Goal: Task Accomplishment & Management: Manage account settings

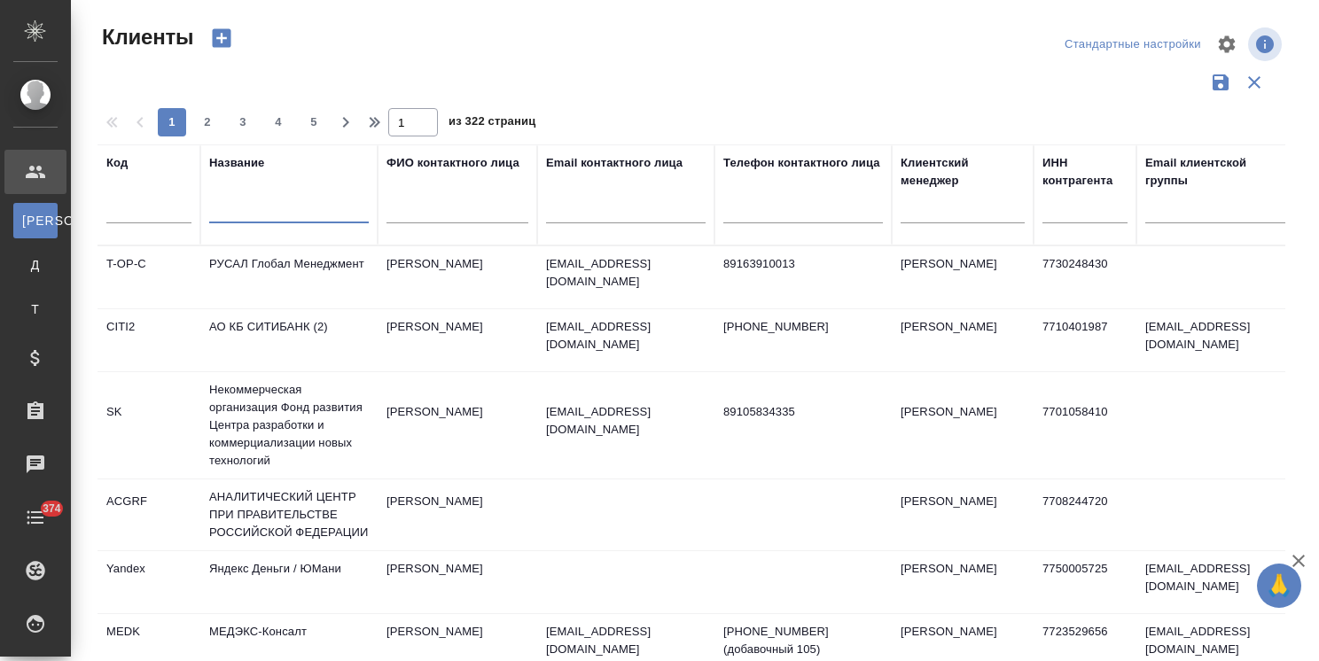
select select "RU"
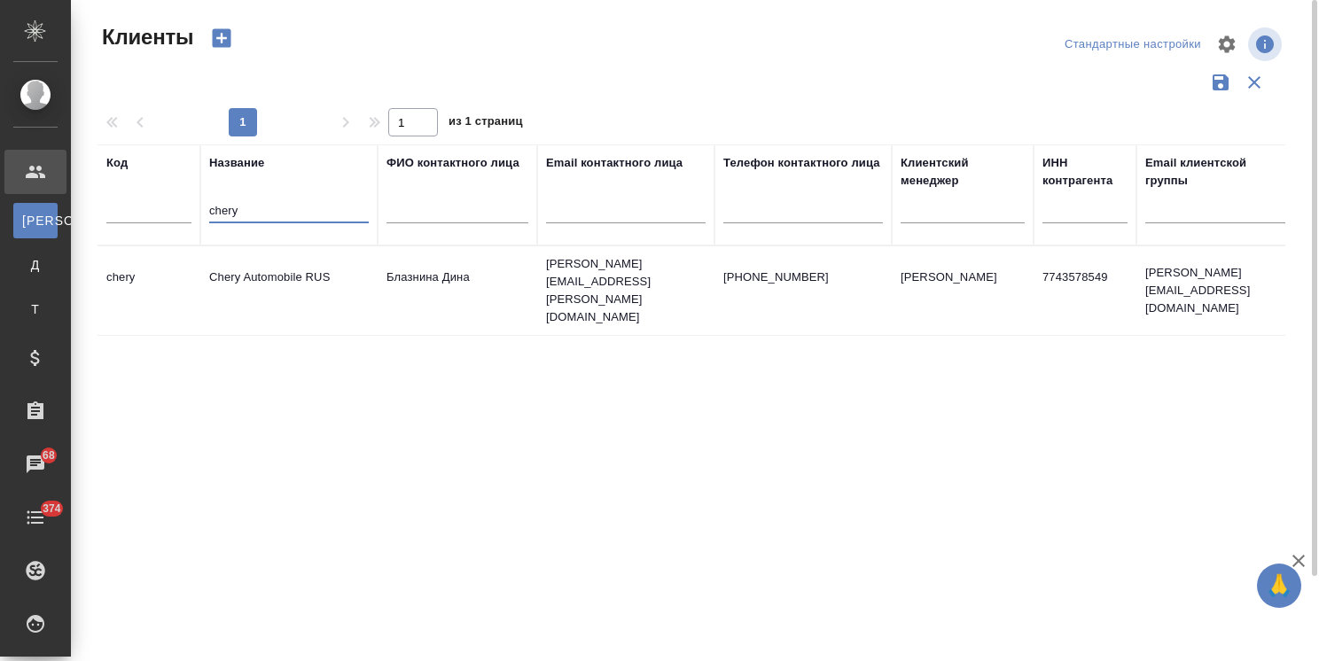
type input "chery"
click at [243, 268] on td "Chery Automobile RUS" at bounding box center [288, 291] width 177 height 62
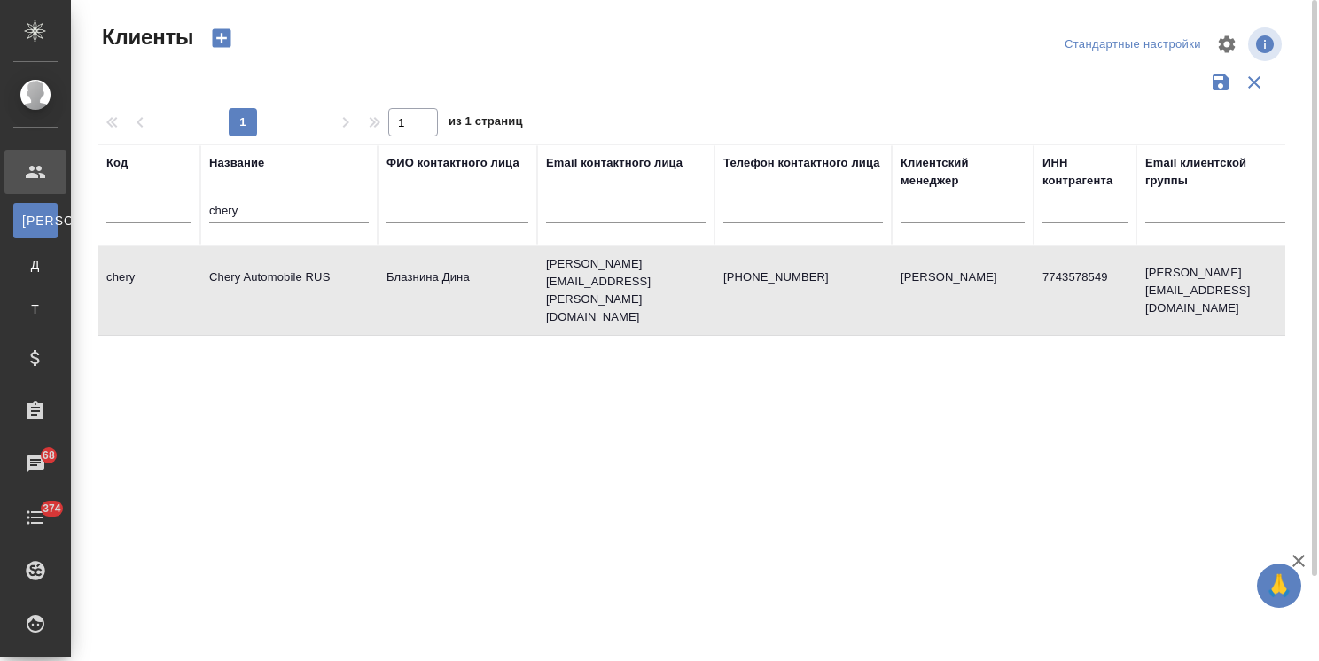
click at [243, 268] on td "Chery Automobile RUS" at bounding box center [288, 291] width 177 height 62
drag, startPoint x: 248, startPoint y: 219, endPoint x: 195, endPoint y: 214, distance: 53.5
click at [195, 214] on tr "Код Название chery ФИО контактного лица Email контактного лица Телефон контактн…" at bounding box center [768, 195] width 1340 height 101
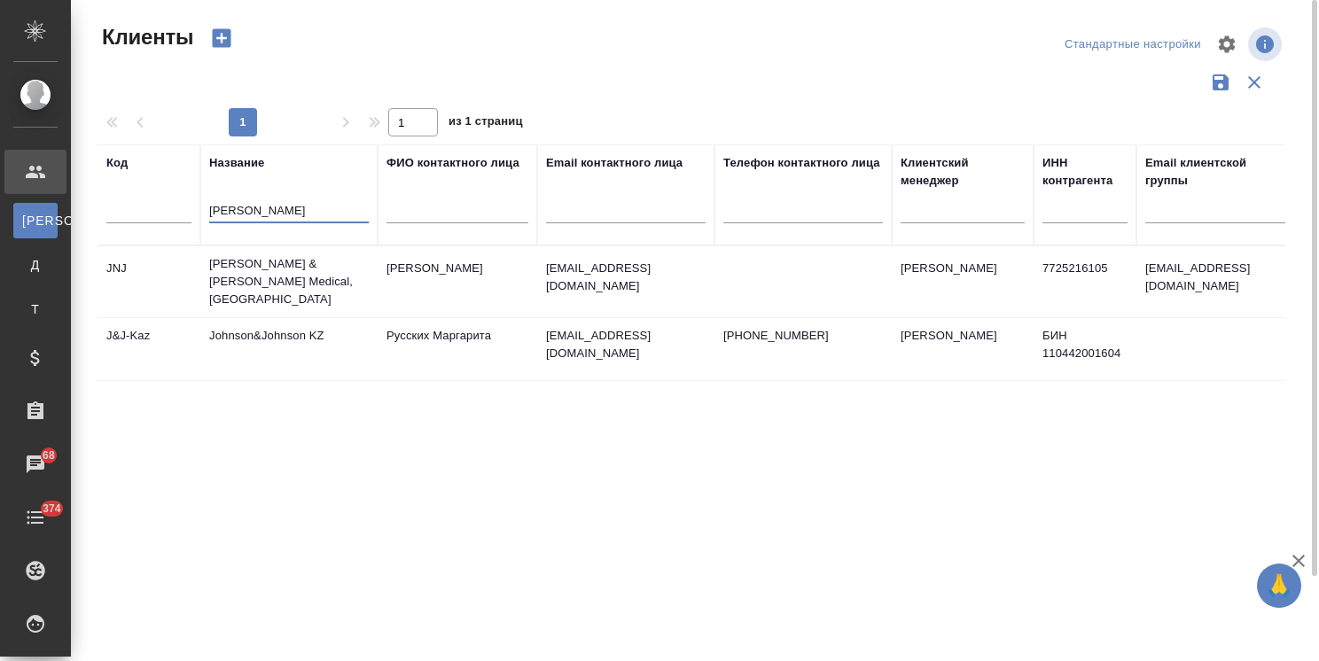
type input "john"
click at [267, 266] on td "[PERSON_NAME] & [PERSON_NAME] Medical, [GEOGRAPHIC_DATA]" at bounding box center [288, 281] width 177 height 71
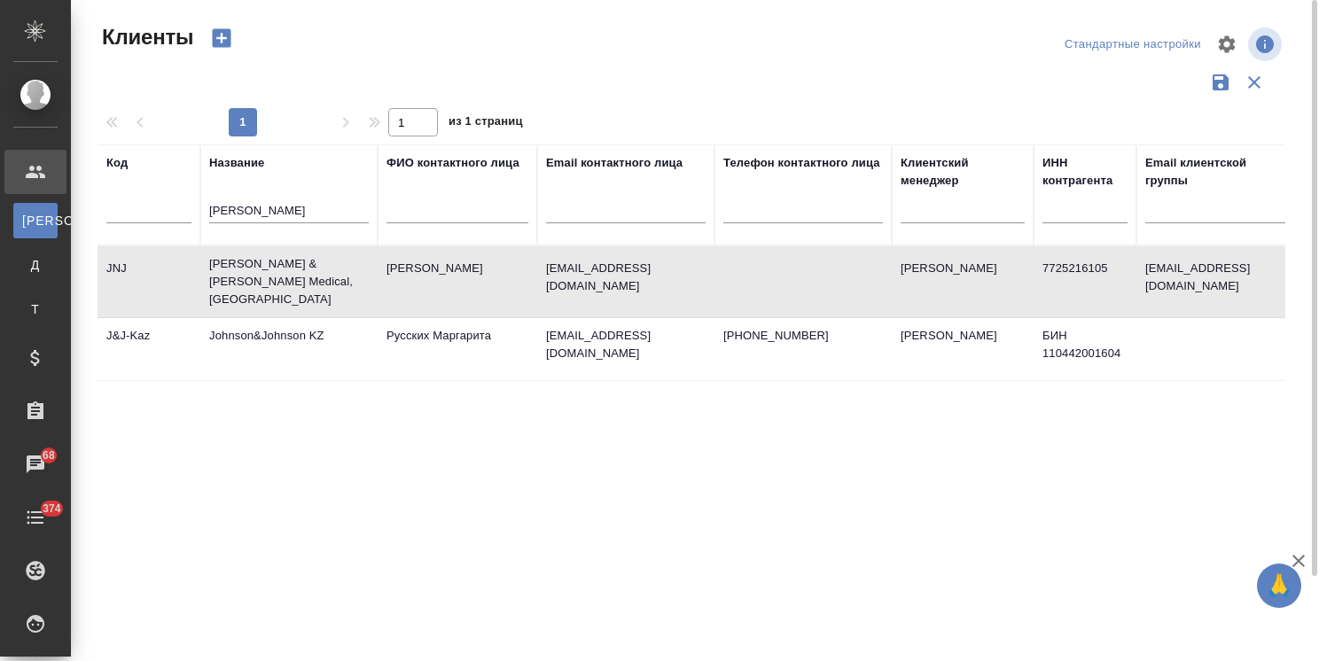
drag, startPoint x: 247, startPoint y: 207, endPoint x: 185, endPoint y: 210, distance: 62.2
click at [187, 210] on tr "Код Название john ФИО контактного лица Email контактного лица Телефон контактно…" at bounding box center [768, 195] width 1340 height 101
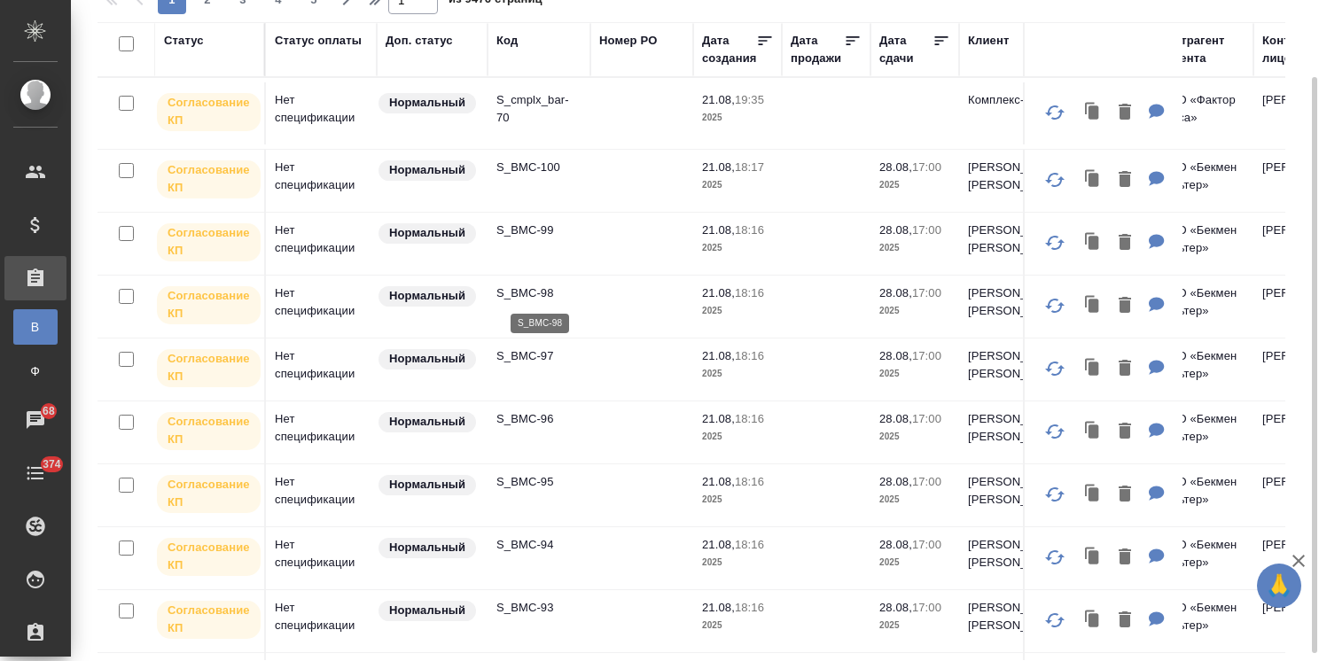
scroll to position [97, 0]
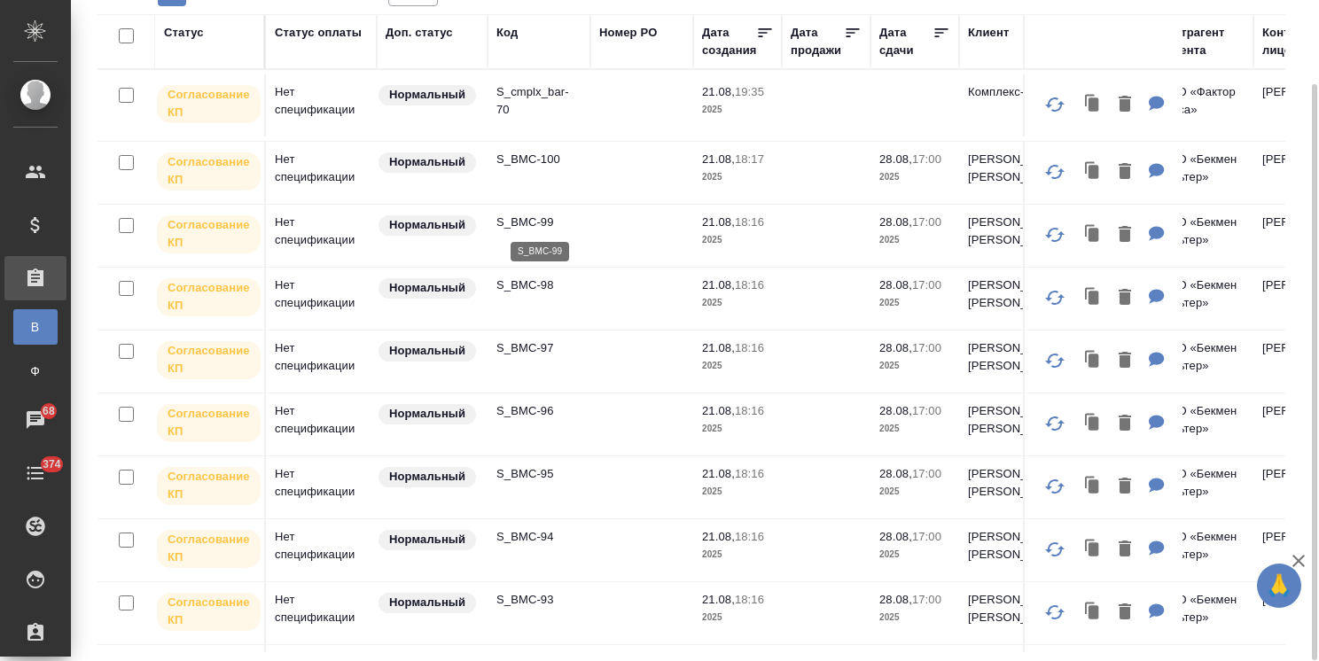
click at [535, 215] on p "S_BMC-99" at bounding box center [538, 223] width 85 height 18
click at [1296, 559] on icon "button" at bounding box center [1299, 561] width 12 height 12
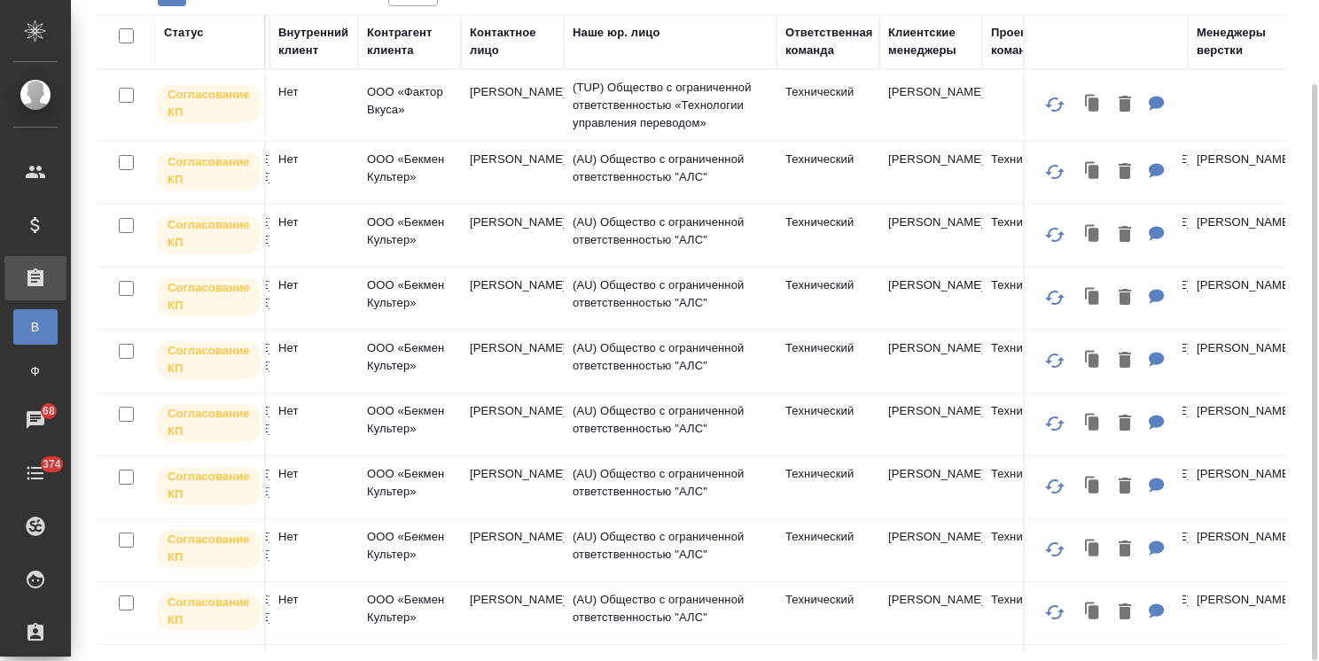
scroll to position [0, 965]
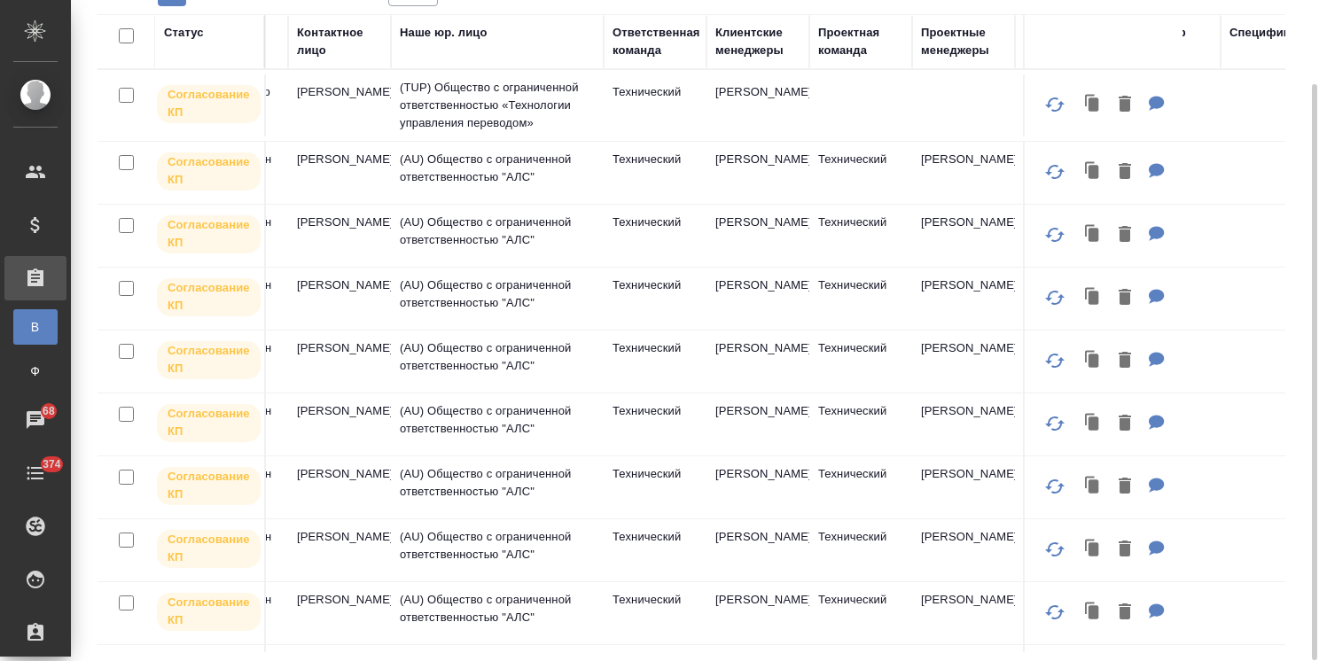
click at [744, 46] on div "Клиентские менеджеры" at bounding box center [757, 41] width 85 height 35
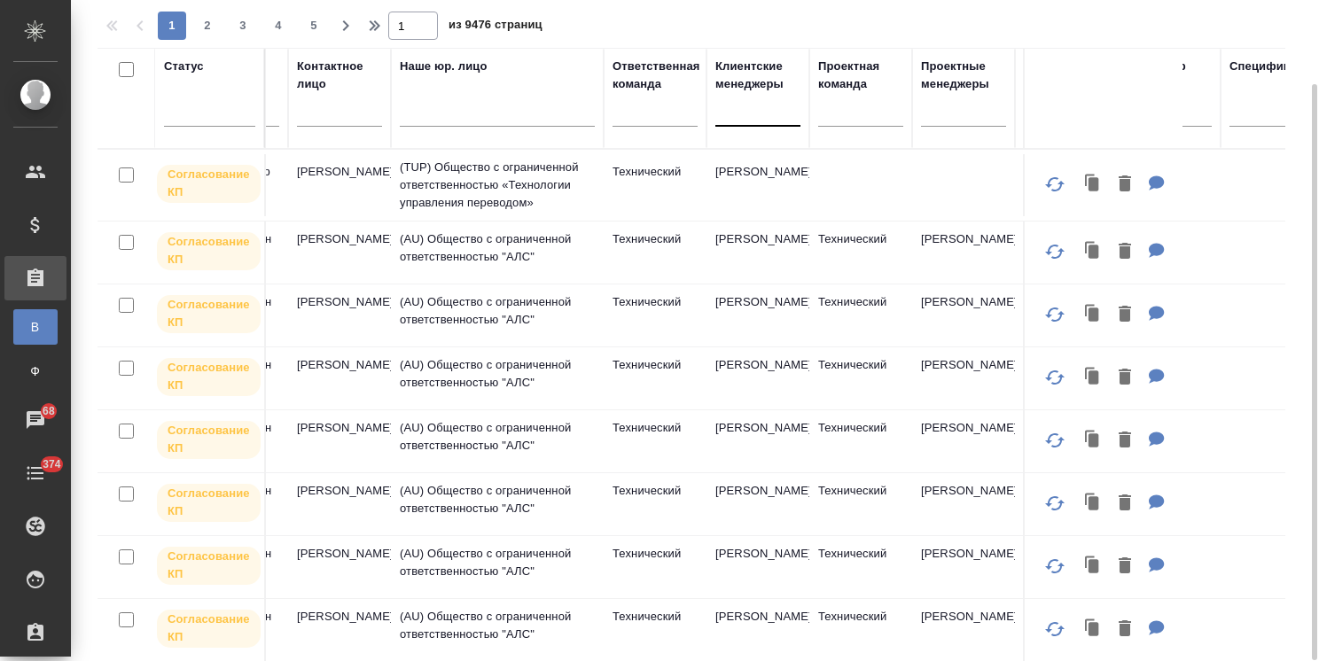
click at [727, 105] on div at bounding box center [757, 109] width 85 height 26
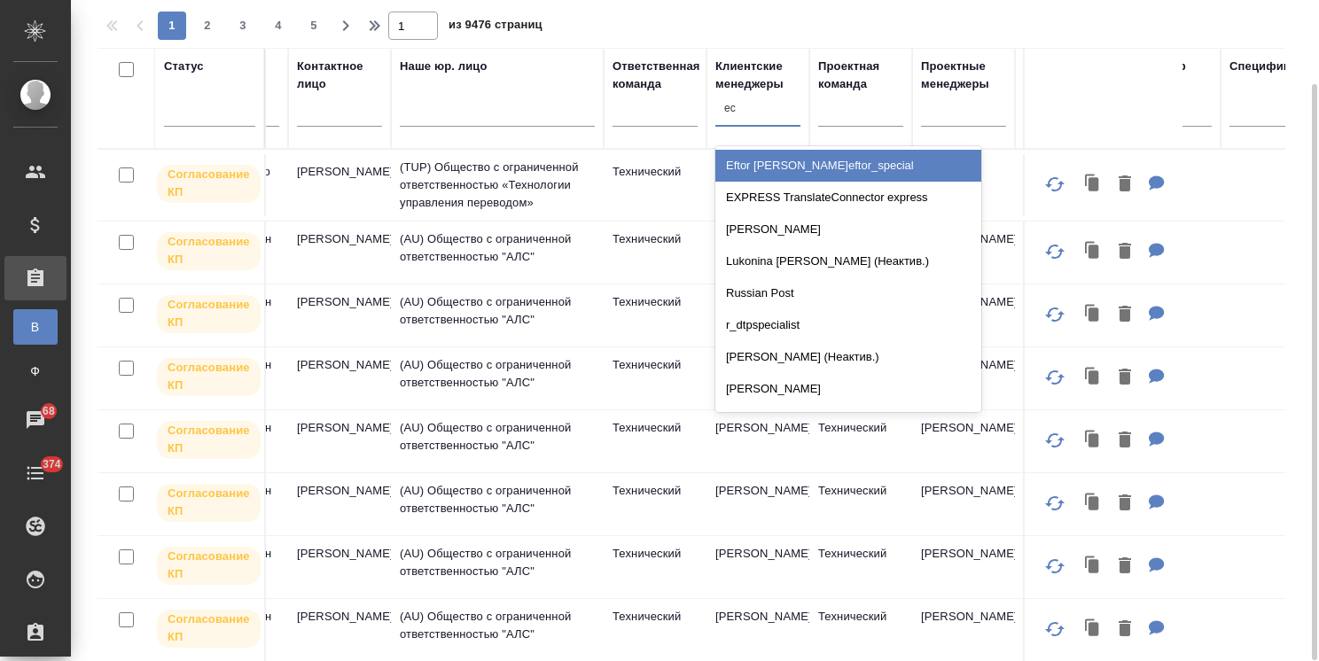
type input "e"
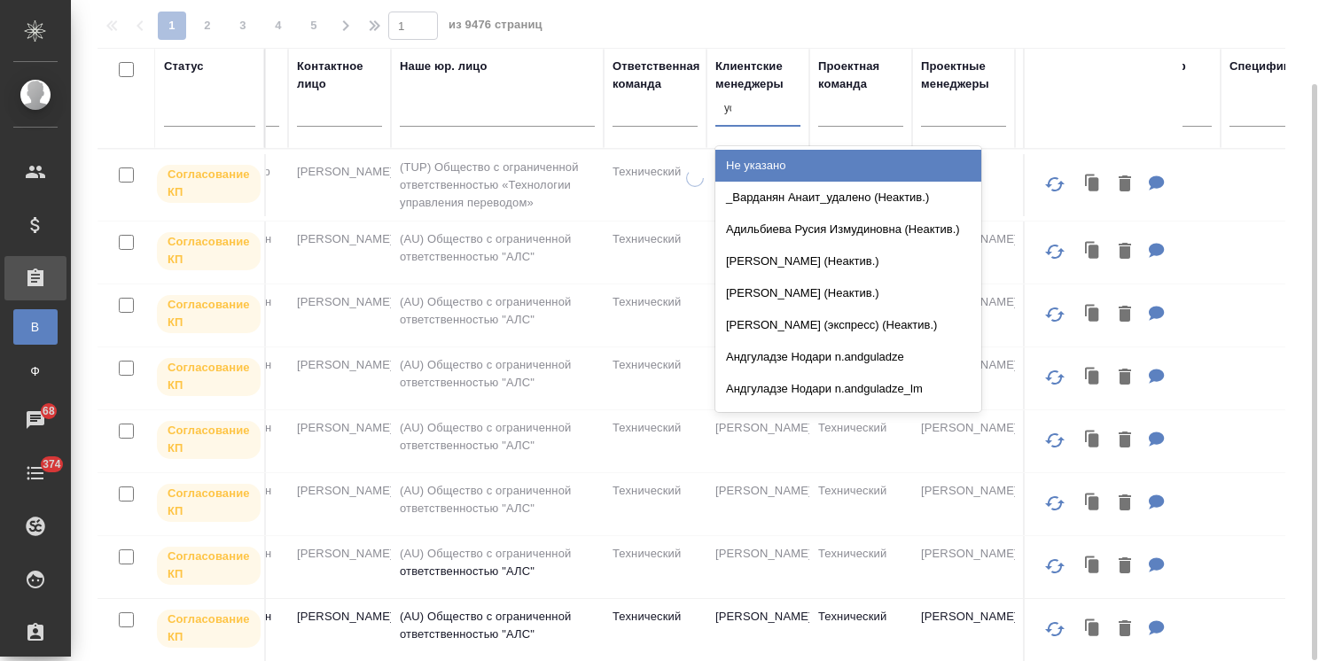
type input "усма"
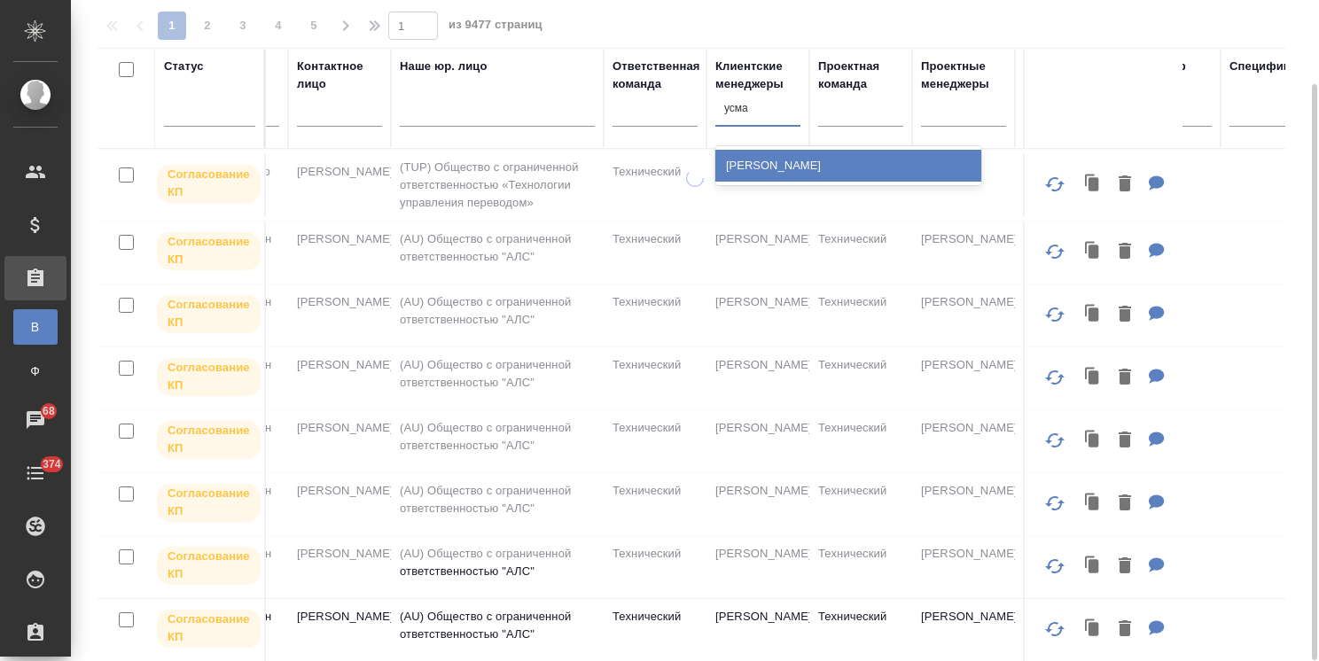
click at [754, 175] on div "Усманова Ольга" at bounding box center [848, 166] width 266 height 32
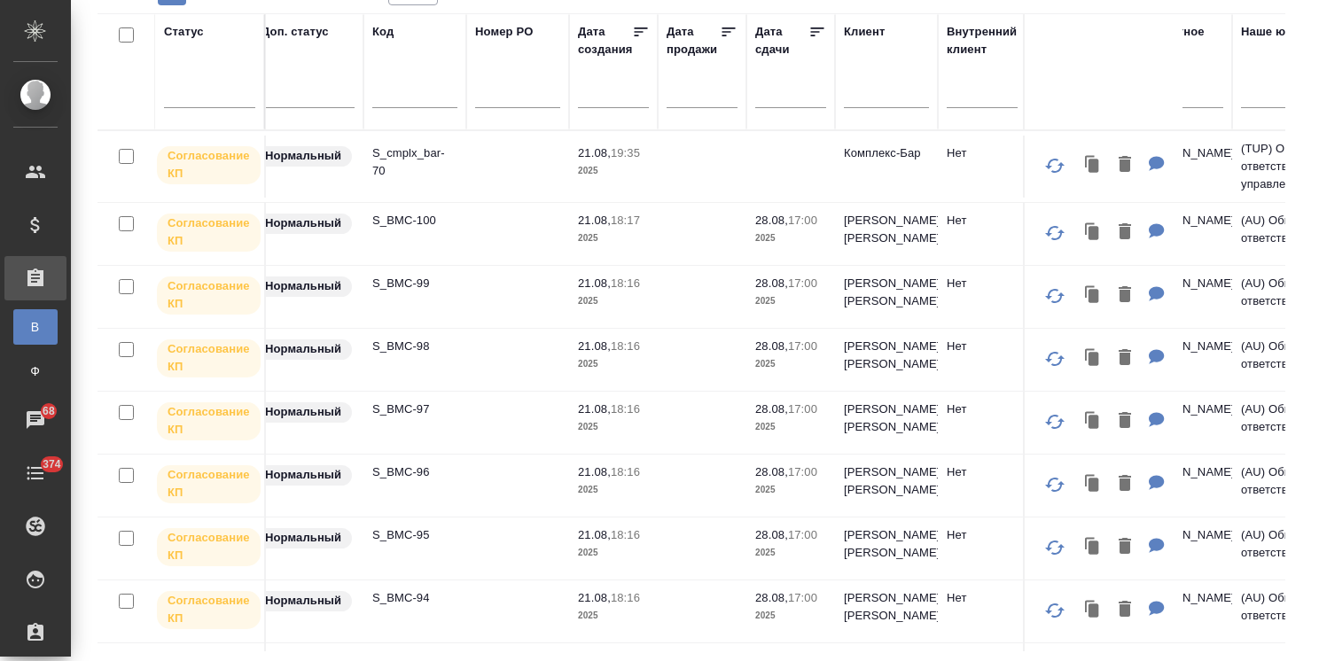
scroll to position [0, 0]
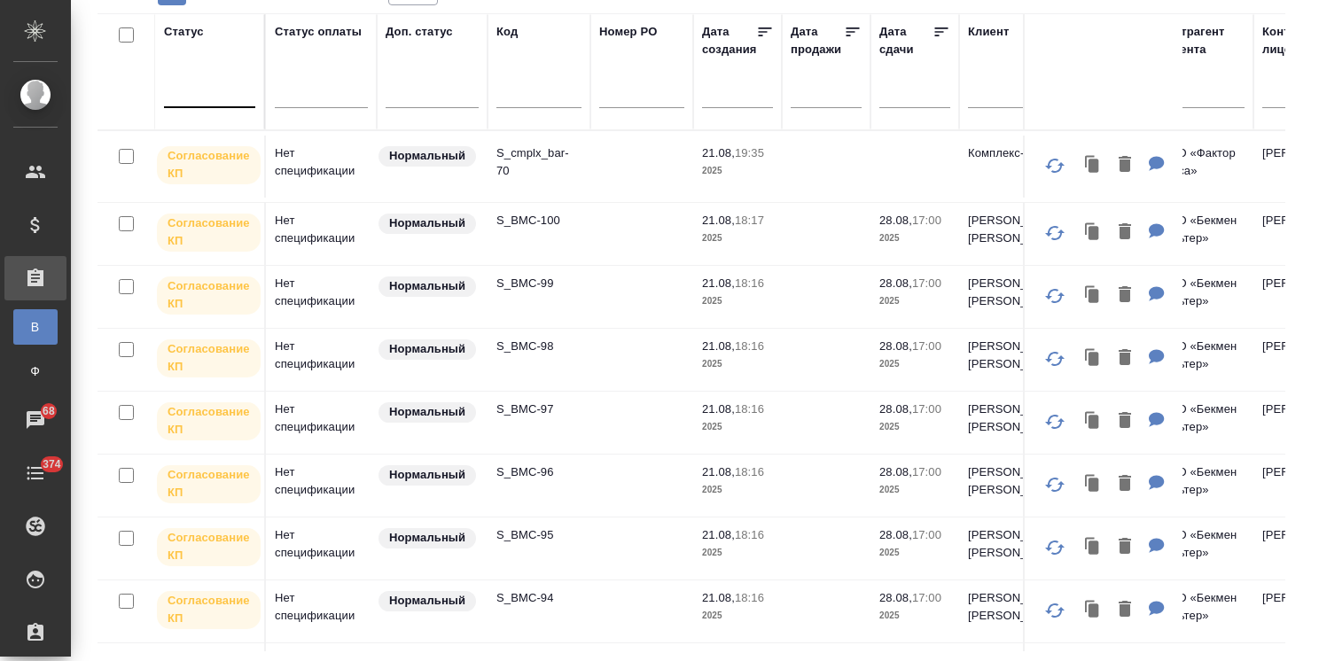
click at [226, 104] on div at bounding box center [209, 91] width 91 height 34
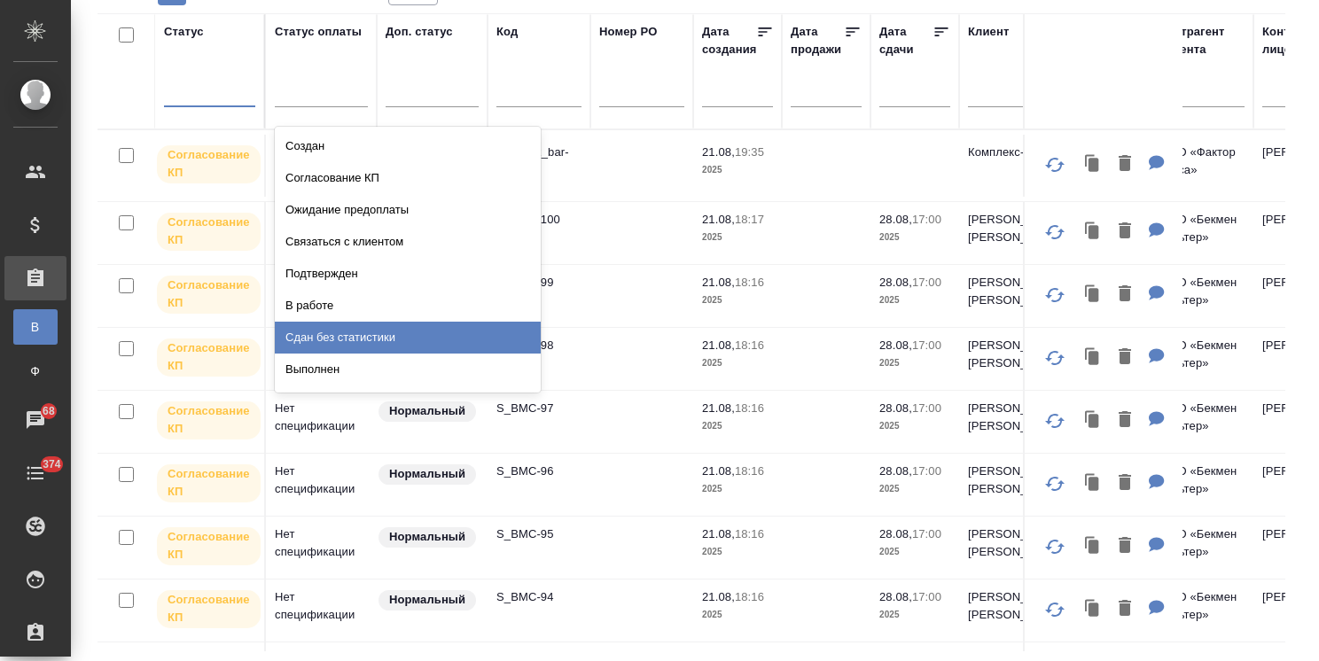
click at [316, 363] on div "Выполнен" at bounding box center [408, 370] width 266 height 32
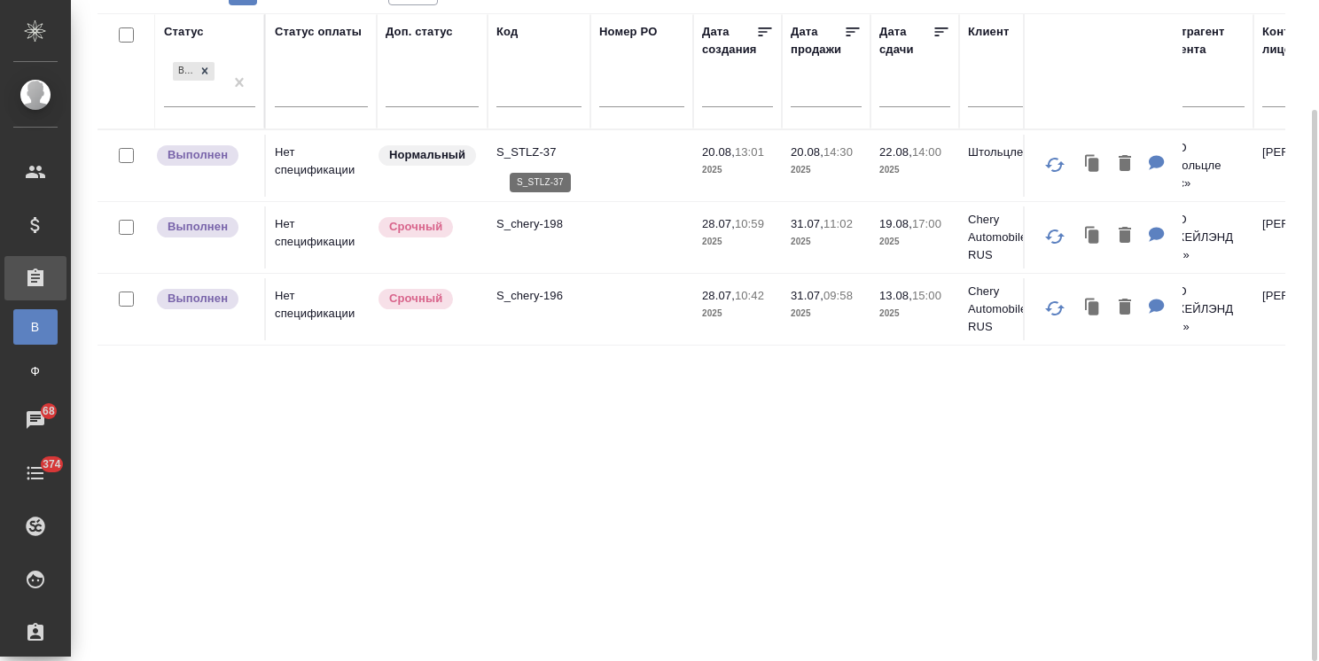
click at [544, 147] on p "S_STLZ-37" at bounding box center [538, 153] width 85 height 18
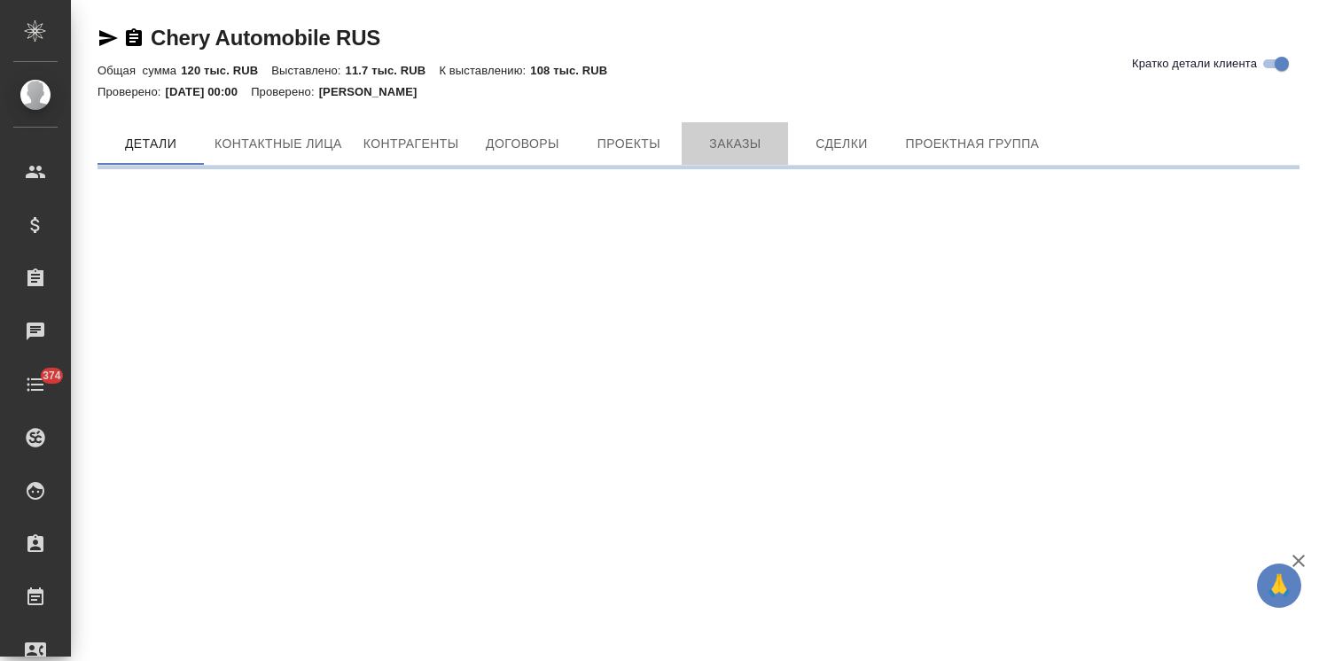
click at [711, 122] on button "Заказы" at bounding box center [735, 143] width 106 height 43
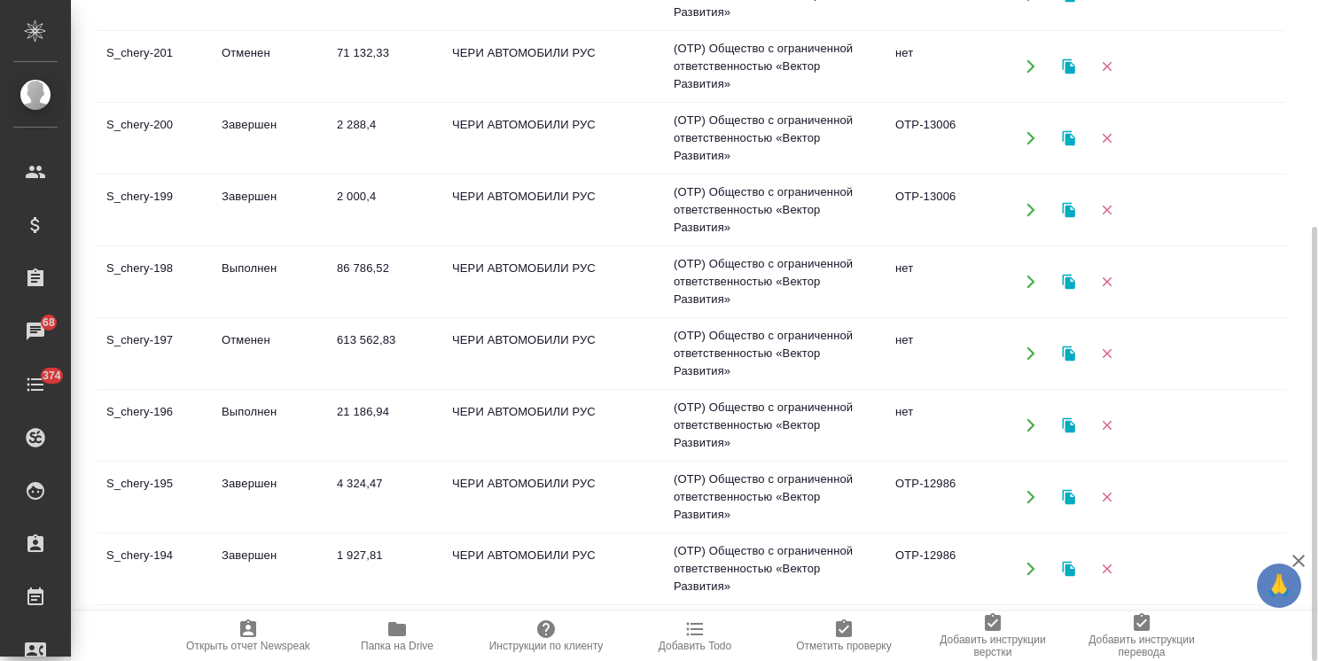
scroll to position [177, 0]
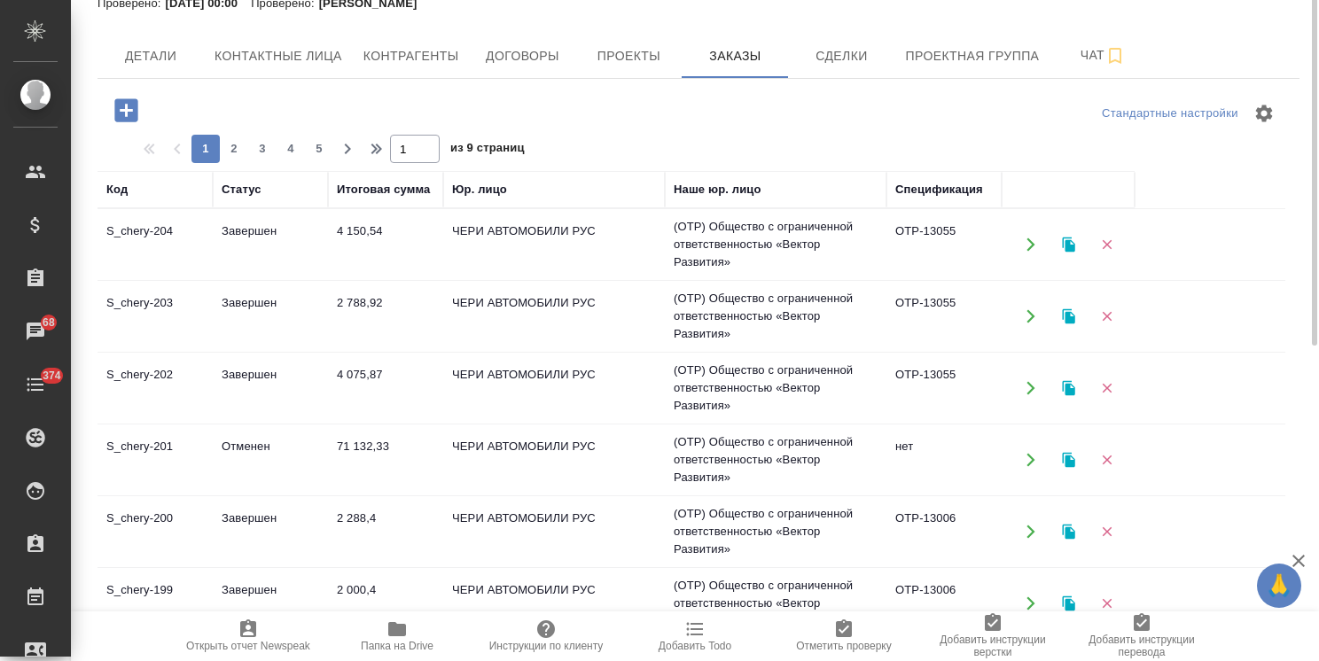
scroll to position [0, 0]
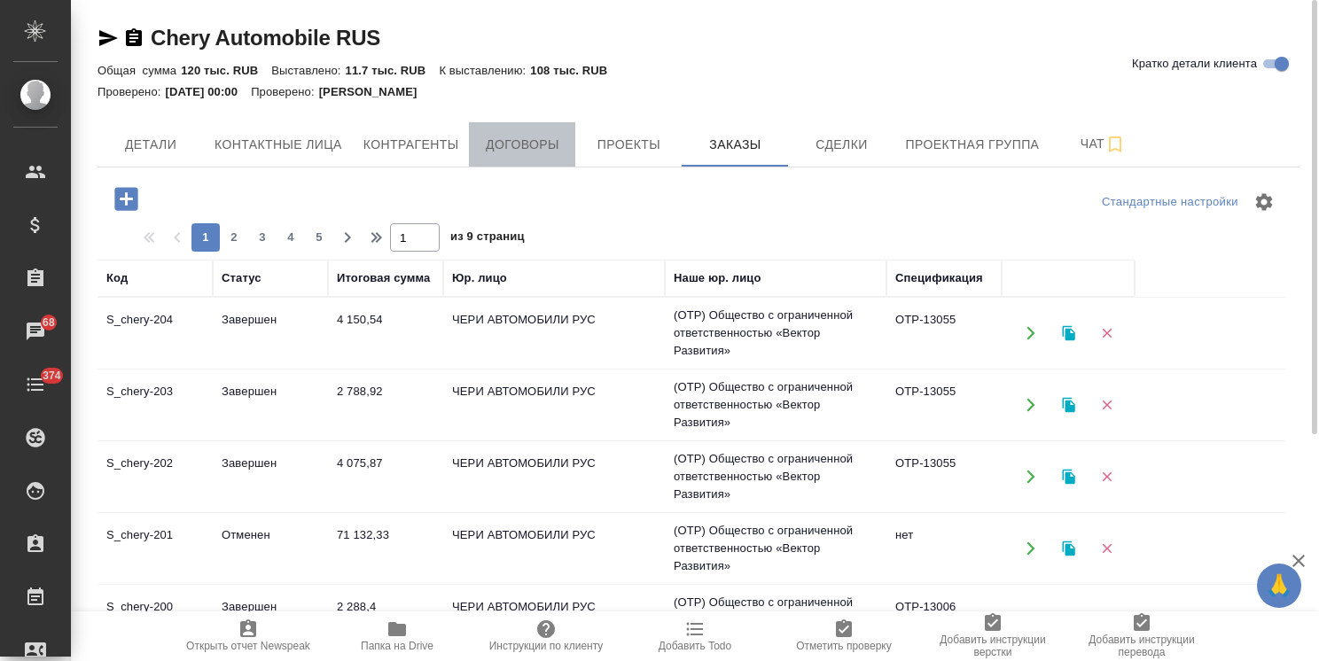
click at [535, 146] on span "Договоры" at bounding box center [522, 145] width 85 height 22
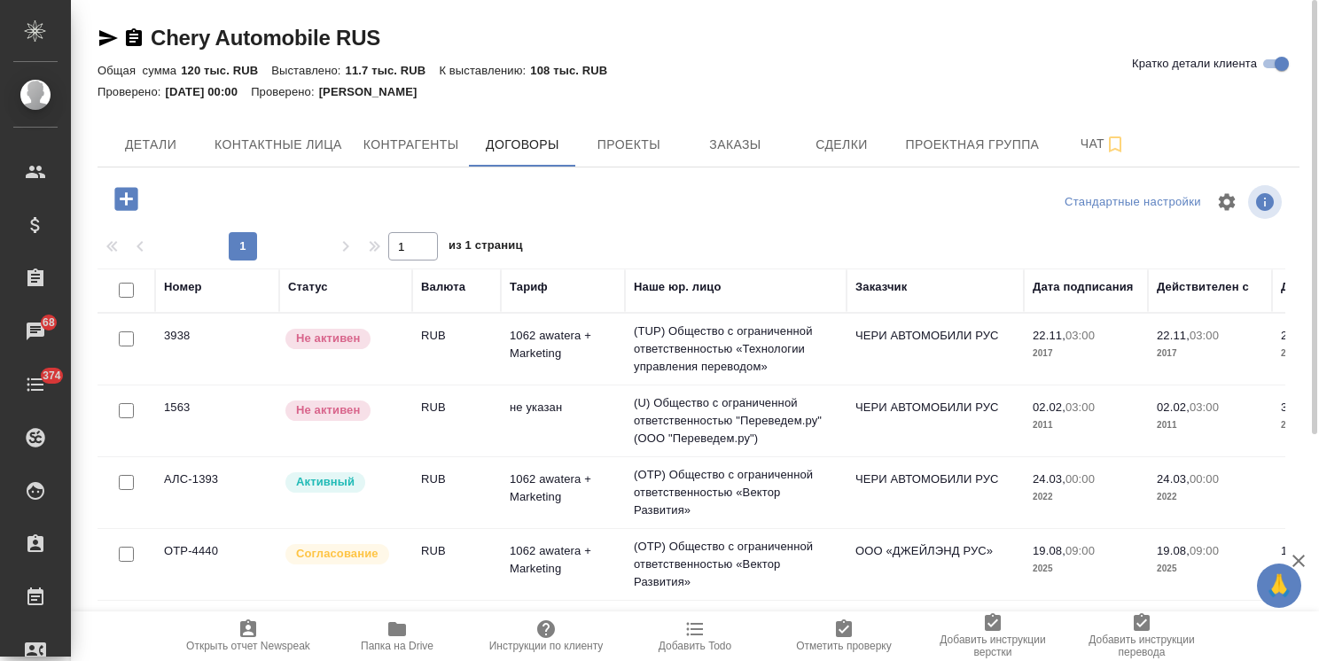
scroll to position [51, 0]
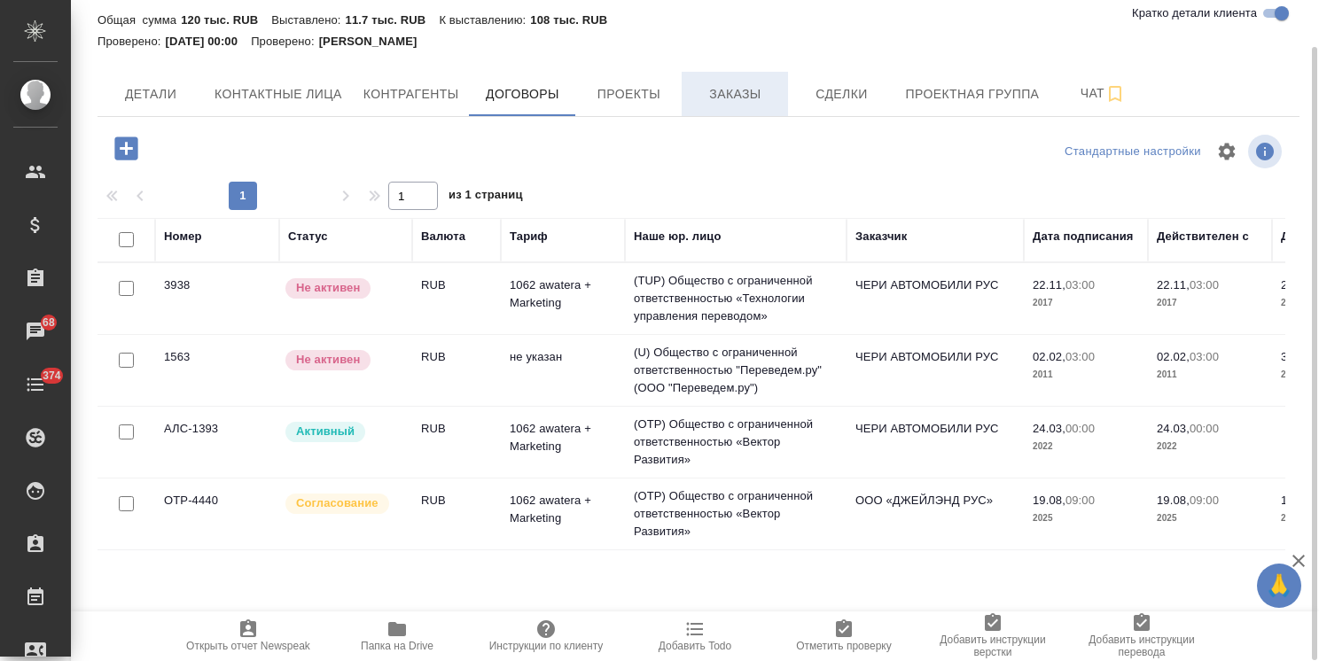
click at [711, 87] on span "Заказы" at bounding box center [734, 94] width 85 height 22
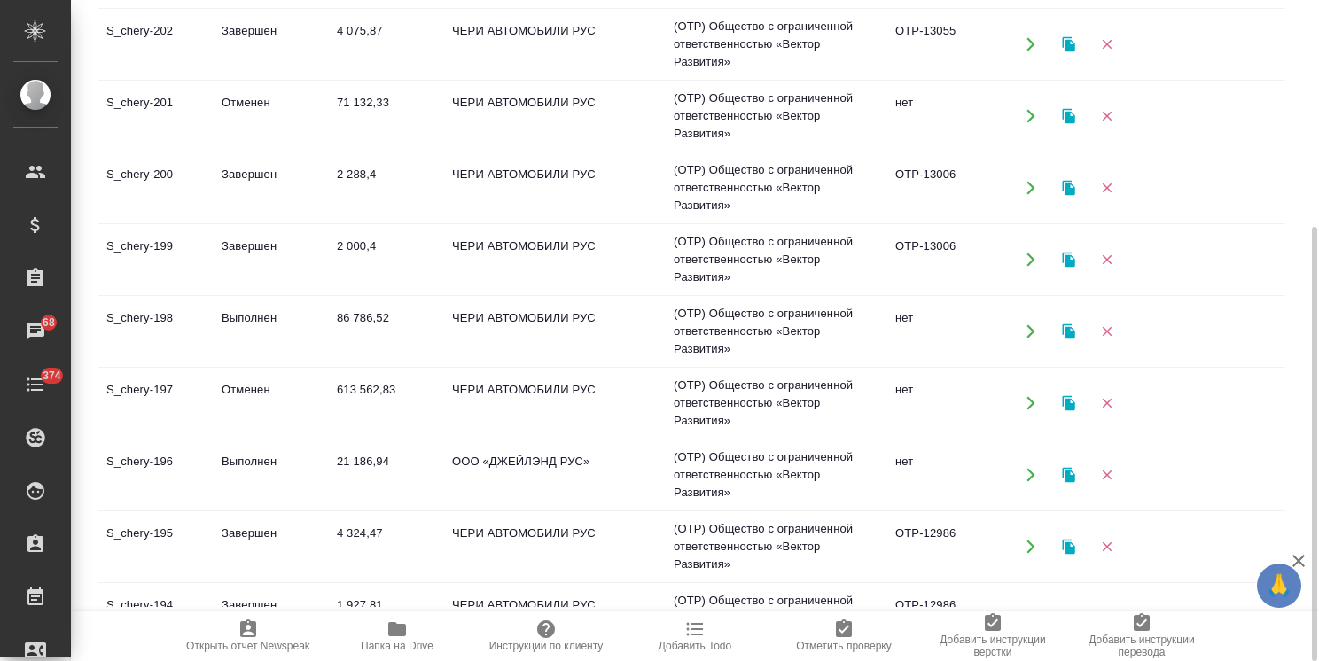
scroll to position [177, 0]
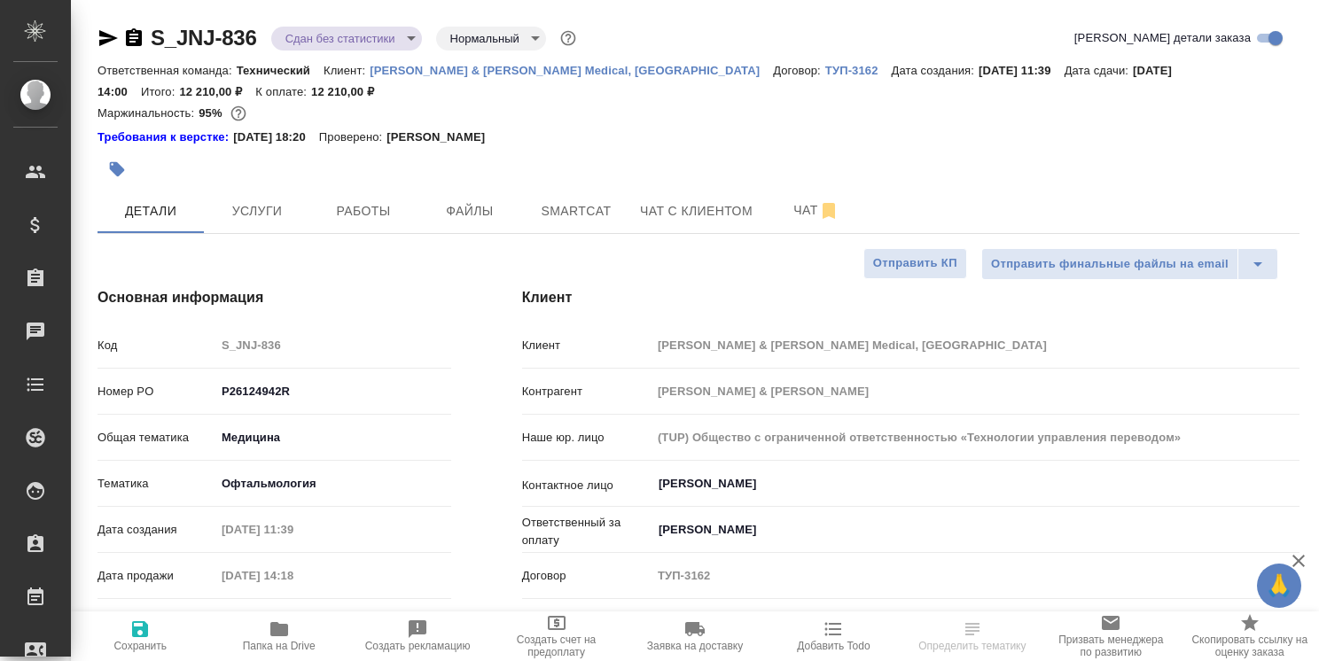
select select "RU"
type textarea "x"
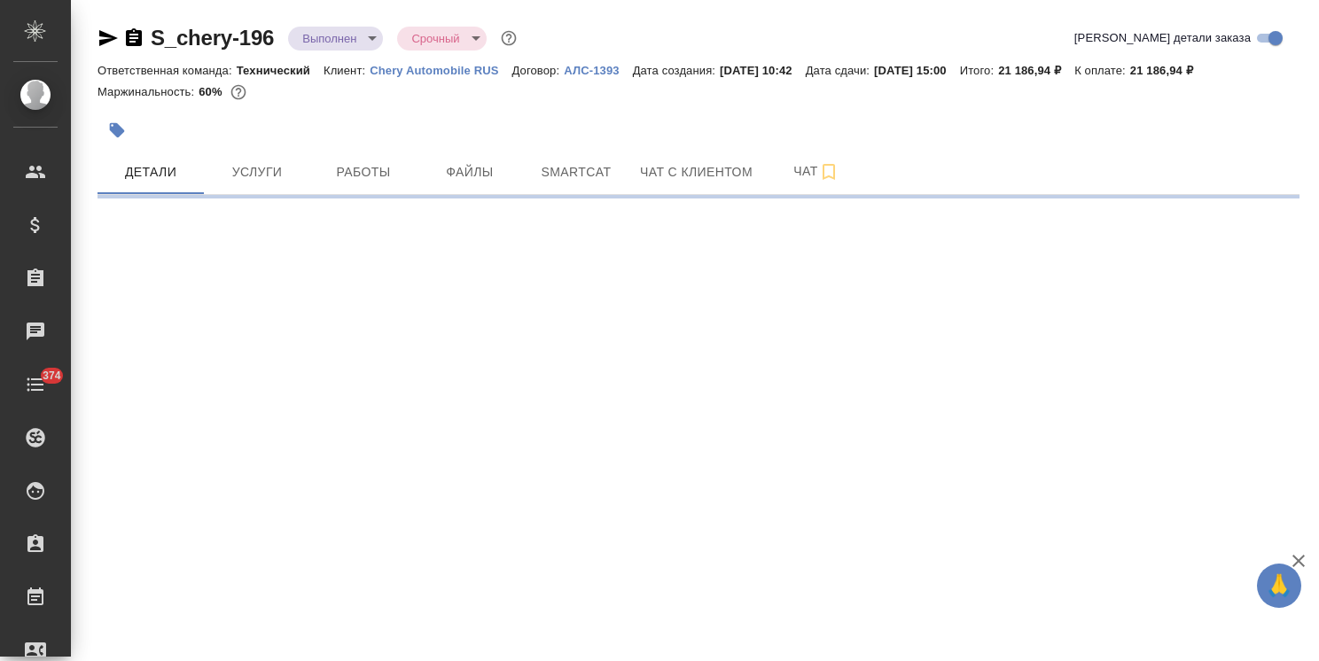
select select "RU"
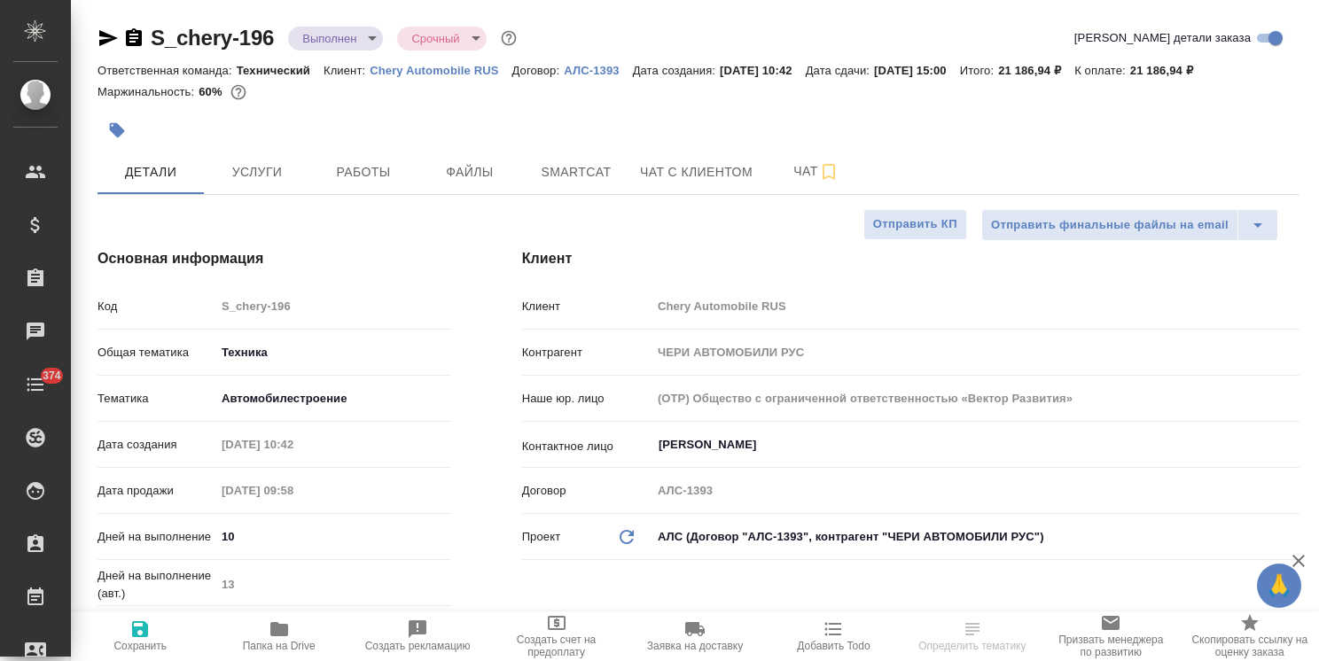
click at [458, 72] on p "Chery Automobile RUS" at bounding box center [441, 70] width 142 height 13
type textarea "x"
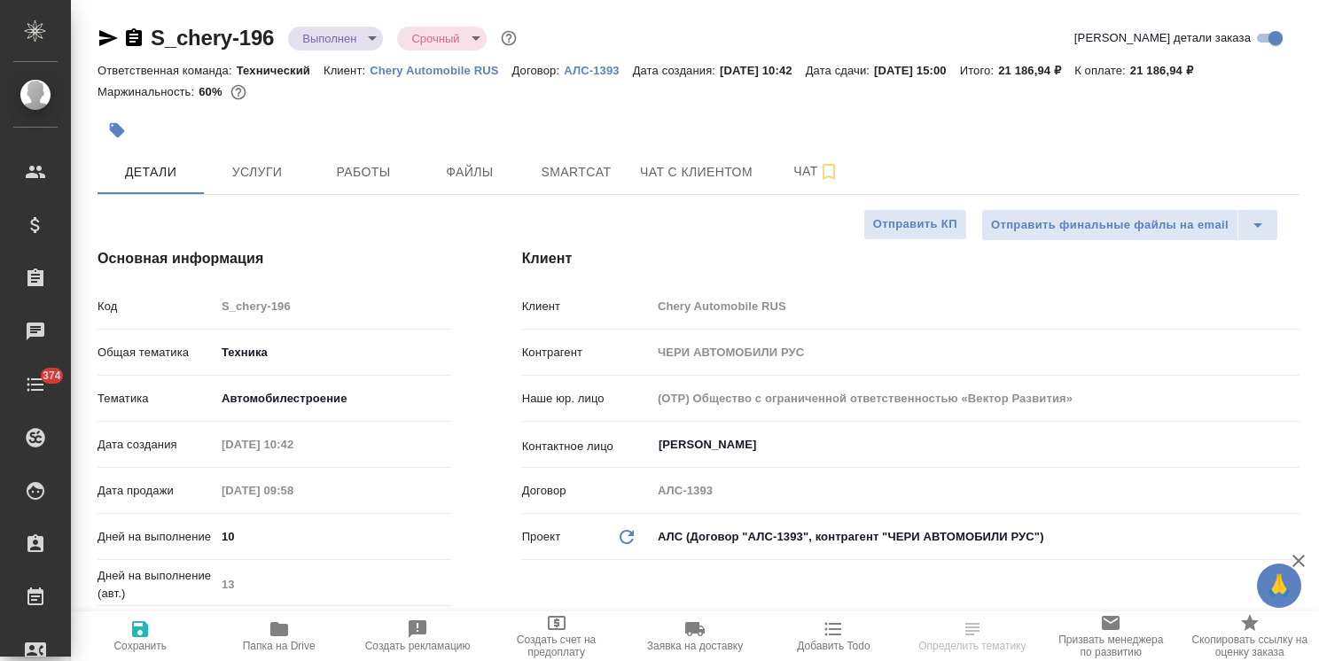
type textarea "x"
select select "RU"
type textarea "x"
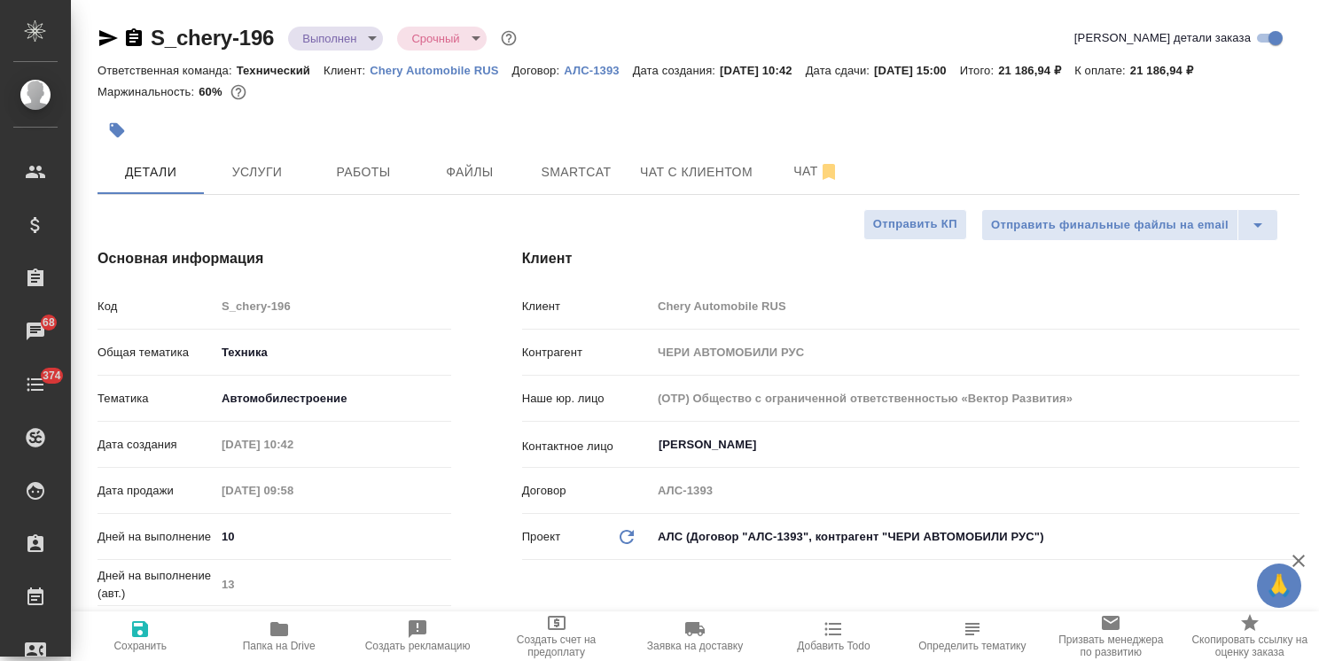
type textarea "x"
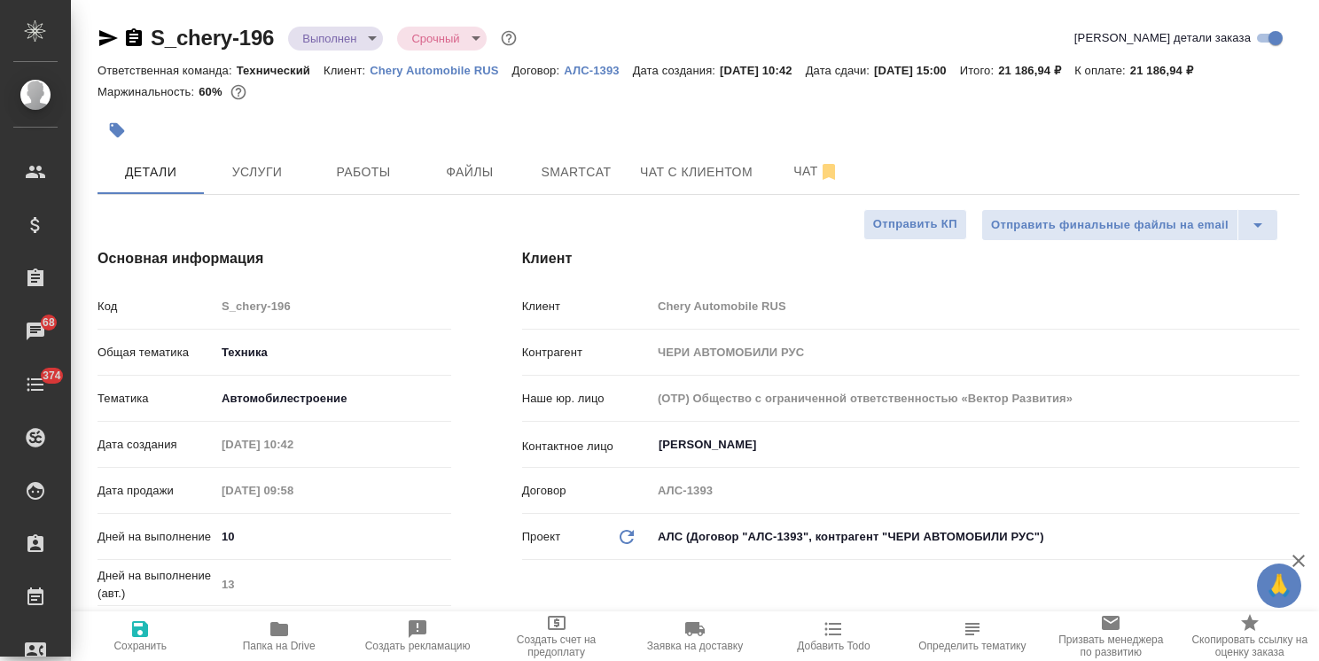
type textarea "x"
click at [723, 537] on body "🙏 .cls-1 fill:#fff; AWATERA Usmanova Olga Клиенты Спецификации Заказы 68 Чаты 3…" at bounding box center [659, 330] width 1319 height 661
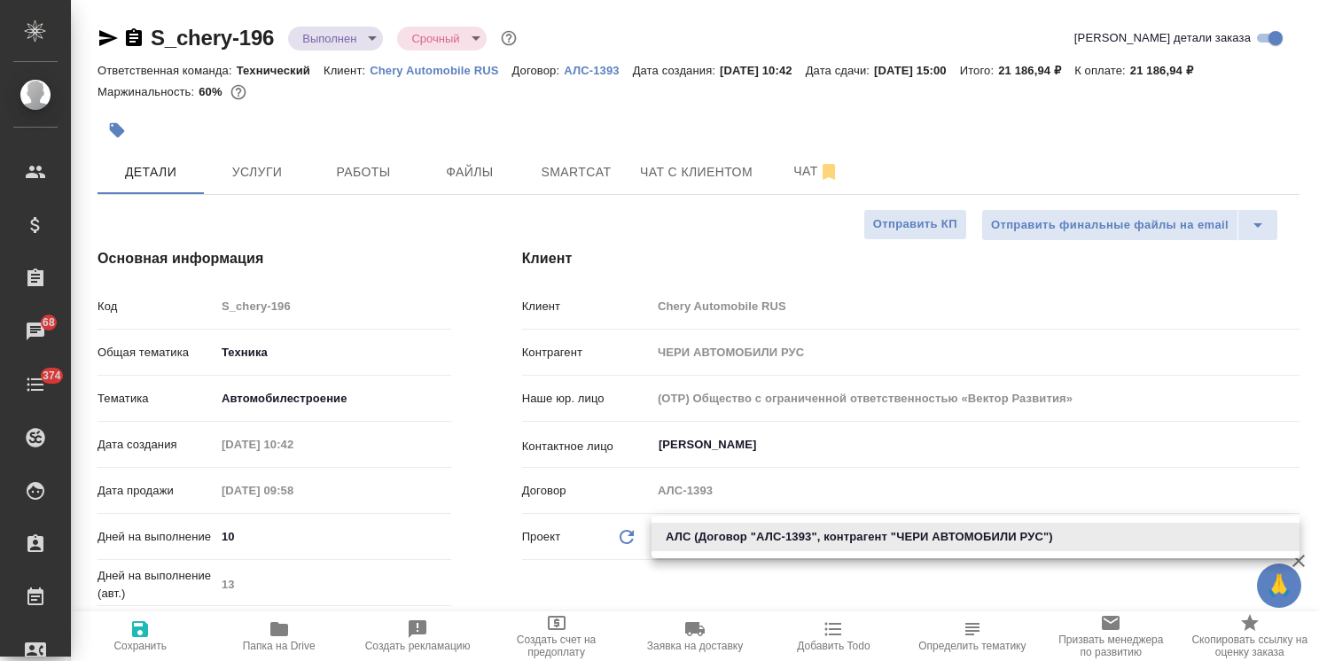
click at [771, 496] on div at bounding box center [659, 330] width 1319 height 661
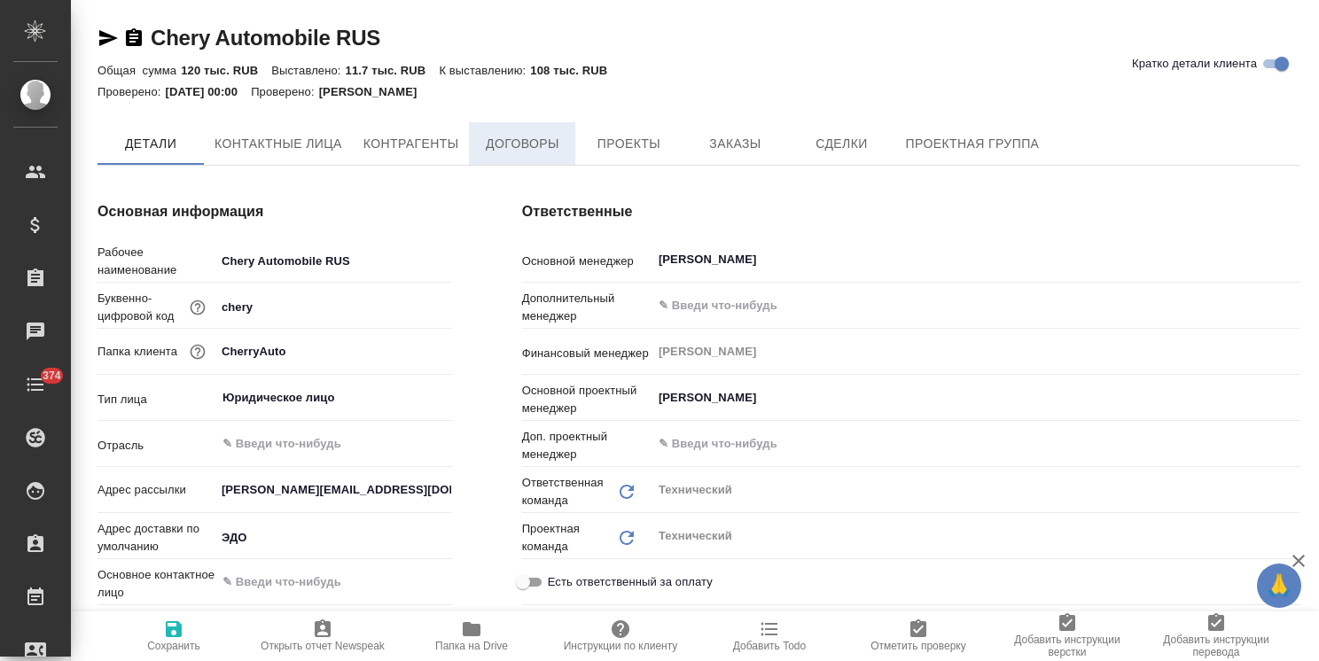
type textarea "x"
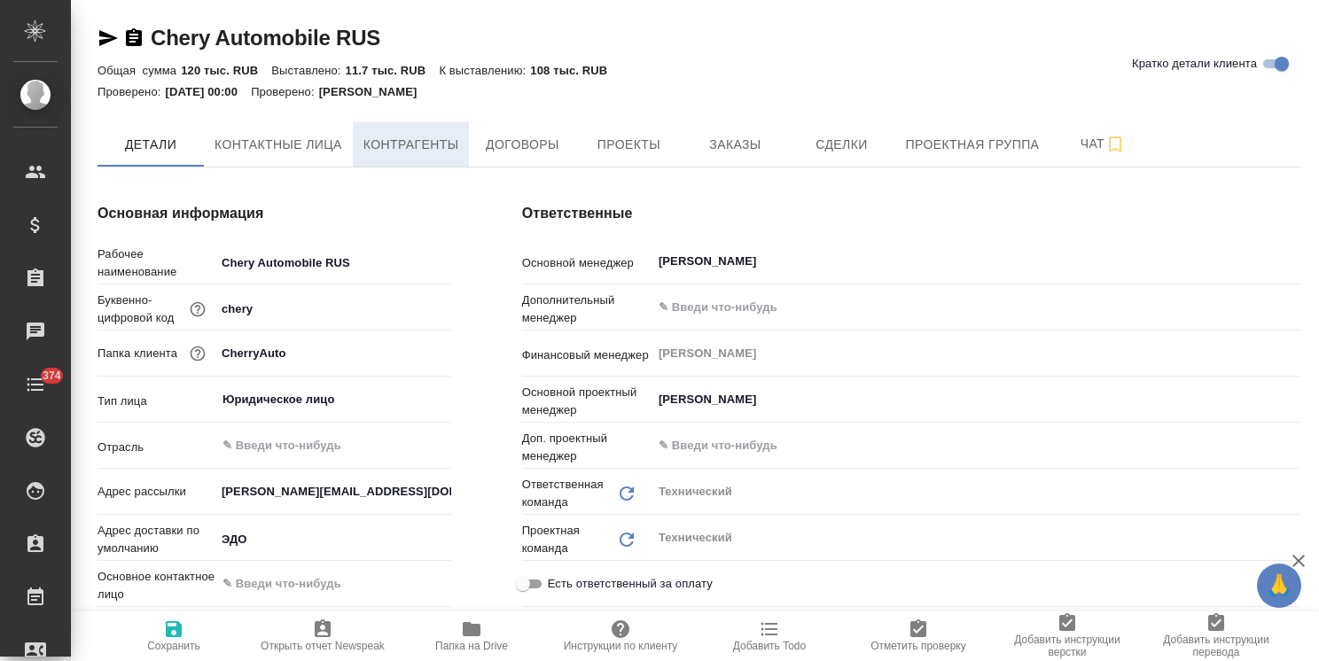
type textarea "x"
click at [449, 148] on span "Контрагенты" at bounding box center [411, 145] width 96 height 22
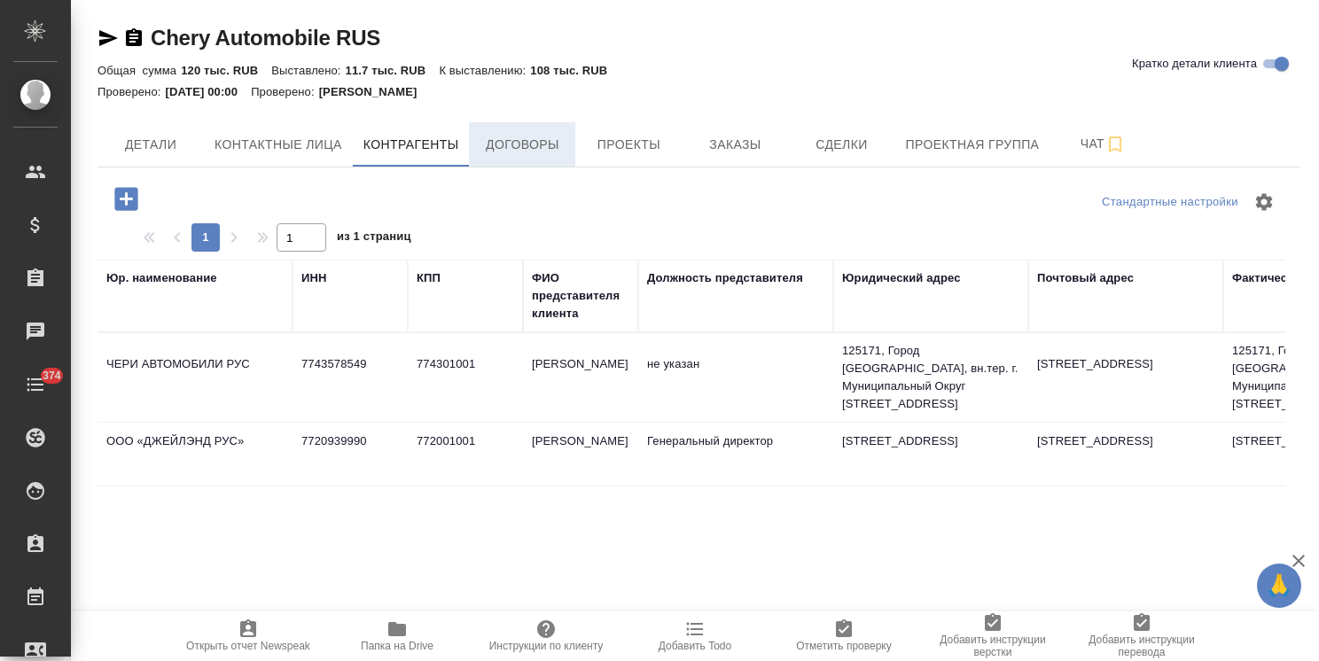
click at [524, 156] on button "Договоры" at bounding box center [522, 144] width 106 height 44
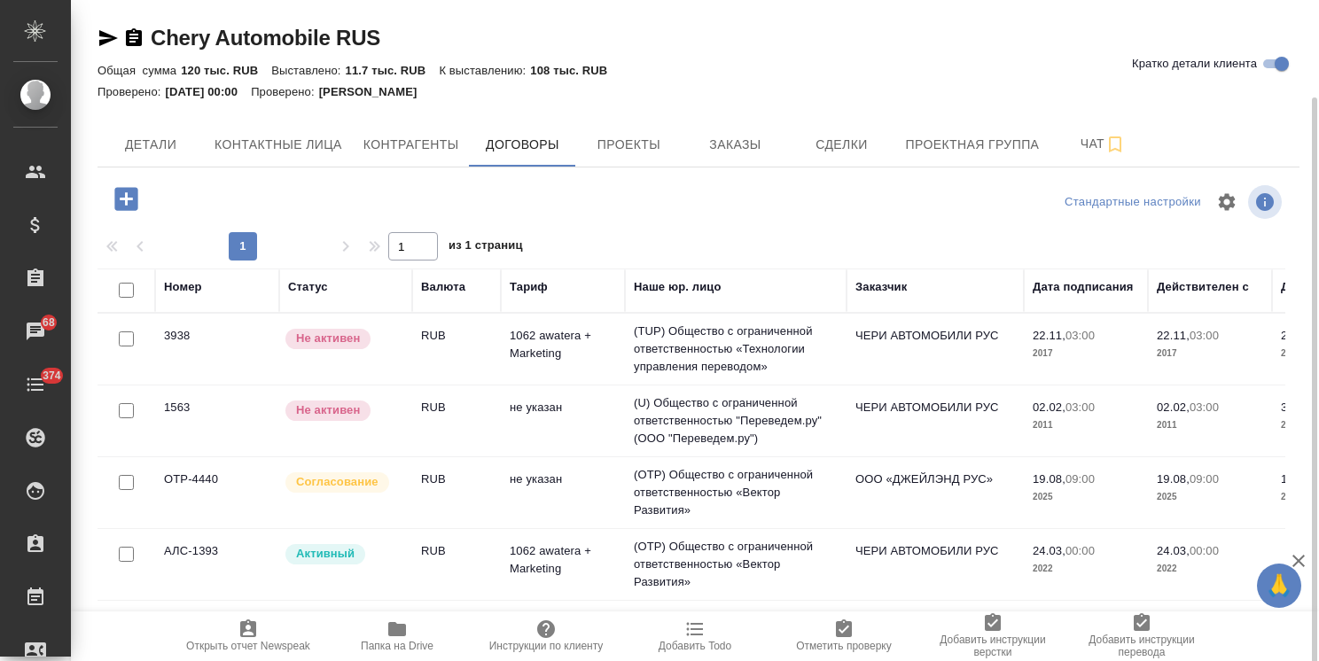
scroll to position [51, 0]
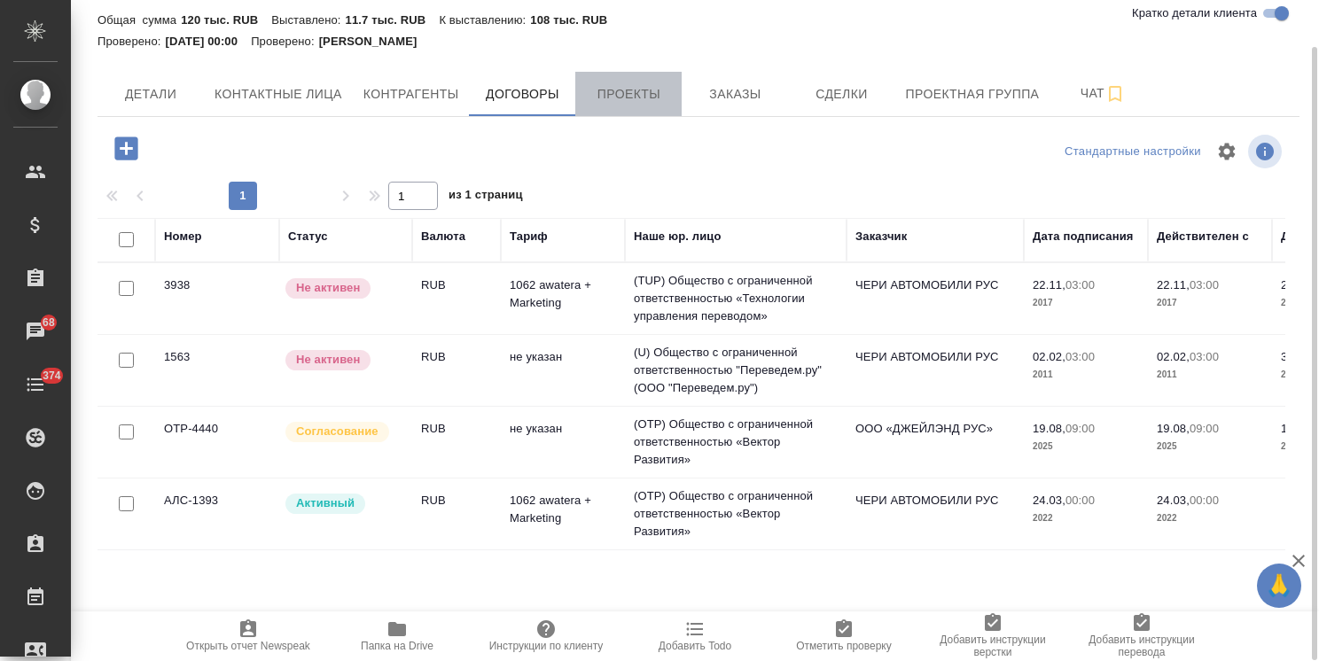
click at [634, 102] on span "Проекты" at bounding box center [628, 94] width 85 height 22
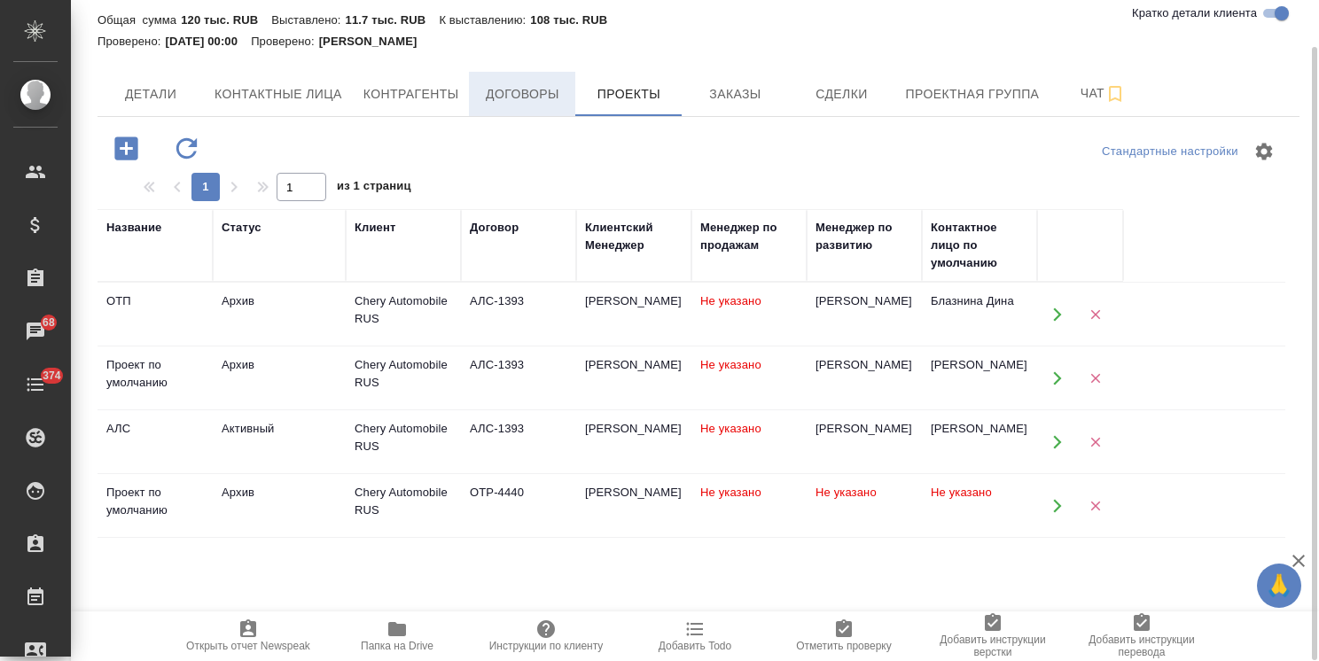
click at [517, 105] on button "Договоры" at bounding box center [522, 94] width 106 height 44
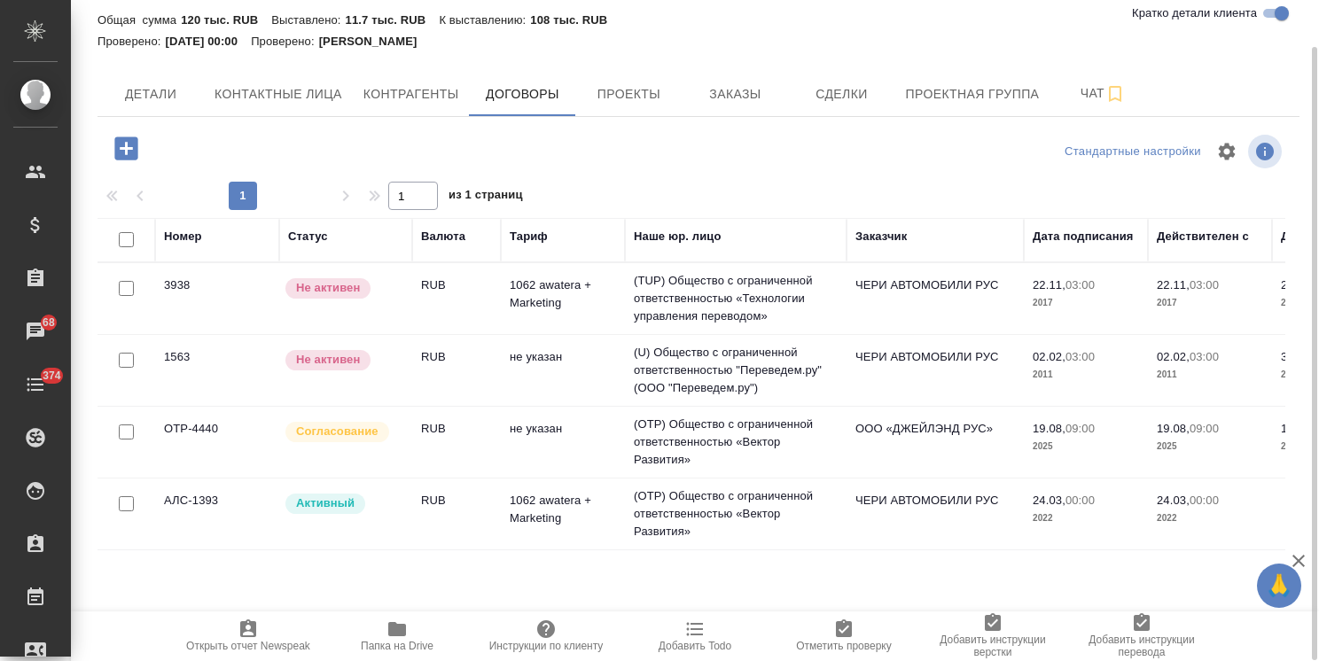
click at [208, 330] on td "АЛС-1393" at bounding box center [217, 299] width 124 height 62
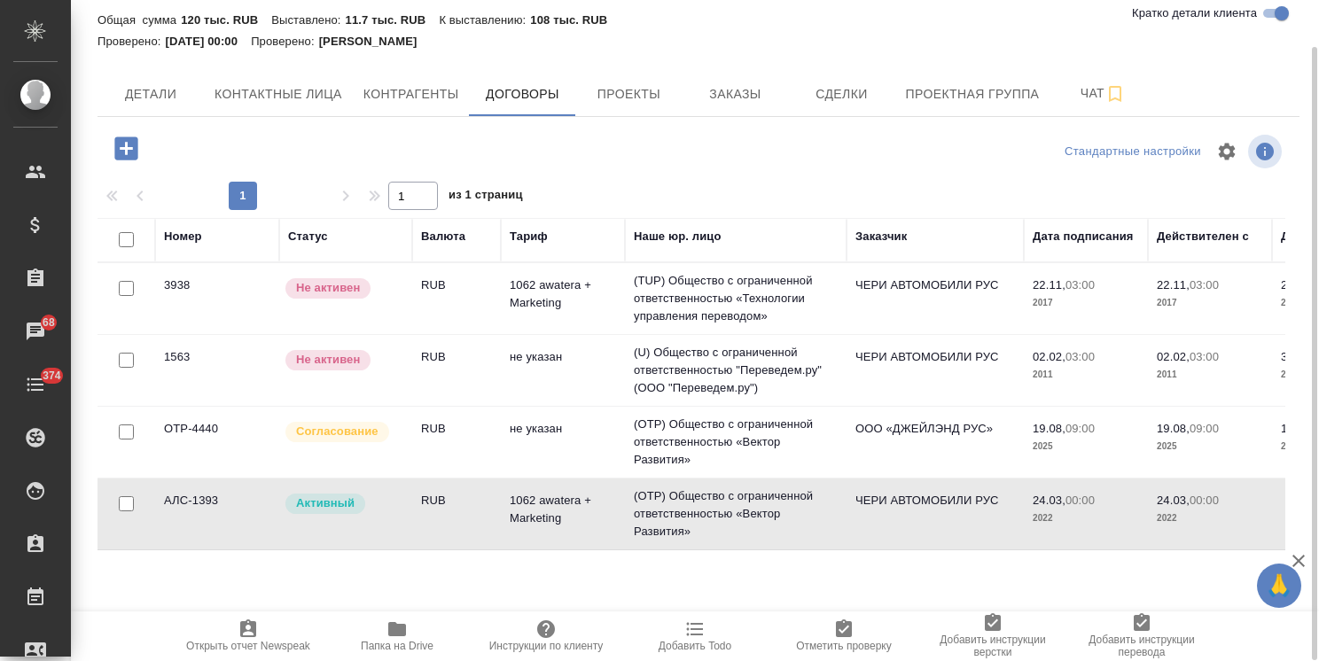
click at [208, 330] on td "АЛС-1393" at bounding box center [217, 299] width 124 height 62
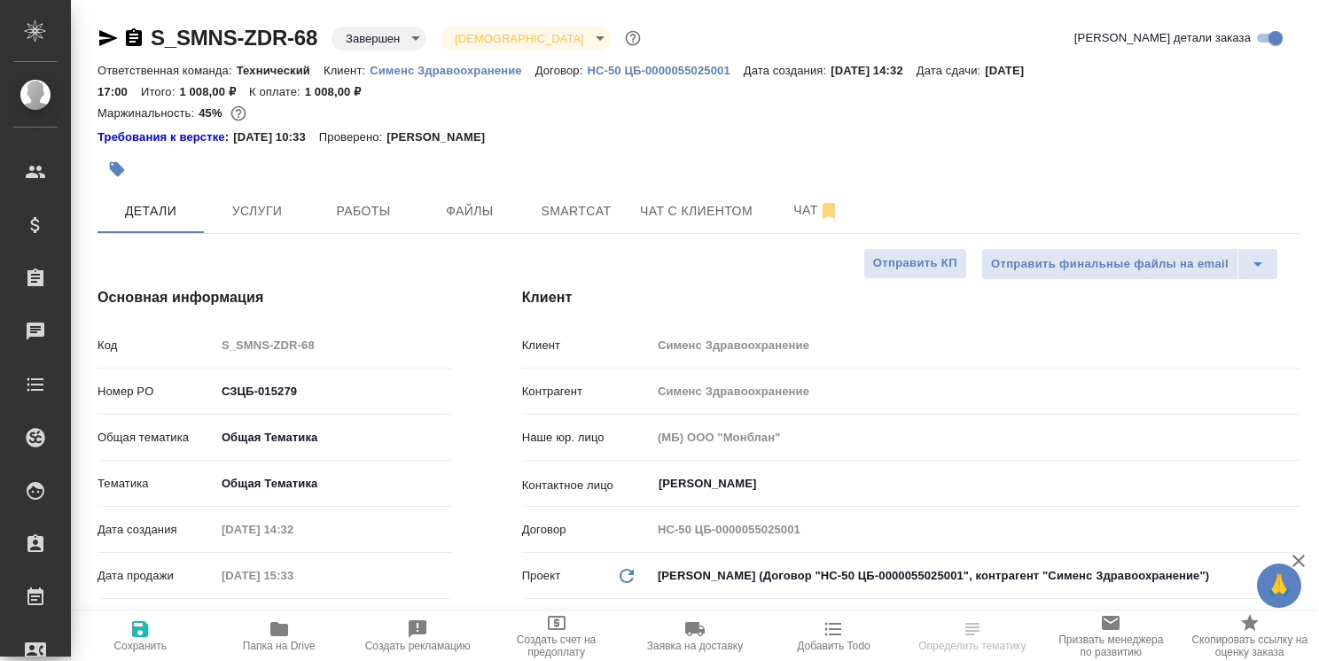
select select "RU"
type textarea "x"
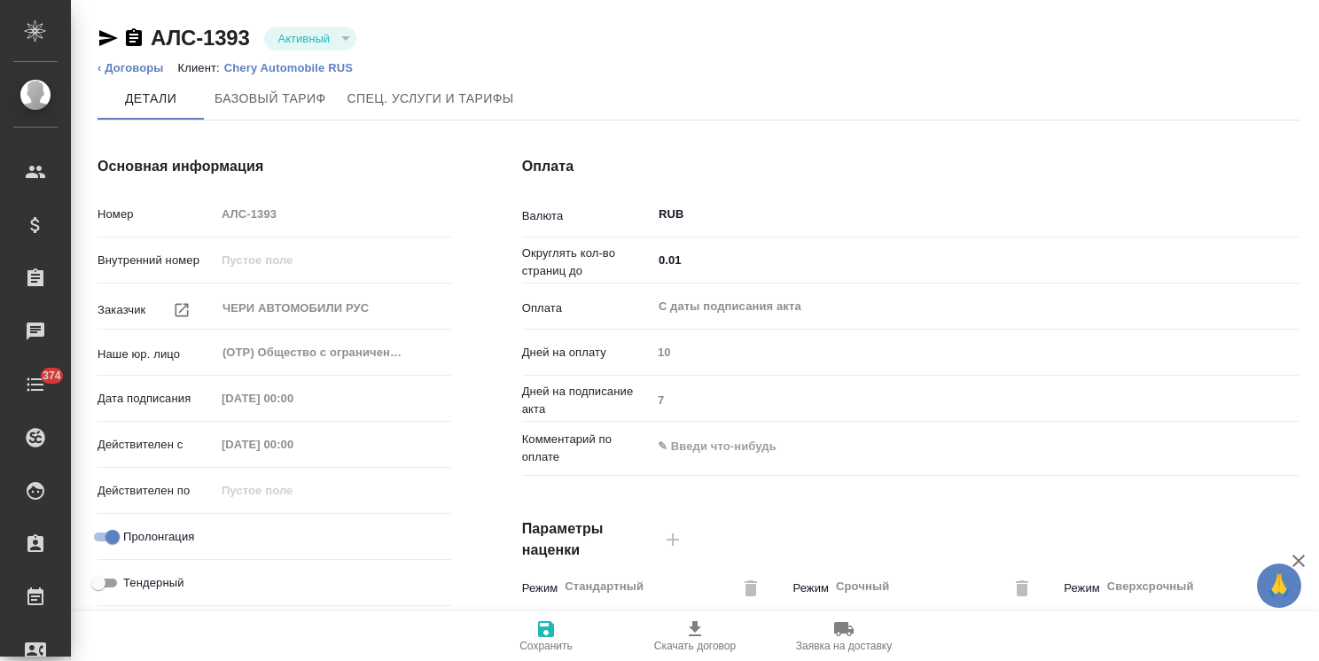
type input "1062 awatera + Marketing"
type input "Стандартный шаблон - [PHONE_NUMBER] - ВЫБЕРИ МЕНЯ!"
click at [259, 70] on p "Chery Automobile RUS" at bounding box center [295, 67] width 142 height 13
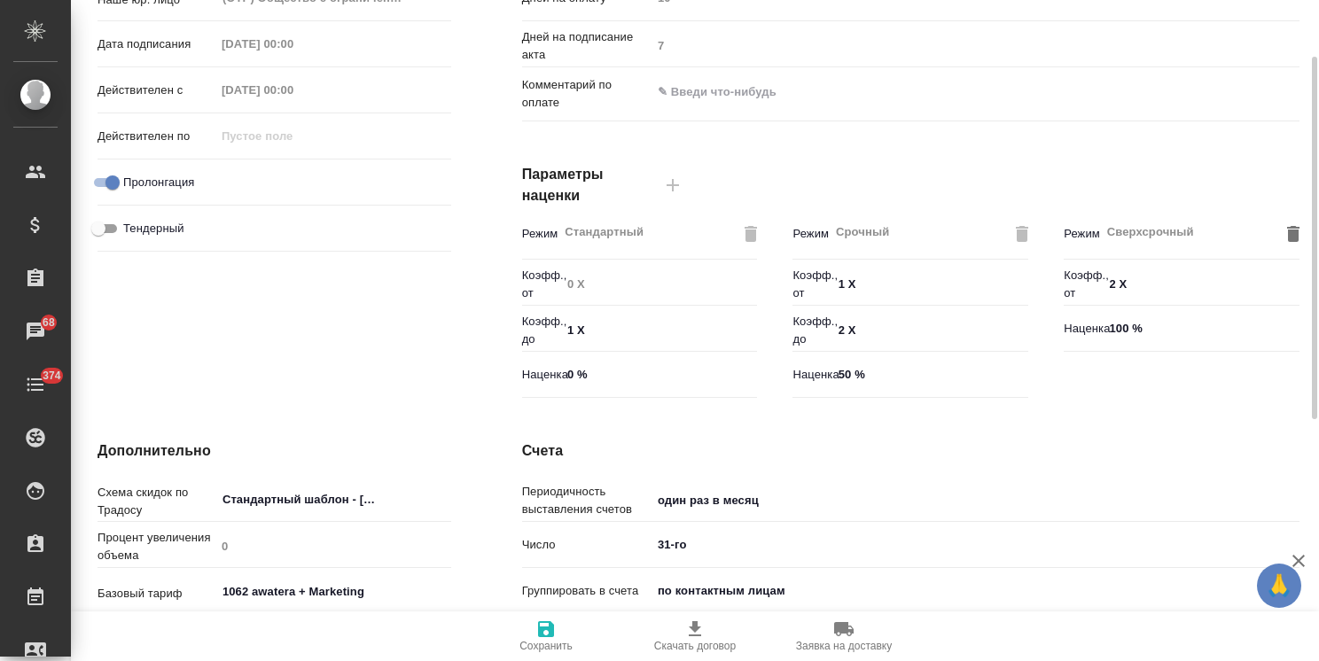
scroll to position [544, 0]
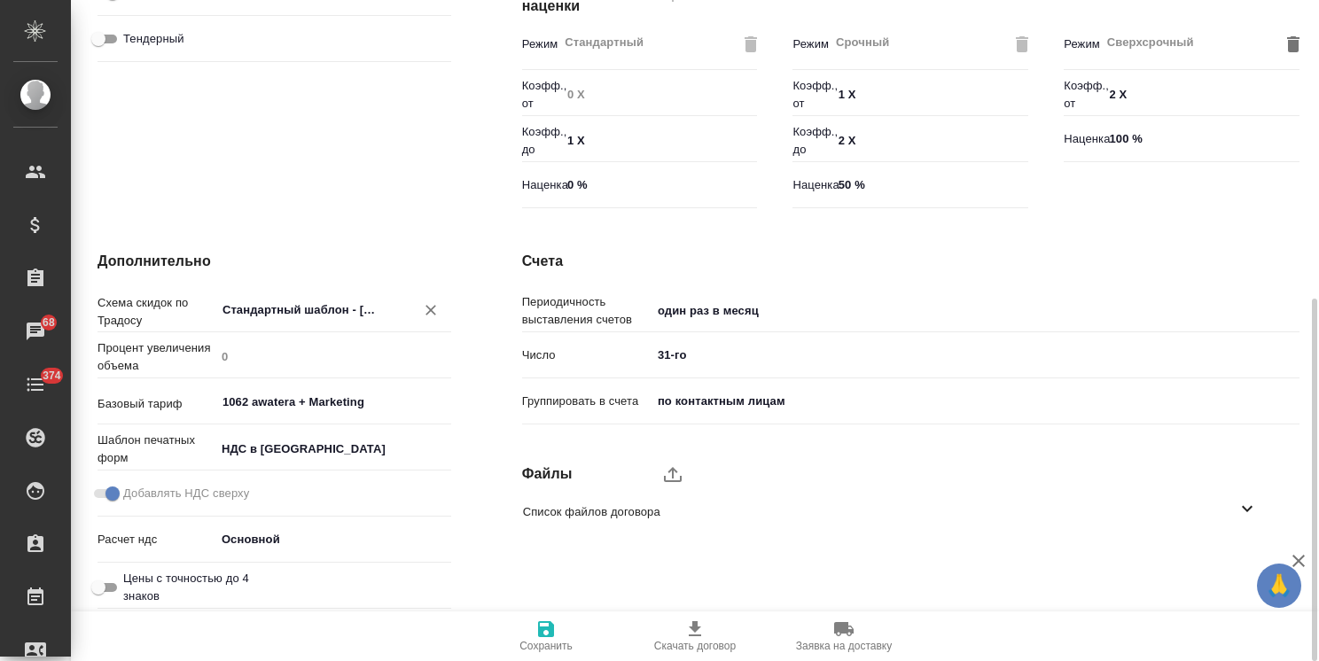
click at [333, 312] on input "Стандартный шаблон - 30-70-100 - ВЫБЕРИ МЕНЯ!" at bounding box center [304, 309] width 166 height 21
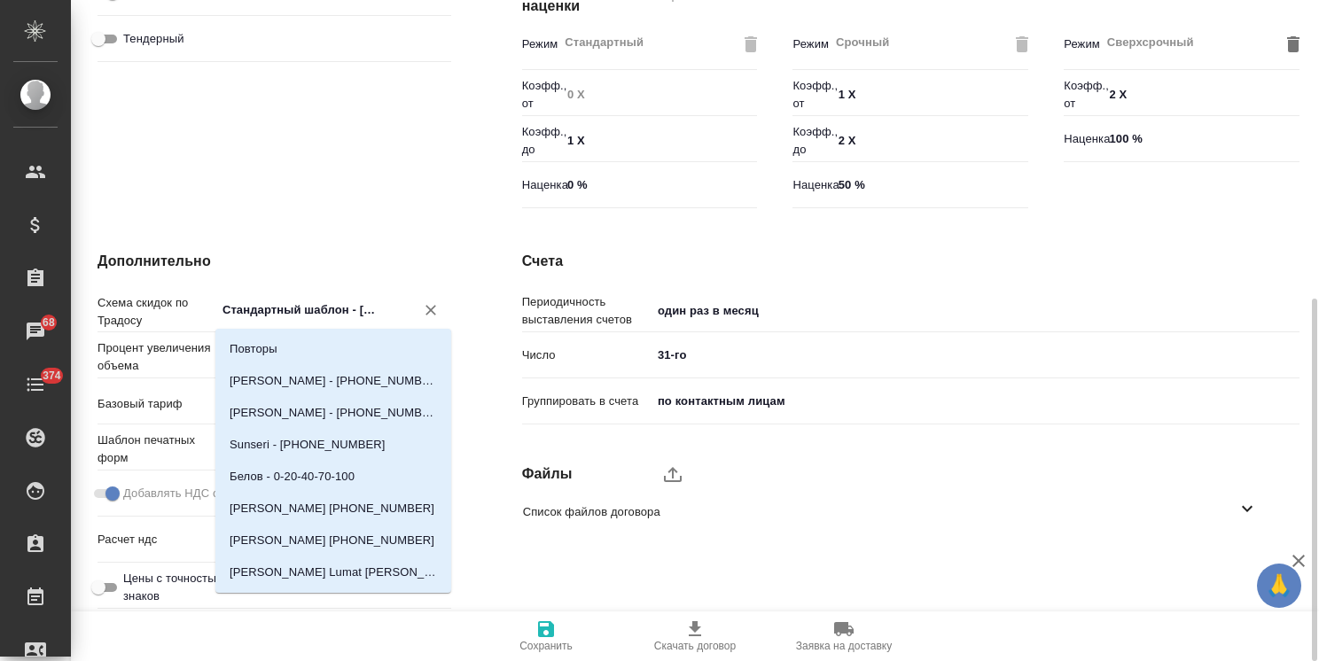
click at [356, 265] on h4 "Дополнительно" at bounding box center [275, 261] width 354 height 21
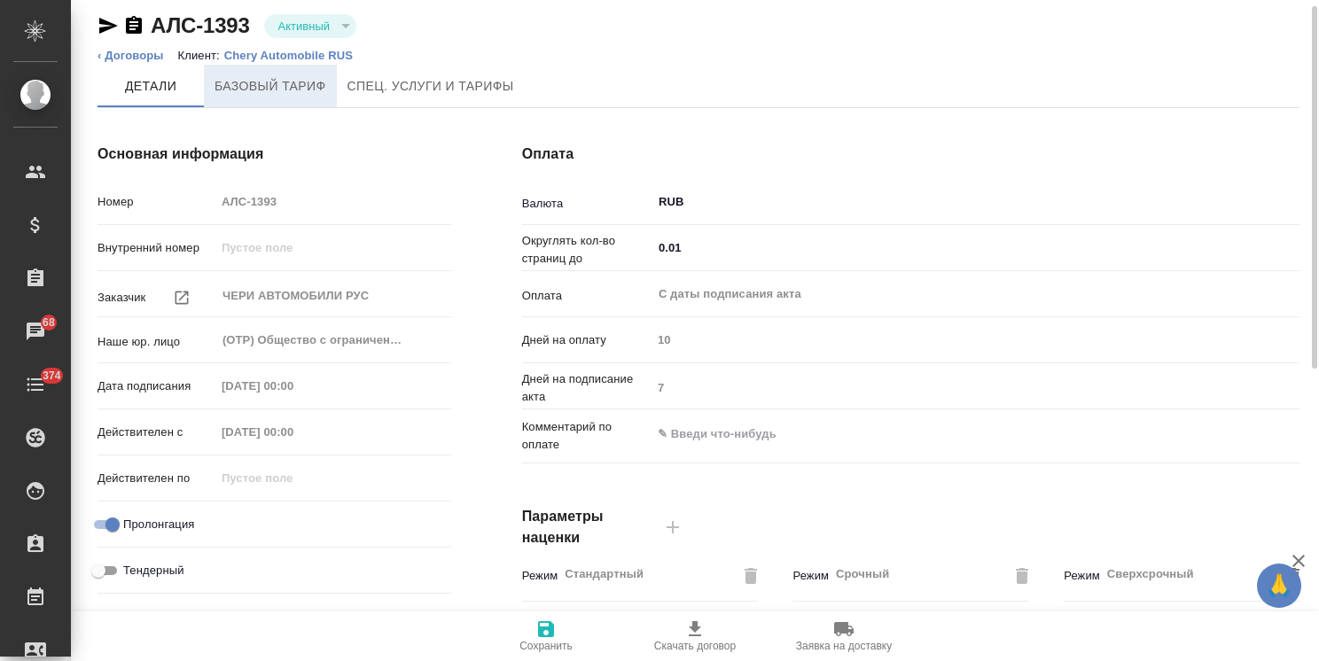
scroll to position [0, 0]
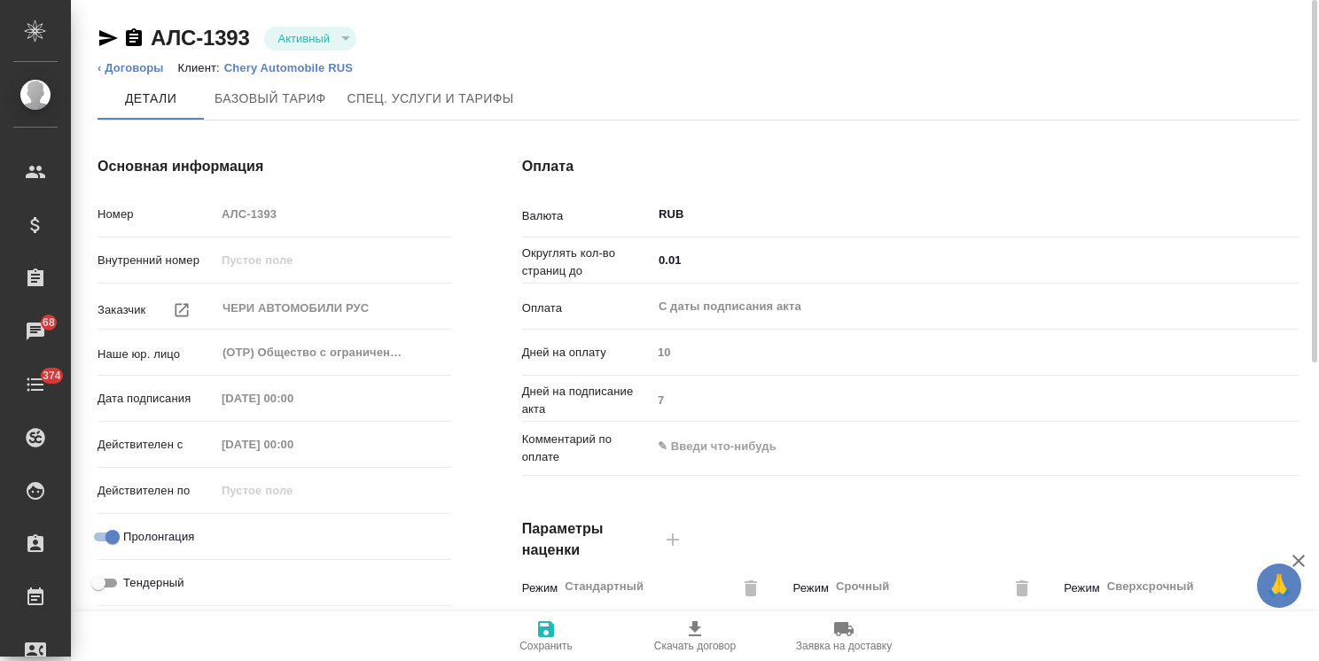
click at [265, 71] on p "Chery Automobile RUS" at bounding box center [295, 67] width 142 height 13
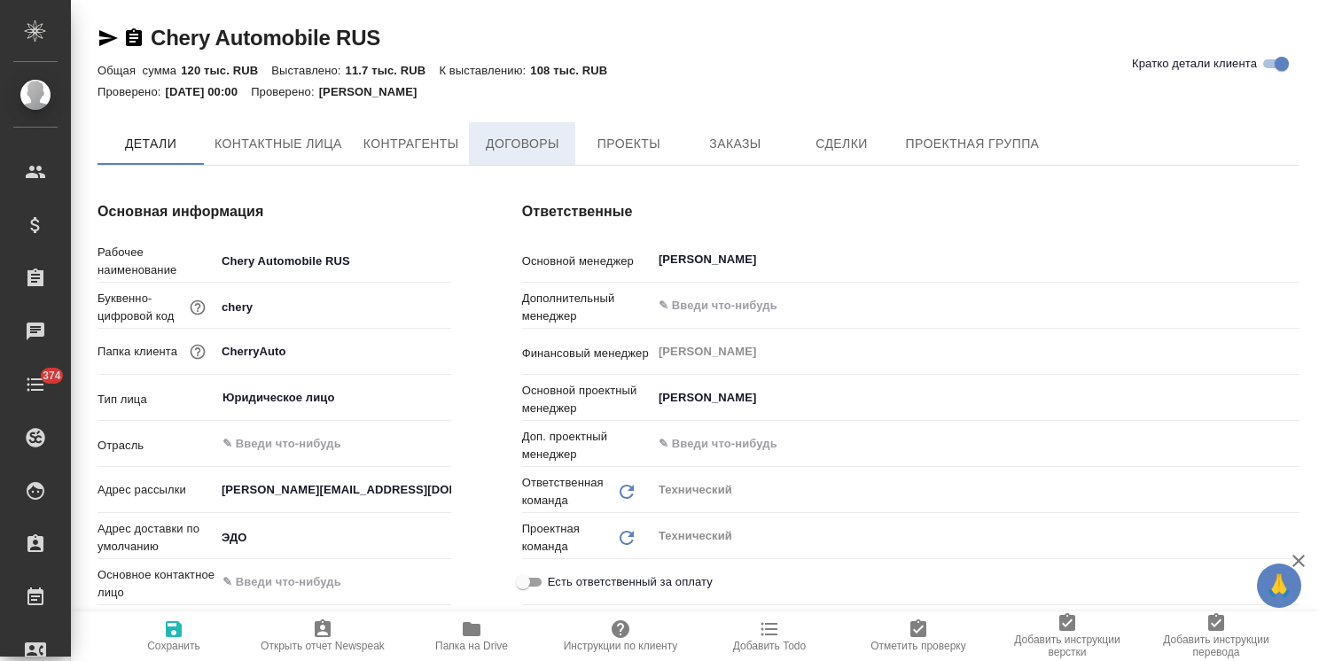
click at [509, 159] on button "Договоры" at bounding box center [522, 143] width 106 height 43
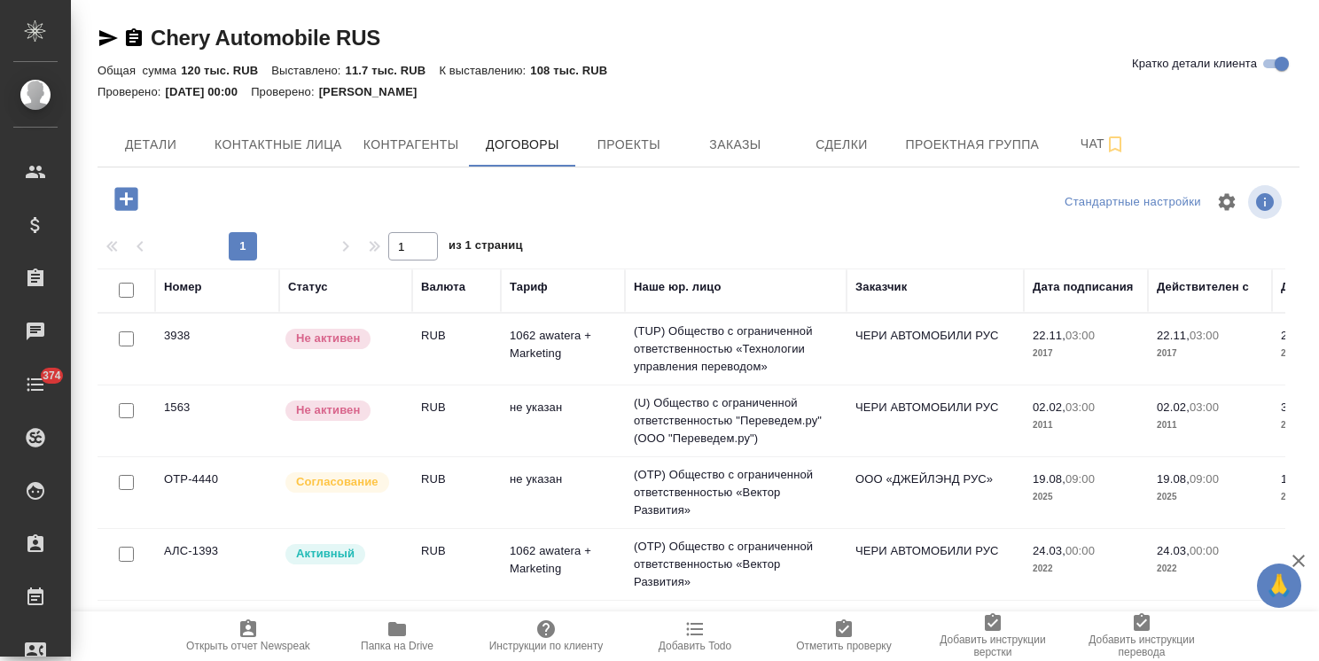
click at [215, 380] on td "OTP-4440" at bounding box center [217, 349] width 124 height 62
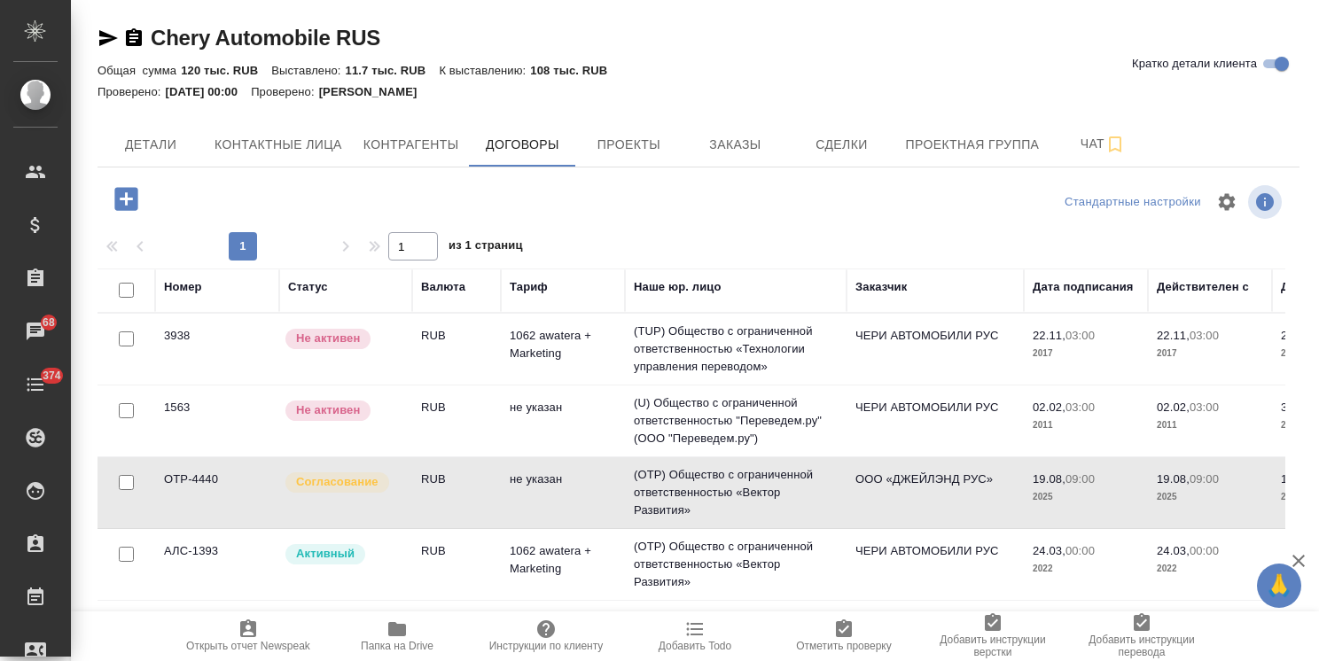
click at [192, 380] on td "OTP-4440" at bounding box center [217, 349] width 124 height 62
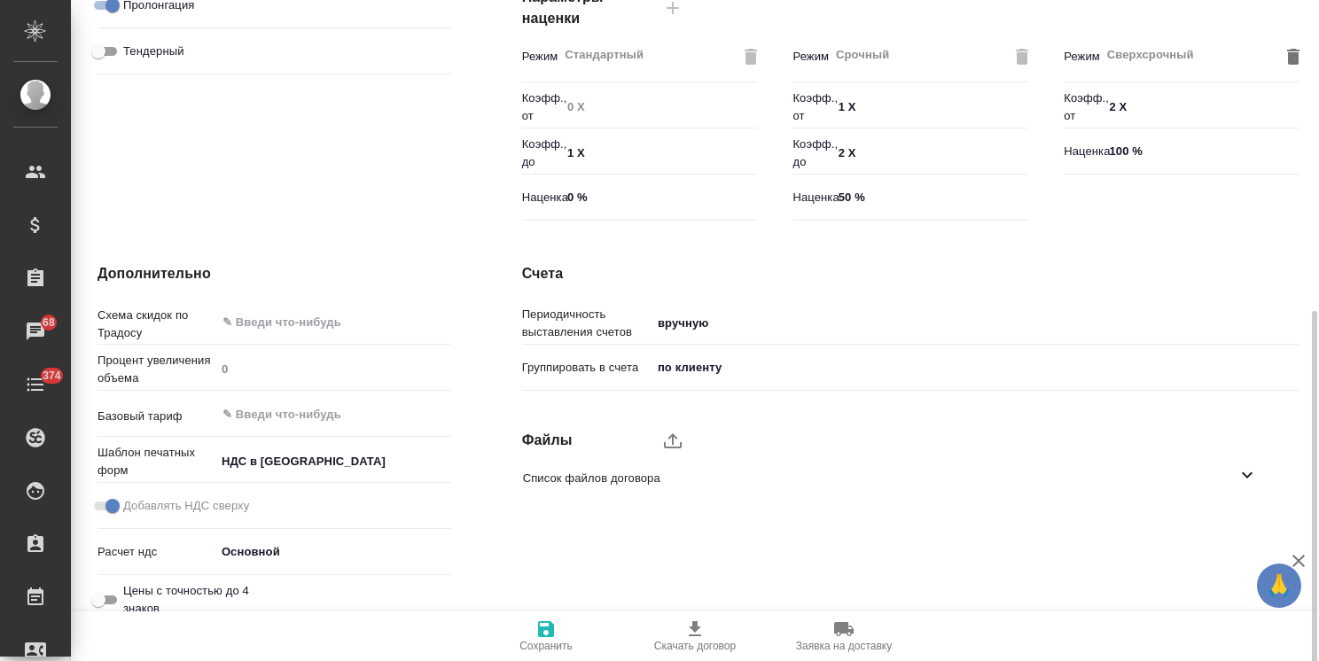
scroll to position [544, 0]
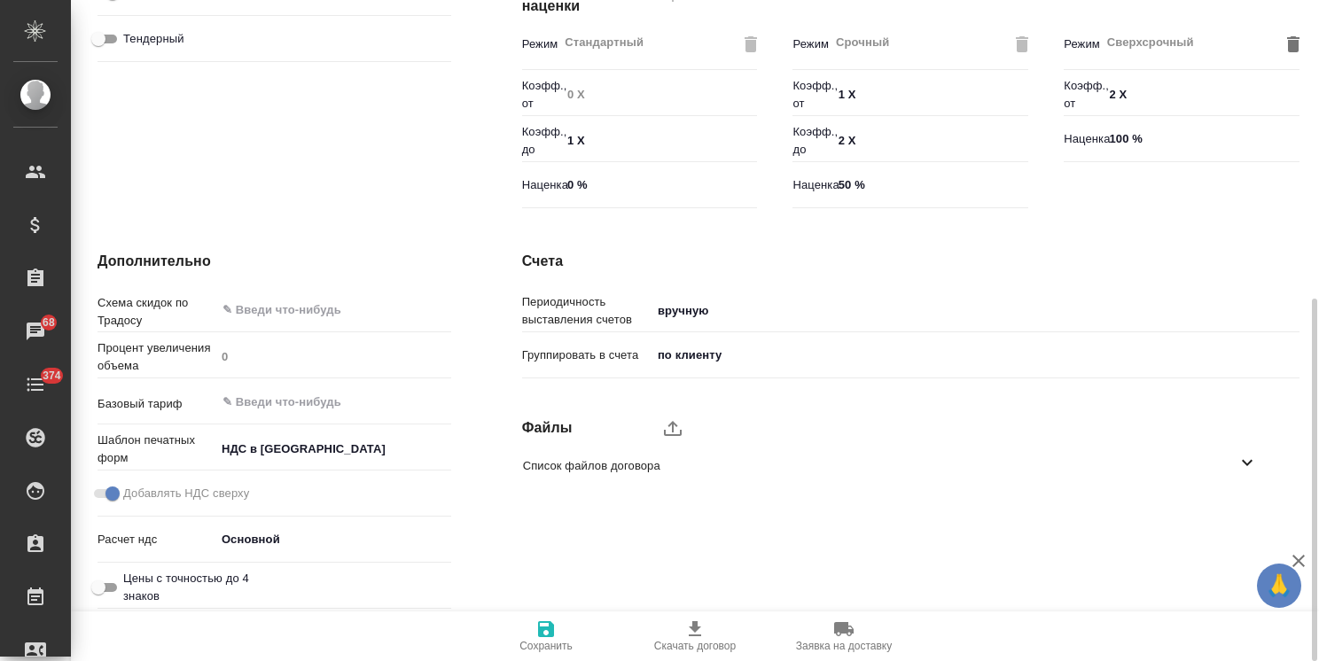
click at [712, 304] on body "🙏 .cls-1 fill:#fff; AWATERA Usmanova Olga Клиенты Спецификации Заказы 68 Чаты 3…" at bounding box center [659, 330] width 1319 height 661
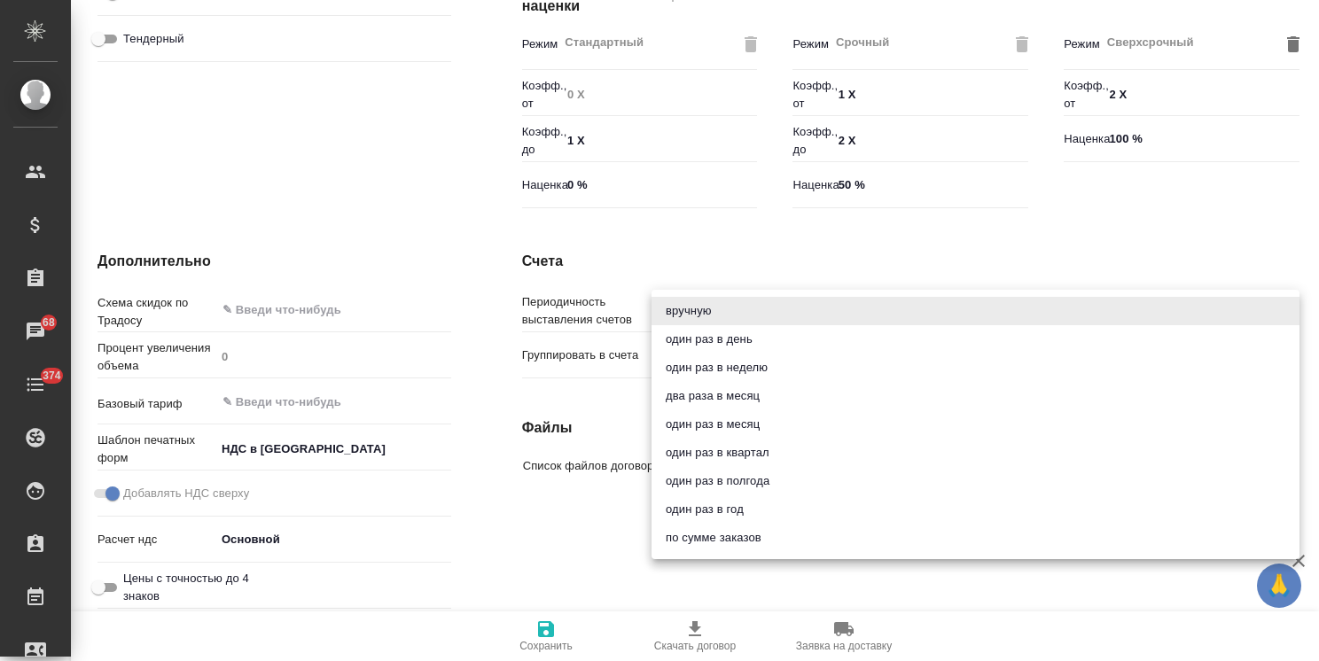
click at [751, 423] on li "один раз в месяц" at bounding box center [976, 424] width 648 height 28
type input "onceMonth"
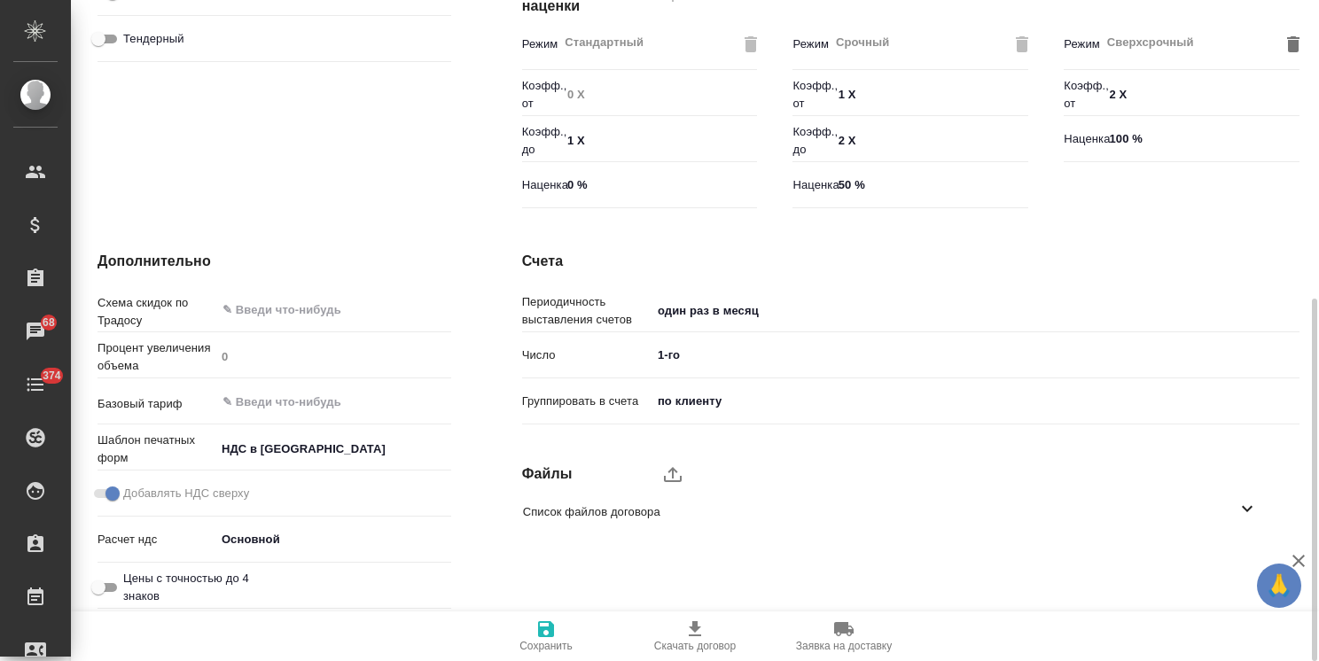
click at [706, 368] on body "🙏 .cls-1 fill:#fff; AWATERA Usmanova Olga Клиенты Спецификации Заказы 68 Чаты 3…" at bounding box center [659, 330] width 1319 height 661
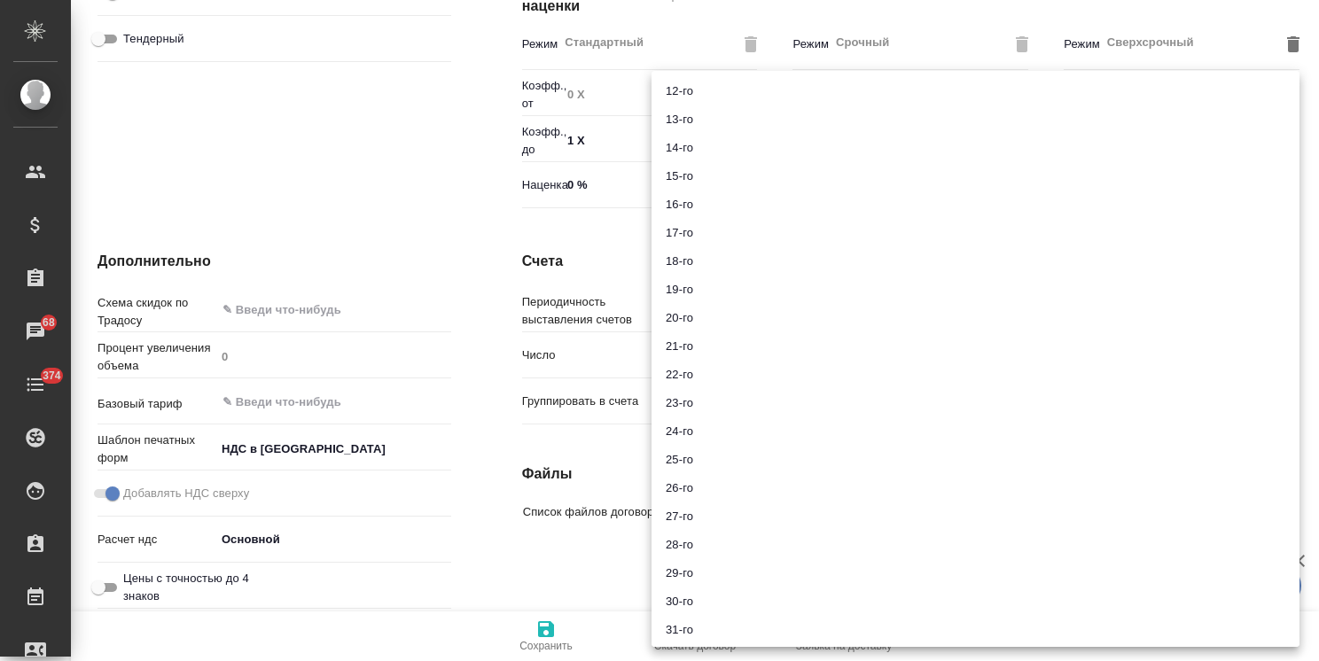
scroll to position [316, 0]
click at [696, 626] on li "31-го" at bounding box center [976, 627] width 648 height 28
type input "31"
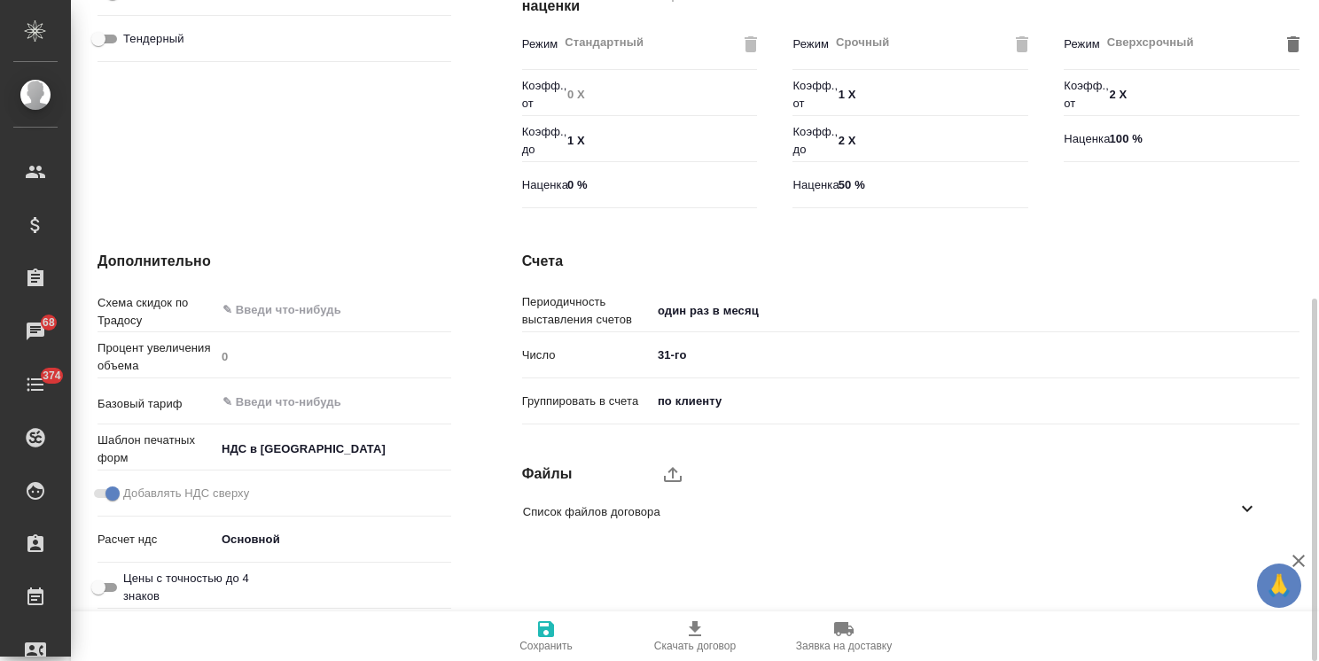
click at [719, 399] on body "🙏 .cls-1 fill:#fff; AWATERA Usmanova Olga Клиенты Спецификации Заказы 68 Чаты 3…" at bounding box center [659, 330] width 1319 height 661
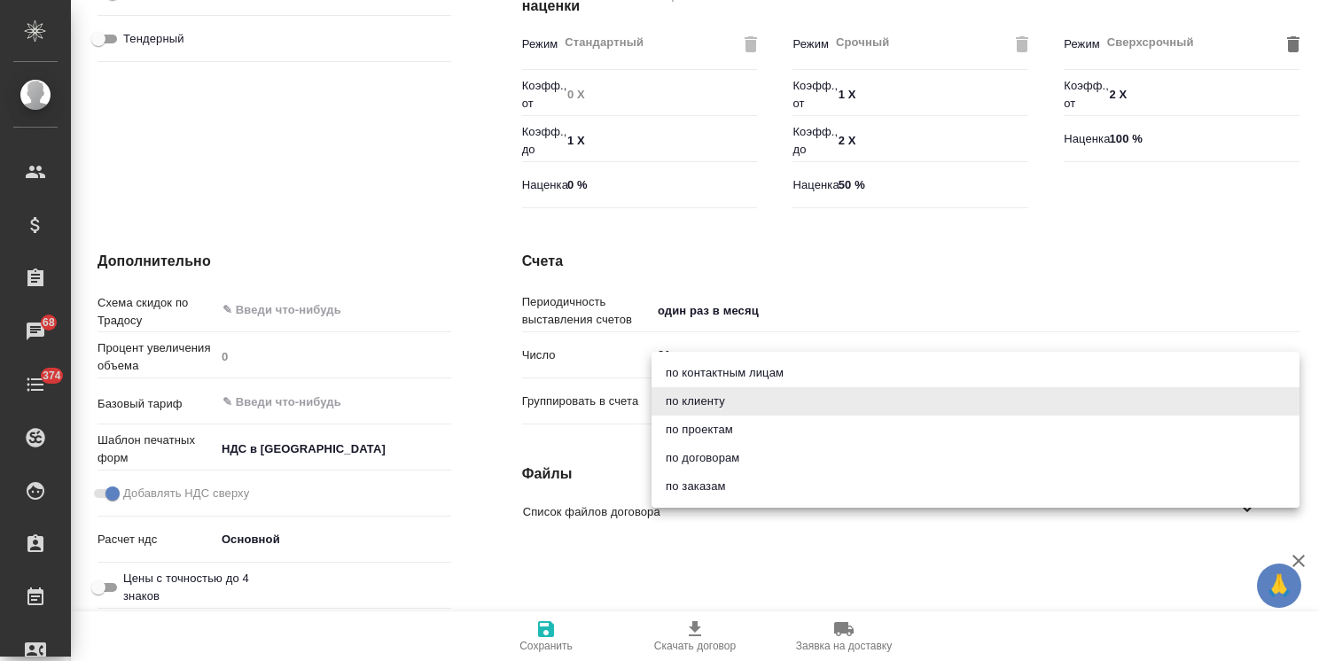
click at [731, 375] on li "по контактным лицам" at bounding box center [976, 373] width 648 height 28
type input "contactPerson"
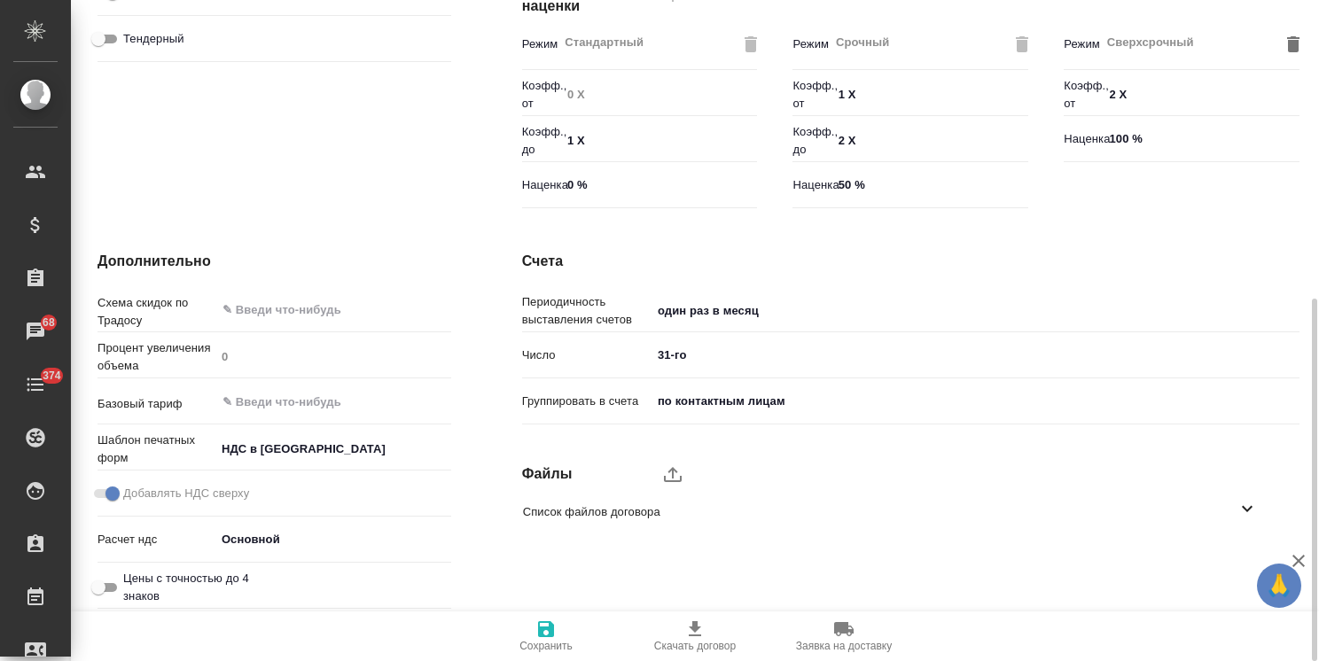
click at [530, 618] on button "Сохранить" at bounding box center [546, 637] width 149 height 50
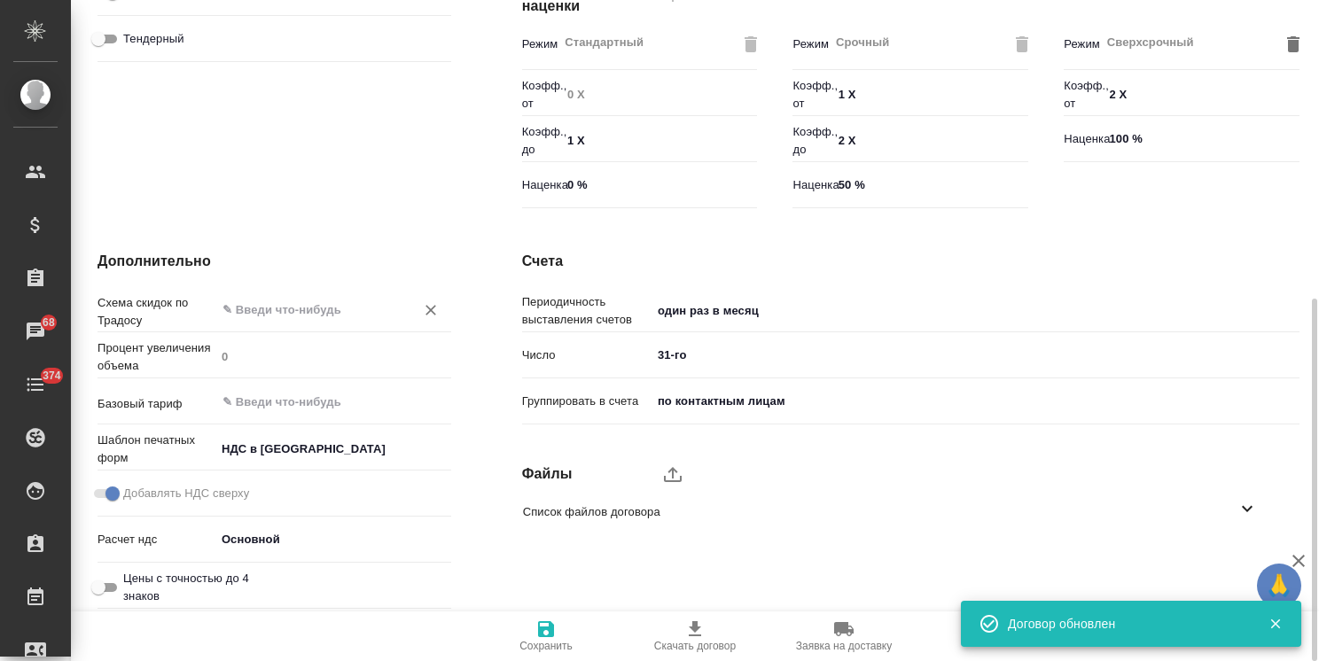
click at [311, 315] on input "text" at bounding box center [304, 309] width 166 height 21
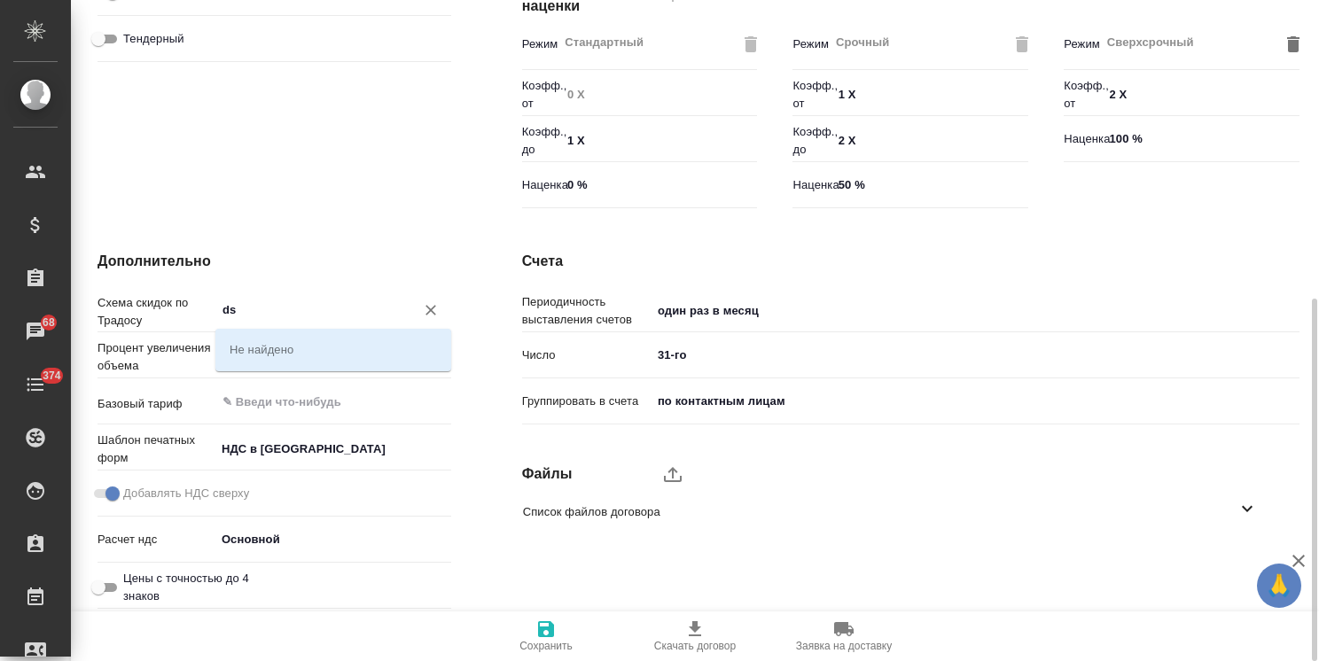
type input "d"
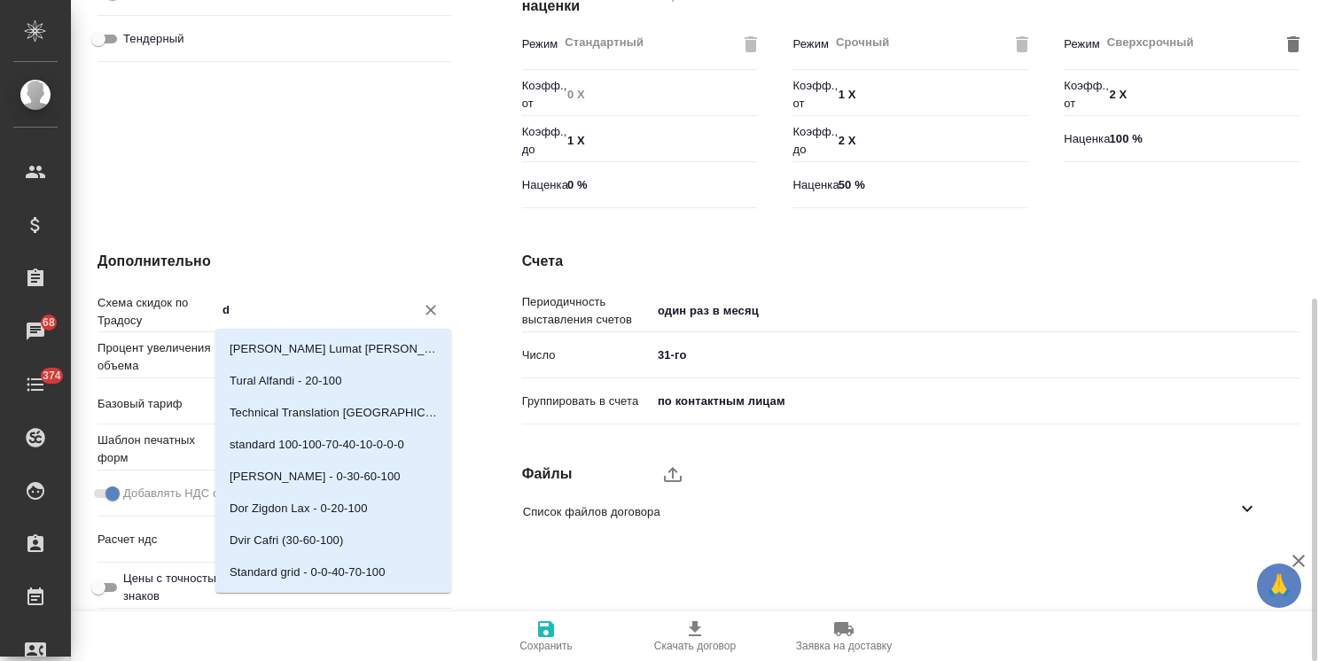
type textarea "x"
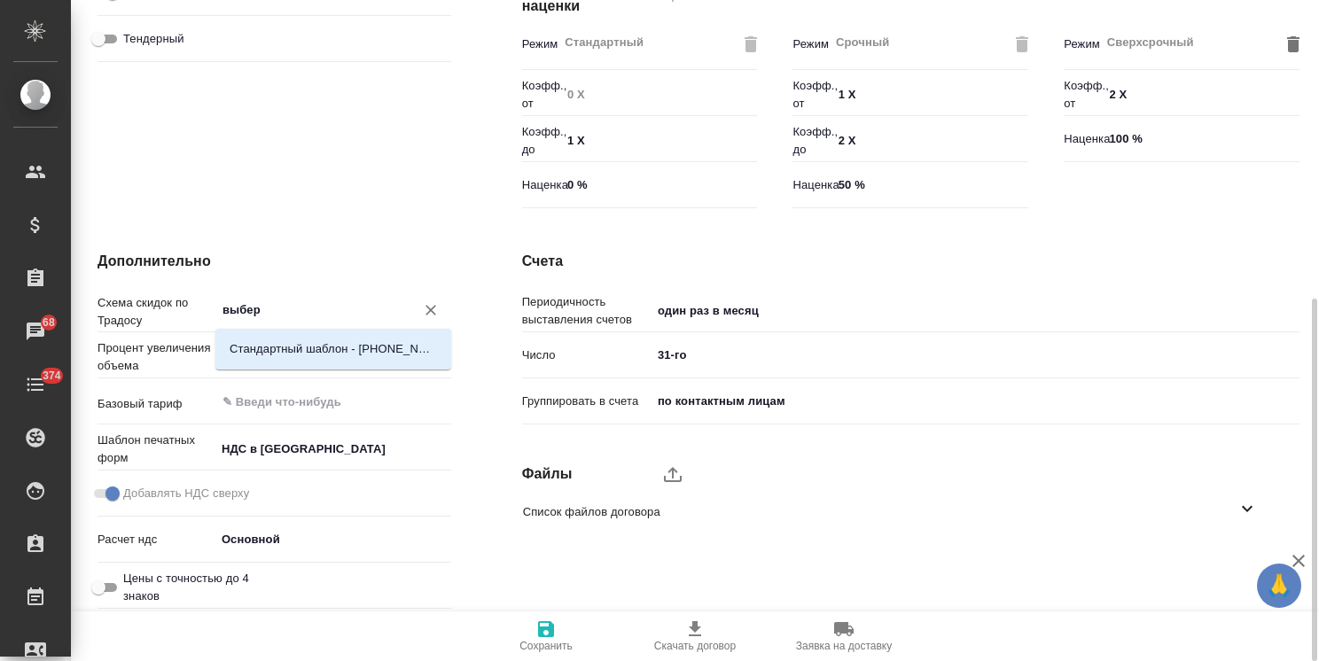
type input "выбери"
click at [312, 360] on li "Стандартный шаблон - 30-70-100 - ВЫБЕРИ МЕНЯ!" at bounding box center [333, 349] width 236 height 32
type textarea "x"
click at [285, 417] on div "​" at bounding box center [333, 402] width 236 height 32
type input "Стандартный шаблон - 30-70-100 - ВЫБЕРИ МЕНЯ!"
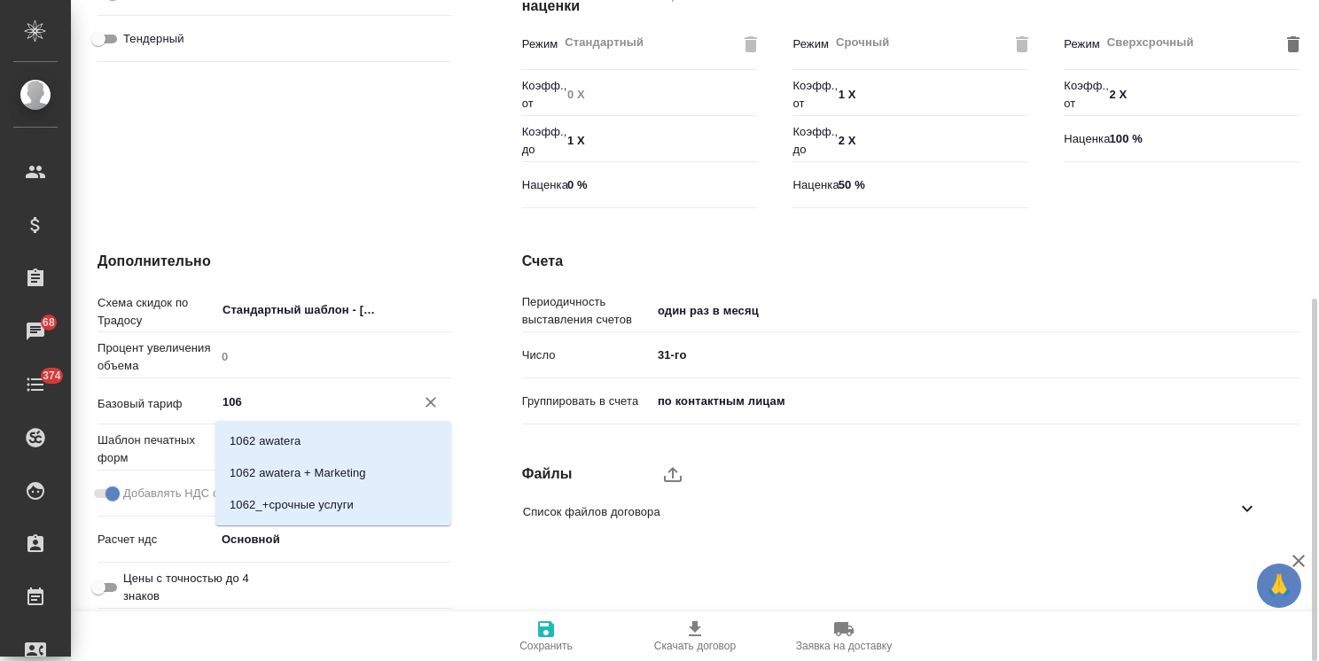
type input "1062"
click at [334, 476] on p "1062 awatera + Marketing" at bounding box center [298, 474] width 137 height 18
type textarea "x"
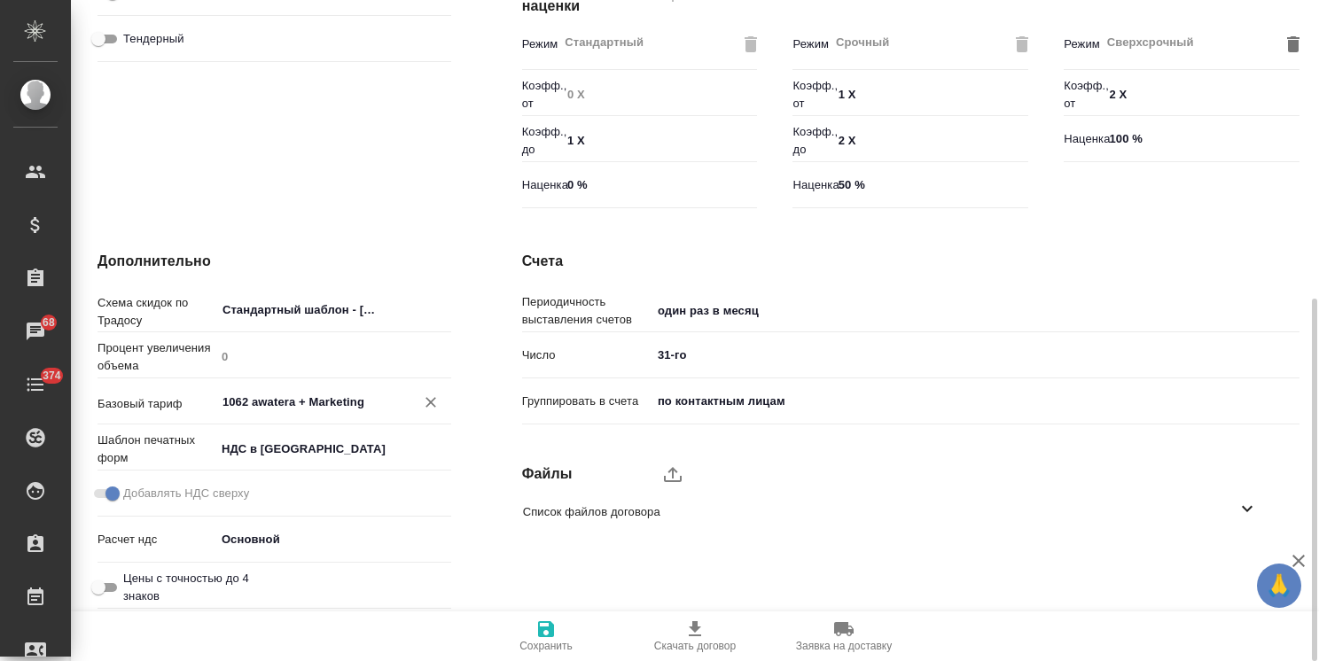
type input "1062 awatera + Marketing"
click at [521, 639] on span "Сохранить" at bounding box center [546, 636] width 128 height 34
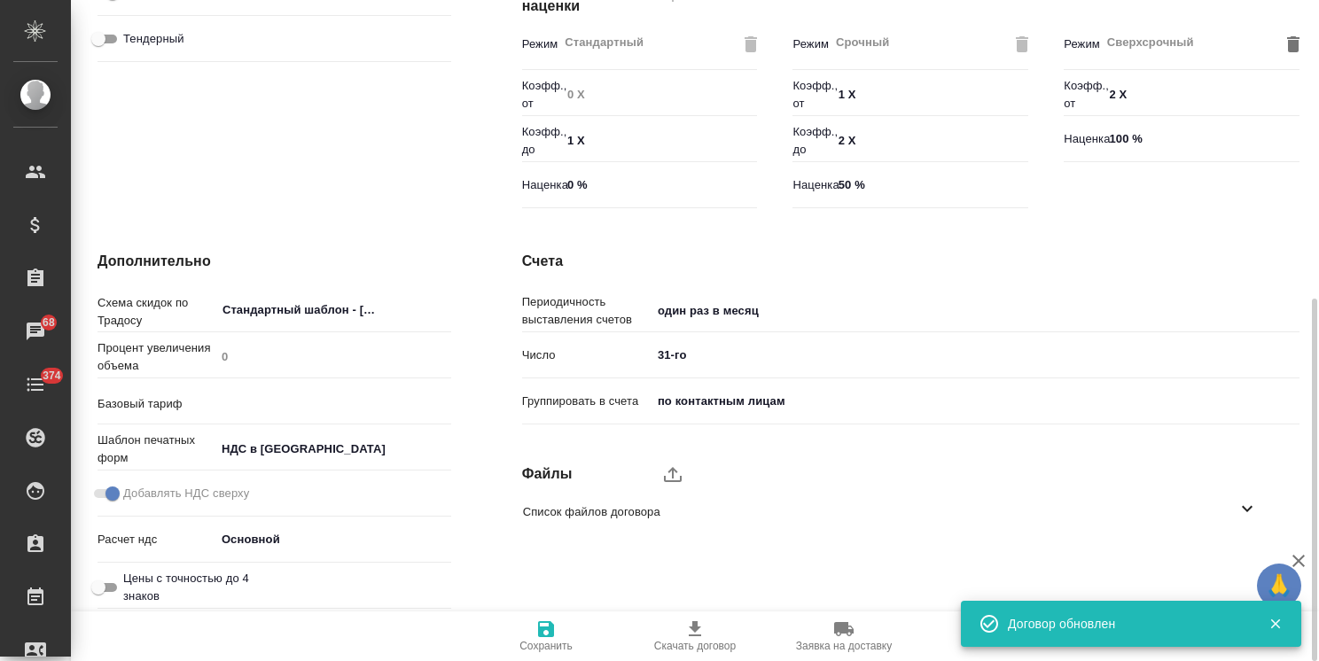
type input "1062 awatera + Marketing"
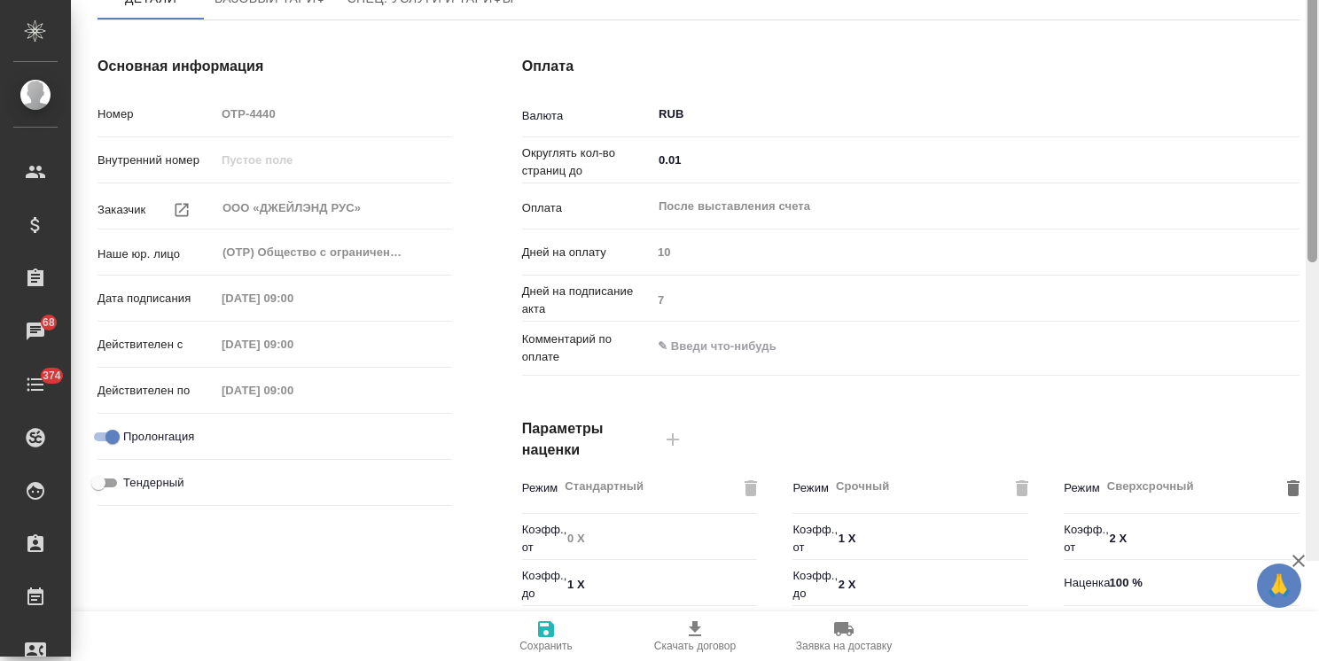
scroll to position [0, 0]
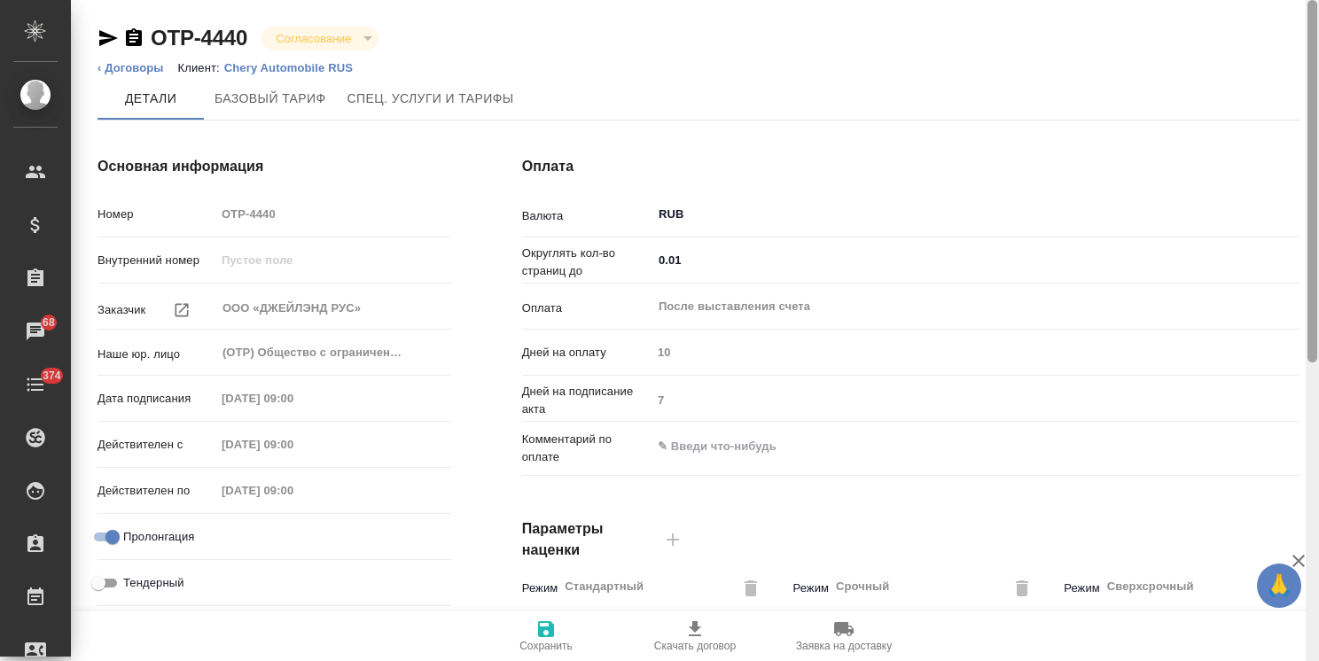
drag, startPoint x: 1314, startPoint y: 434, endPoint x: 1315, endPoint y: 210, distance: 223.4
click at [1313, 216] on div at bounding box center [1313, 181] width 10 height 363
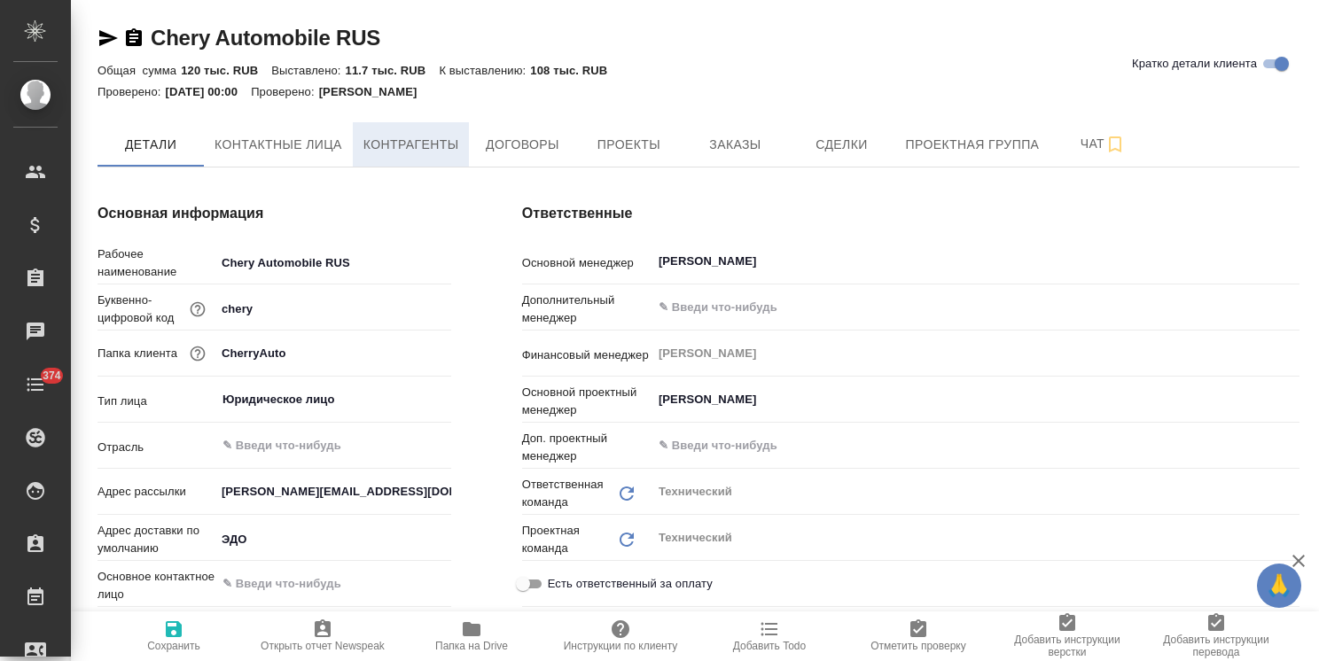
click at [441, 147] on span "Контрагенты" at bounding box center [411, 145] width 96 height 22
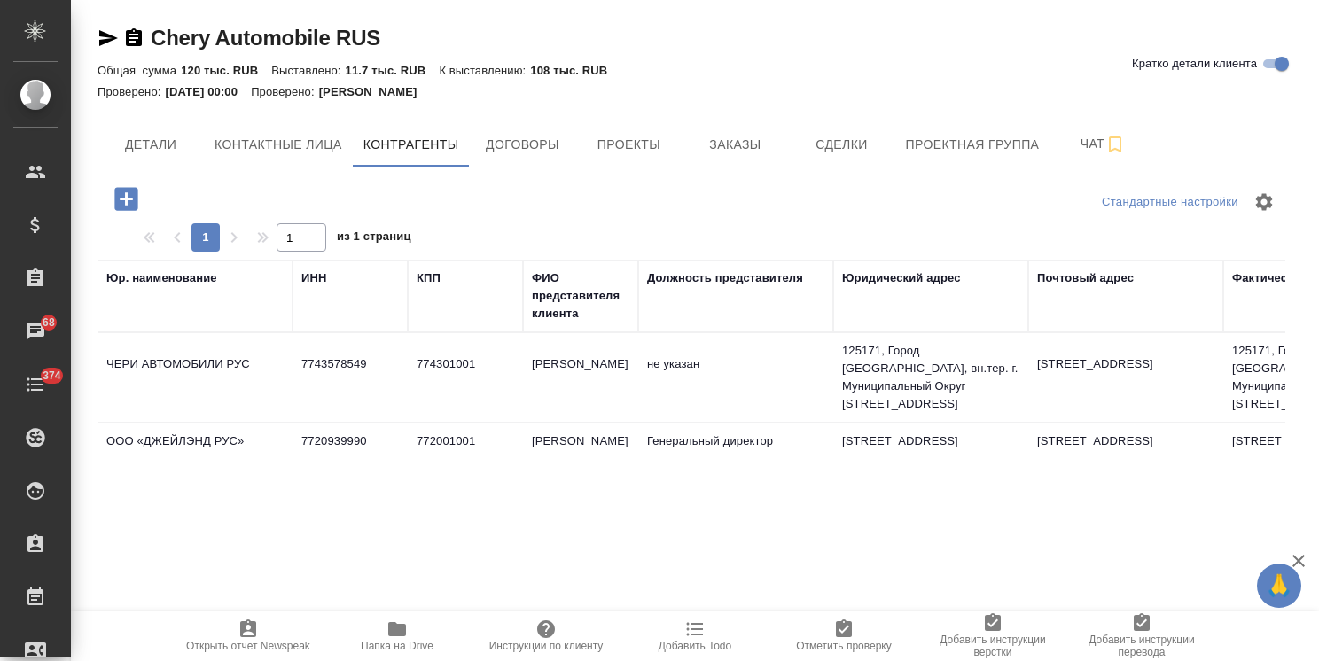
click at [246, 409] on td "ООО «ДЖЕЙЛЭНД РУС»" at bounding box center [195, 378] width 195 height 62
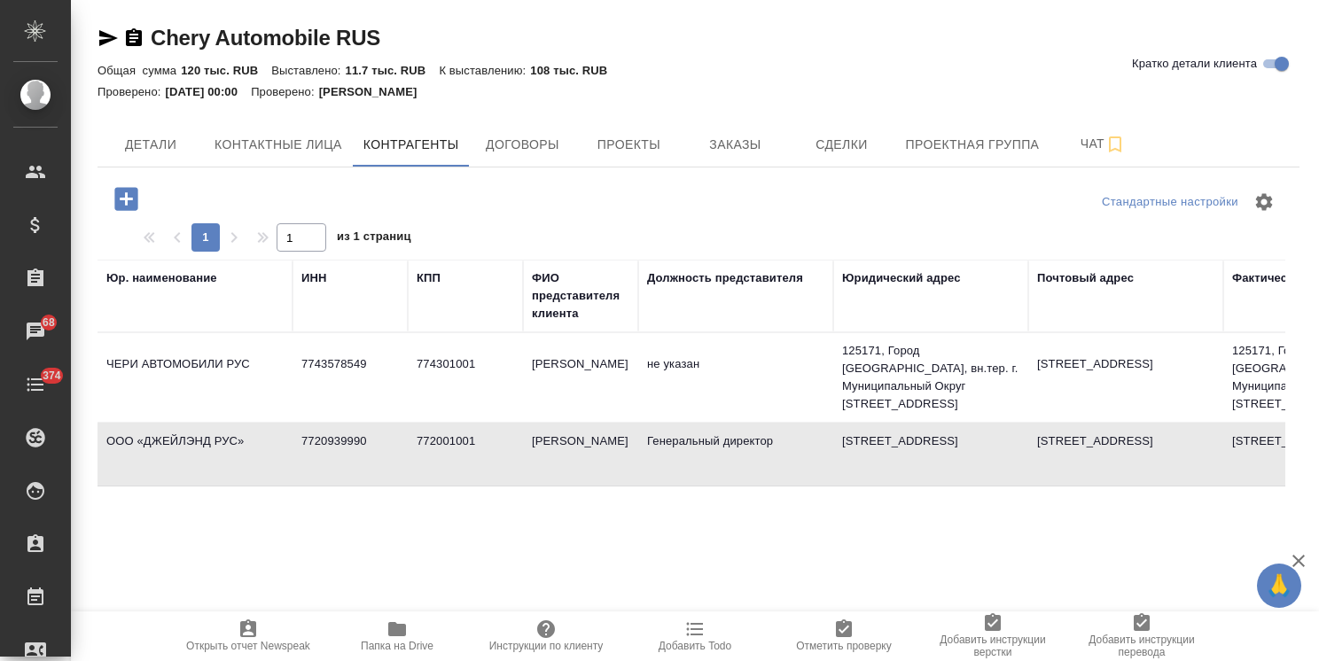
click at [246, 409] on td "ООО «ДЖЕЙЛЭНД РУС»" at bounding box center [195, 378] width 195 height 62
type textarea "ООО «ДЖЕЙЛЭНД РУС»"
type input "7720939990"
type input "772001001"
type input "[PERSON_NAME]"
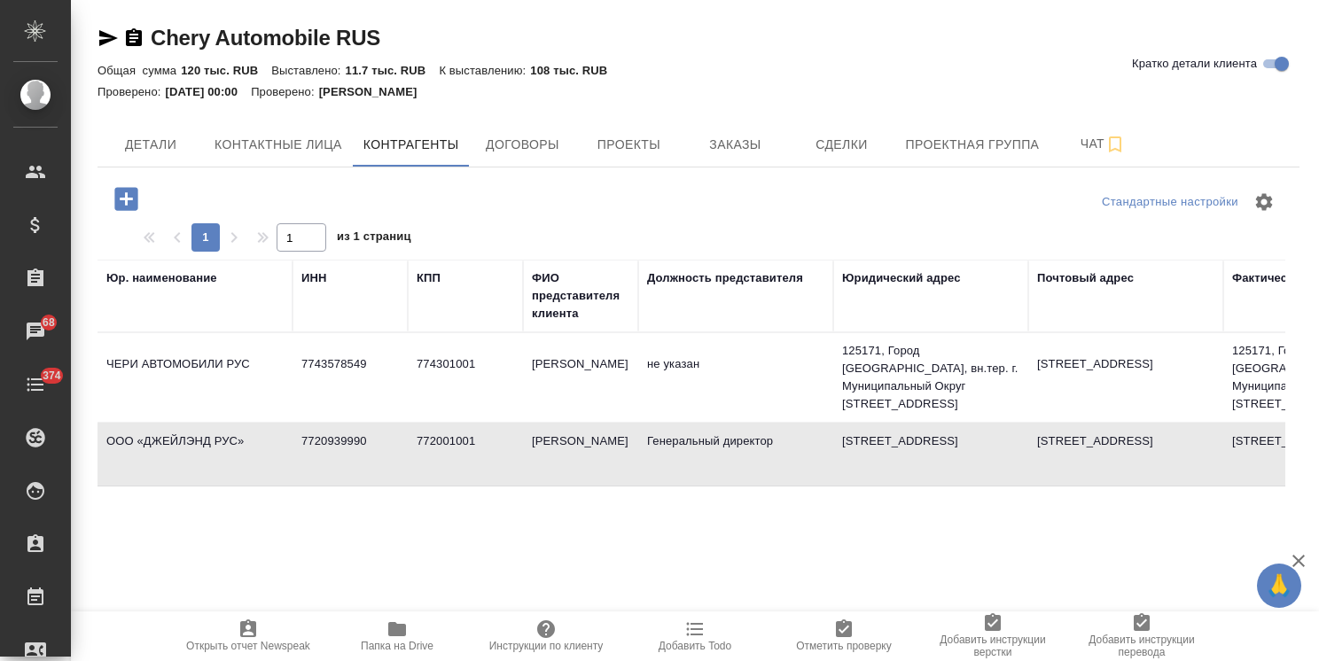
type input "Генеральный директор"
type textarea "[STREET_ADDRESS]"
type input "Устав"
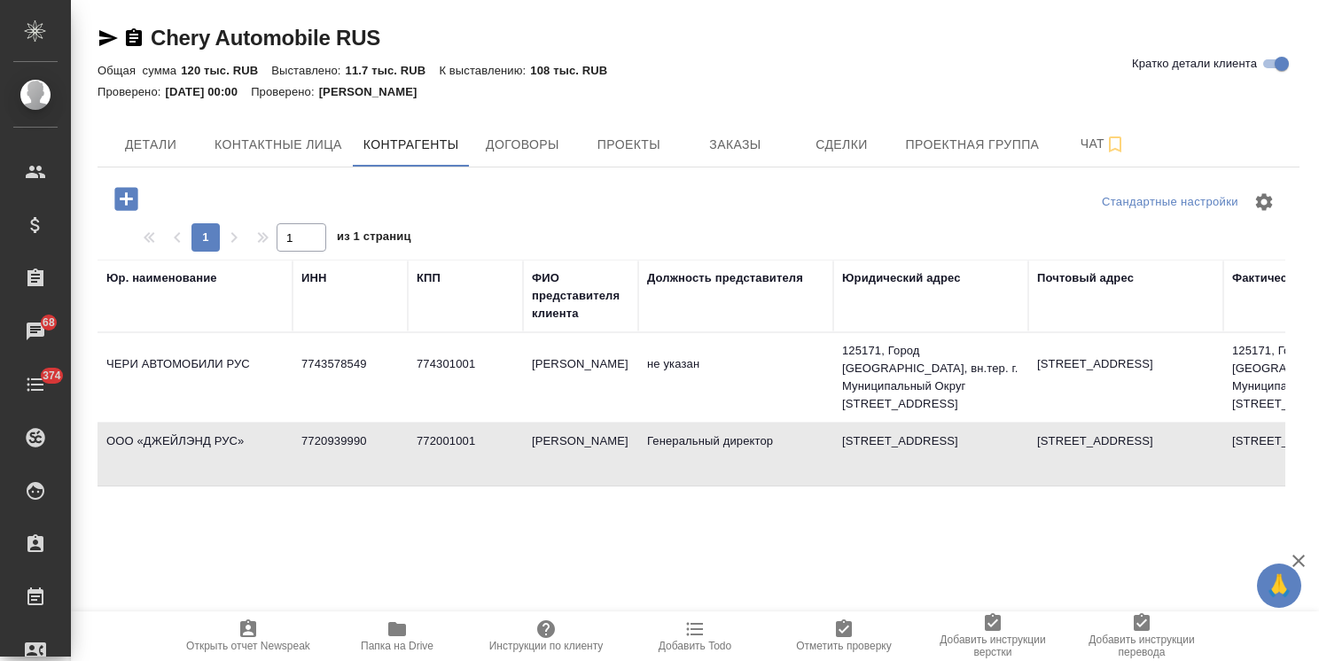
type input "@[DOMAIN_NAME]"
type input "АО "АЛЬФА-БАНК""
type input "40702810501850007582"
type input "044525593"
type input "30101810200000000593"
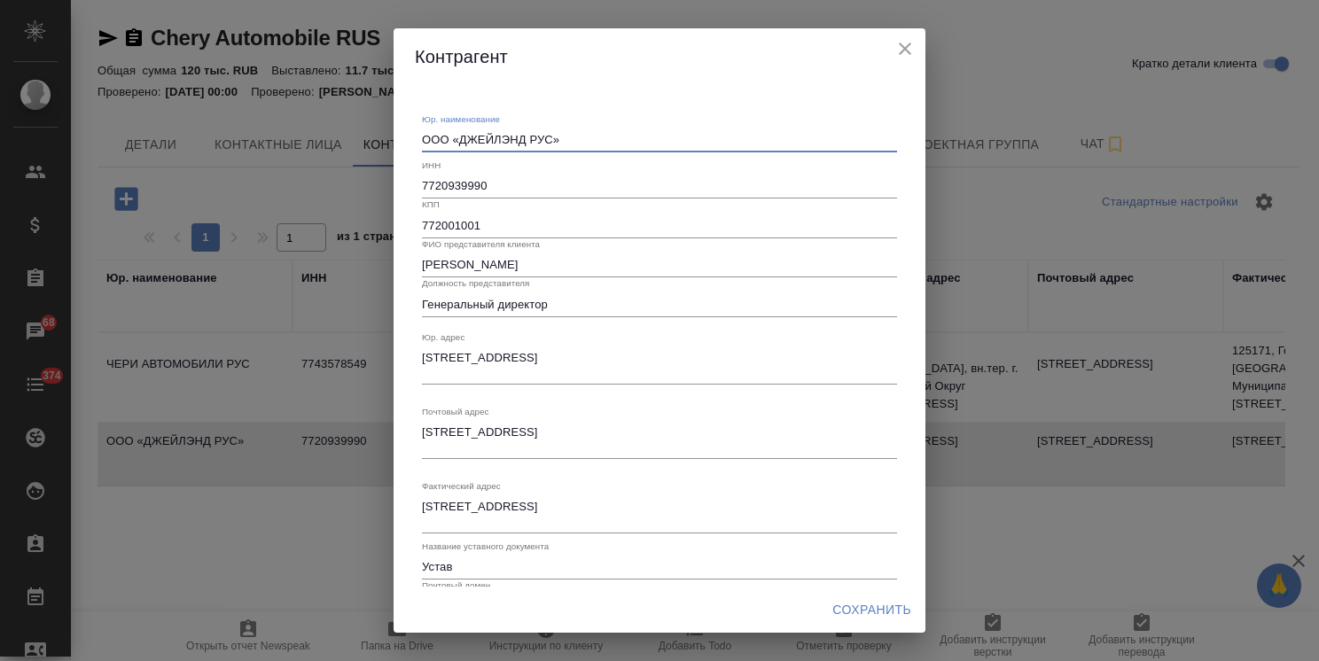
drag, startPoint x: 458, startPoint y: 143, endPoint x: 525, endPoint y: 136, distance: 66.9
click at [525, 136] on textarea "ООО «ДЖЕЙЛЭНД РУС»" at bounding box center [659, 139] width 475 height 13
click at [907, 49] on icon "close" at bounding box center [905, 48] width 21 height 21
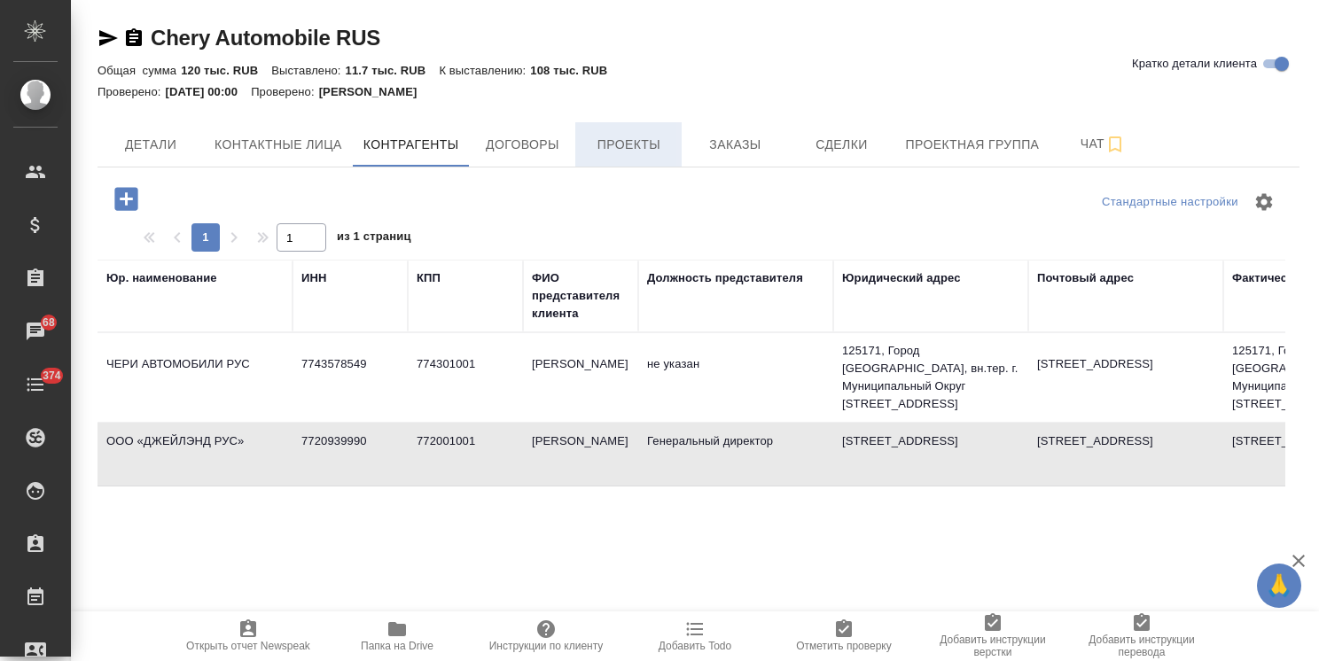
click at [606, 158] on button "Проекты" at bounding box center [628, 144] width 106 height 44
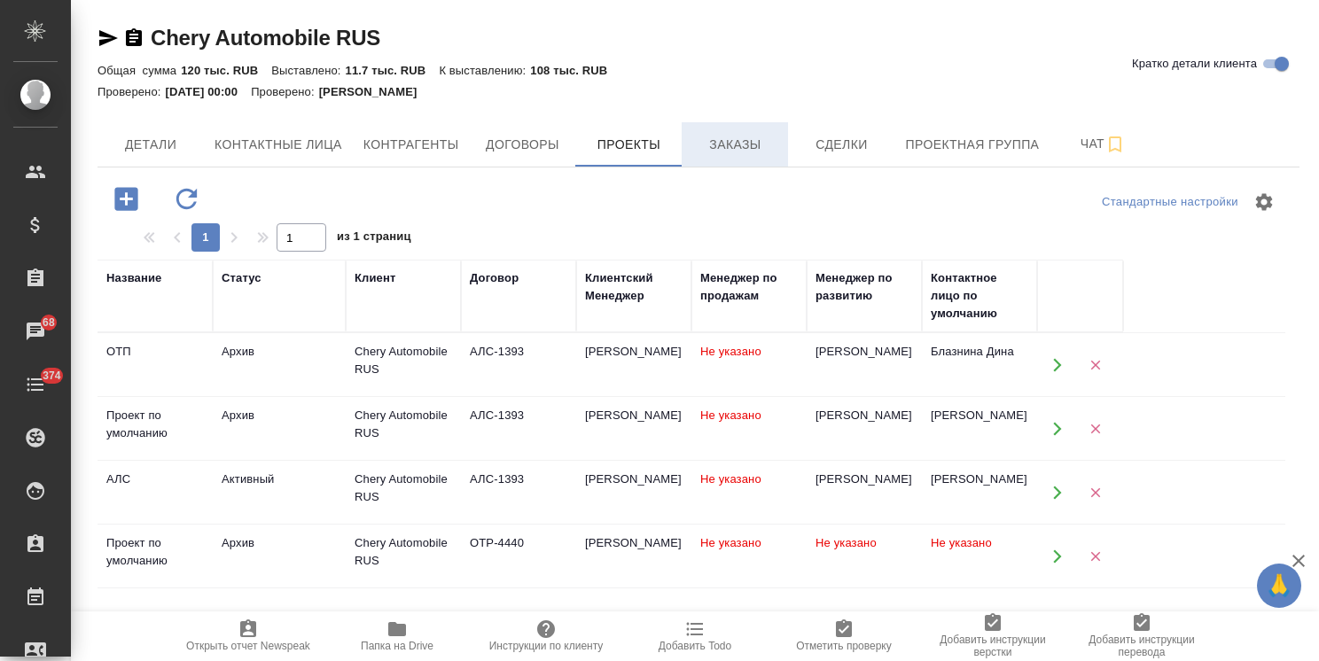
click at [734, 153] on span "Заказы" at bounding box center [734, 145] width 85 height 22
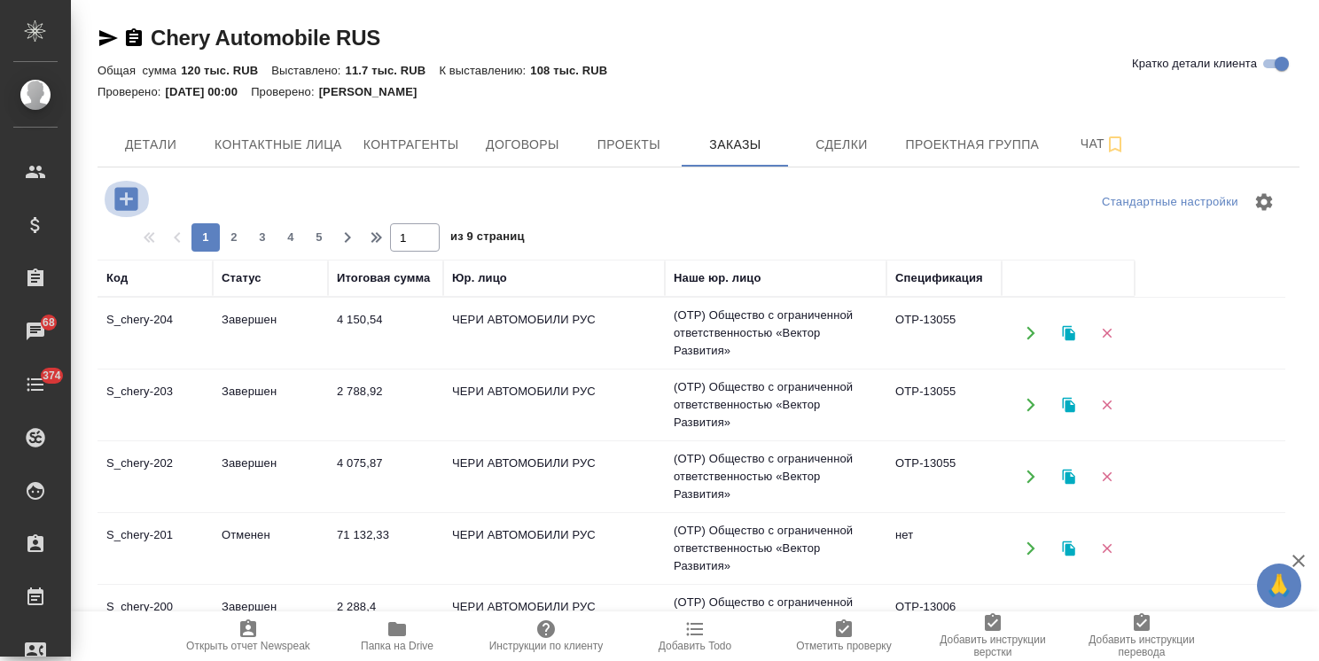
click at [128, 200] on icon "button" at bounding box center [125, 198] width 23 height 23
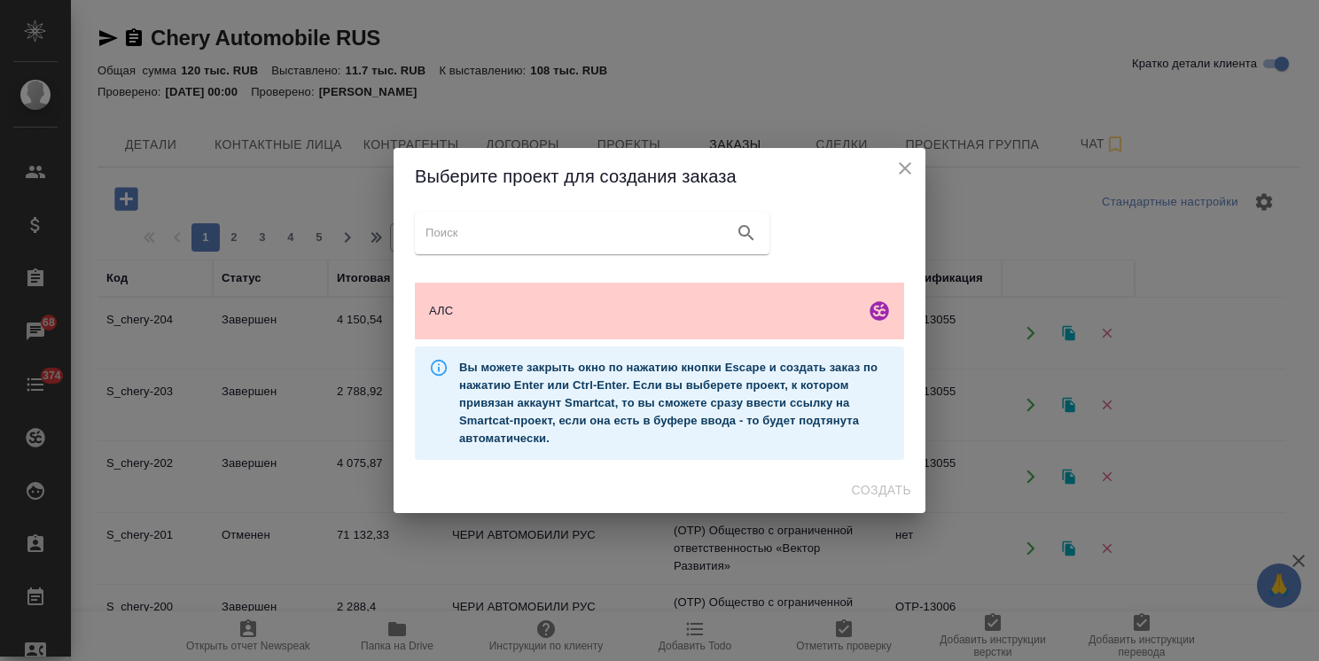
click at [902, 172] on icon "close" at bounding box center [905, 168] width 21 height 21
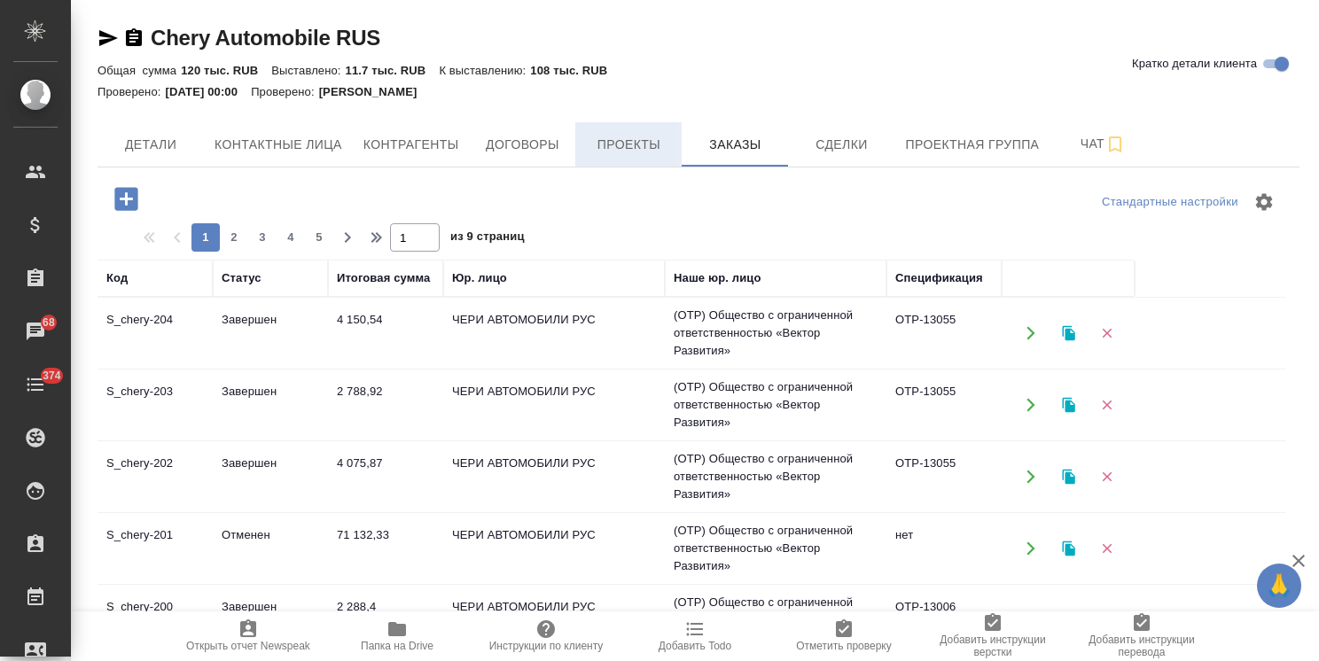
click at [610, 151] on span "Проекты" at bounding box center [628, 145] width 85 height 22
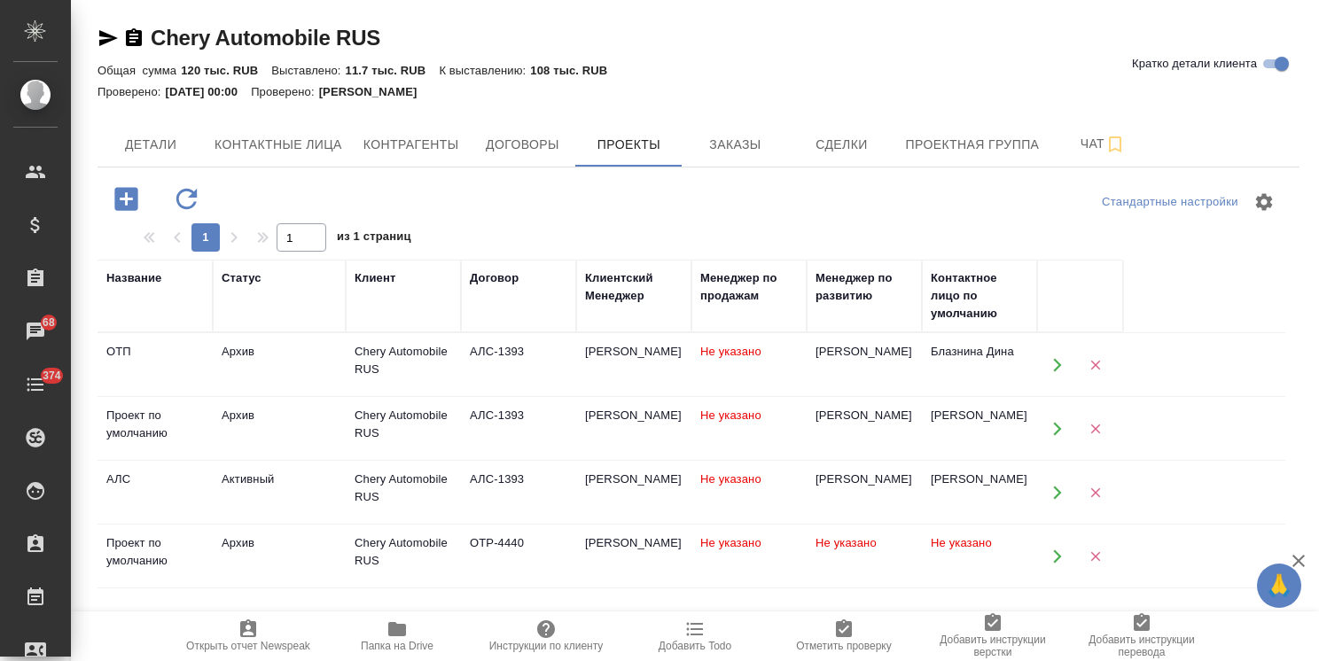
click at [126, 198] on icon "button" at bounding box center [126, 199] width 31 height 31
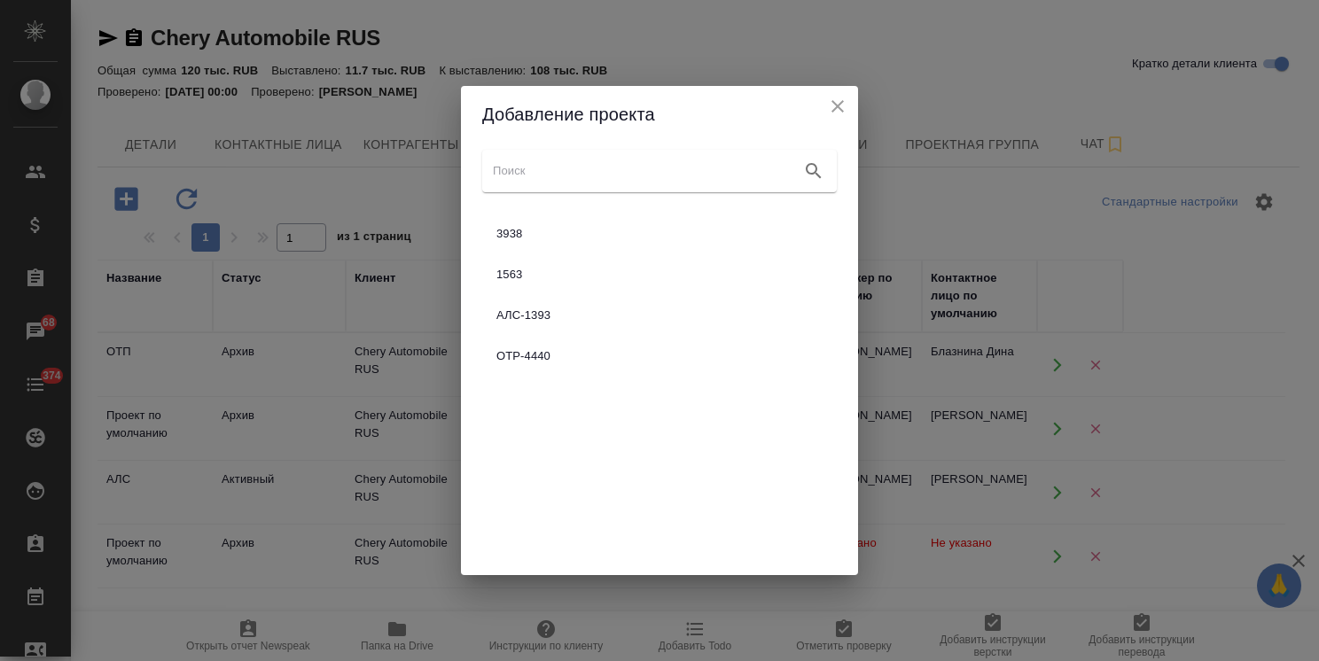
click at [832, 101] on icon "close" at bounding box center [838, 106] width 12 height 12
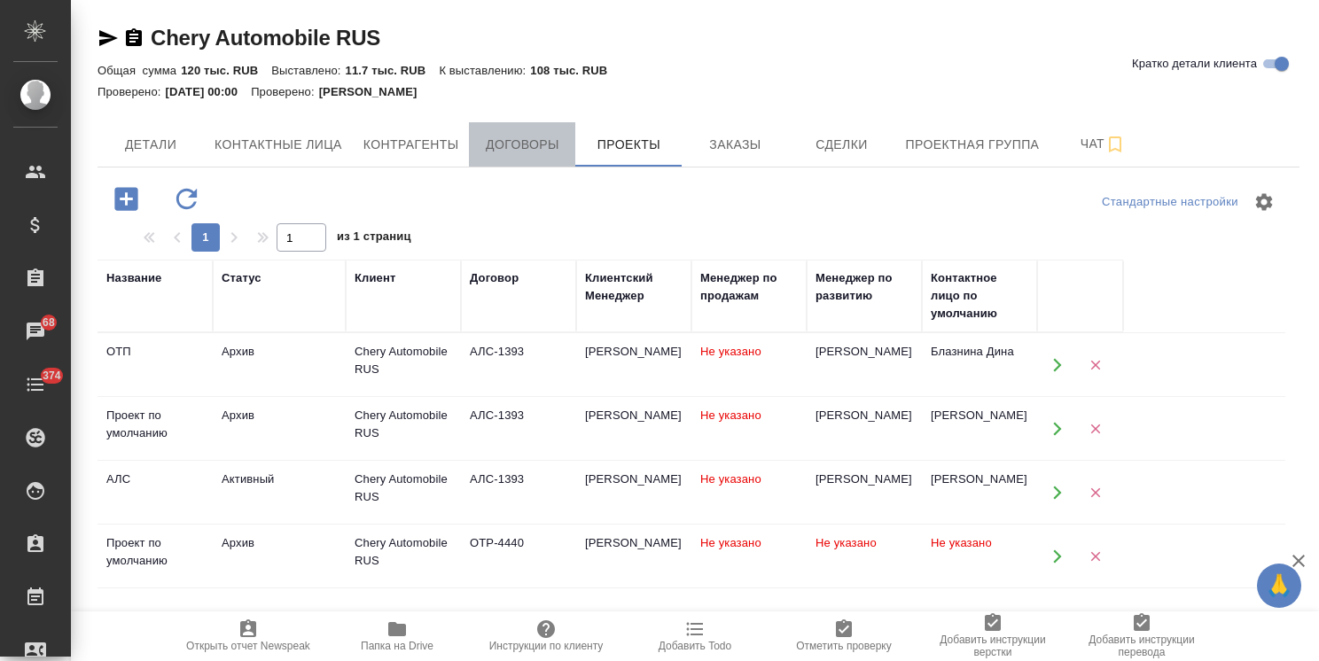
click at [504, 145] on span "Договоры" at bounding box center [522, 145] width 85 height 22
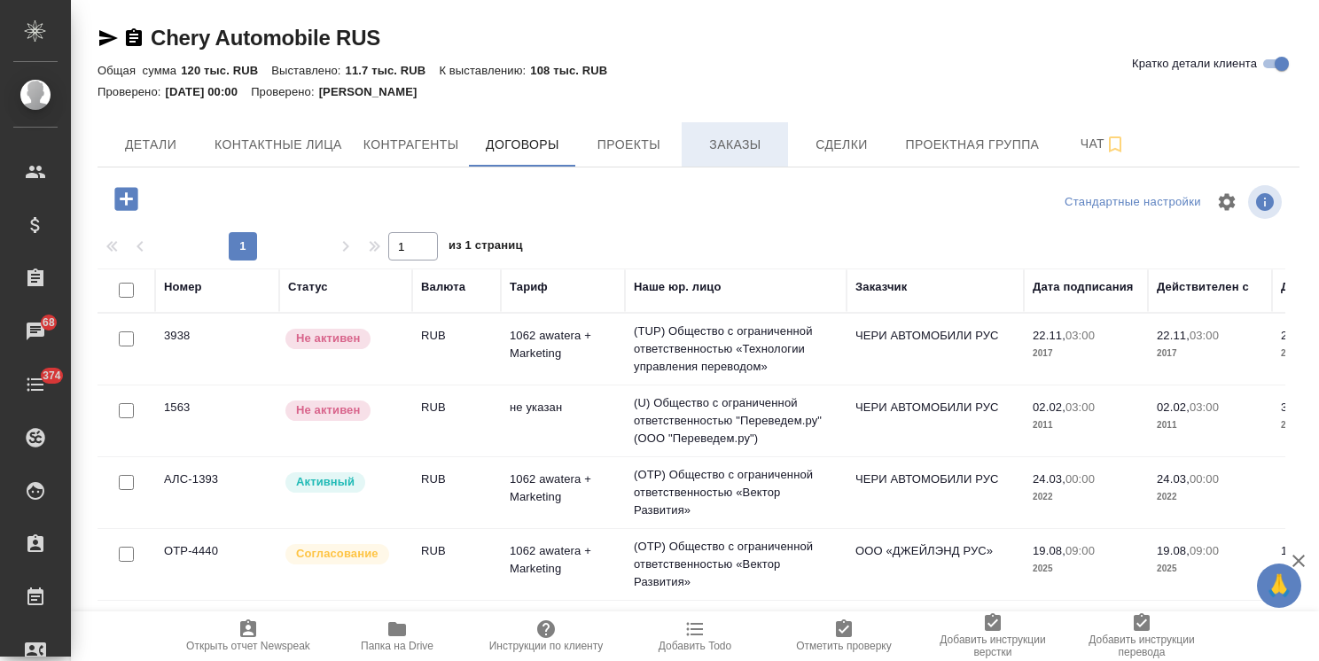
click at [729, 153] on span "Заказы" at bounding box center [734, 145] width 85 height 22
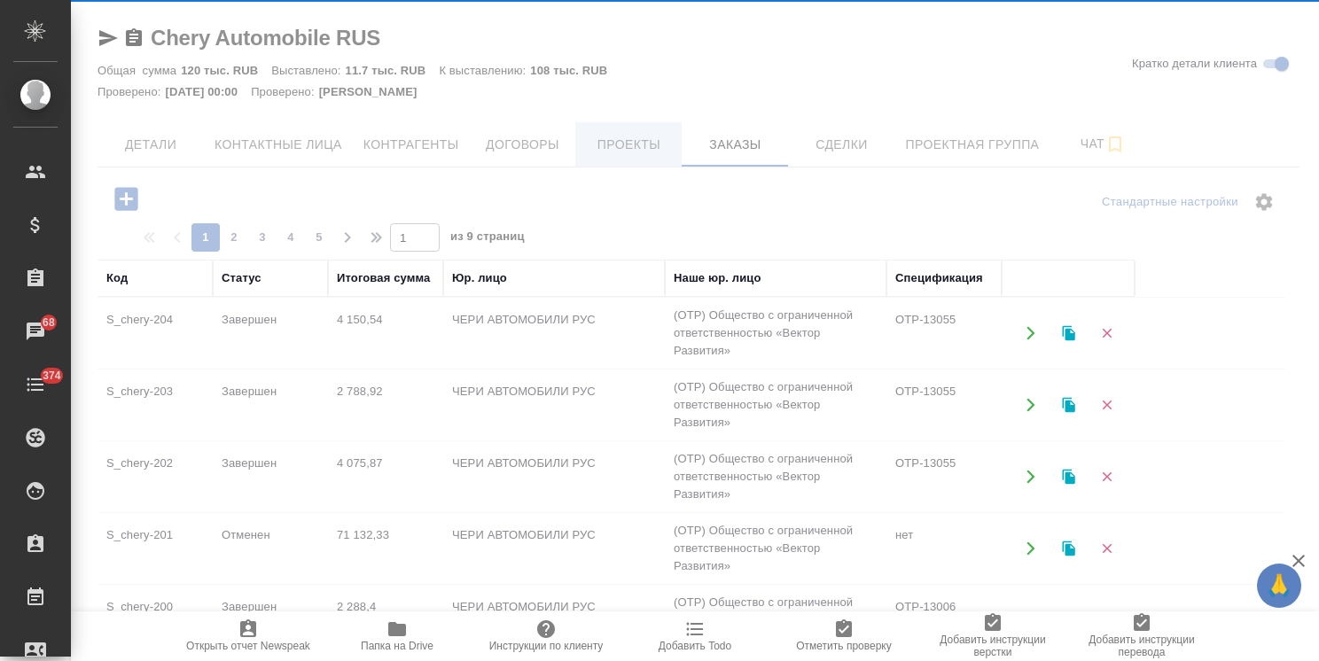
click at [638, 145] on div at bounding box center [695, 330] width 1248 height 661
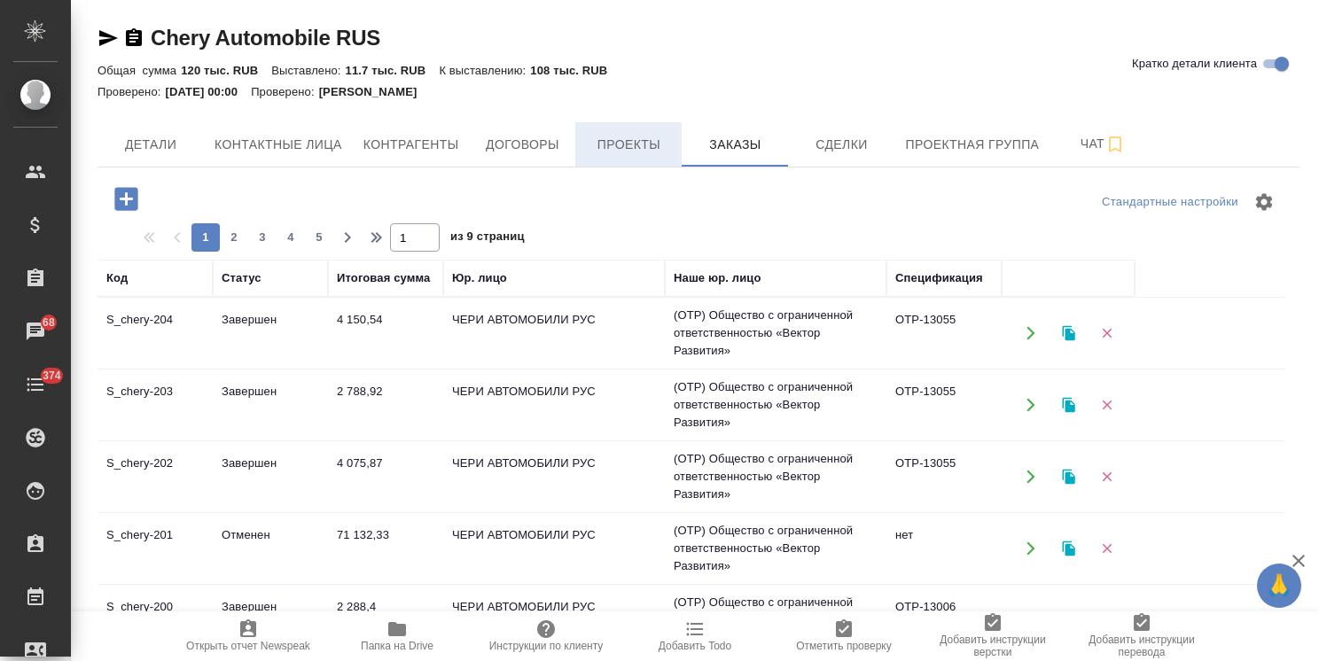
click at [630, 147] on span "Проекты" at bounding box center [628, 145] width 85 height 22
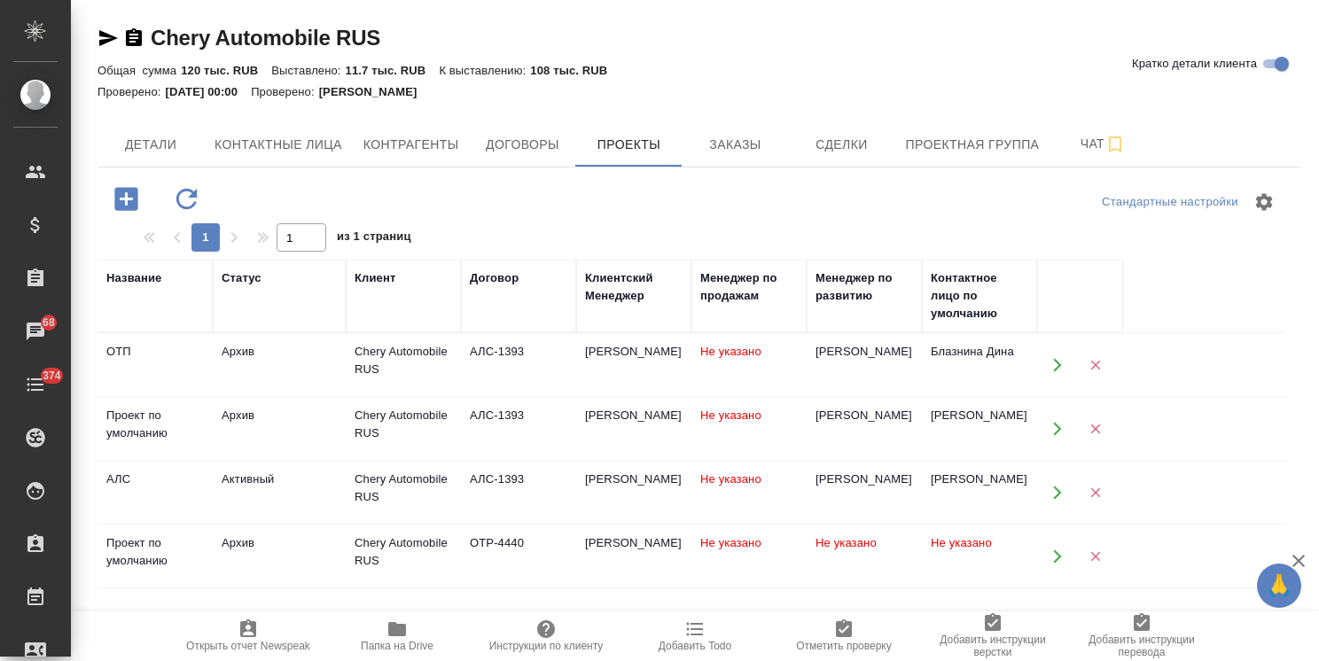
click at [123, 200] on icon "button" at bounding box center [125, 198] width 23 height 23
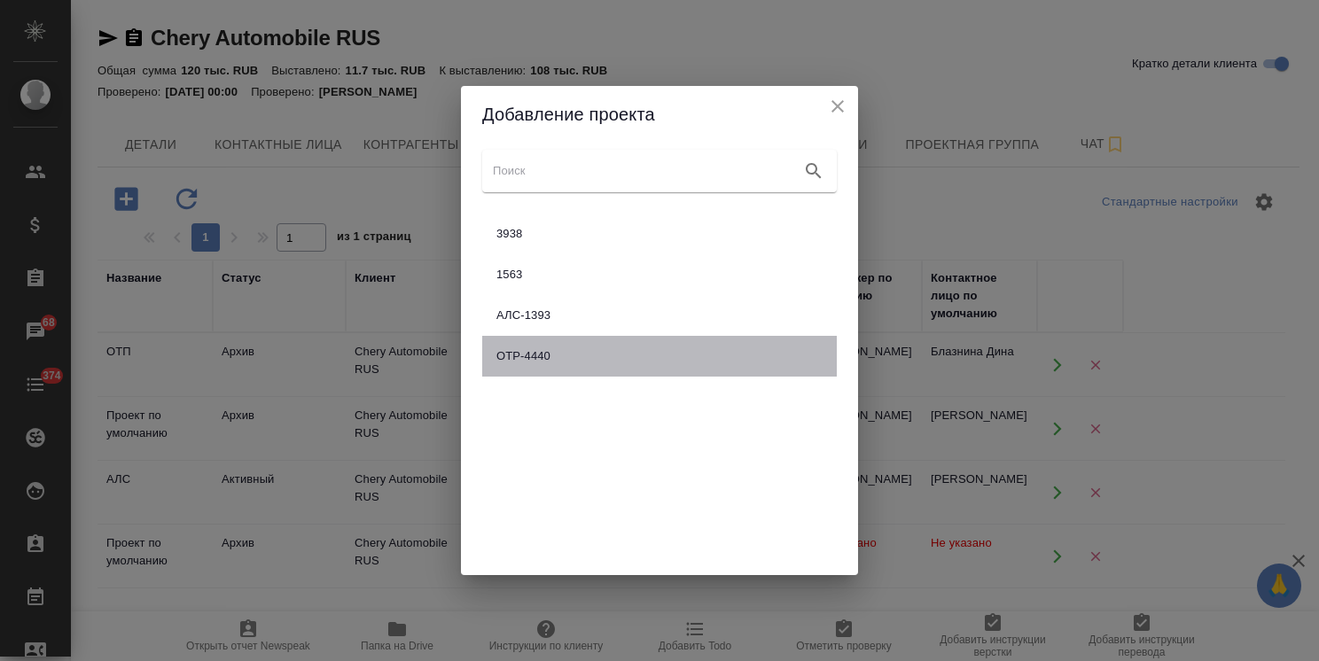
click at [575, 356] on span "OTP-4440" at bounding box center [659, 357] width 326 height 18
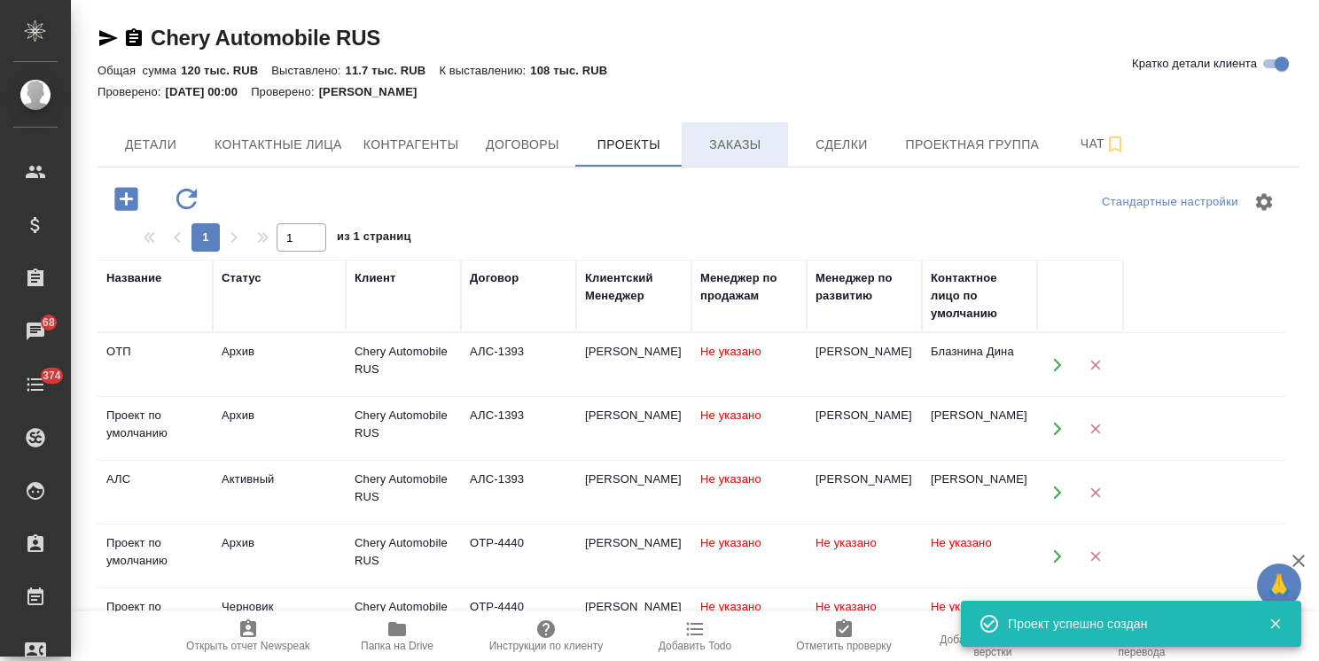
click at [741, 154] on span "Заказы" at bounding box center [734, 145] width 85 height 22
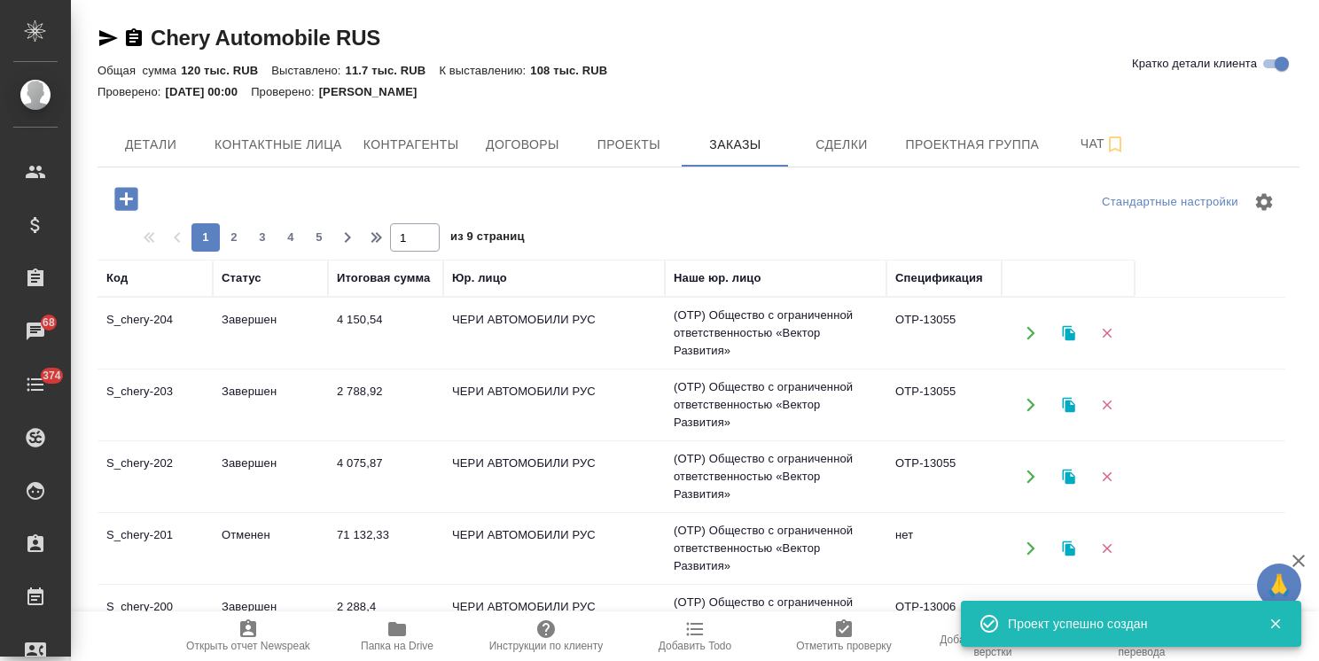
click at [126, 200] on icon "button" at bounding box center [126, 199] width 31 height 31
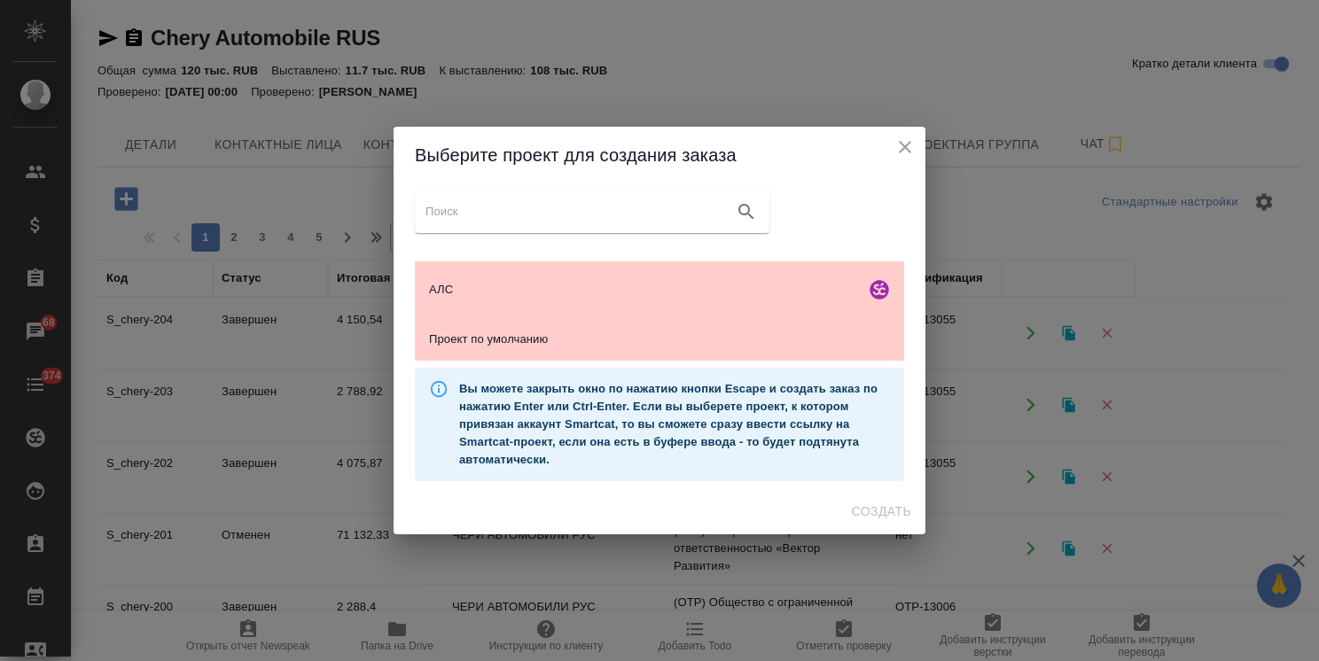
click at [902, 146] on icon "close" at bounding box center [905, 147] width 21 height 21
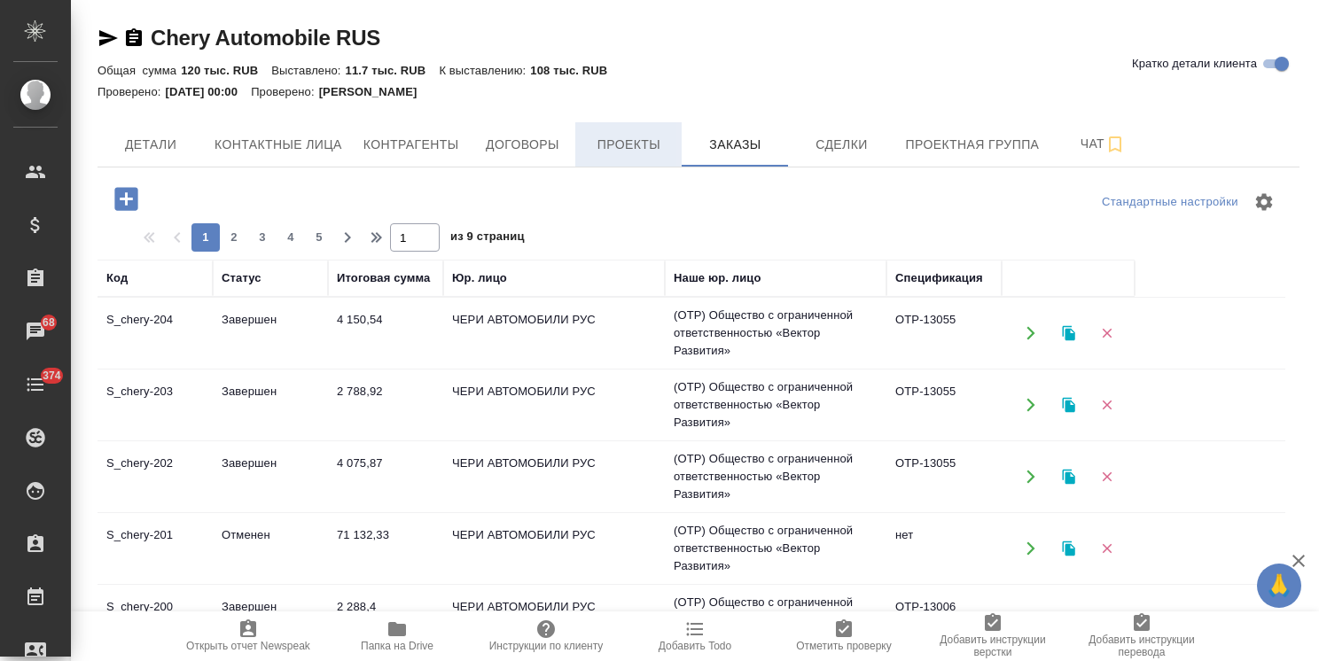
click at [603, 137] on span "Проекты" at bounding box center [628, 145] width 85 height 22
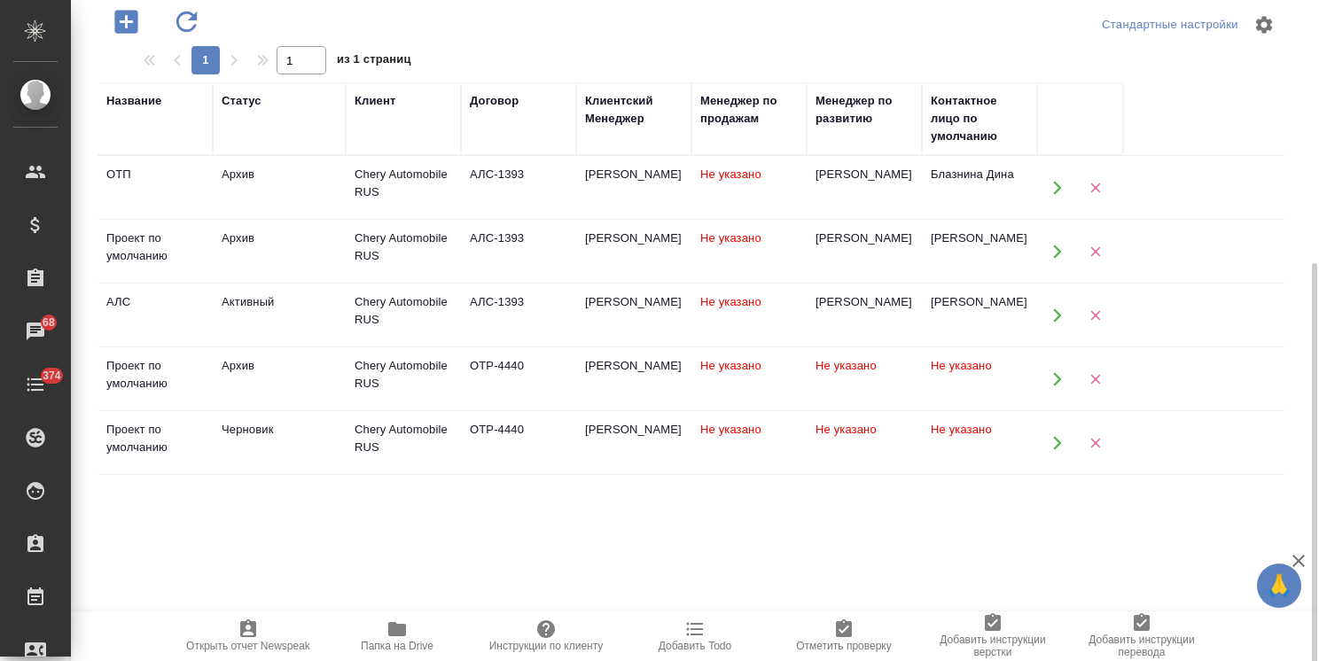
scroll to position [266, 0]
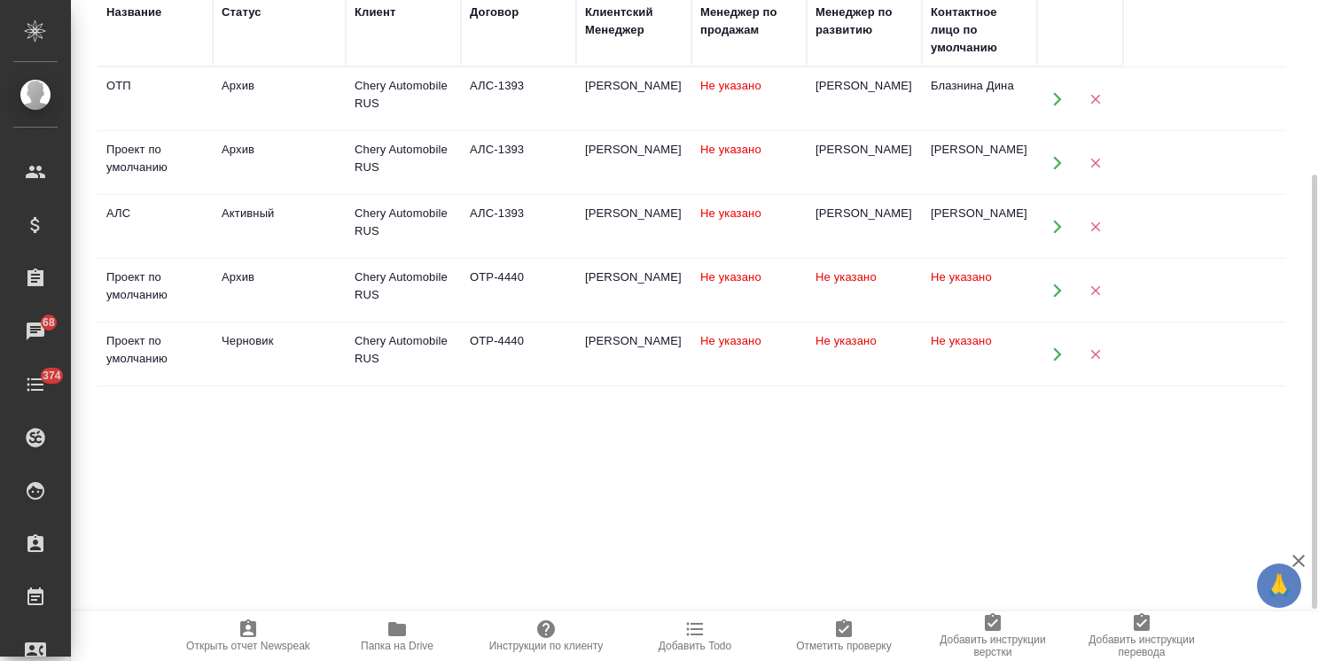
click at [292, 130] on td "Черновик" at bounding box center [279, 99] width 133 height 62
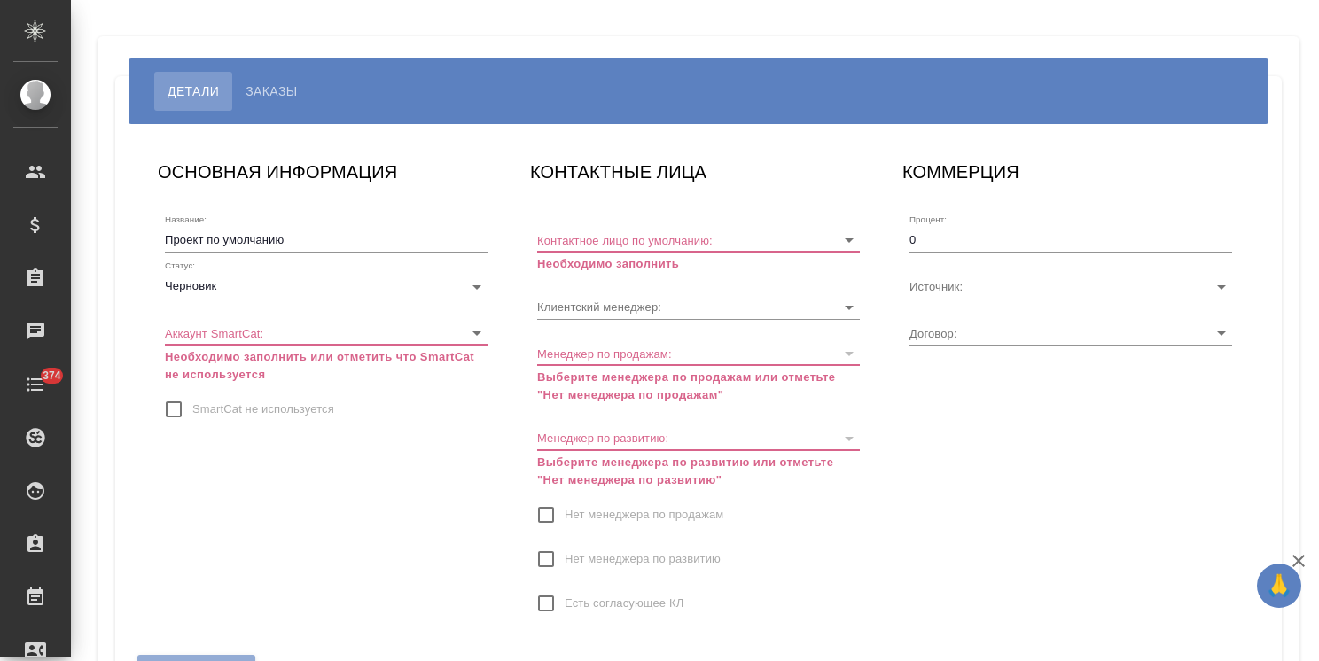
type input "OTP-4440"
type input "[PERSON_NAME]"
click at [303, 239] on input "Проект по умолчанию" at bounding box center [326, 240] width 323 height 25
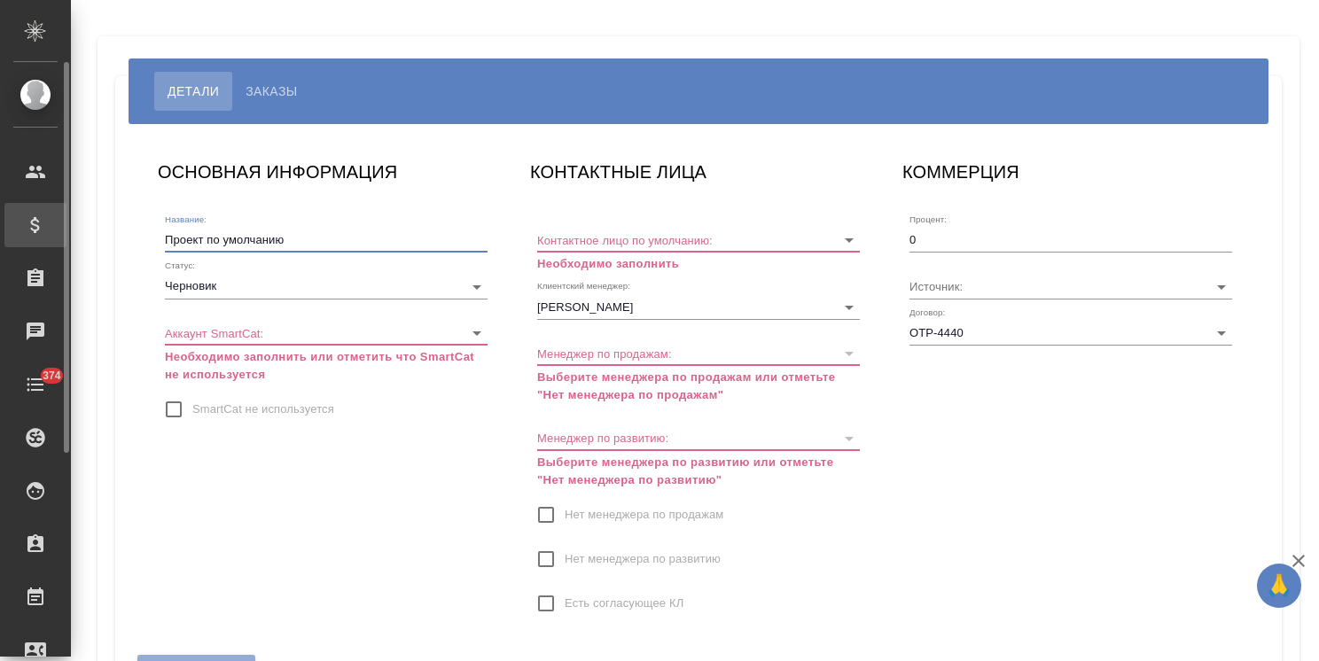
drag, startPoint x: 296, startPoint y: 239, endPoint x: 50, endPoint y: 243, distance: 246.5
click at [69, 243] on div ".cls-1 fill:#fff; AWATERA [PERSON_NAME] Спецификации Заказы Чаты 374 Todo Проек…" at bounding box center [659, 330] width 1319 height 661
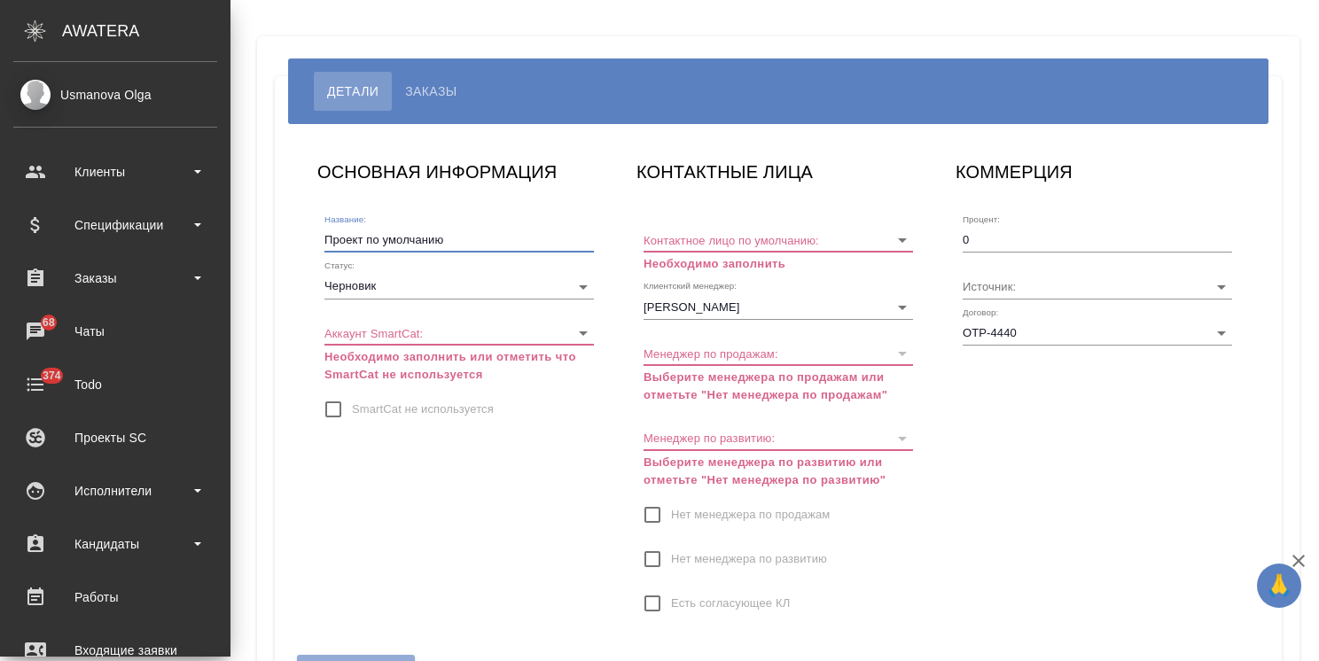
paste input "ЖЕЙЛЭНД"
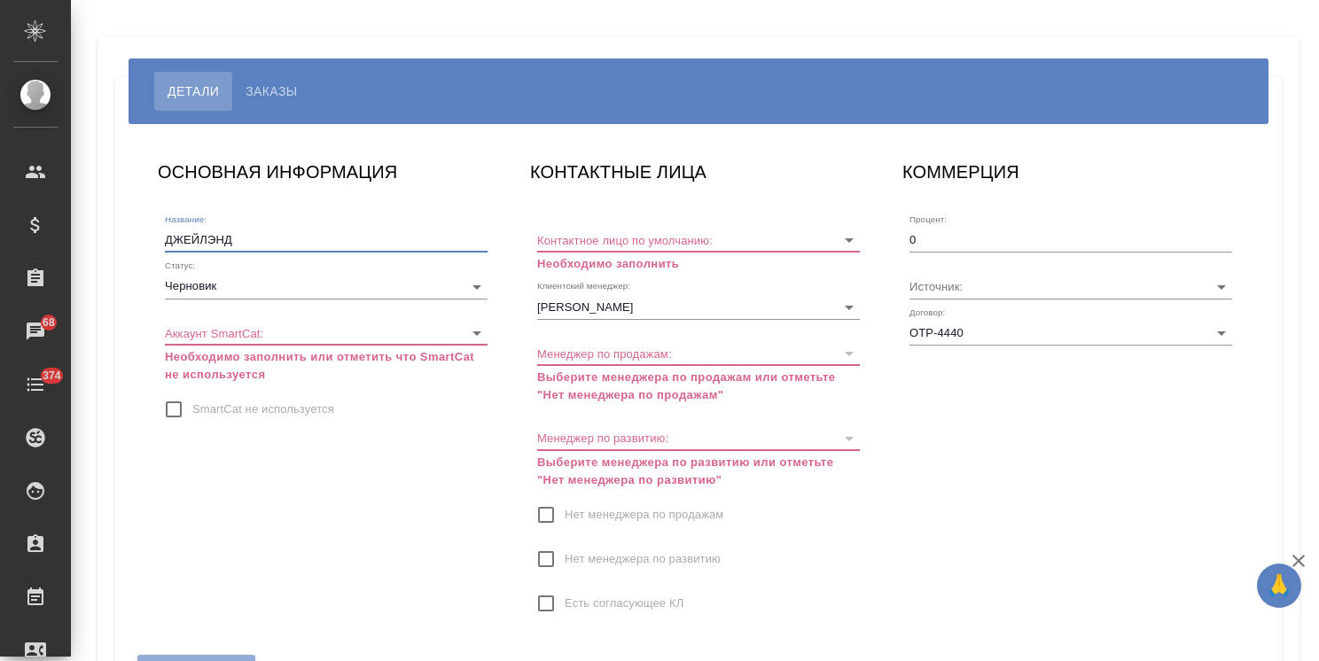
type input "ДЖЕЙЛЭНД"
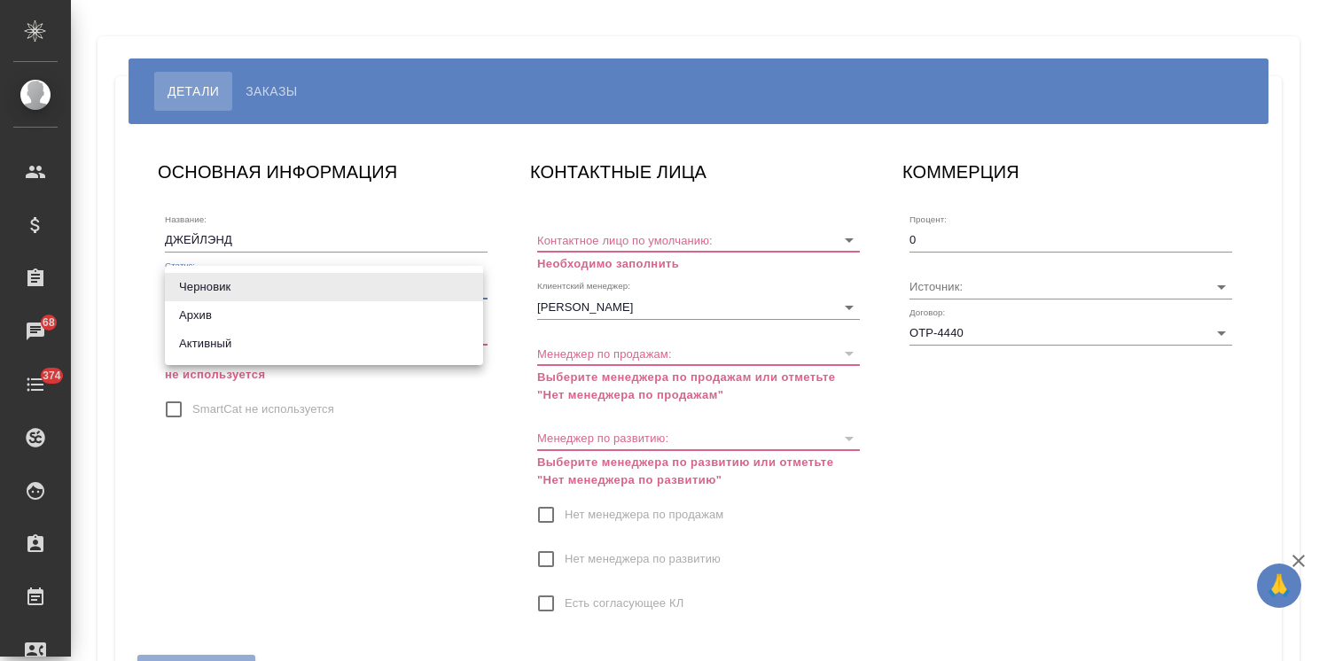
click at [239, 296] on body "🙏 .cls-1 fill:#fff; AWATERA [PERSON_NAME] Спецификации Заказы 68 Чаты 374 Todo …" at bounding box center [659, 330] width 1319 height 661
click at [220, 336] on li "Активный" at bounding box center [324, 344] width 318 height 28
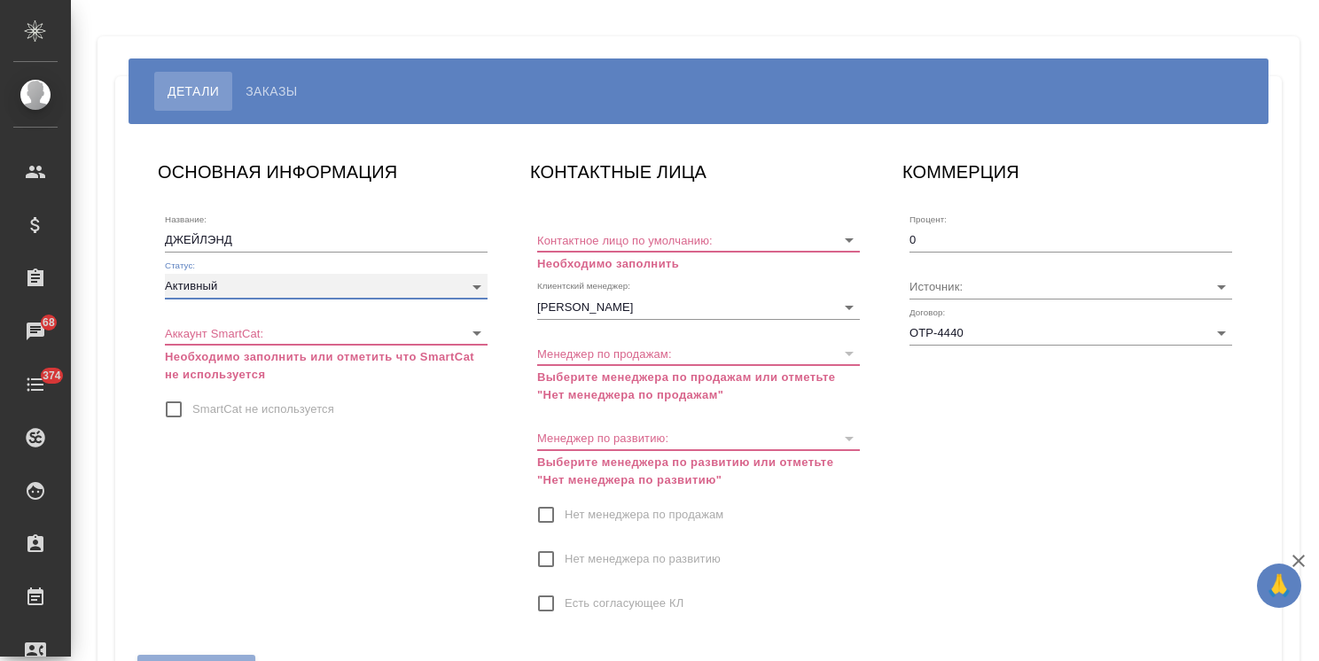
type input "active"
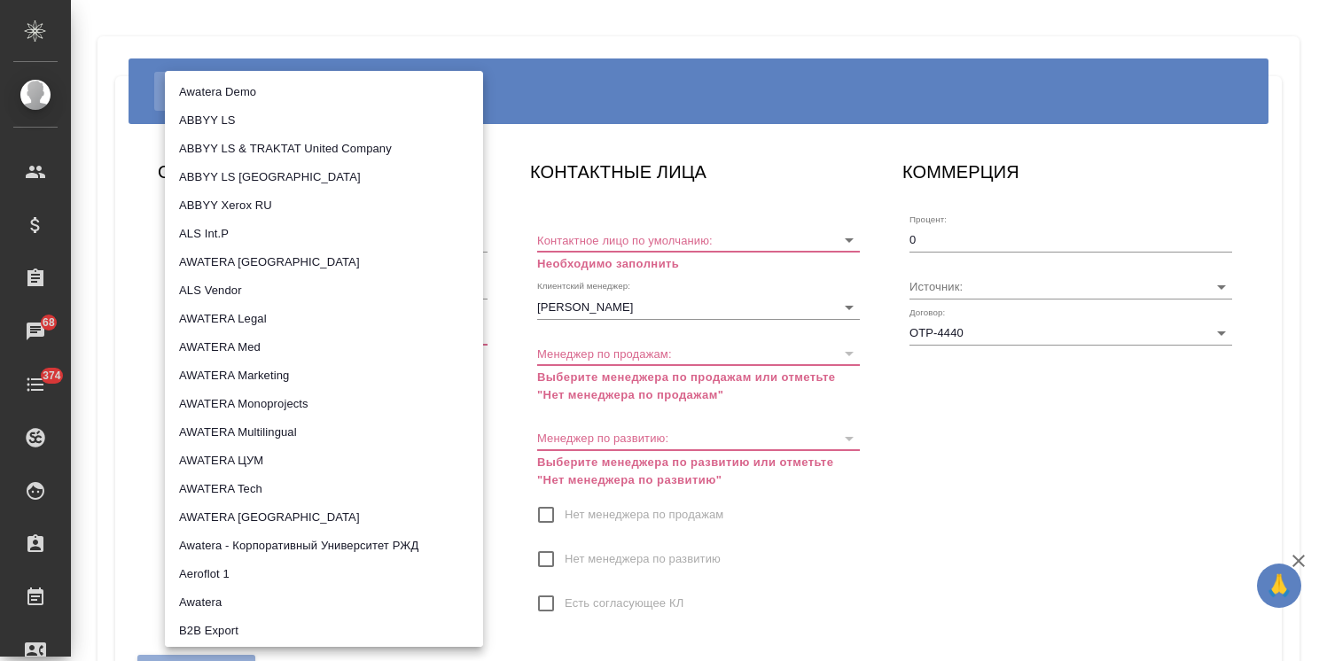
click at [237, 342] on body "🙏 .cls-1 fill:#fff; AWATERA [PERSON_NAME] Спецификации Заказы 68 Чаты 374 Todo …" at bounding box center [659, 330] width 1319 height 661
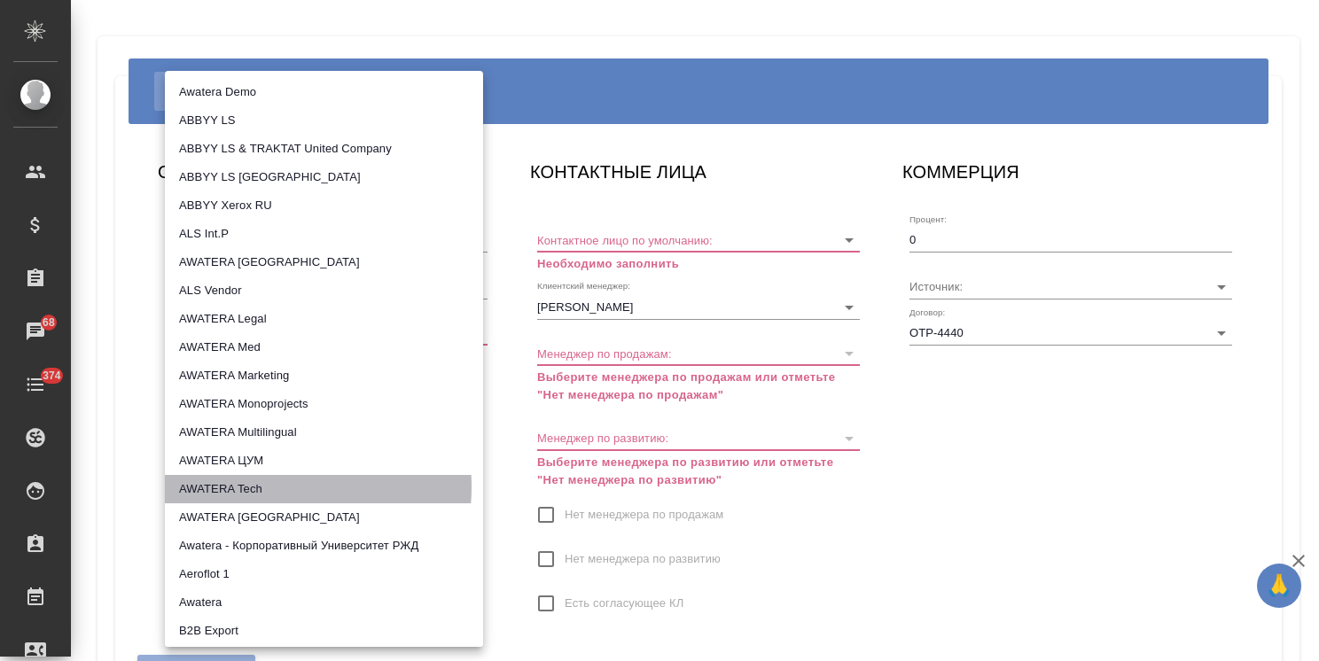
click at [261, 487] on li "AWATERA Tech" at bounding box center [324, 489] width 318 height 28
type input "5ee7315ce042774c5440625b"
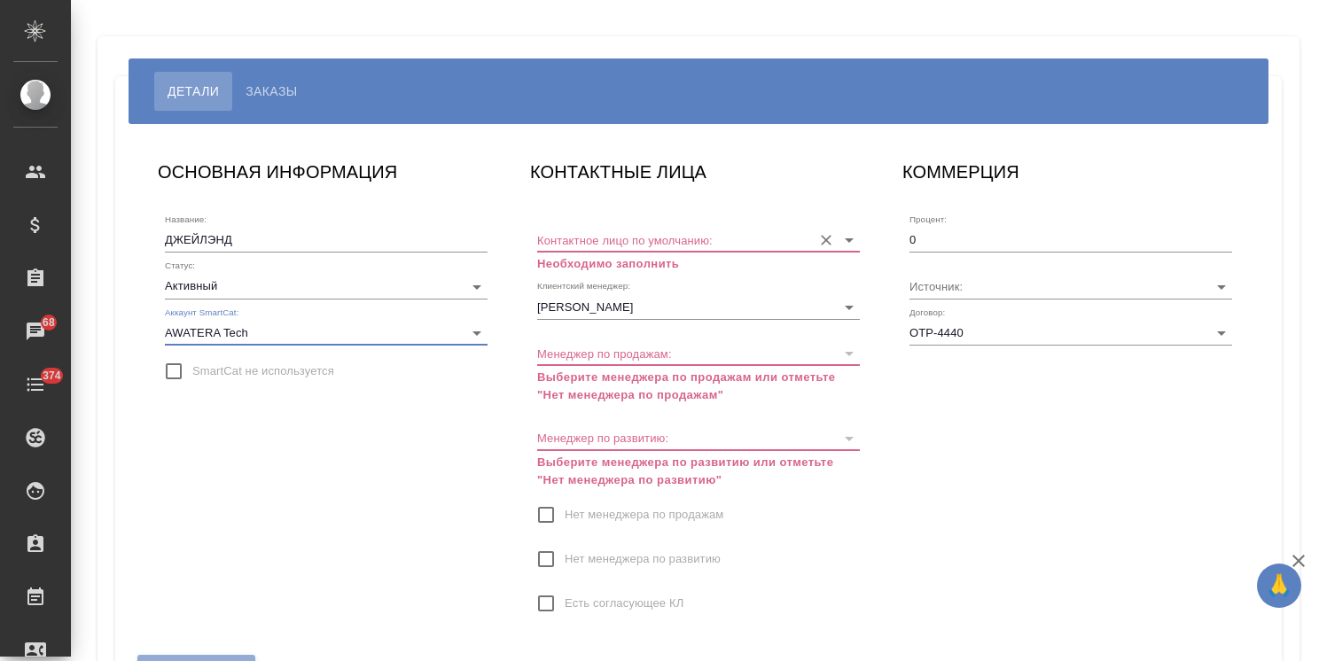
click at [625, 242] on input "Контактное лицо по умолчанию:" at bounding box center [670, 240] width 266 height 24
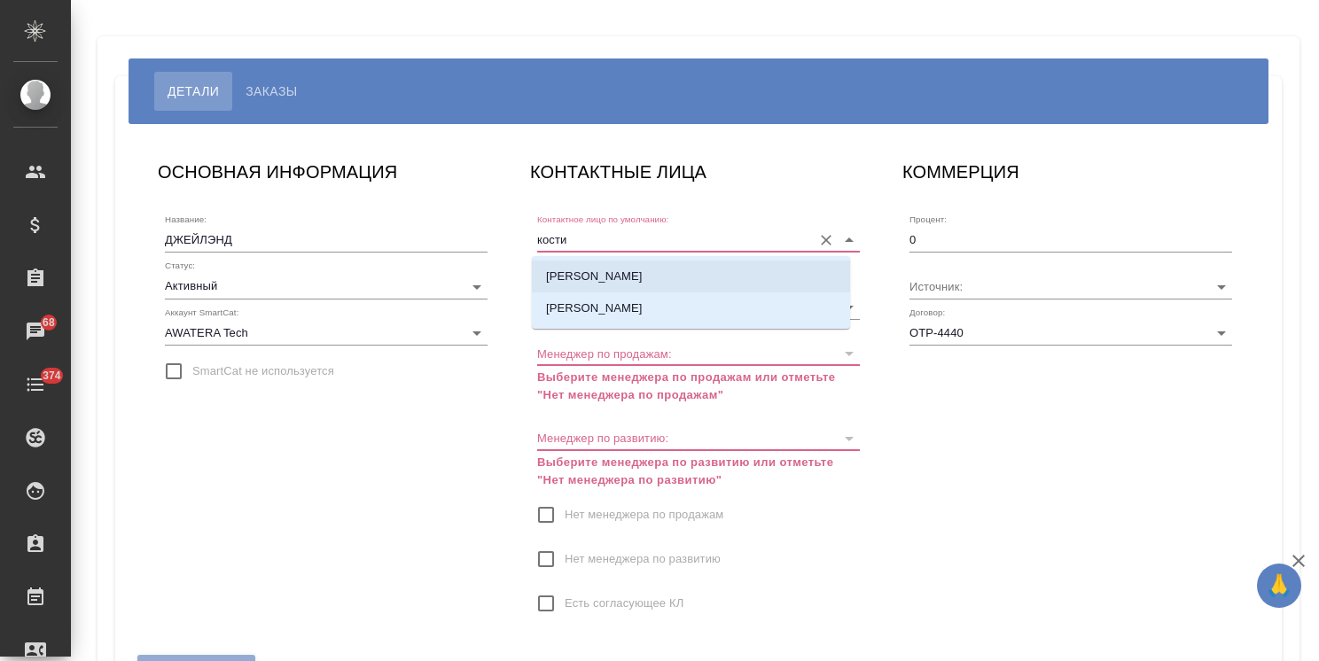
click at [621, 271] on p "[PERSON_NAME]" at bounding box center [594, 277] width 97 height 18
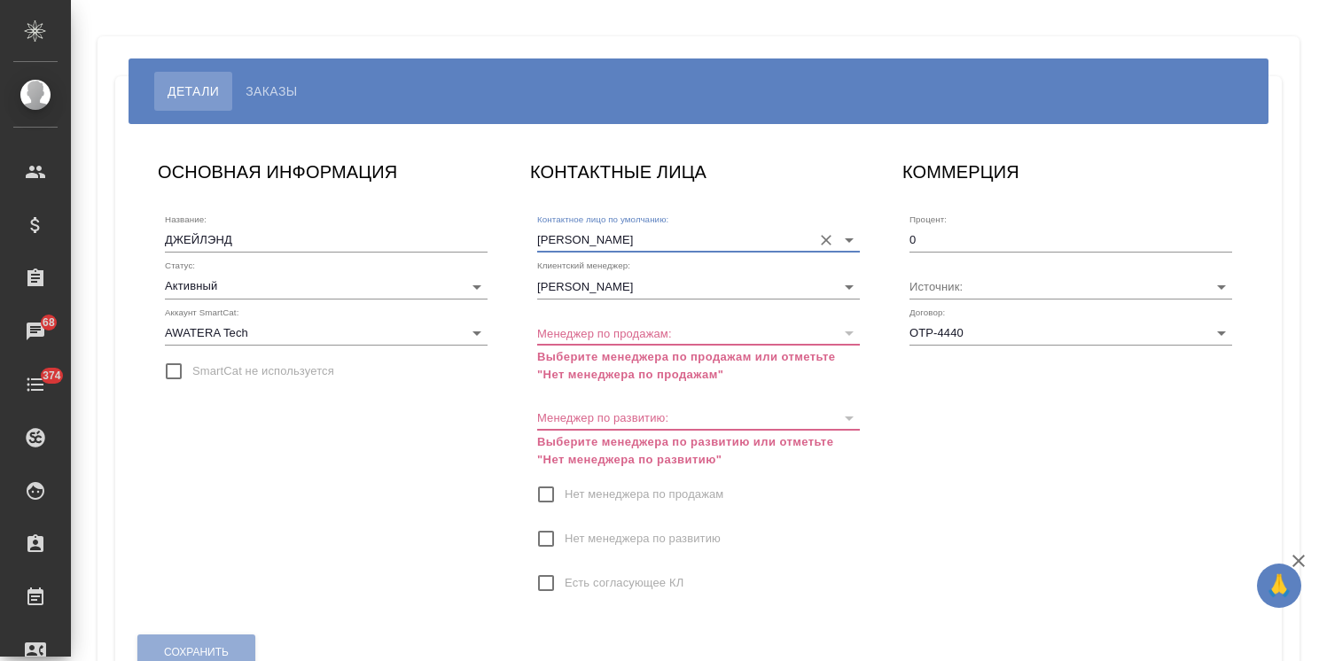
type input "[PERSON_NAME]"
click at [527, 498] on input "Нет менеджера по продажам" at bounding box center [545, 494] width 37 height 37
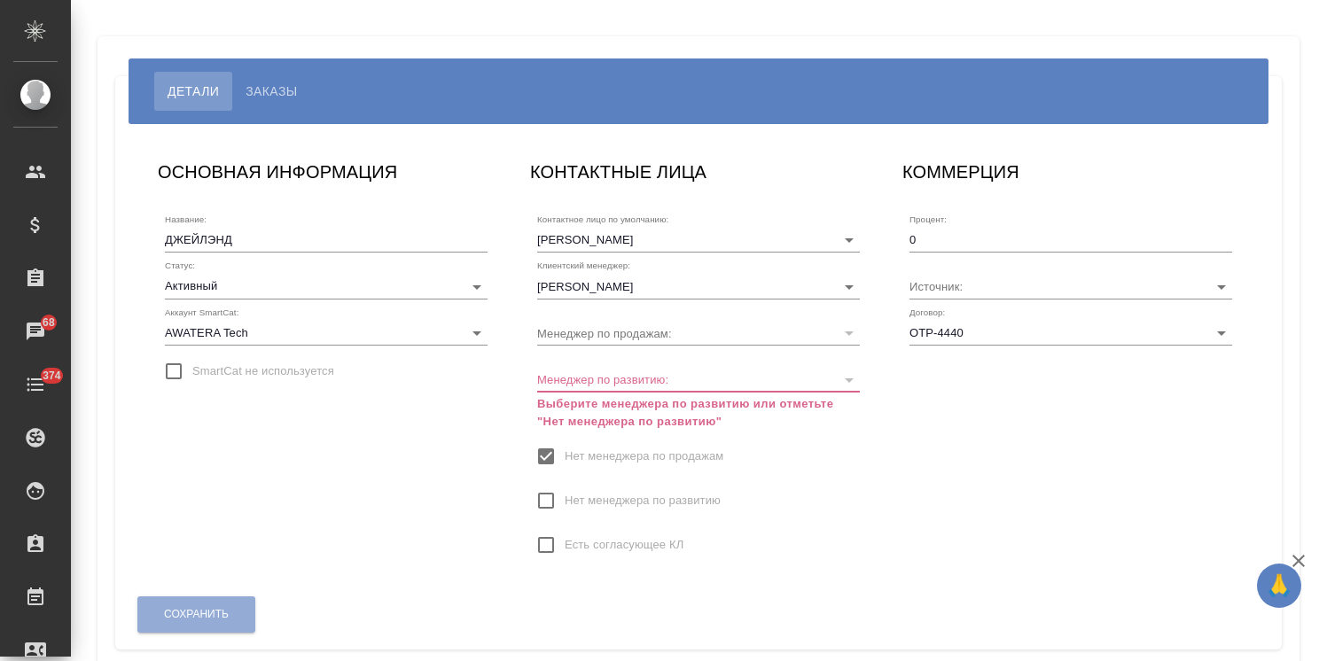
click at [535, 492] on input "Нет менеджера по развитию" at bounding box center [545, 500] width 37 height 37
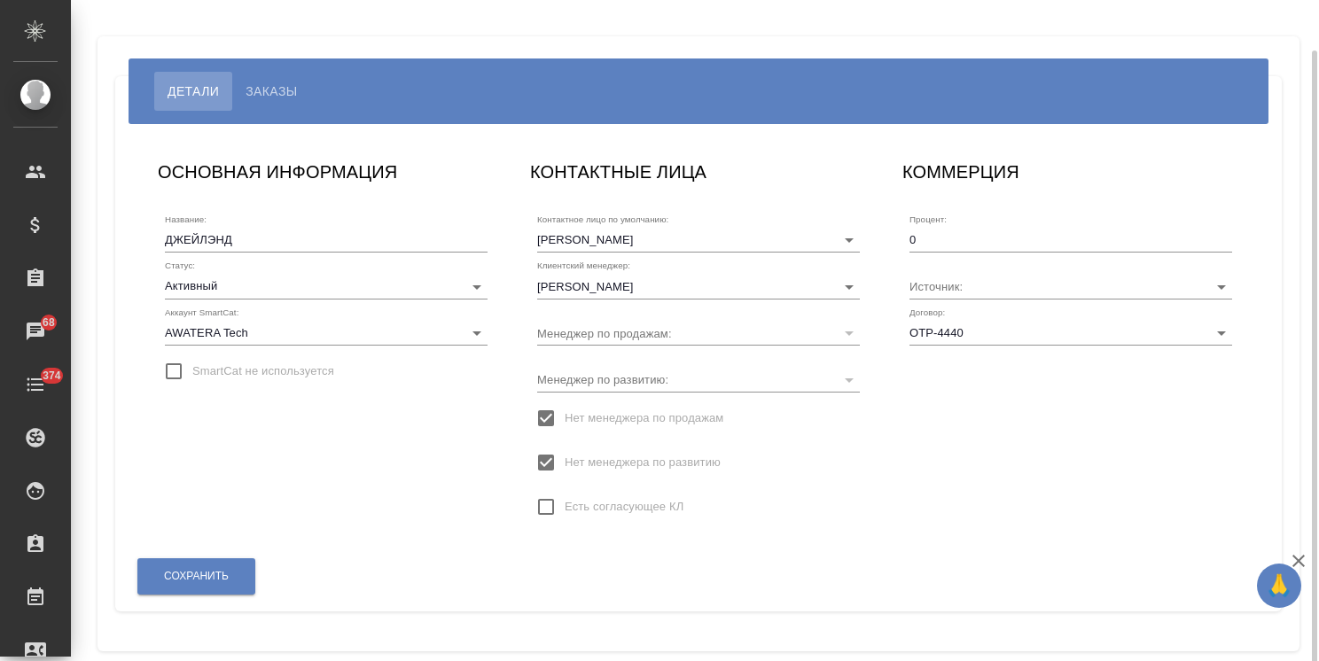
scroll to position [26, 0]
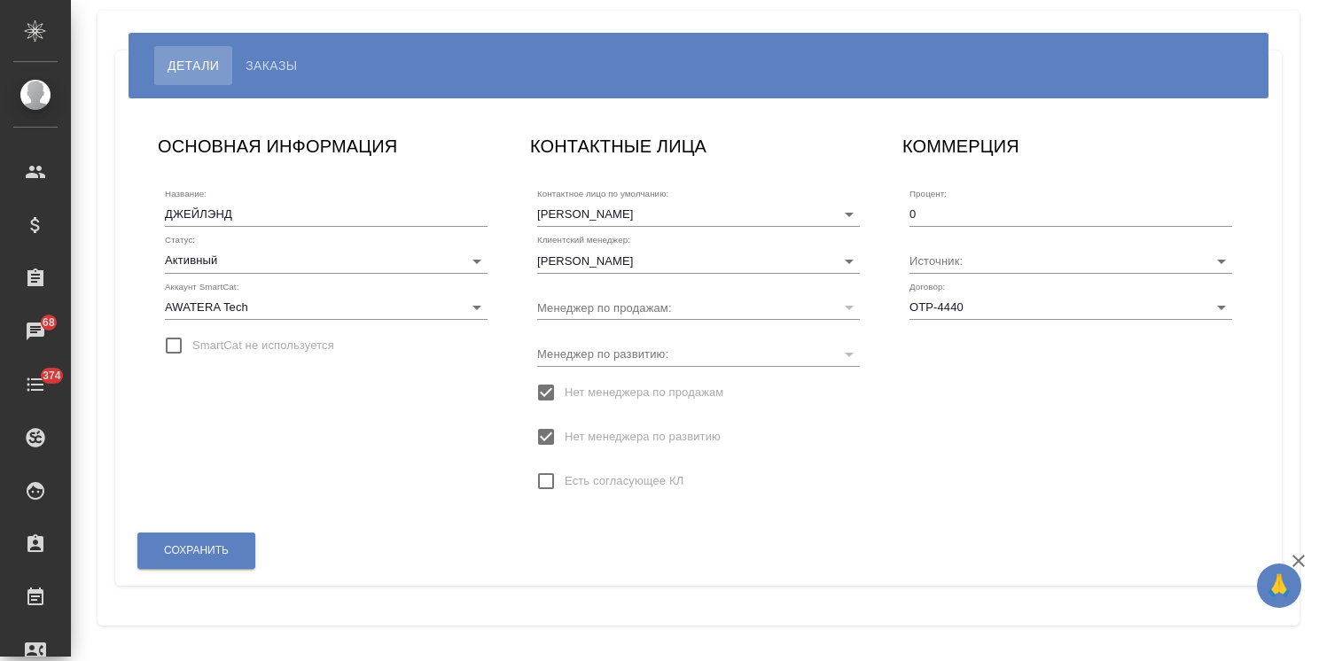
click at [170, 348] on input "SmartCat не используется" at bounding box center [173, 345] width 37 height 37
checkbox input "true"
click at [172, 348] on input "SmartCat не используется" at bounding box center [173, 345] width 37 height 37
checkbox input "false"
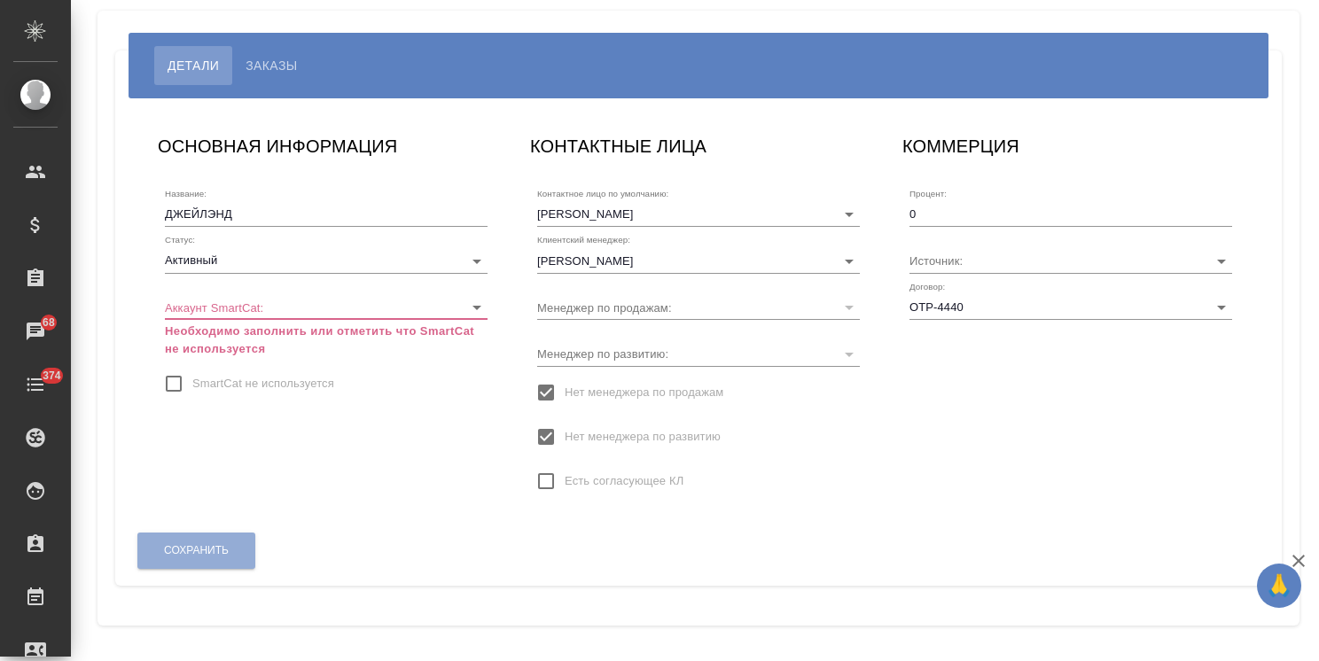
click at [233, 319] on body "🙏 .cls-1 fill:#fff; AWATERA Usmanova Olga Клиенты Спецификации Заказы 68 Чаты 3…" at bounding box center [659, 330] width 1319 height 661
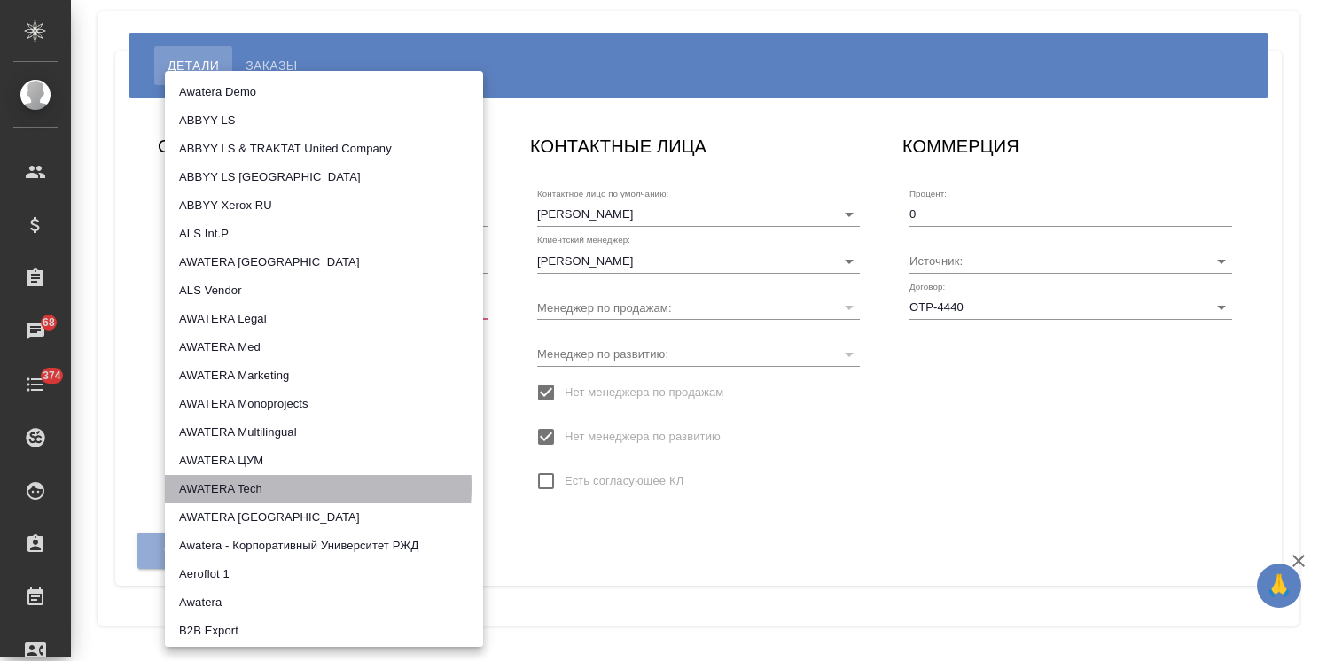
click at [254, 487] on li "AWATERA Tech" at bounding box center [324, 489] width 318 height 28
type input "5ee7315ce042774c5440625b"
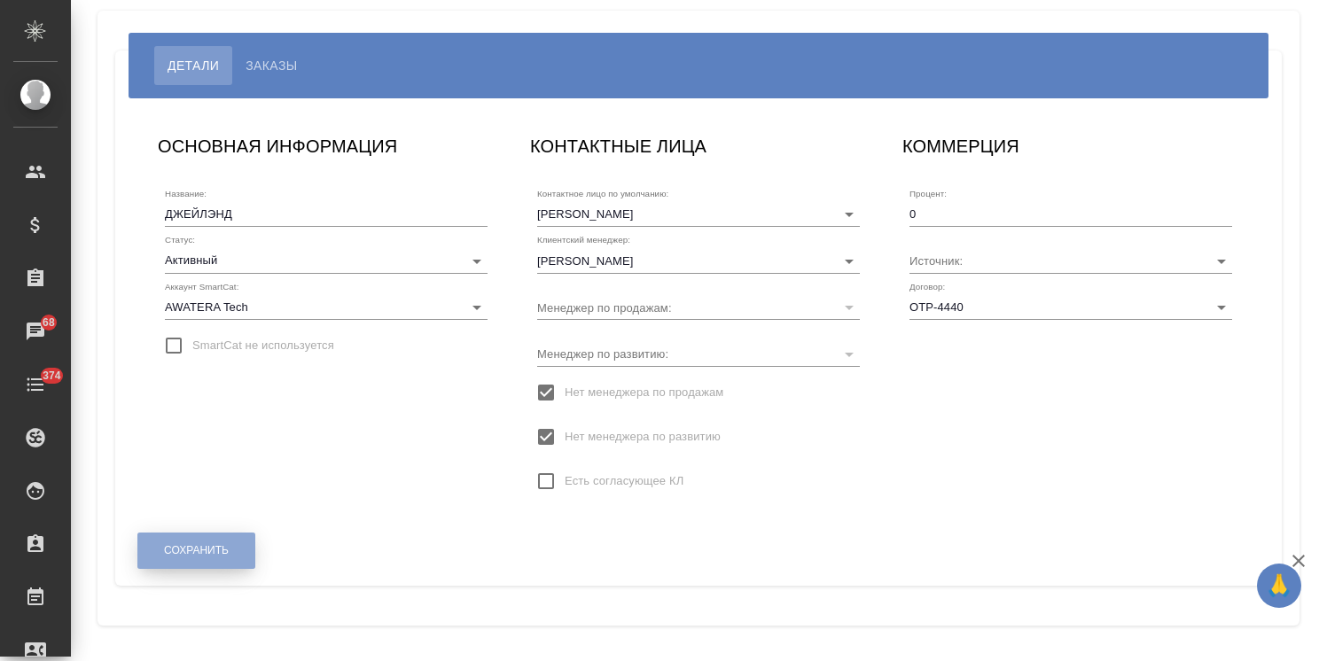
click at [189, 544] on span "Сохранить" at bounding box center [196, 550] width 65 height 15
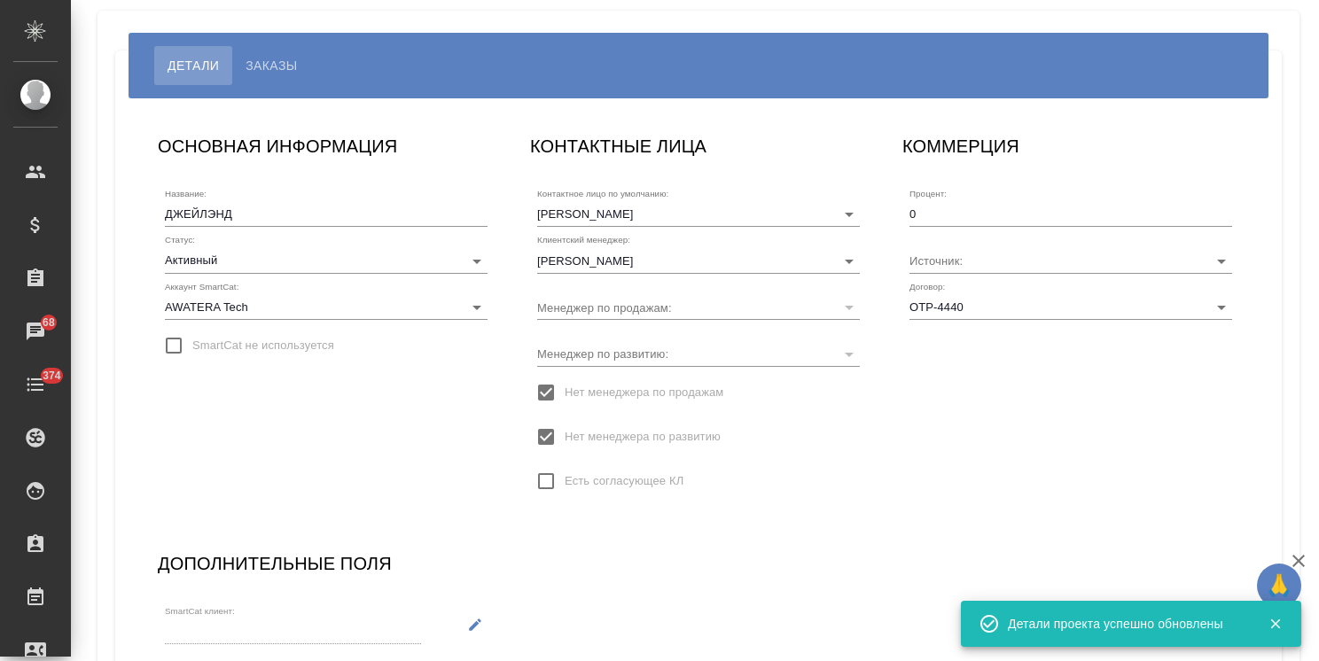
scroll to position [170, 0]
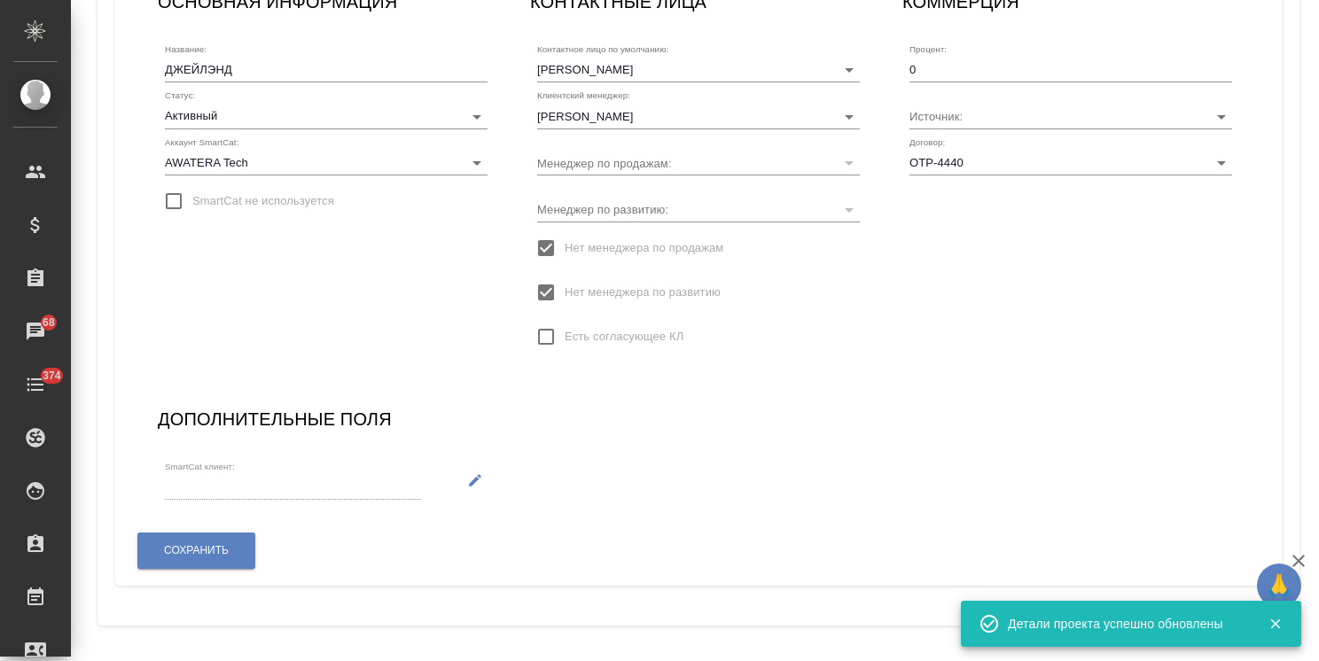
click at [467, 482] on icon "button" at bounding box center [475, 481] width 16 height 16
click at [274, 491] on input "SmartCat клиент:" at bounding box center [260, 487] width 190 height 24
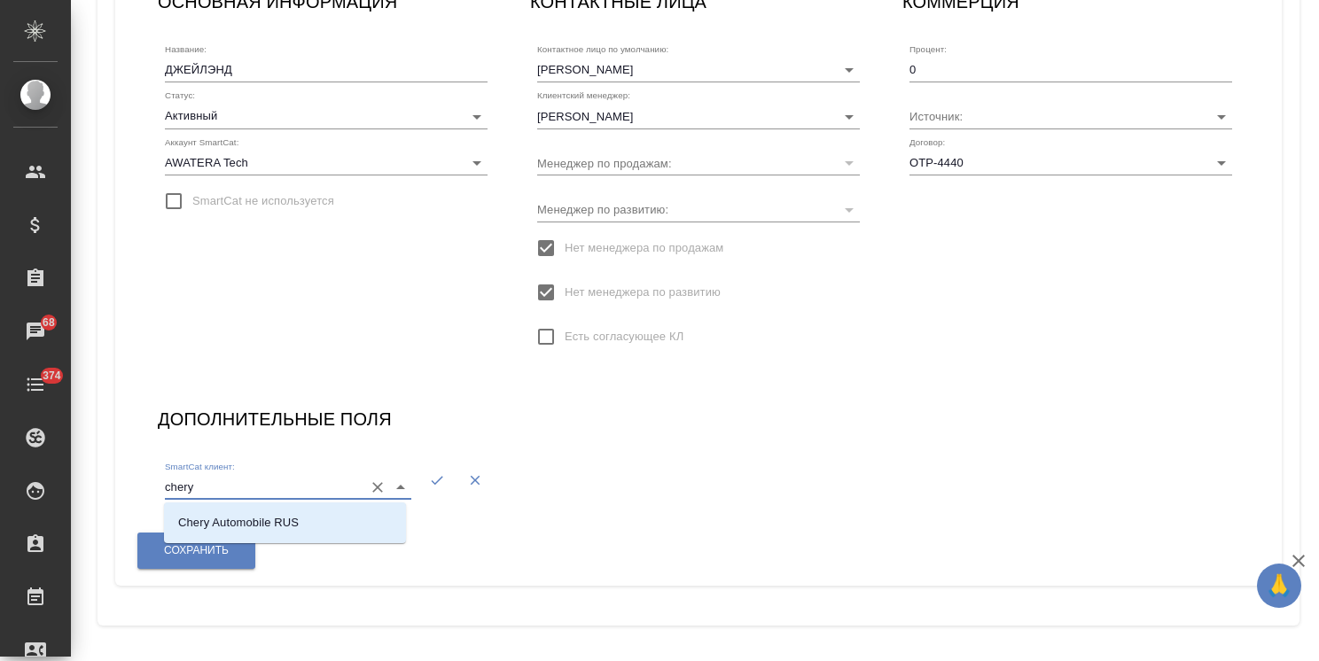
click at [277, 516] on p "Chery Automobile RUS" at bounding box center [238, 523] width 121 height 18
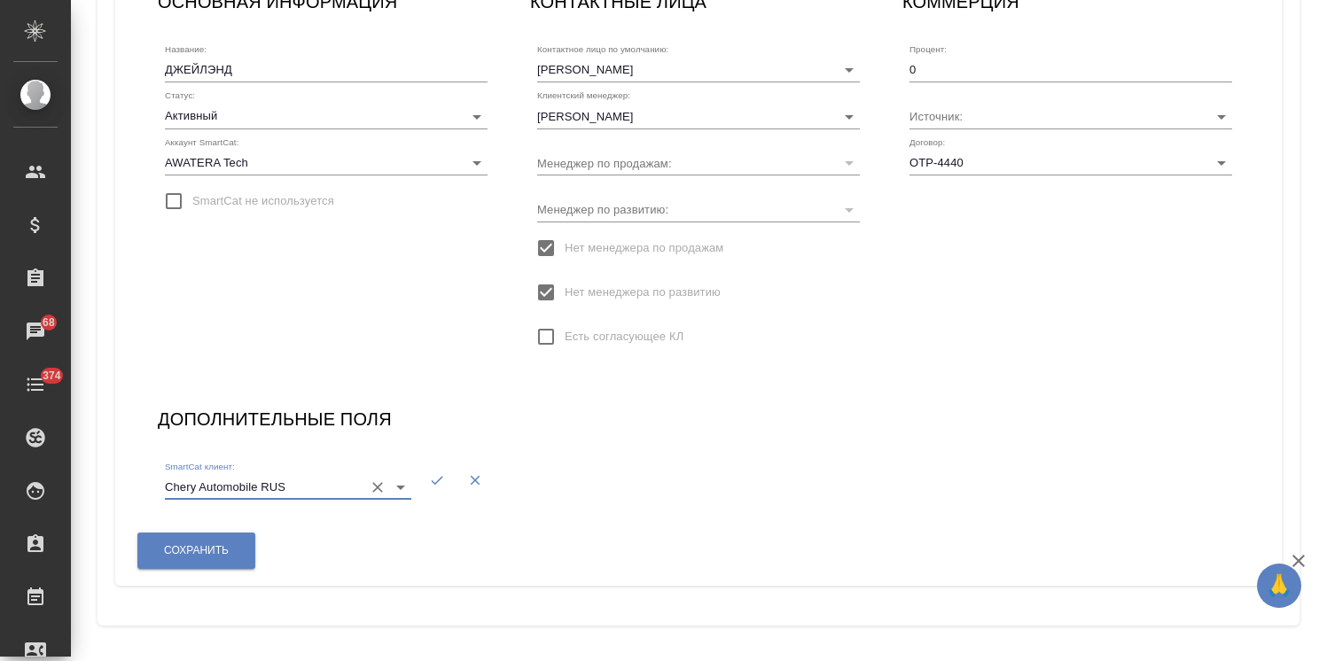
type input "Chery Automobile RUS"
click at [440, 488] on icon "button" at bounding box center [437, 481] width 16 height 16
click at [221, 544] on span "Сохранить" at bounding box center [196, 550] width 65 height 15
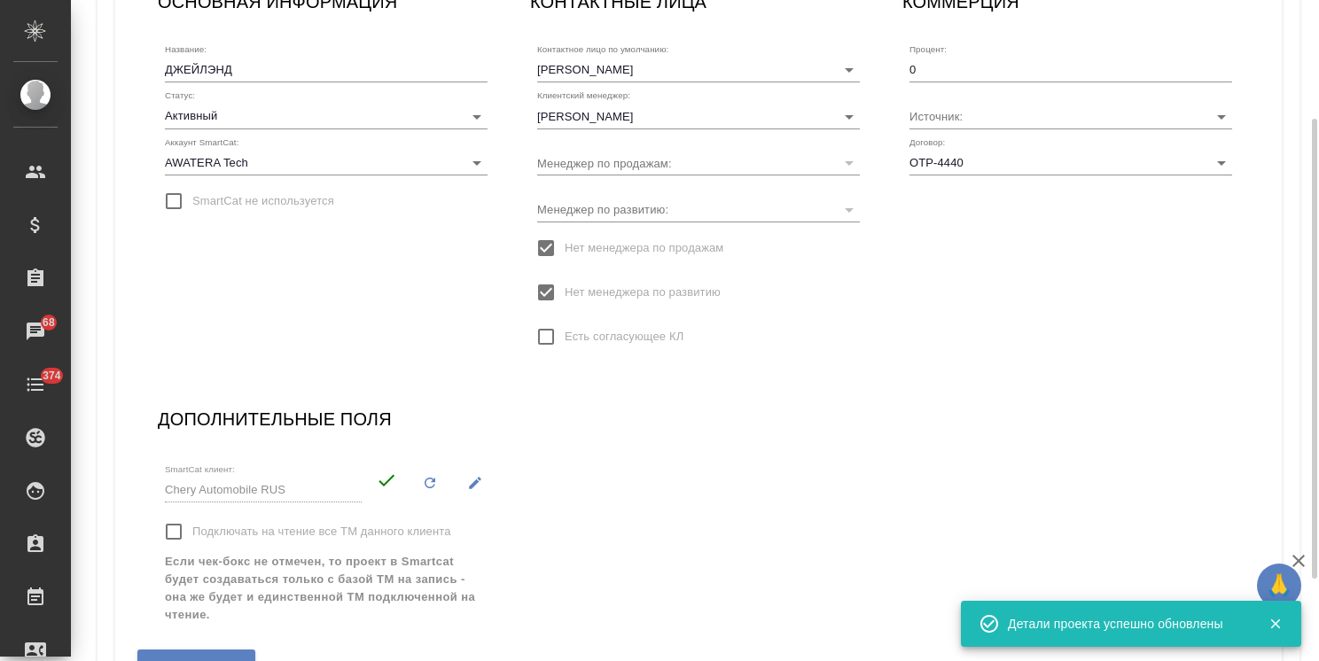
click at [182, 528] on input "Подключать на чтение все ТМ данного клиента" at bounding box center [173, 531] width 37 height 37
checkbox input "true"
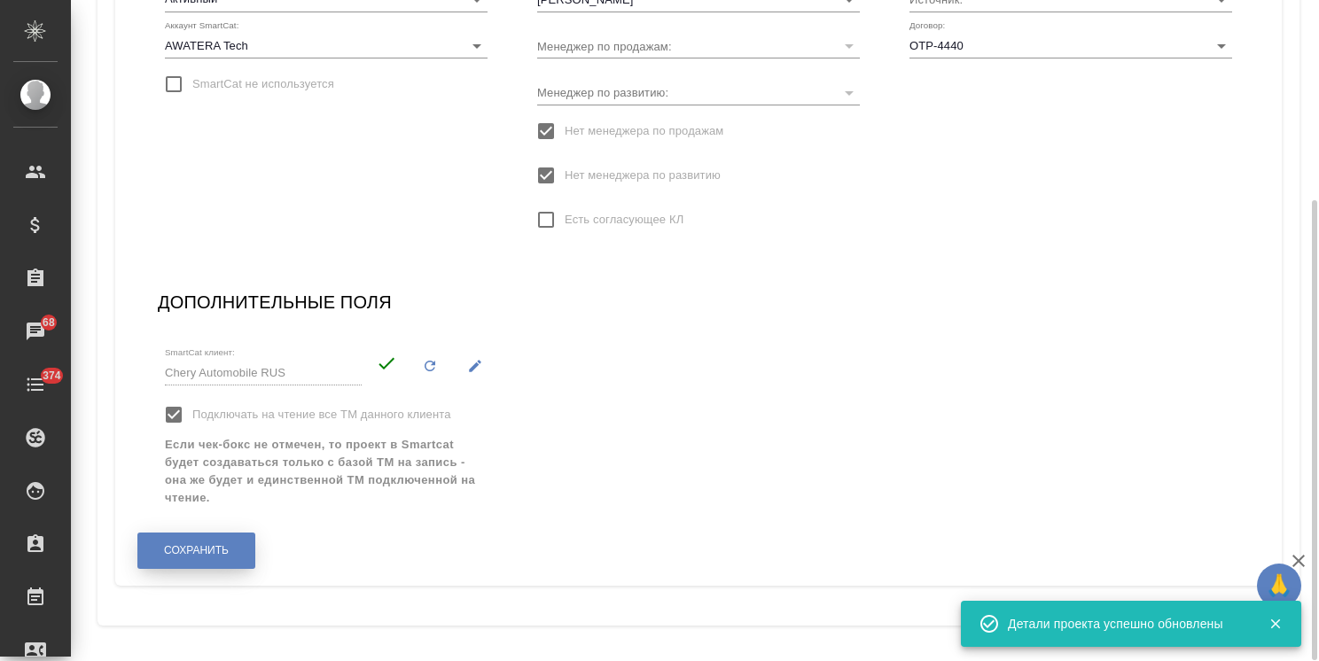
click at [204, 547] on span "Сохранить" at bounding box center [196, 550] width 65 height 15
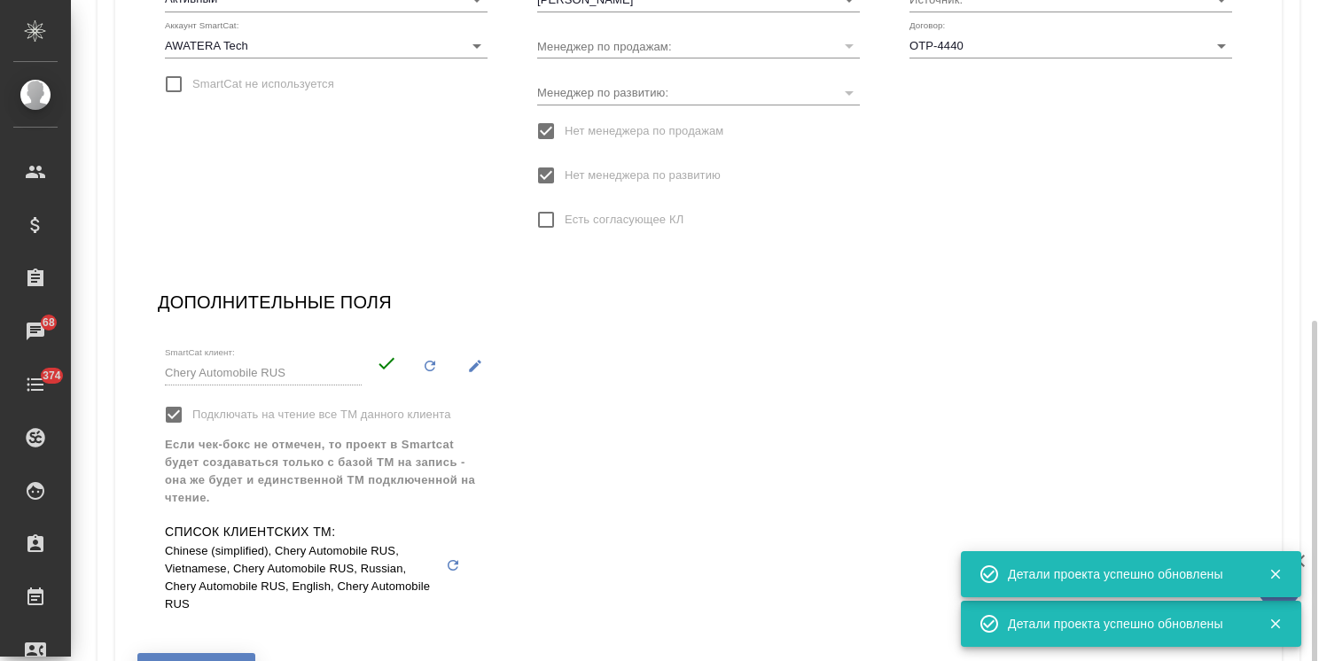
scroll to position [408, 0]
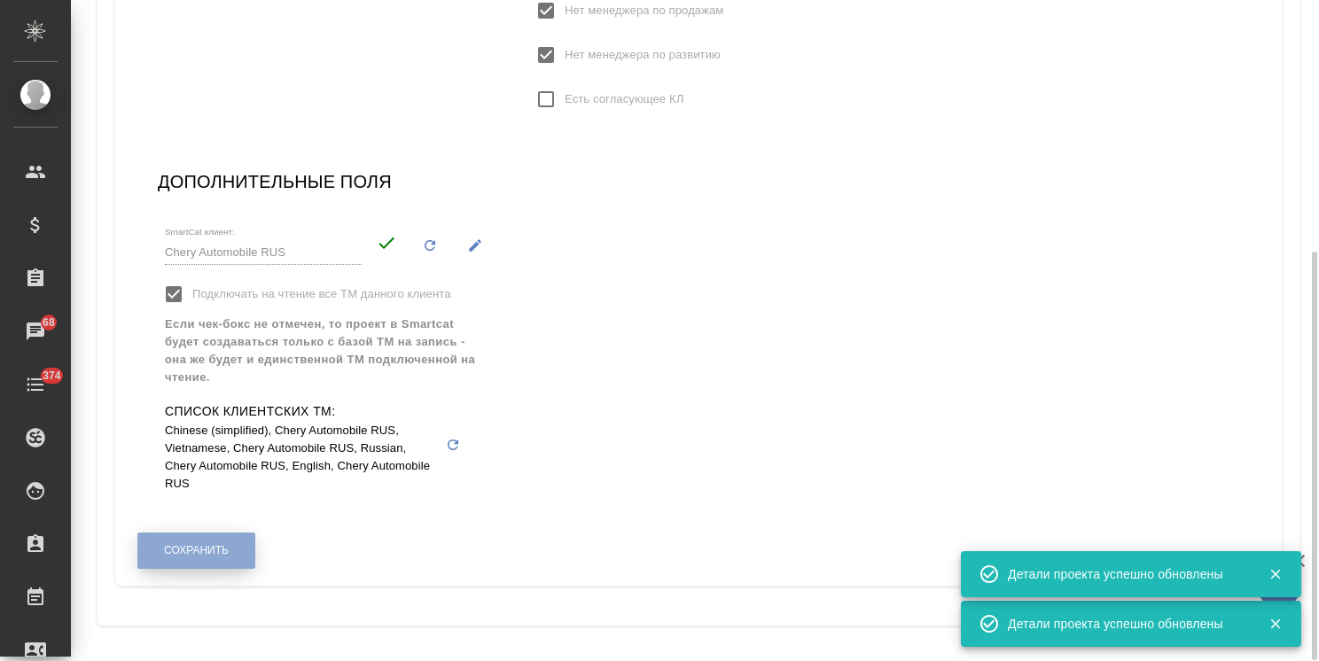
click at [190, 548] on span "Сохранить" at bounding box center [196, 550] width 65 height 15
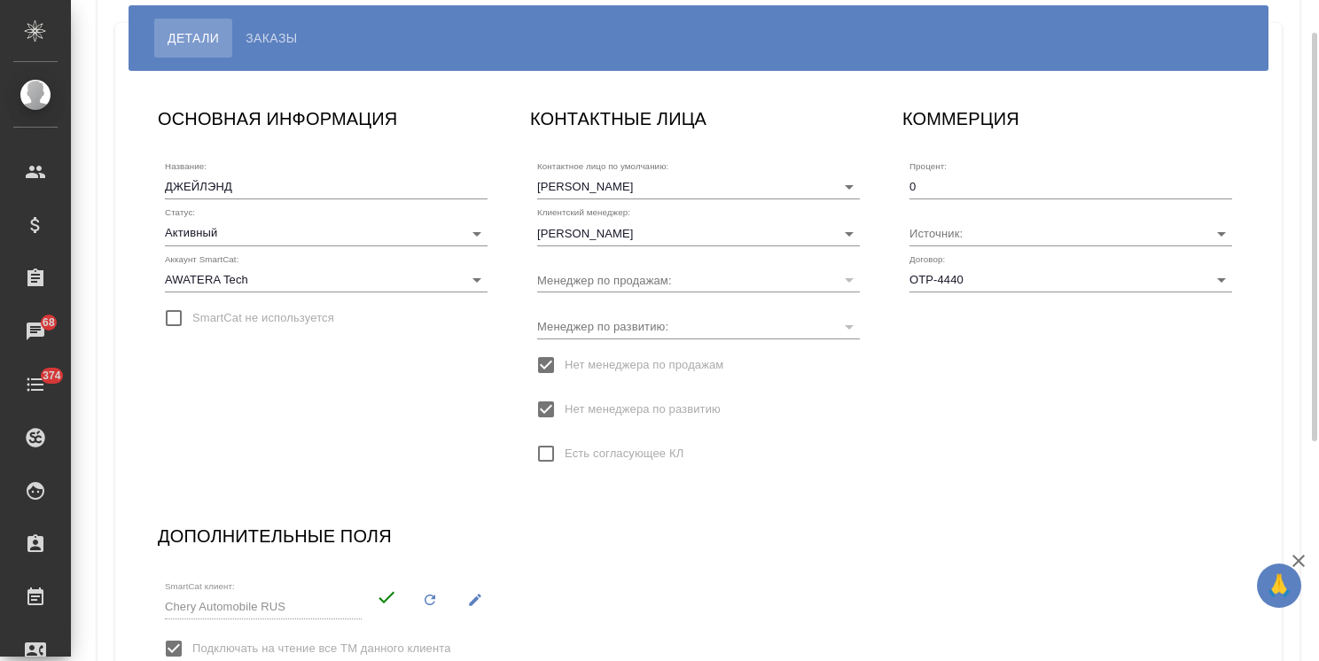
scroll to position [0, 0]
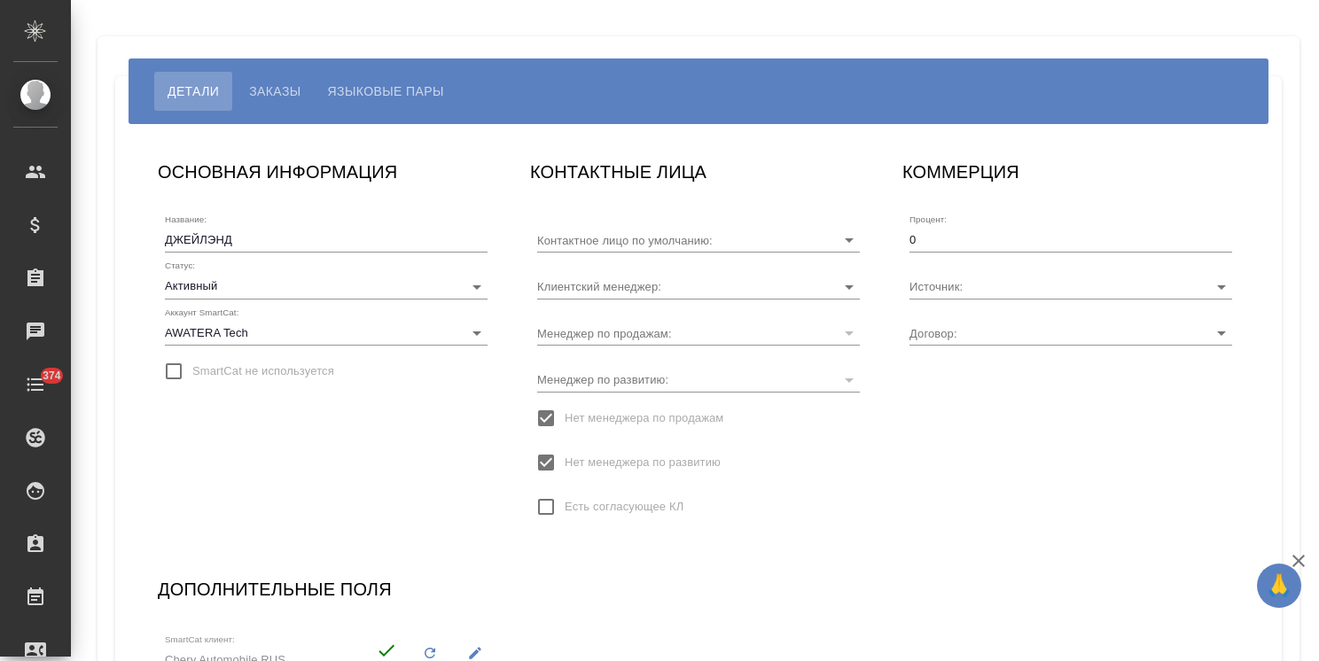
type input "[PERSON_NAME]"
type input "OTP-4440"
type input "[PERSON_NAME]"
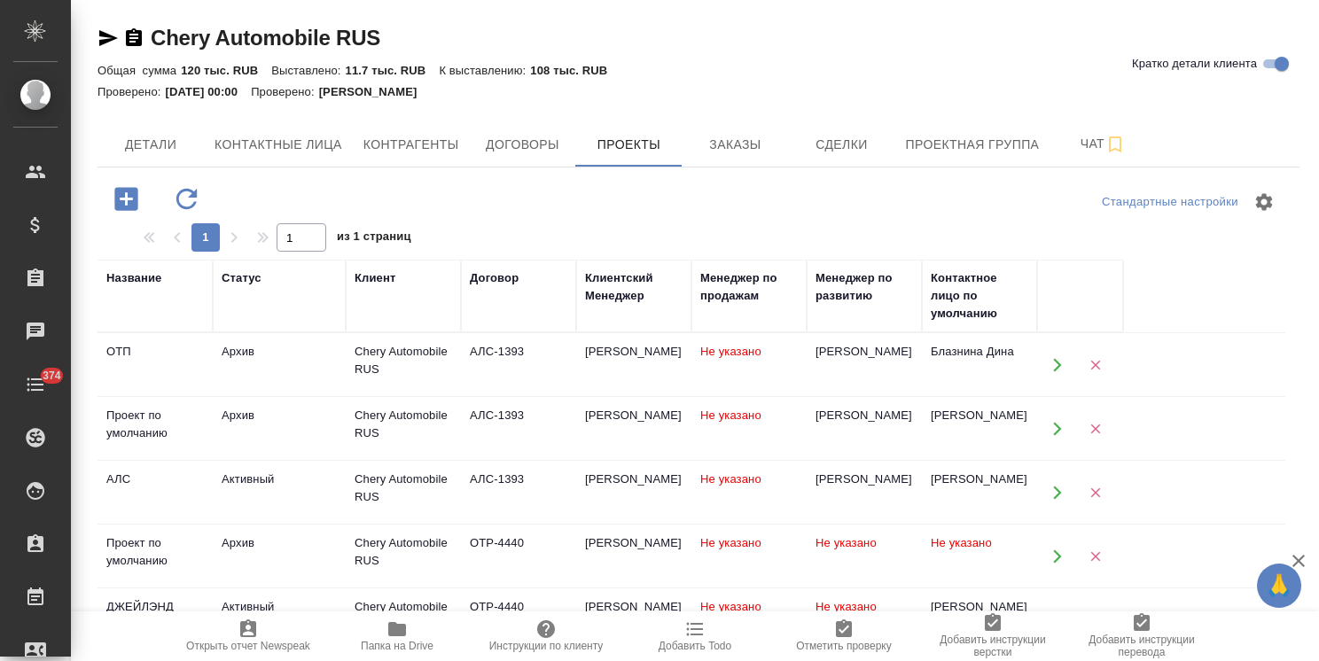
scroll to position [89, 0]
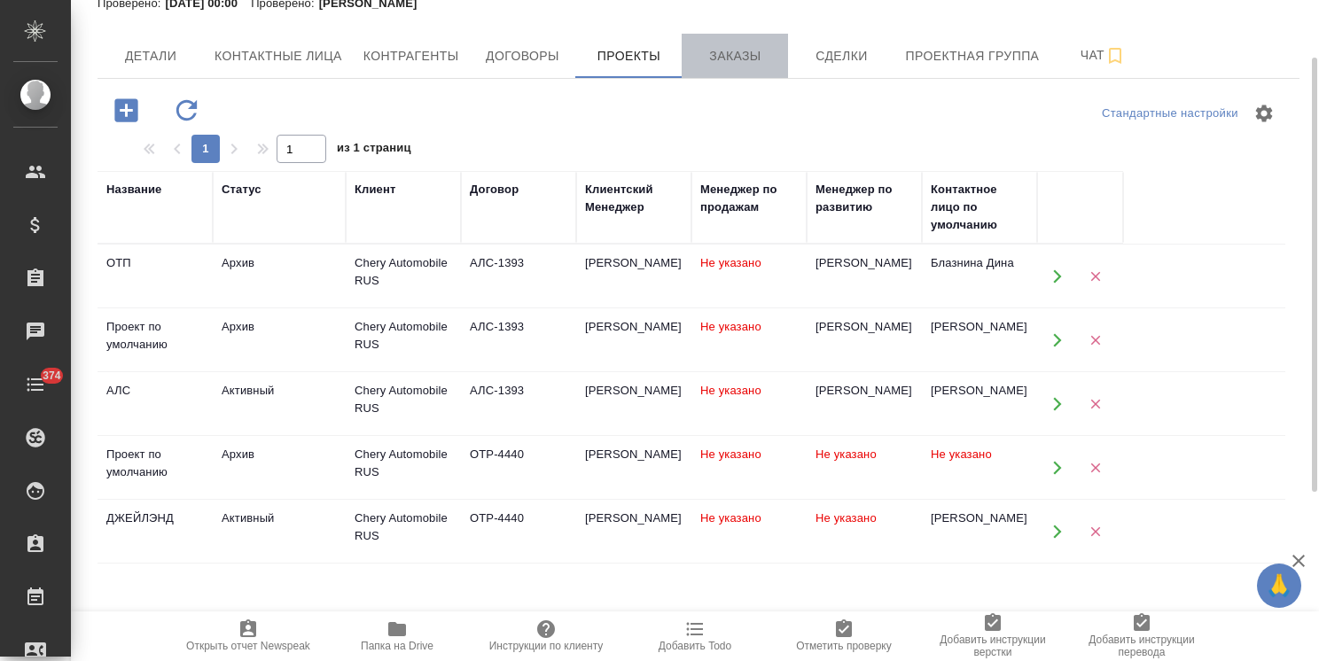
click at [738, 53] on span "Заказы" at bounding box center [734, 56] width 85 height 22
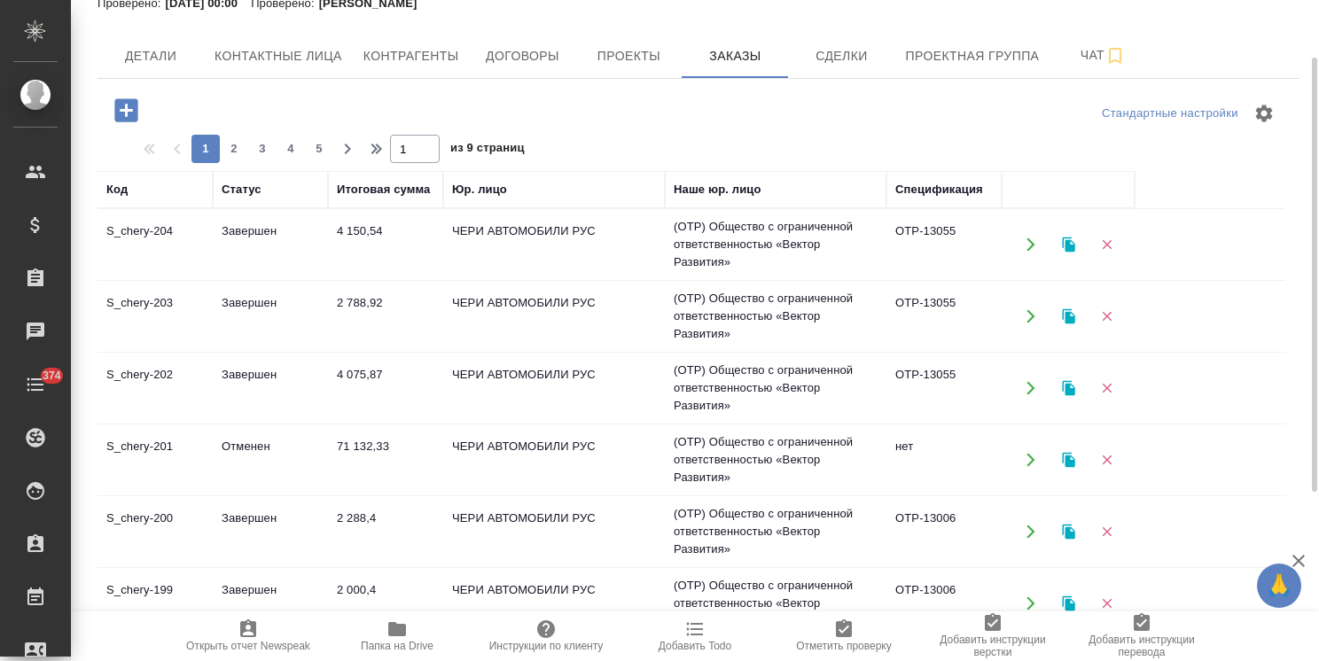
click at [121, 105] on icon "button" at bounding box center [125, 109] width 23 height 23
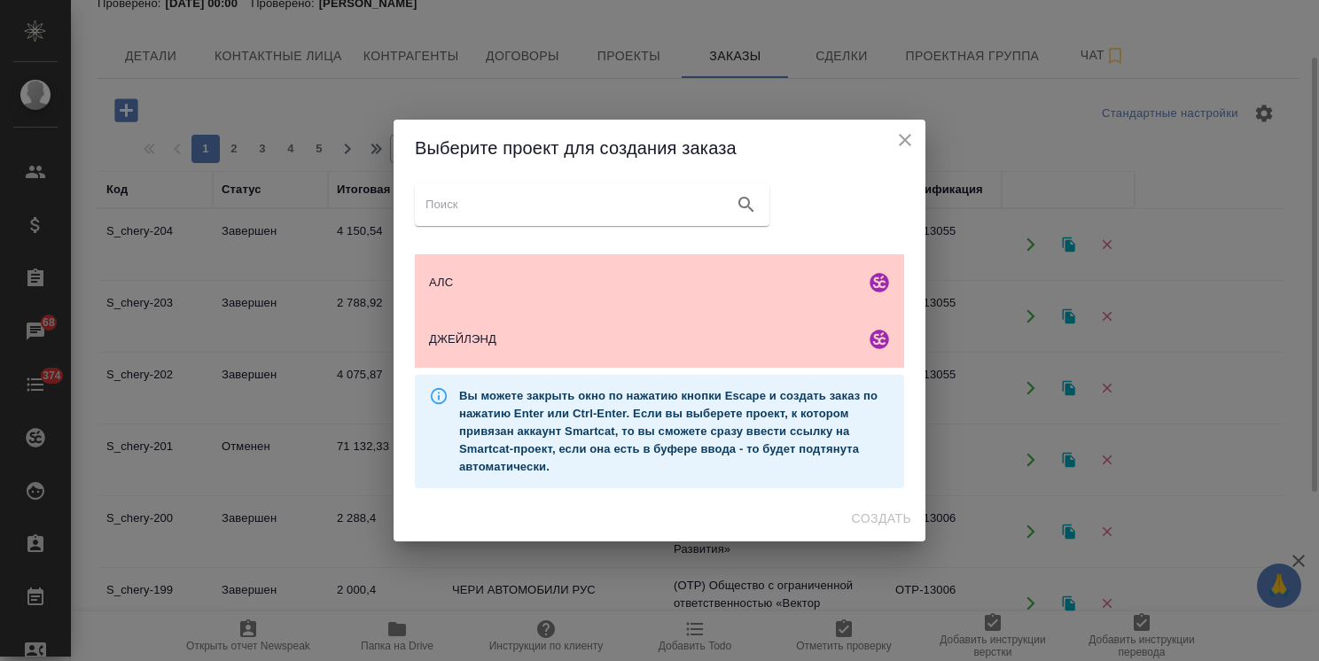
click at [910, 134] on icon "close" at bounding box center [905, 140] width 12 height 12
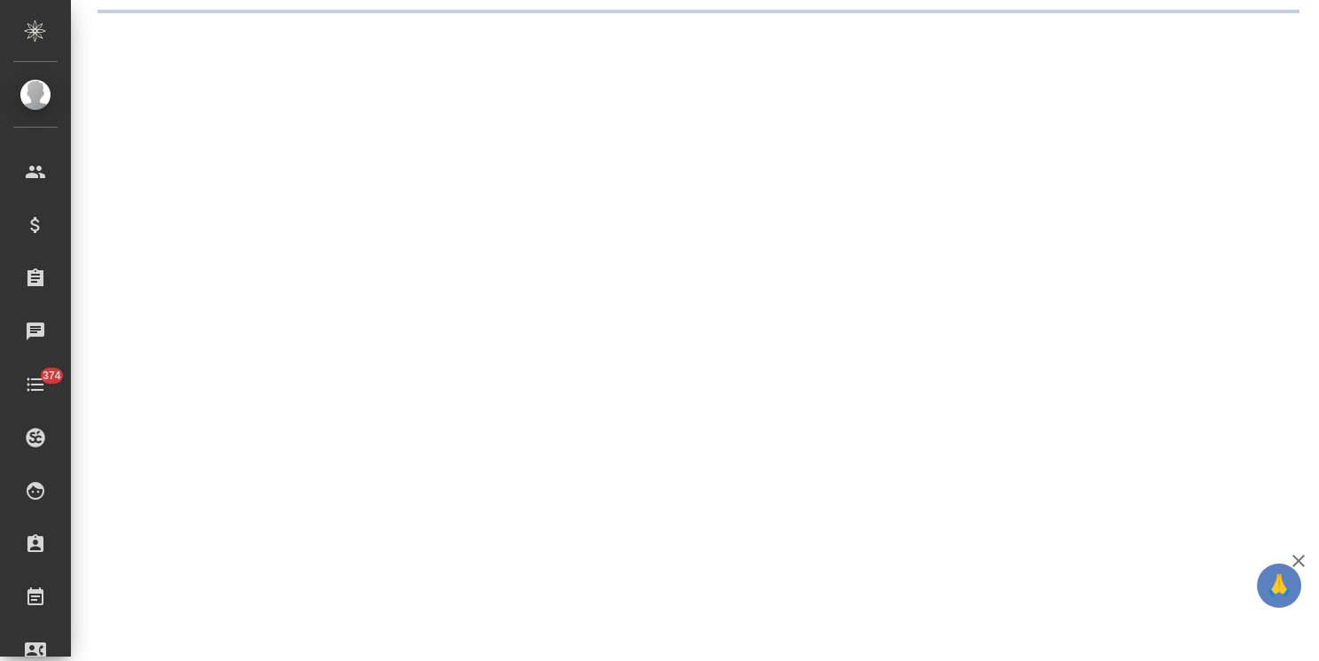
select select "RU"
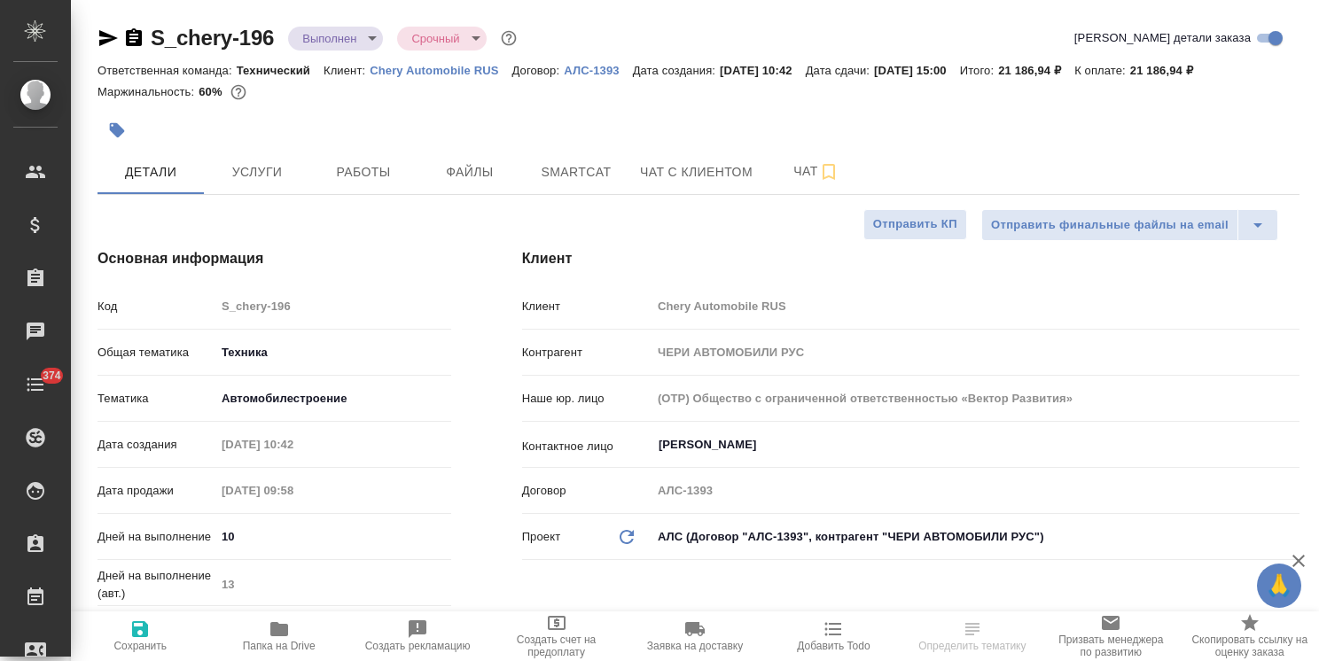
type textarea "x"
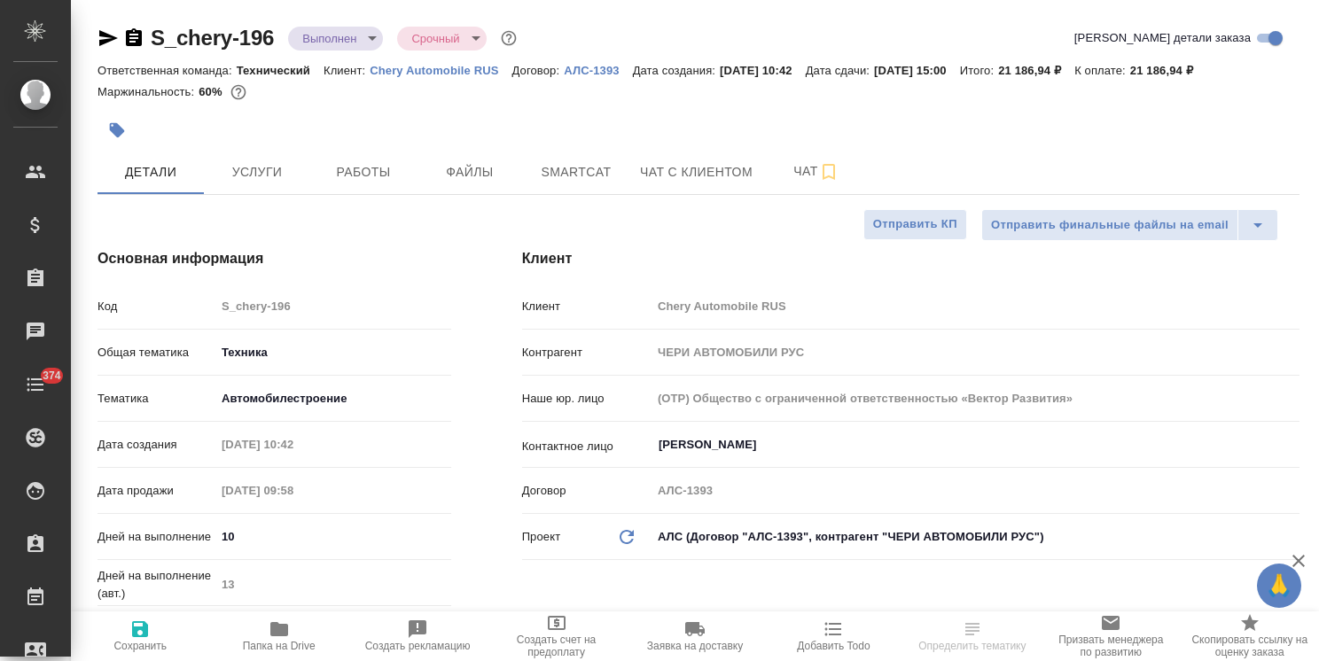
type textarea "x"
click at [618, 536] on icon "Обновить данные" at bounding box center [626, 537] width 21 height 21
type textarea "x"
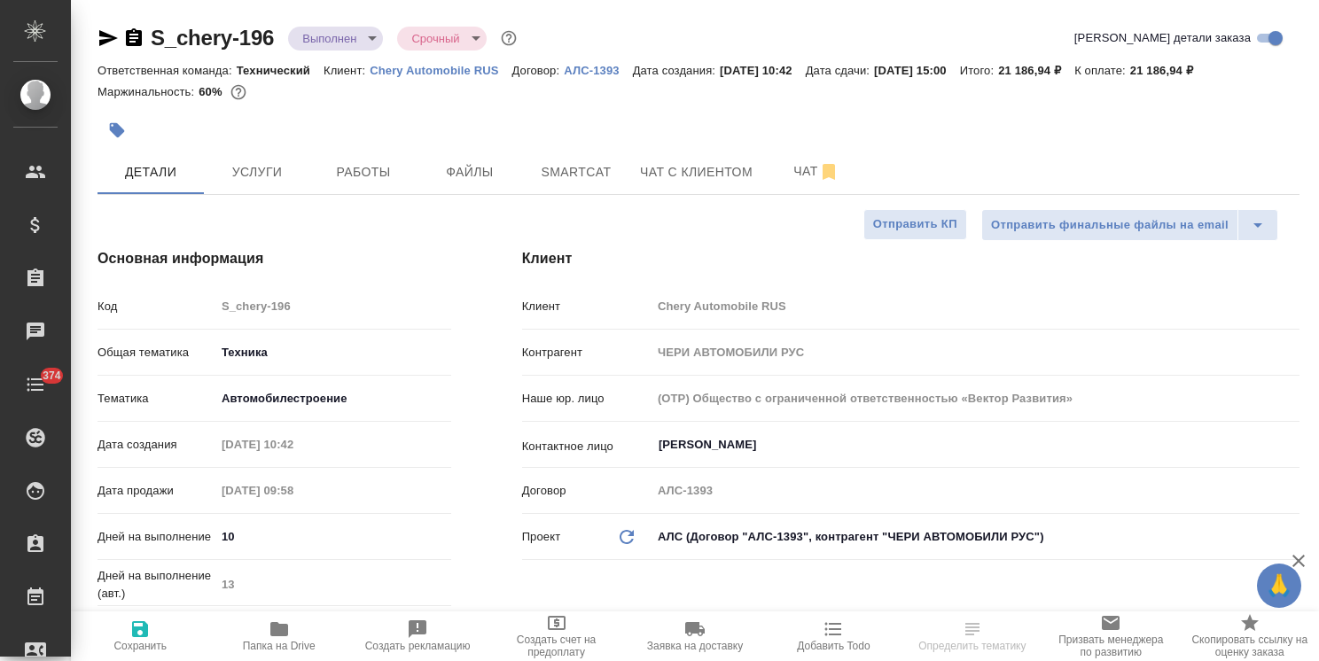
type textarea "x"
click at [620, 537] on icon at bounding box center [627, 537] width 14 height 14
type textarea "x"
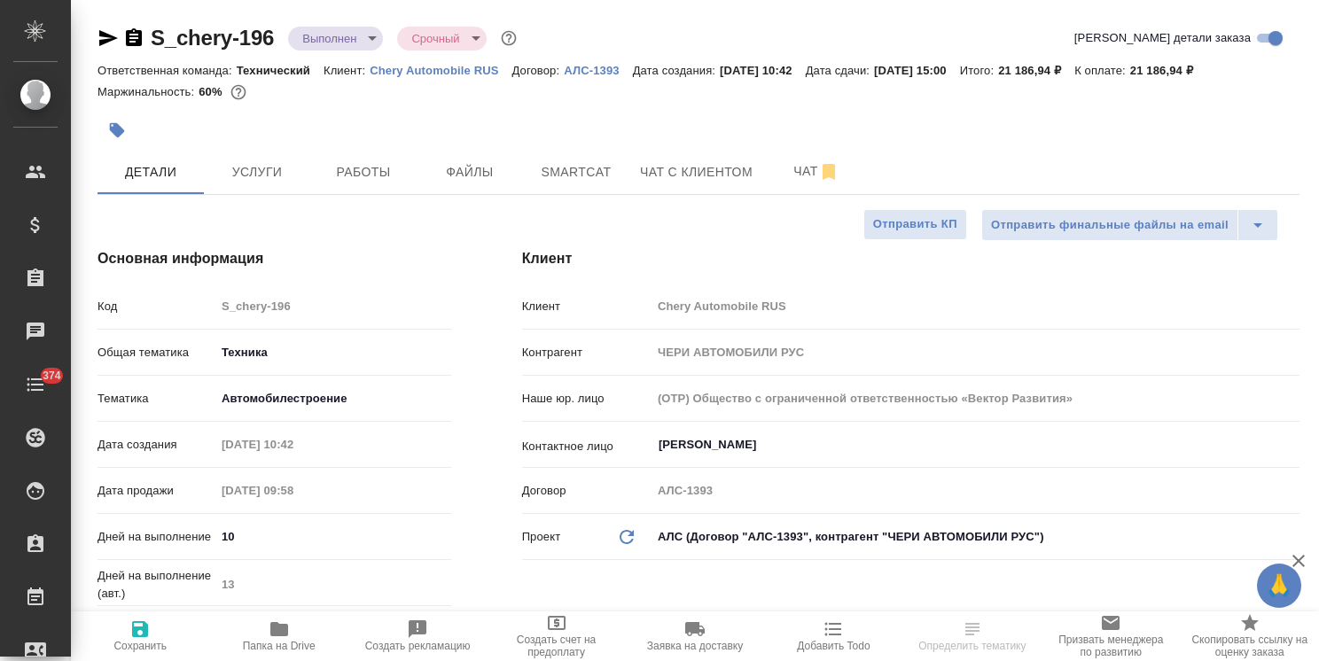
type textarea "x"
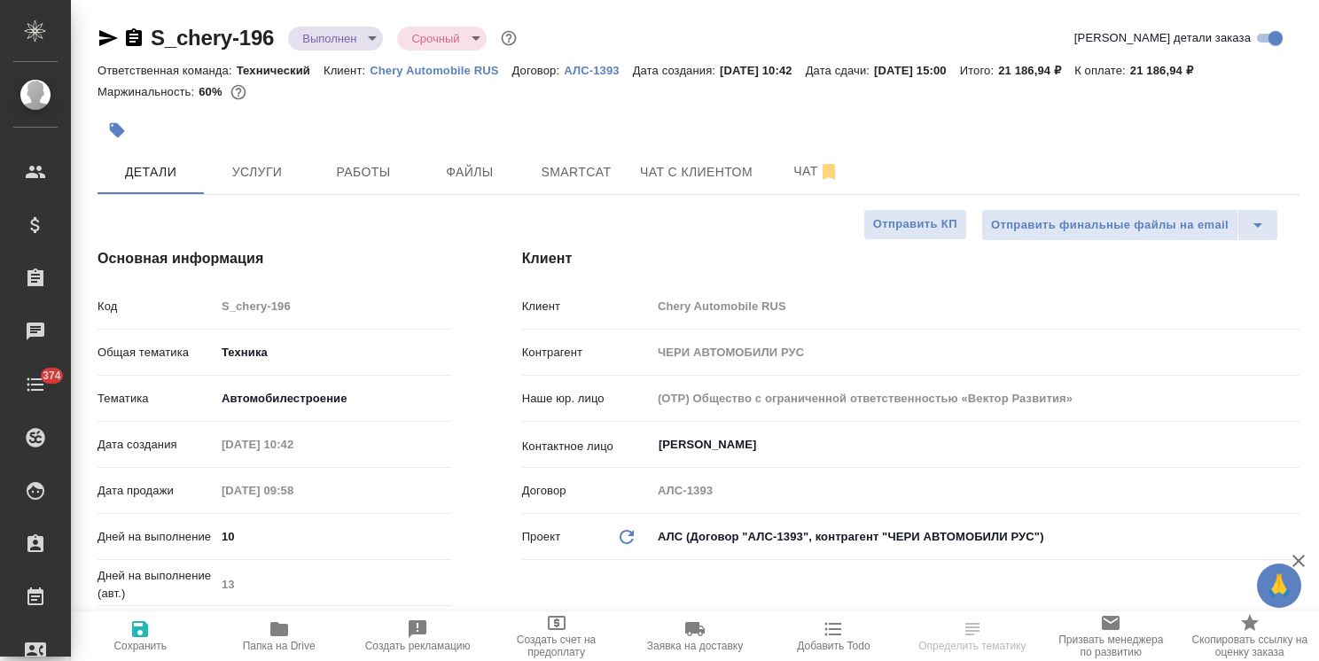
click at [624, 536] on icon "Обновить данные" at bounding box center [626, 537] width 21 height 21
type textarea "x"
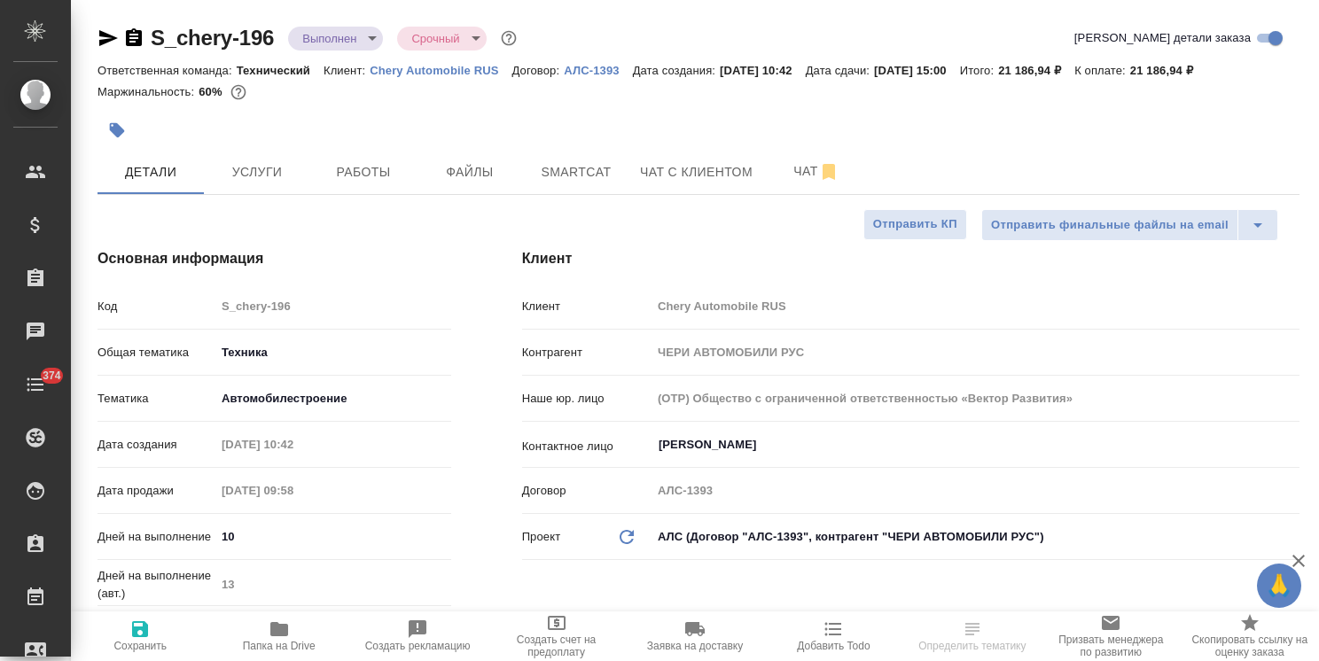
type textarea "x"
click at [635, 537] on icon "Обновить данные" at bounding box center [626, 537] width 21 height 21
type textarea "x"
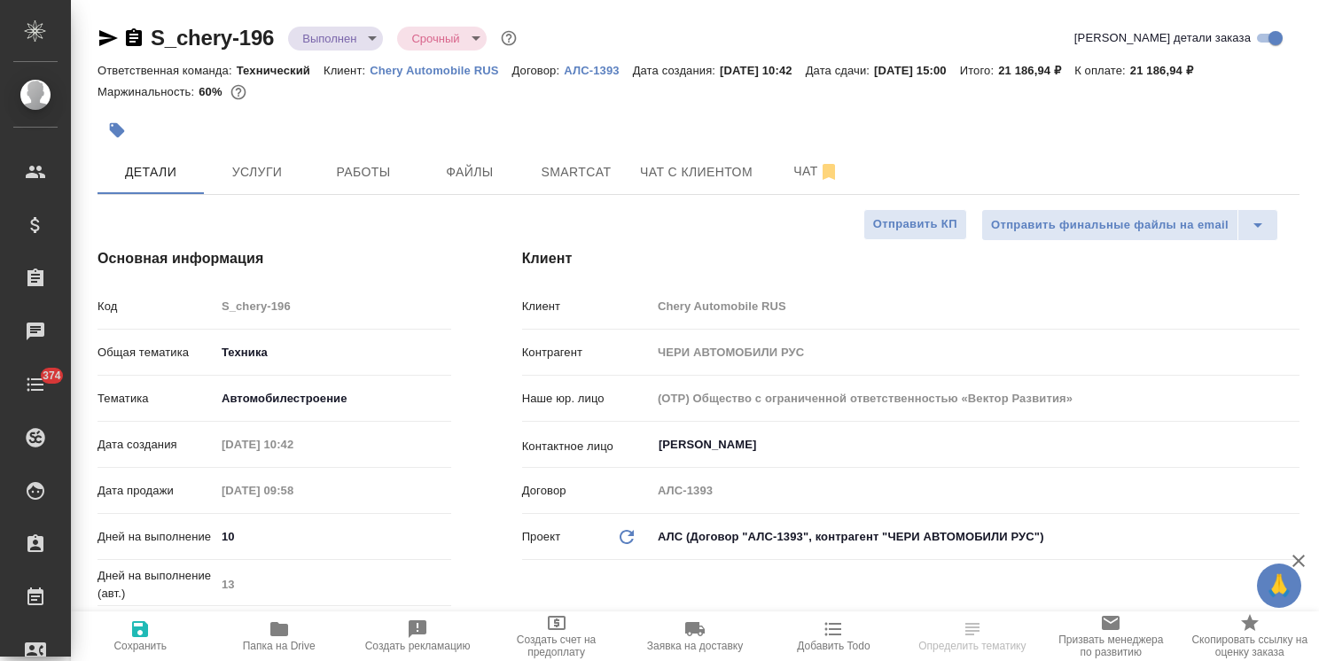
type textarea "x"
click at [629, 537] on icon "Обновить данные" at bounding box center [626, 537] width 21 height 21
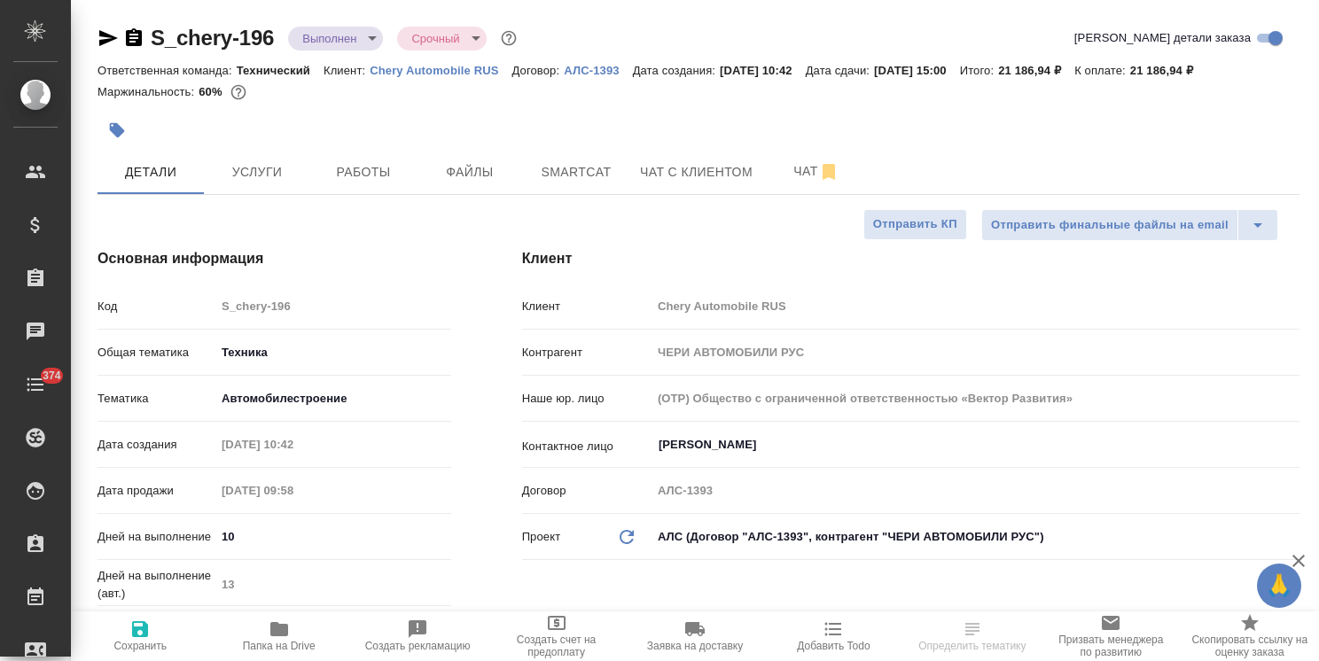
type textarea "x"
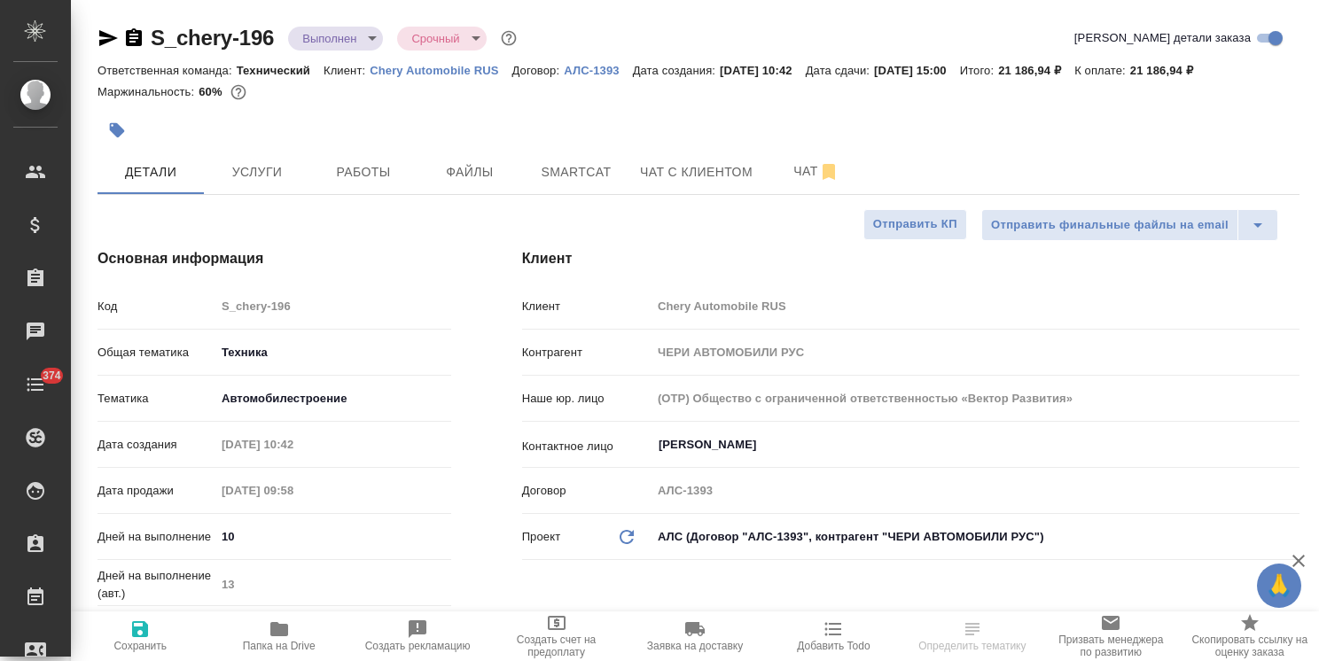
type textarea "x"
click at [698, 527] on body "🙏 .cls-1 fill:#fff; AWATERA Usmanova Olga Клиенты Спецификации Заказы Чаты 374 …" at bounding box center [659, 330] width 1319 height 661
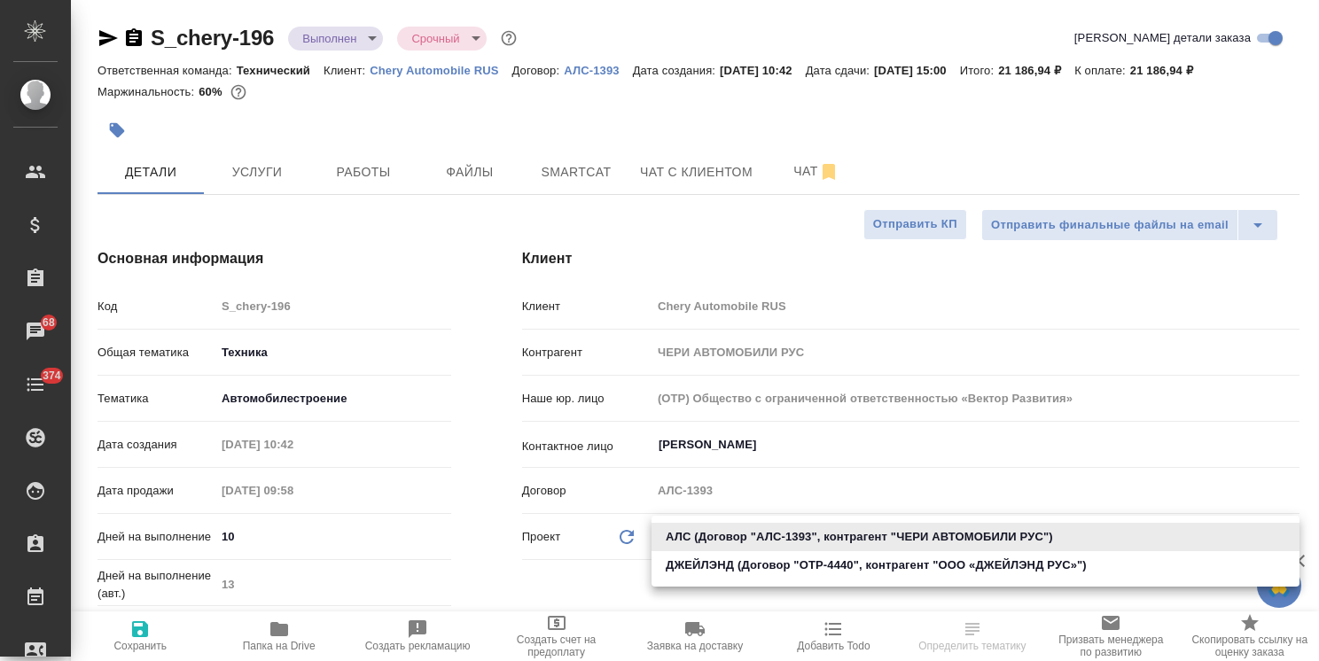
click at [716, 562] on li "ДЖЕЙЛЭНД (Договор "OTP-4440", контрагент "ООО «ДЖЕЙЛЭНД РУС»")" at bounding box center [976, 565] width 648 height 28
type input "68a76e96caec68d43e12bd20"
type textarea "x"
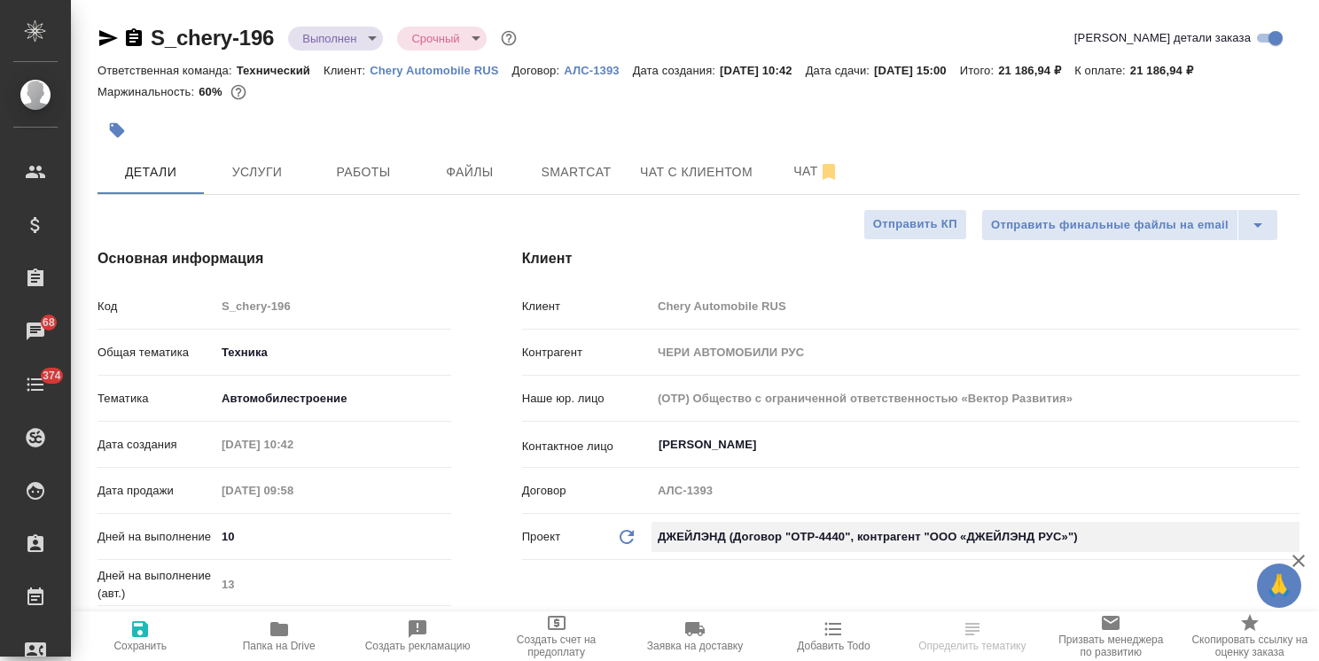
type input "ООО «ДЖЕЙЛЭНД РУС»"
type input "OTP-4440"
type textarea "x"
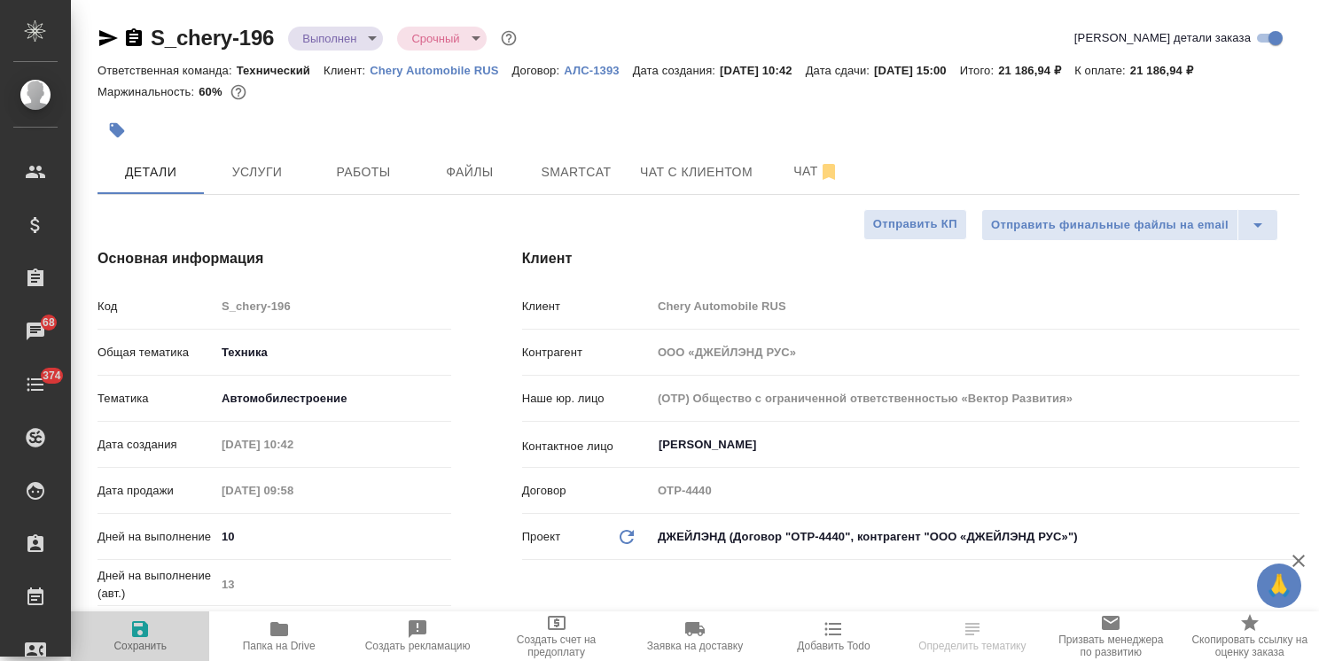
click at [156, 641] on span "Сохранить" at bounding box center [139, 646] width 53 height 12
type textarea "x"
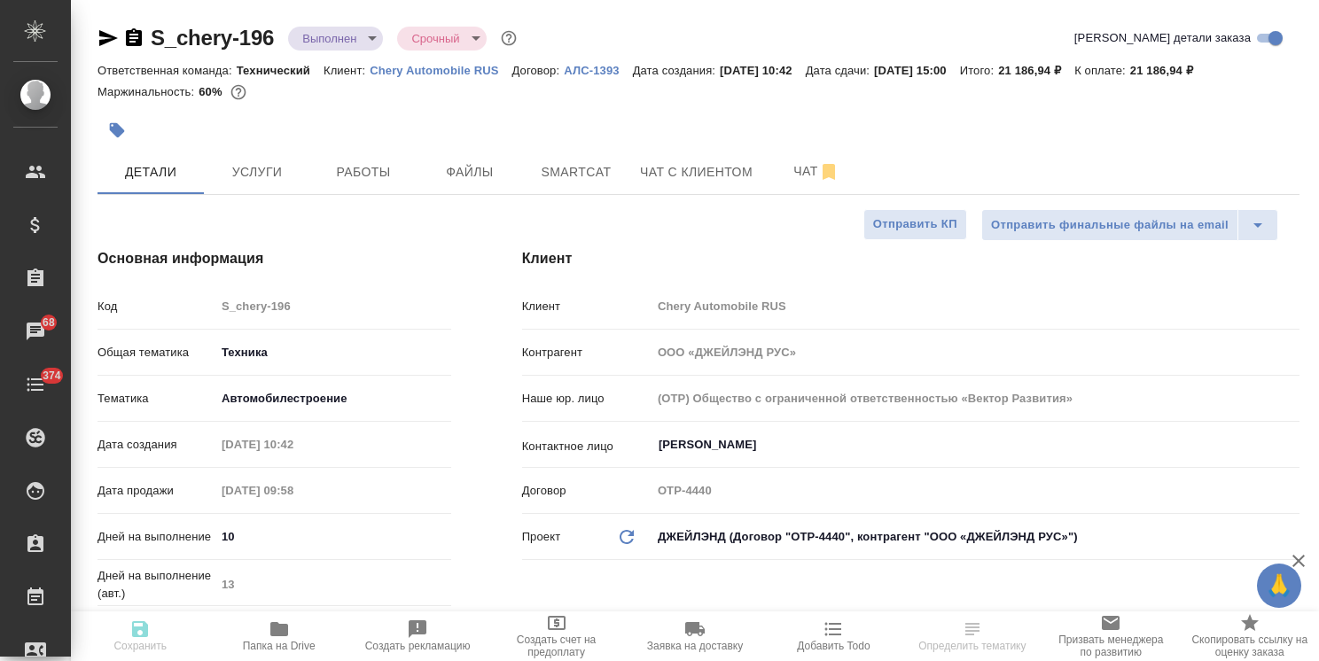
type textarea "x"
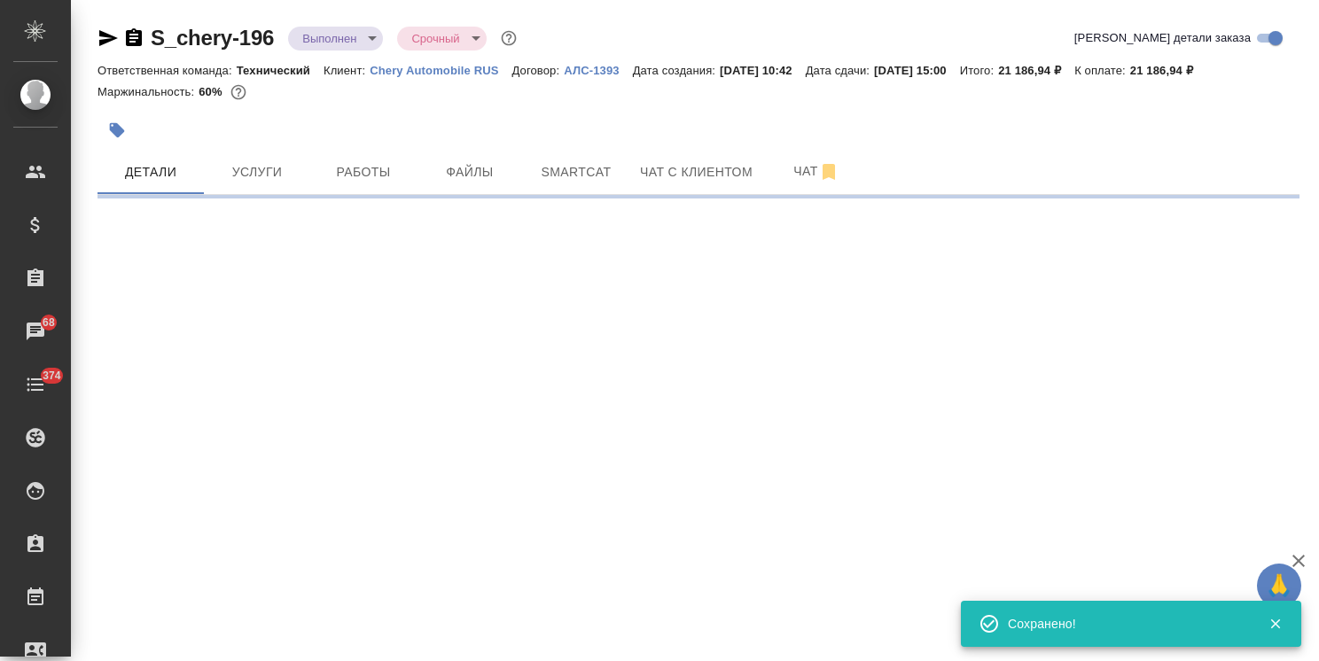
select select "RU"
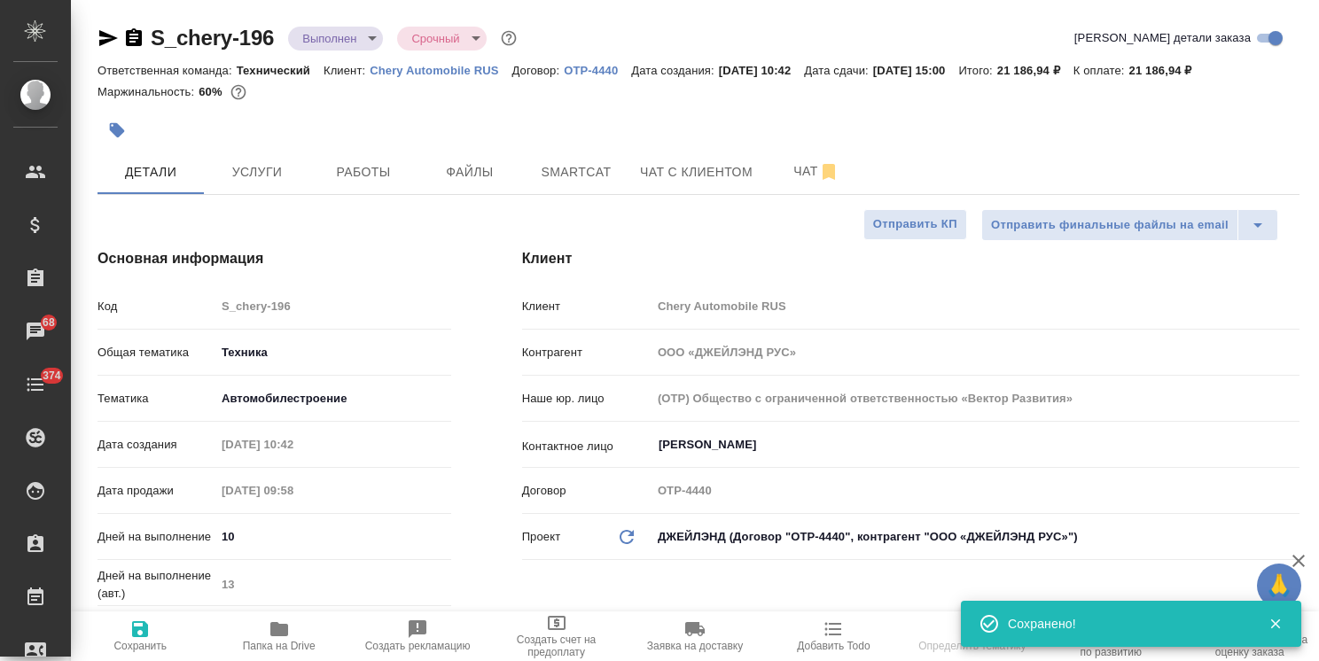
type textarea "x"
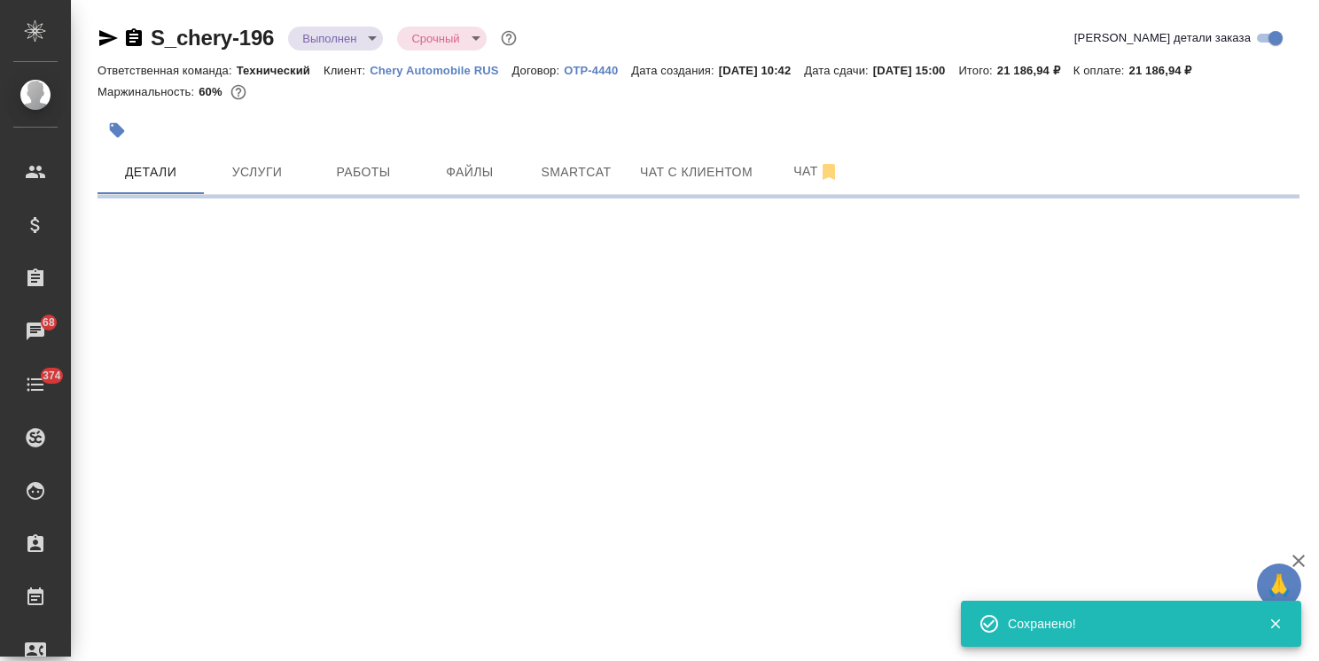
select select "RU"
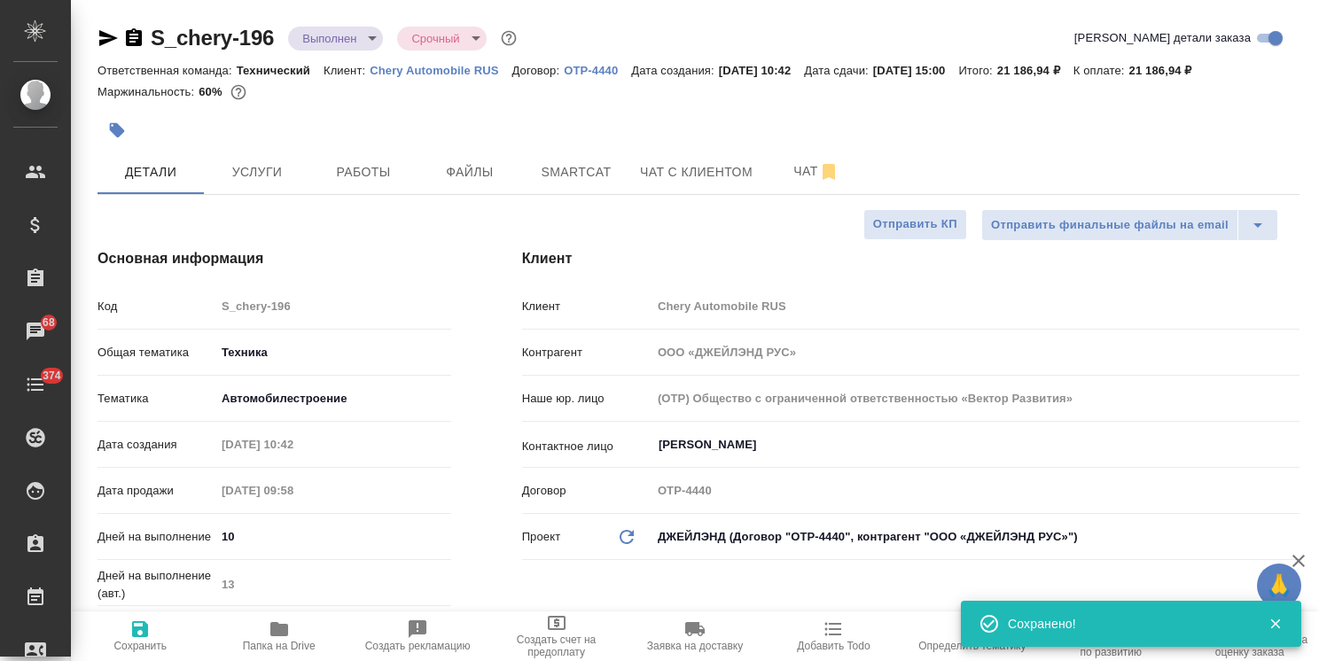
type textarea "x"
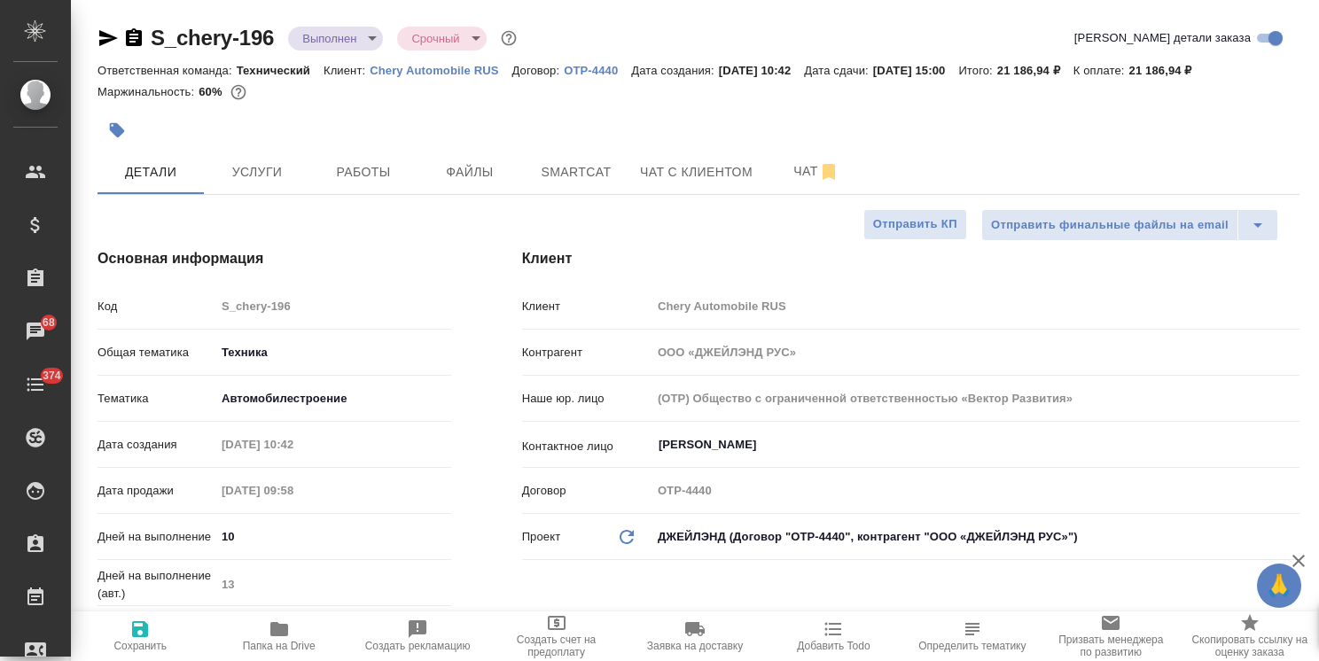
click at [156, 639] on span "Сохранить" at bounding box center [140, 636] width 117 height 34
type textarea "x"
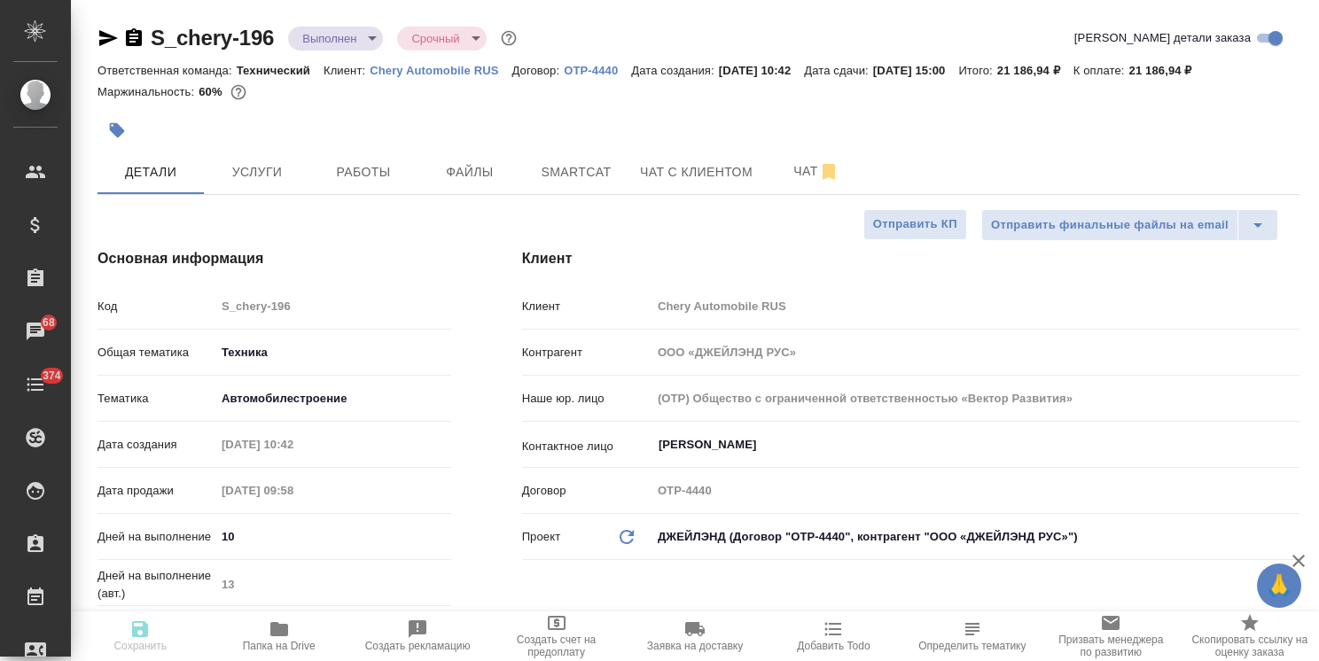
type textarea "x"
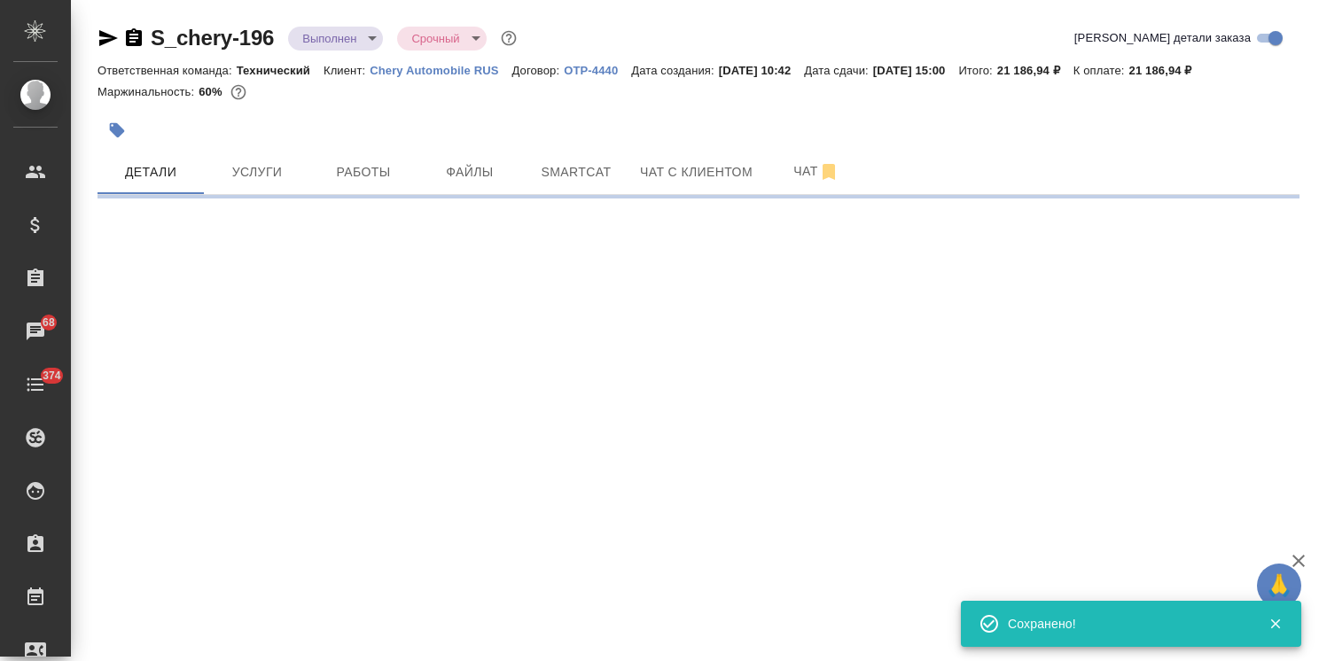
select select "RU"
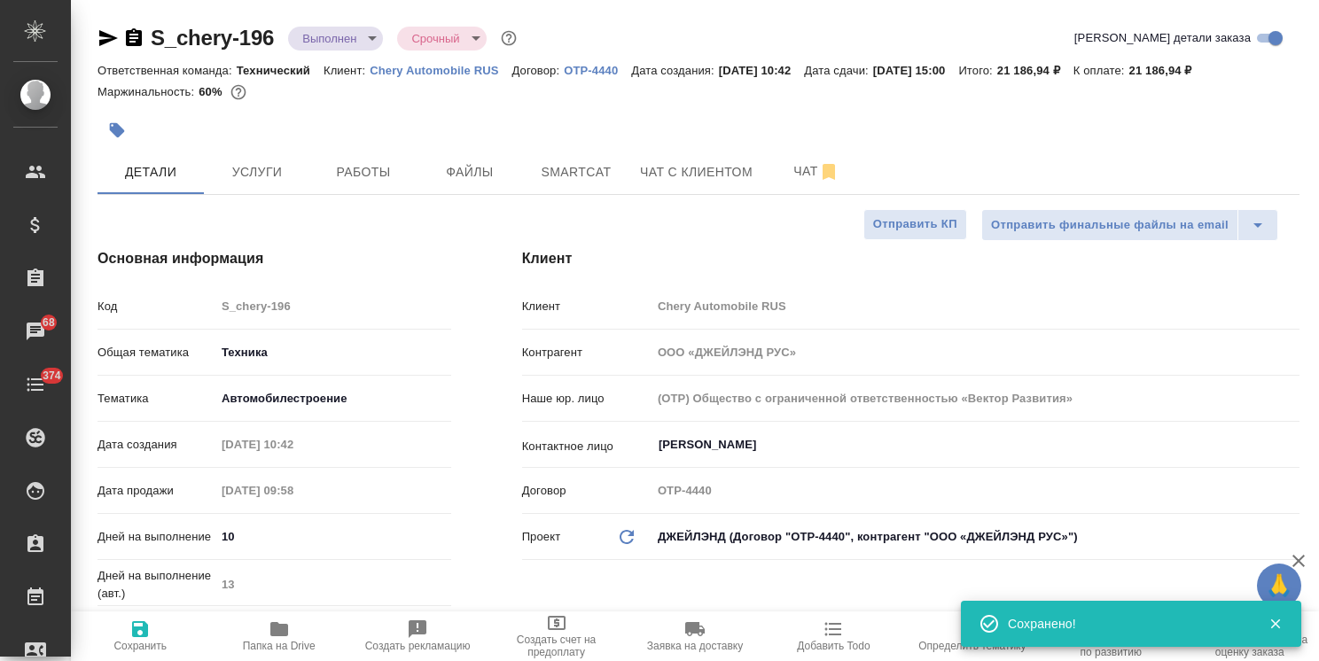
type textarea "x"
click at [625, 535] on icon "Обновить данные" at bounding box center [626, 537] width 21 height 21
type textarea "x"
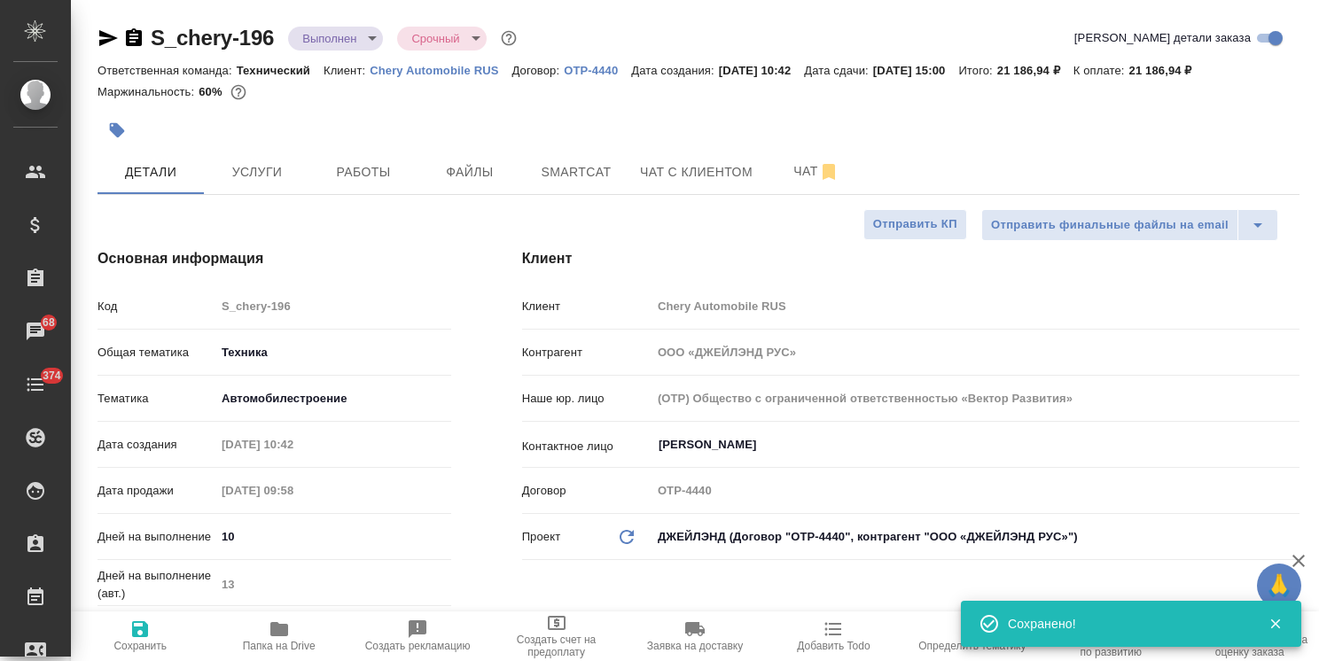
type textarea "x"
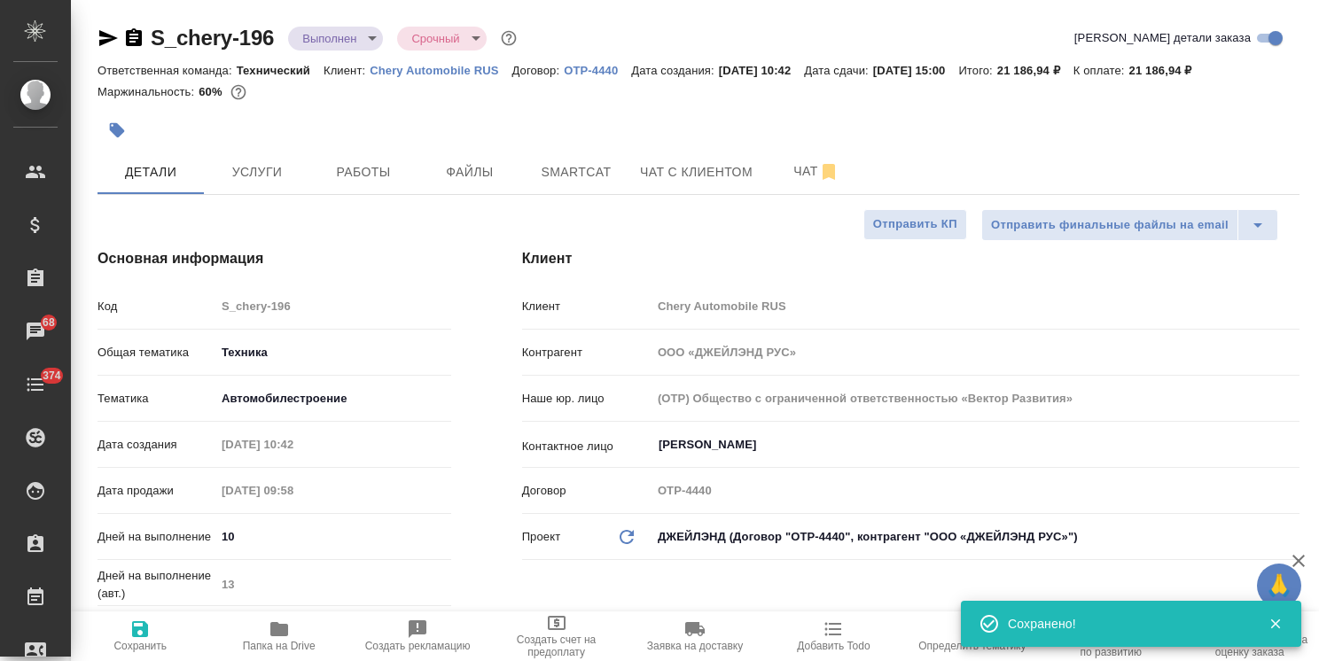
click at [150, 629] on icon "button" at bounding box center [139, 629] width 21 height 21
type textarea "x"
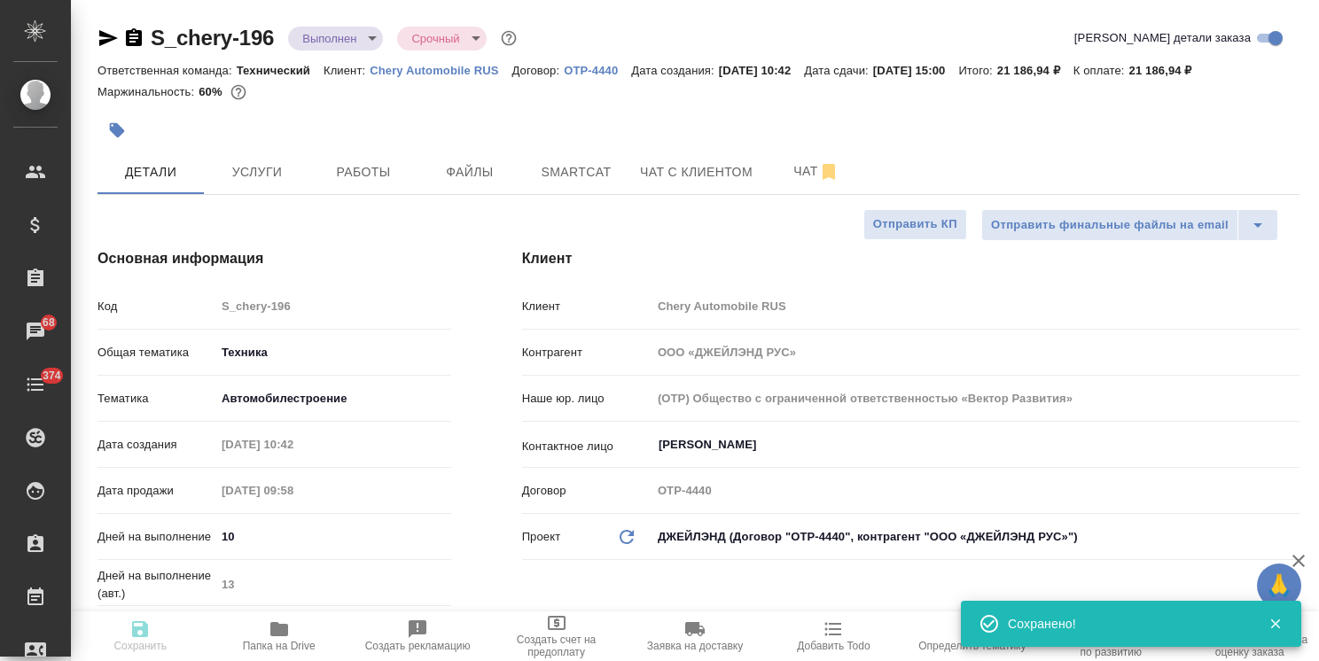
type textarea "x"
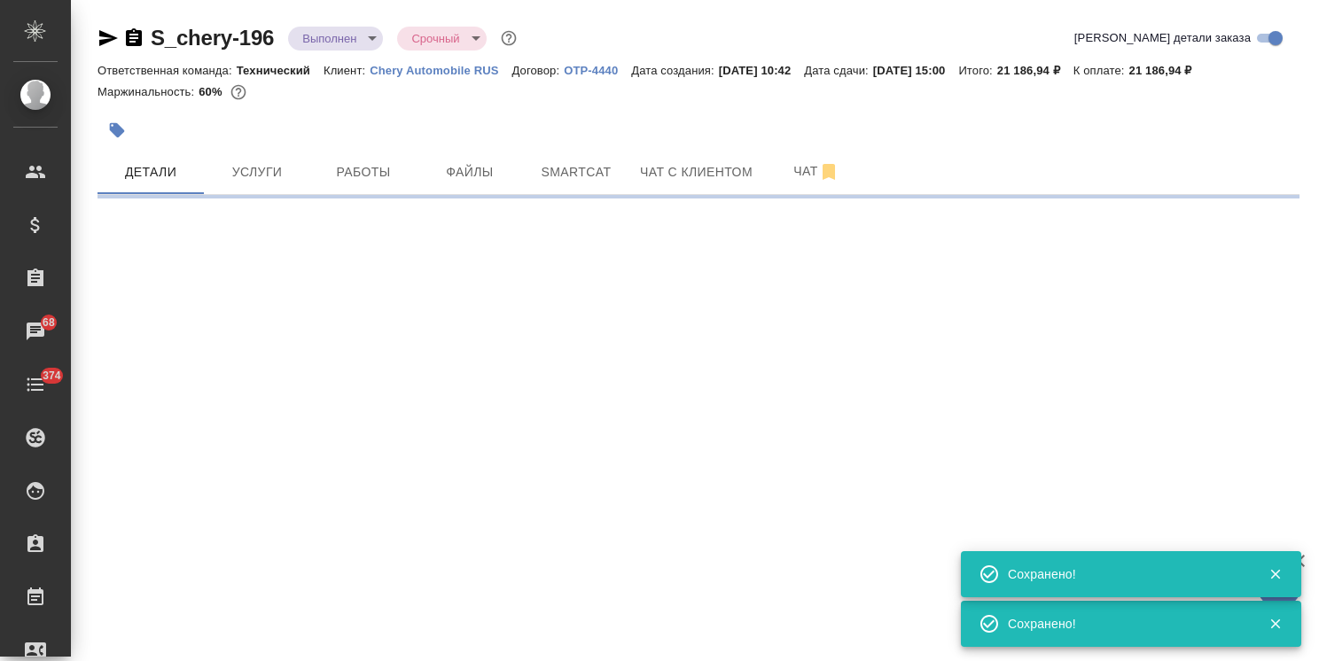
select select "RU"
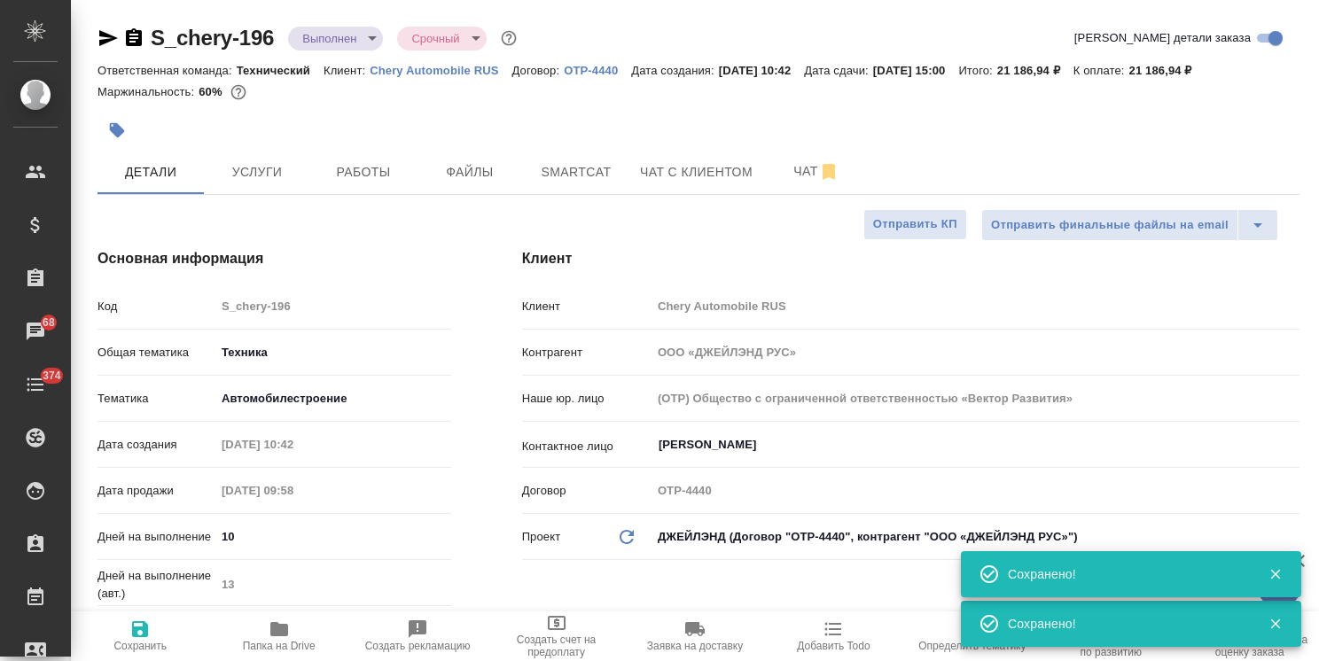
type textarea "x"
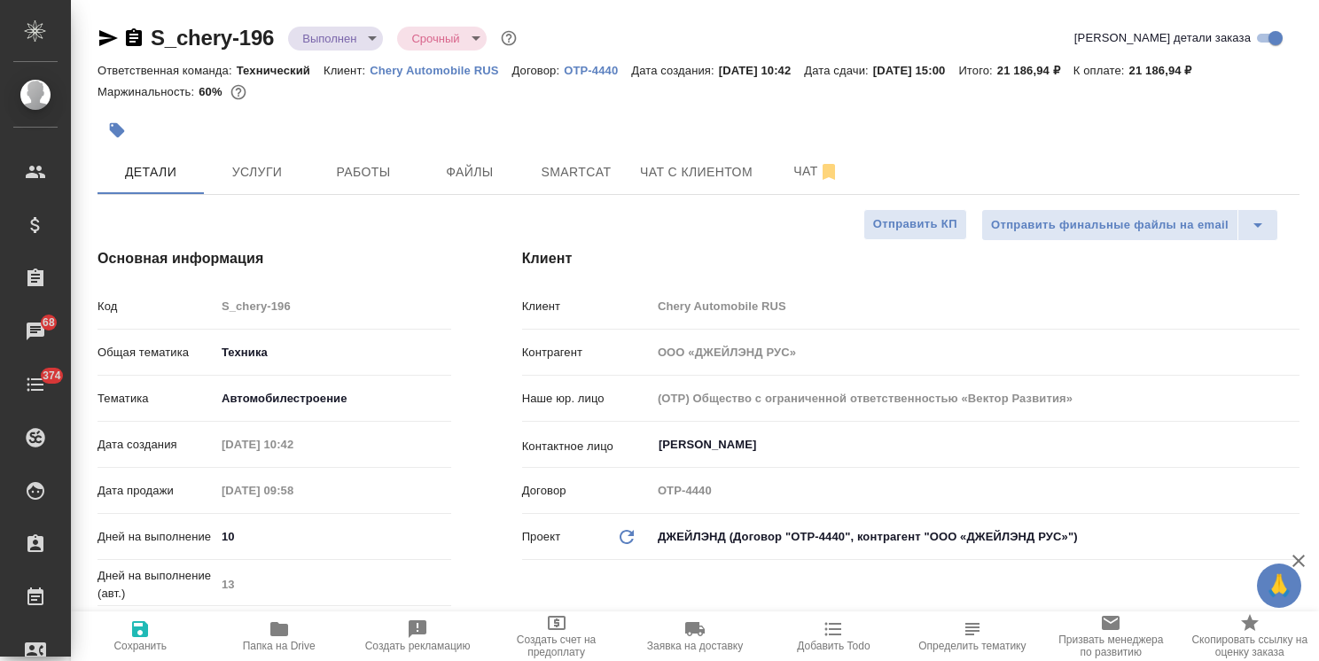
type textarea "x"
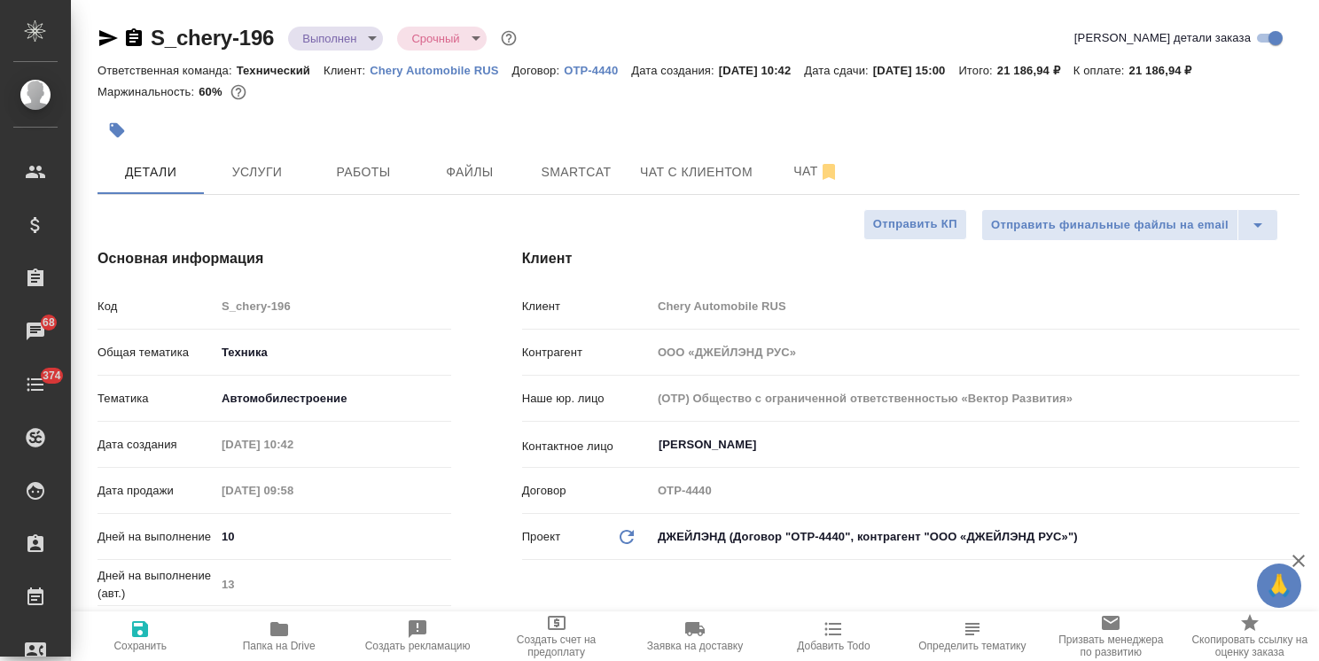
type textarea "x"
click at [126, 640] on span "Сохранить" at bounding box center [139, 646] width 53 height 12
type textarea "x"
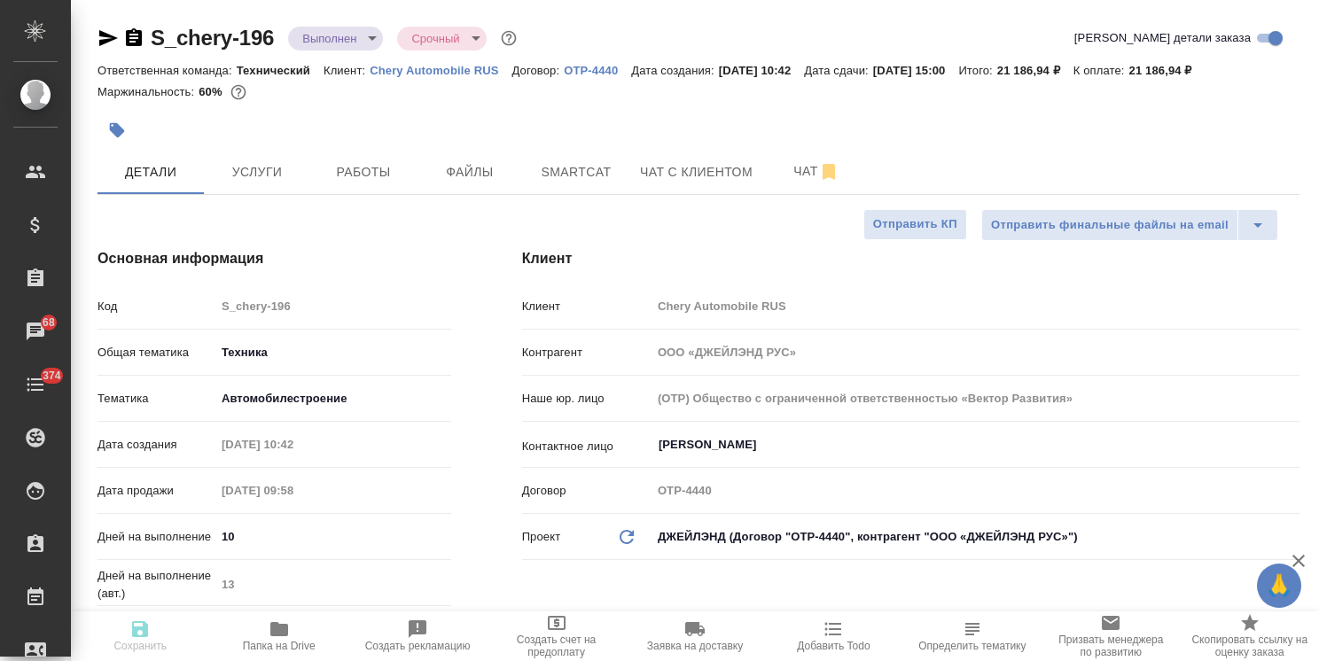
type textarea "x"
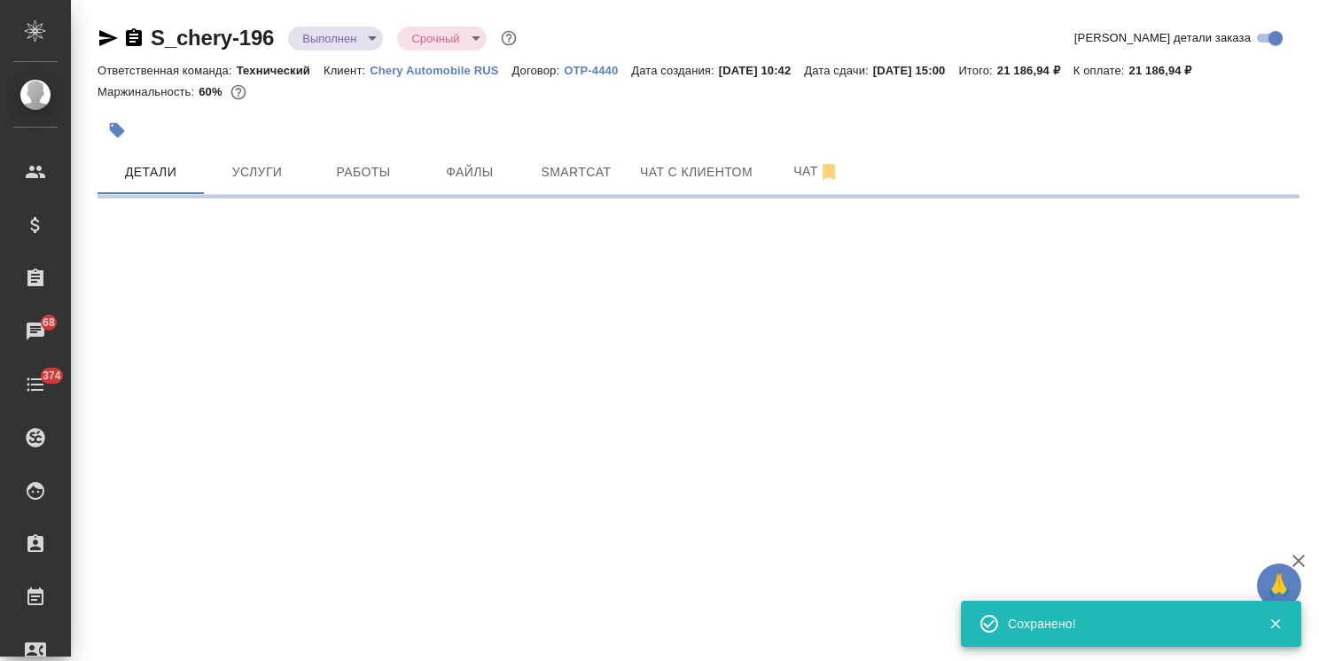
select select "RU"
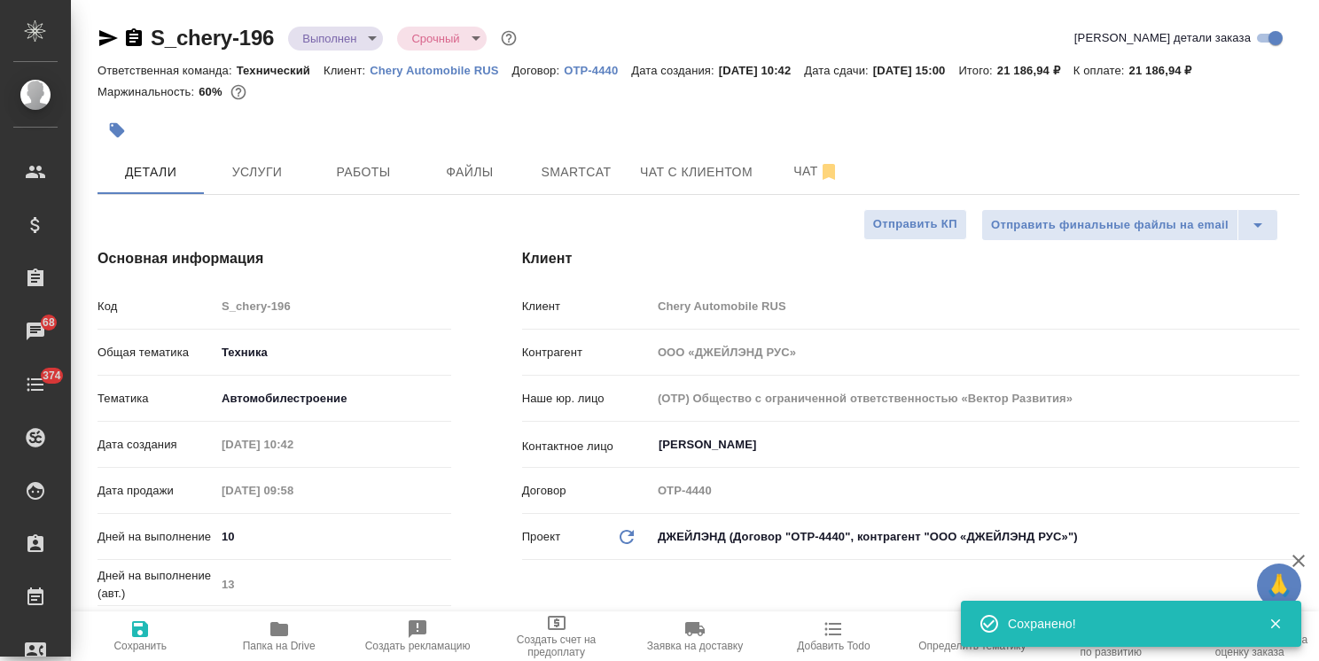
type textarea "x"
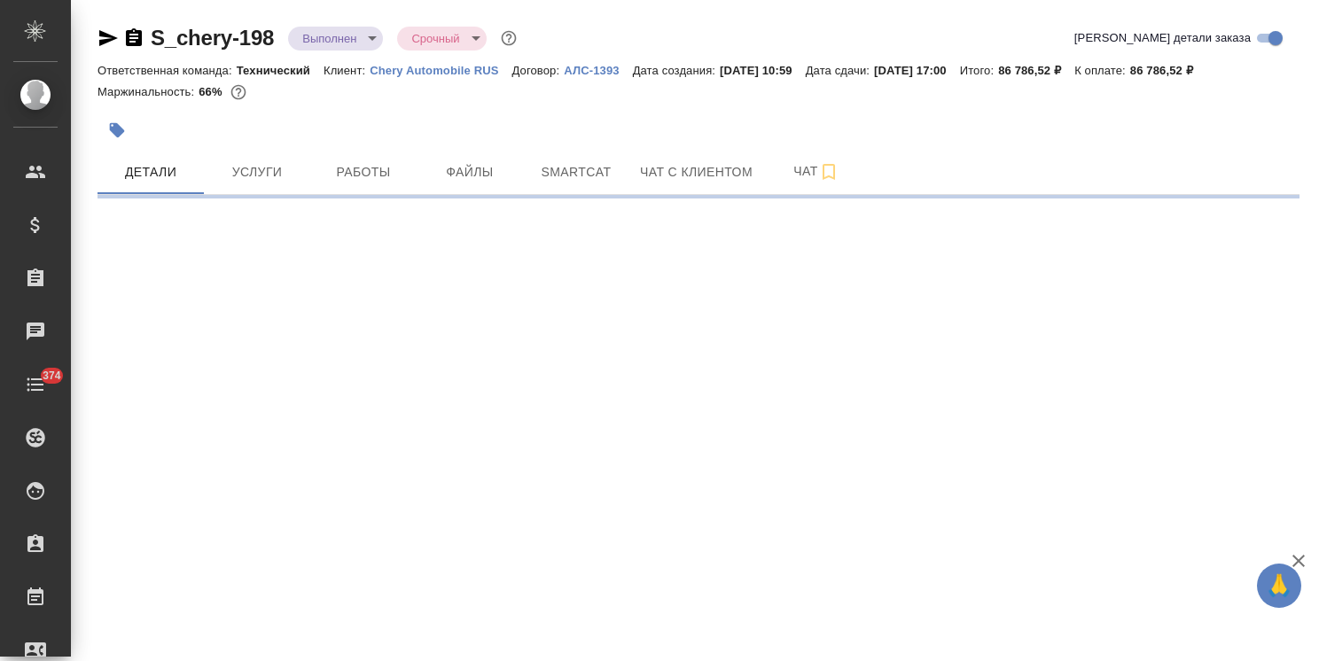
select select "RU"
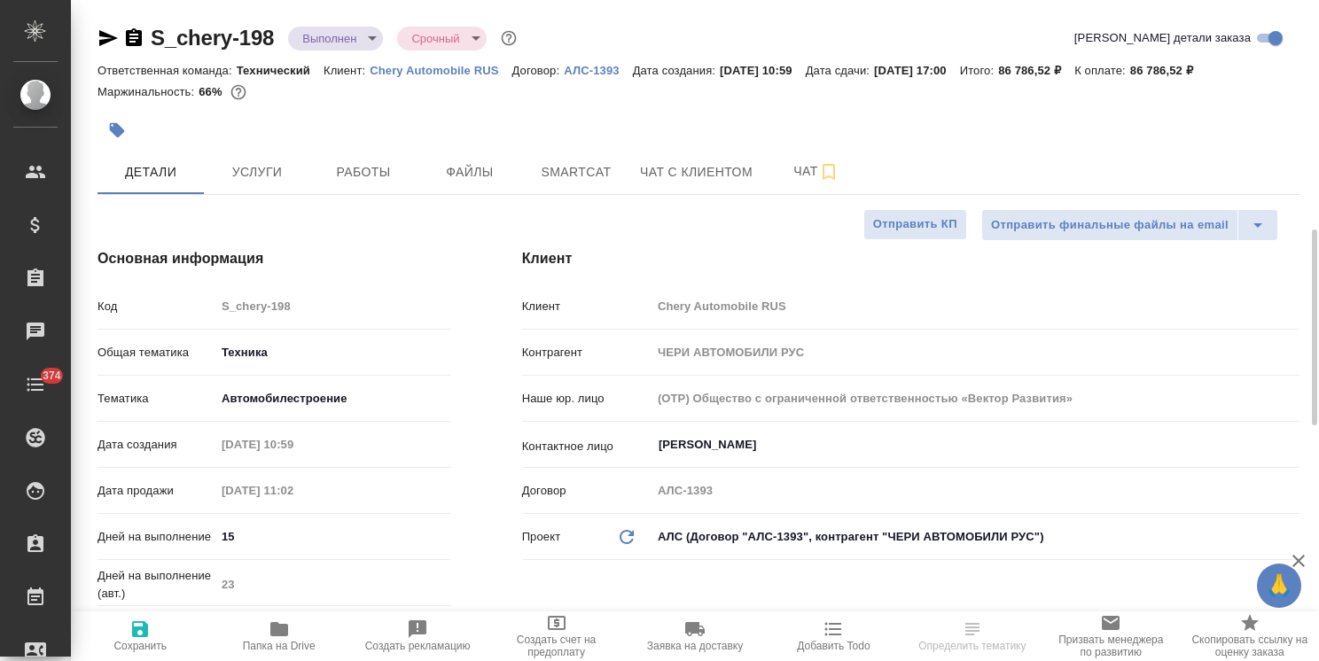
type textarea "x"
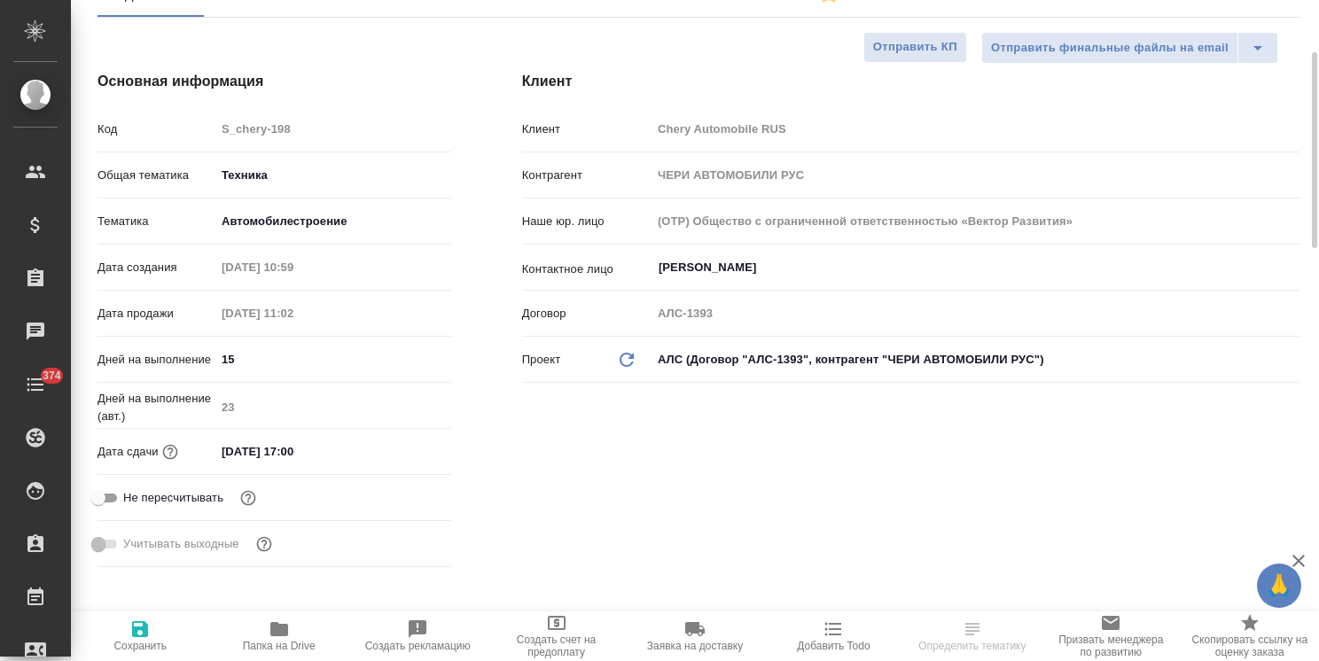
scroll to position [266, 0]
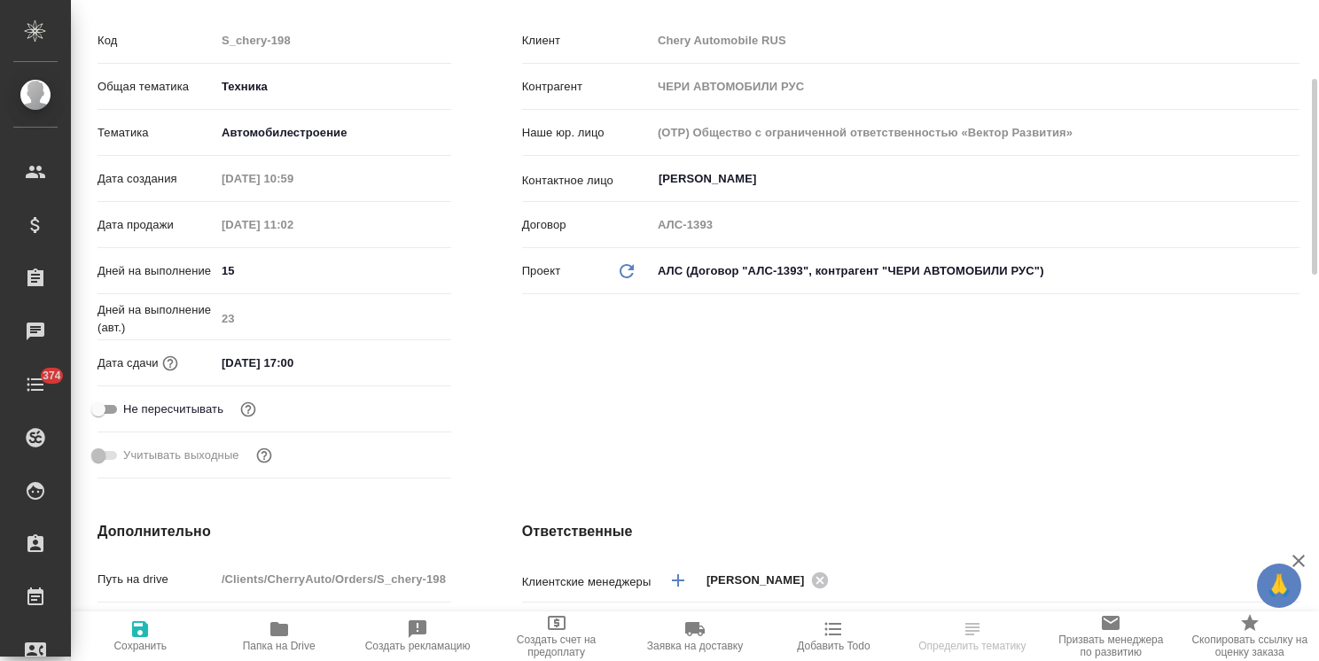
type textarea "x"
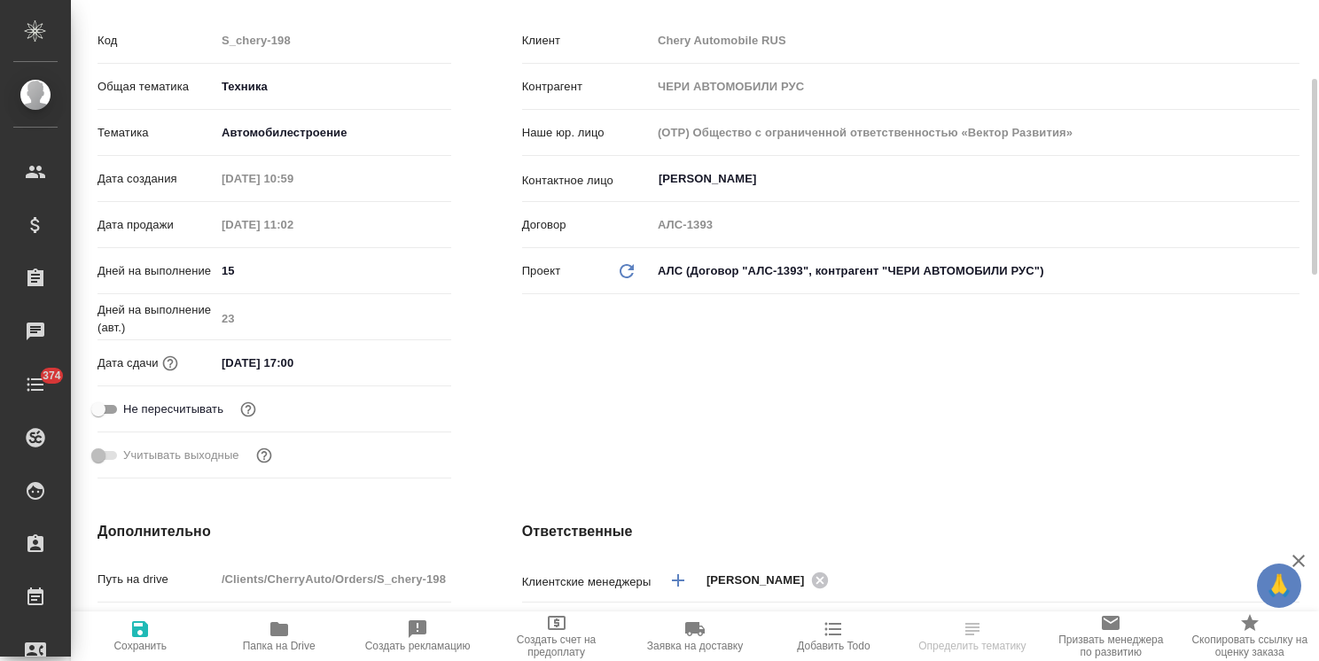
type textarea "x"
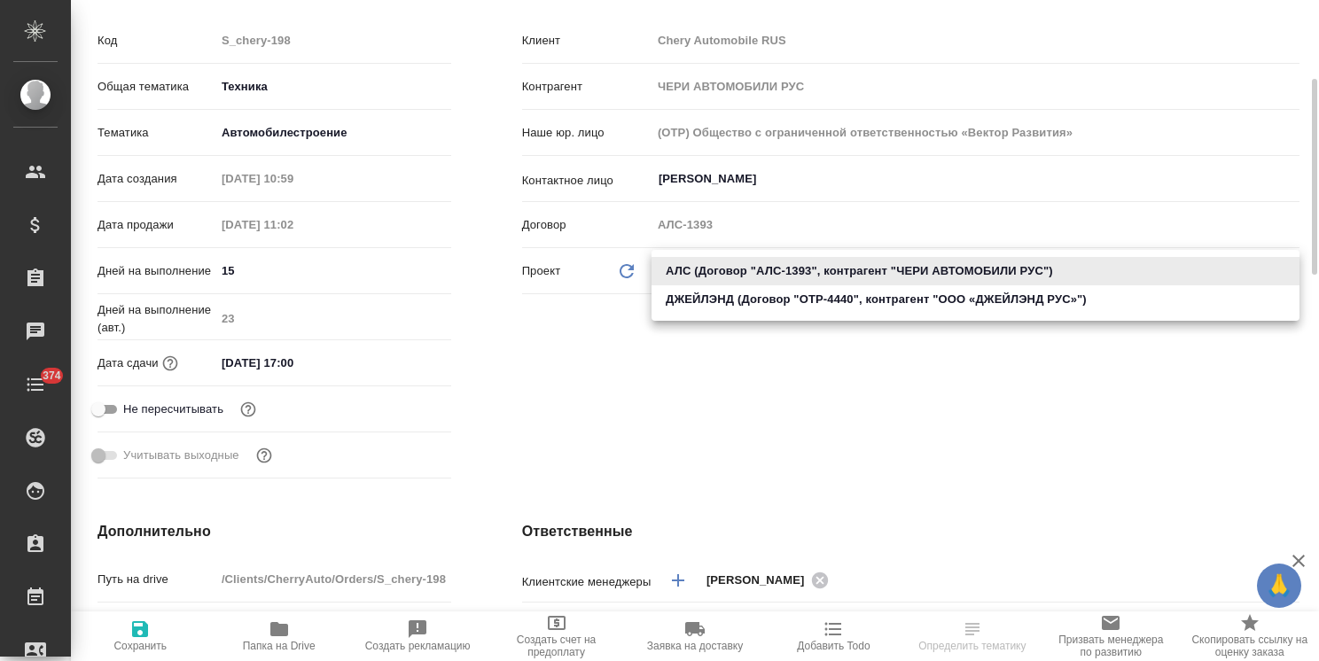
click at [735, 273] on body "🙏 .cls-1 fill:#fff; AWATERA Usmanova Olga Клиенты Спецификации Заказы Чаты 374 …" at bounding box center [659, 330] width 1319 height 661
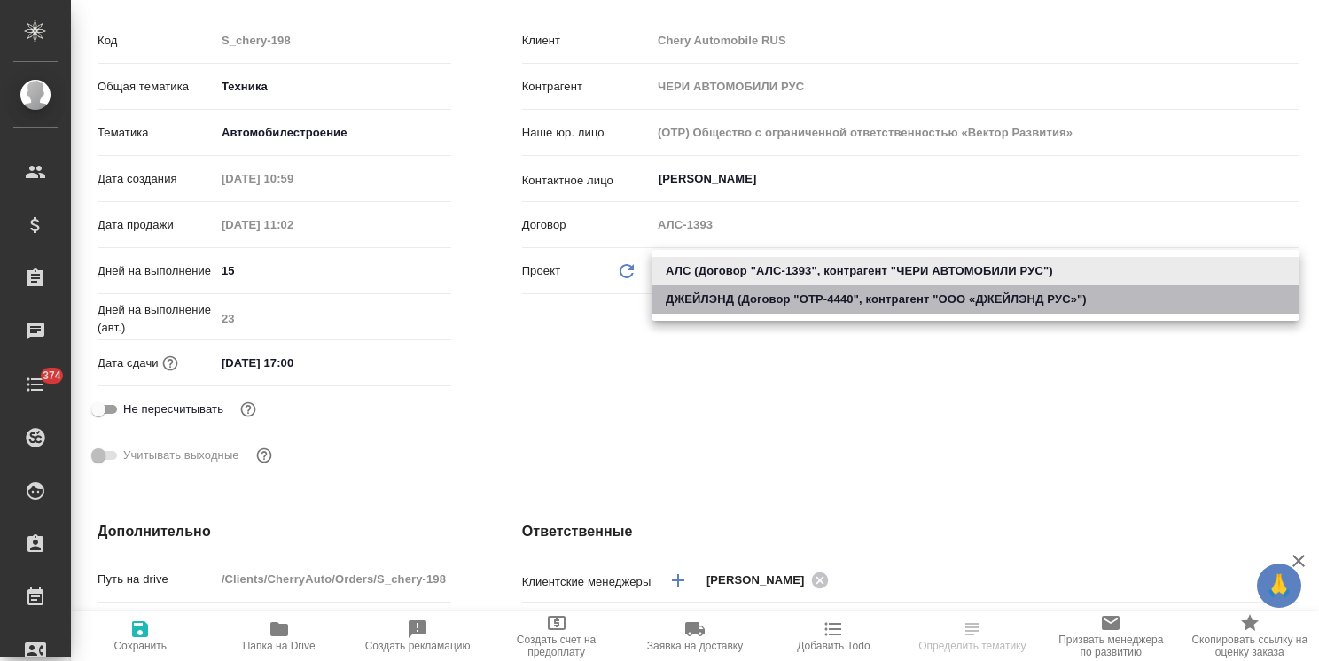
click at [732, 296] on li "ДЖЕЙЛЭНД (Договор "OTP-4440", контрагент "ООО «ДЖЕЙЛЭНД РУС»")" at bounding box center [976, 299] width 648 height 28
type input "68a76e96caec68d43e12bd20"
type textarea "x"
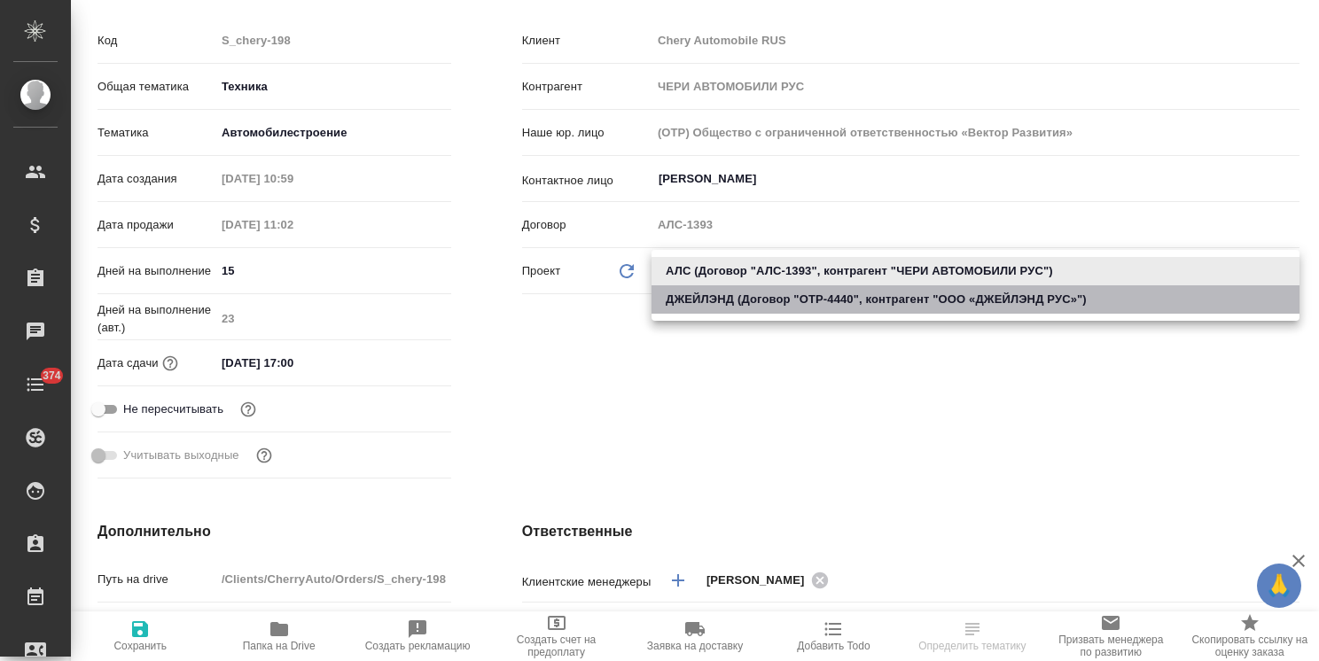
type input "ООО «ДЖЕЙЛЭНД РУС»"
type input "OTP-4440"
type textarea "x"
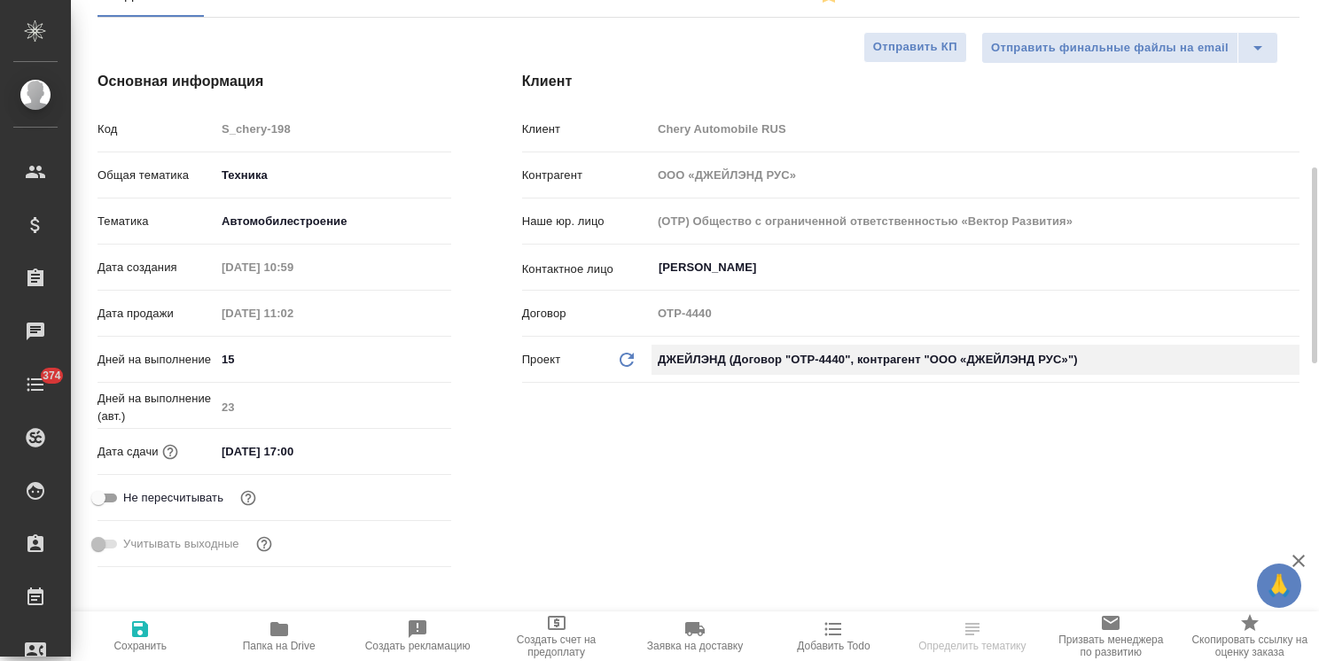
scroll to position [0, 0]
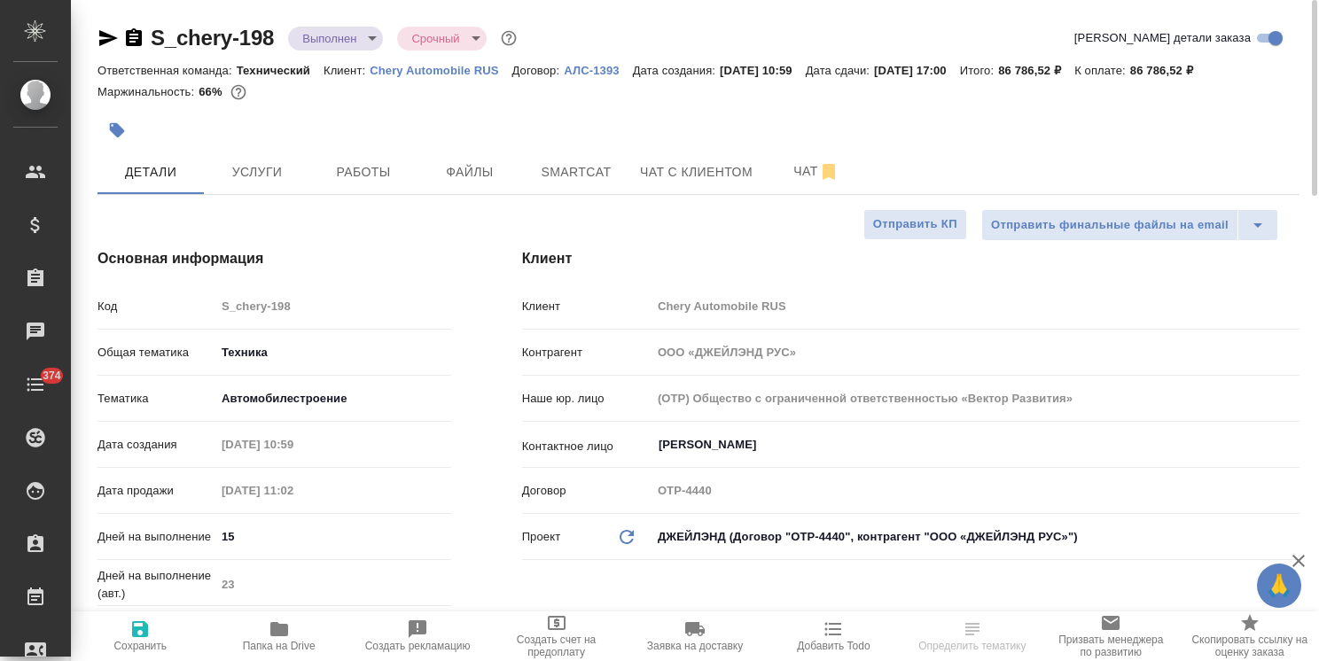
click at [142, 637] on icon "button" at bounding box center [140, 629] width 16 height 16
type textarea "x"
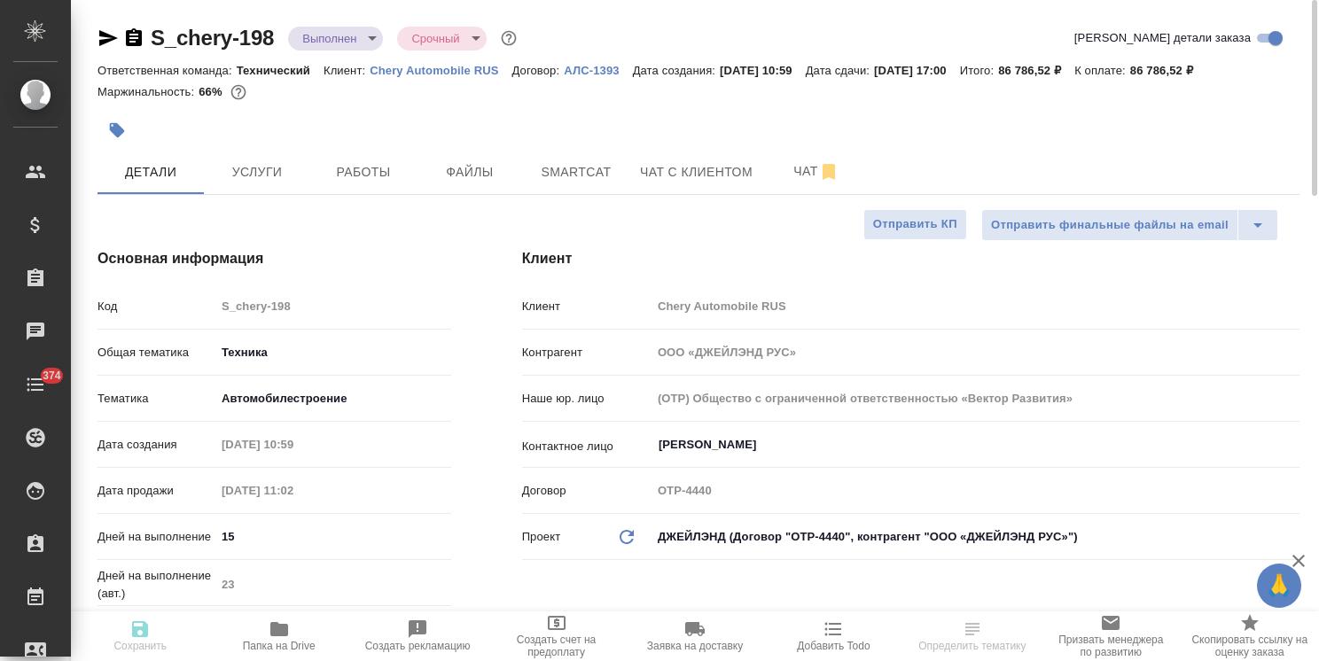
type textarea "x"
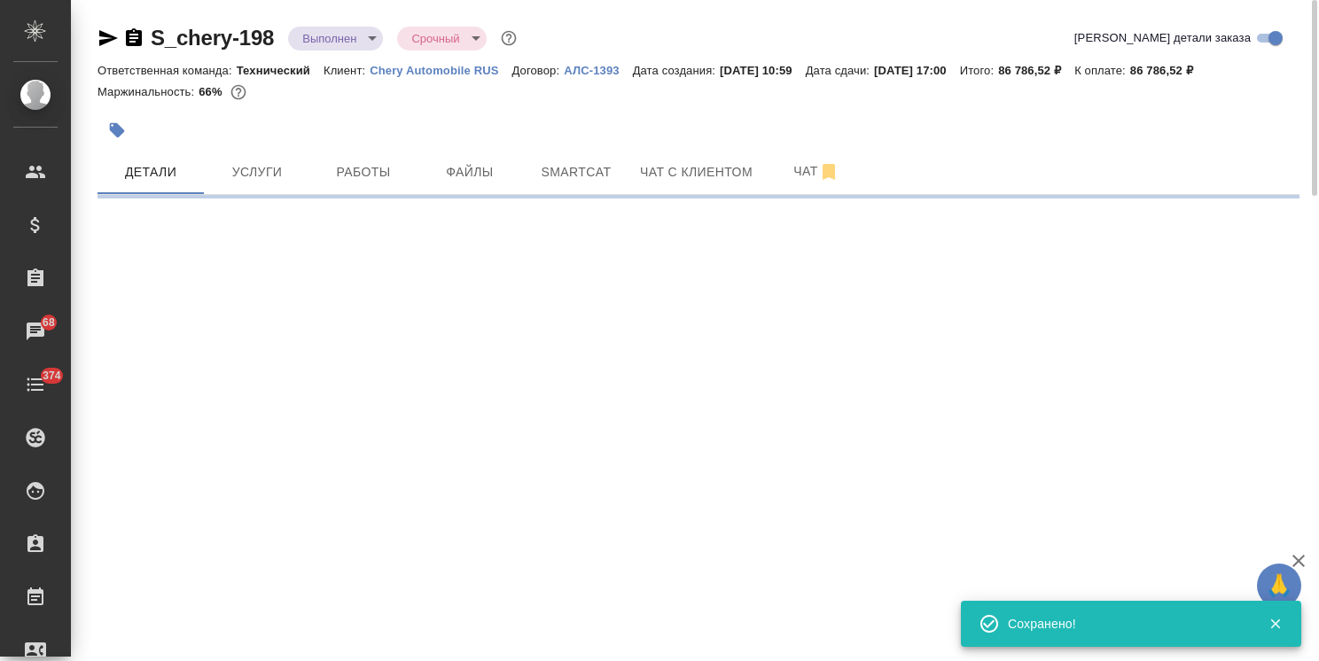
select select "RU"
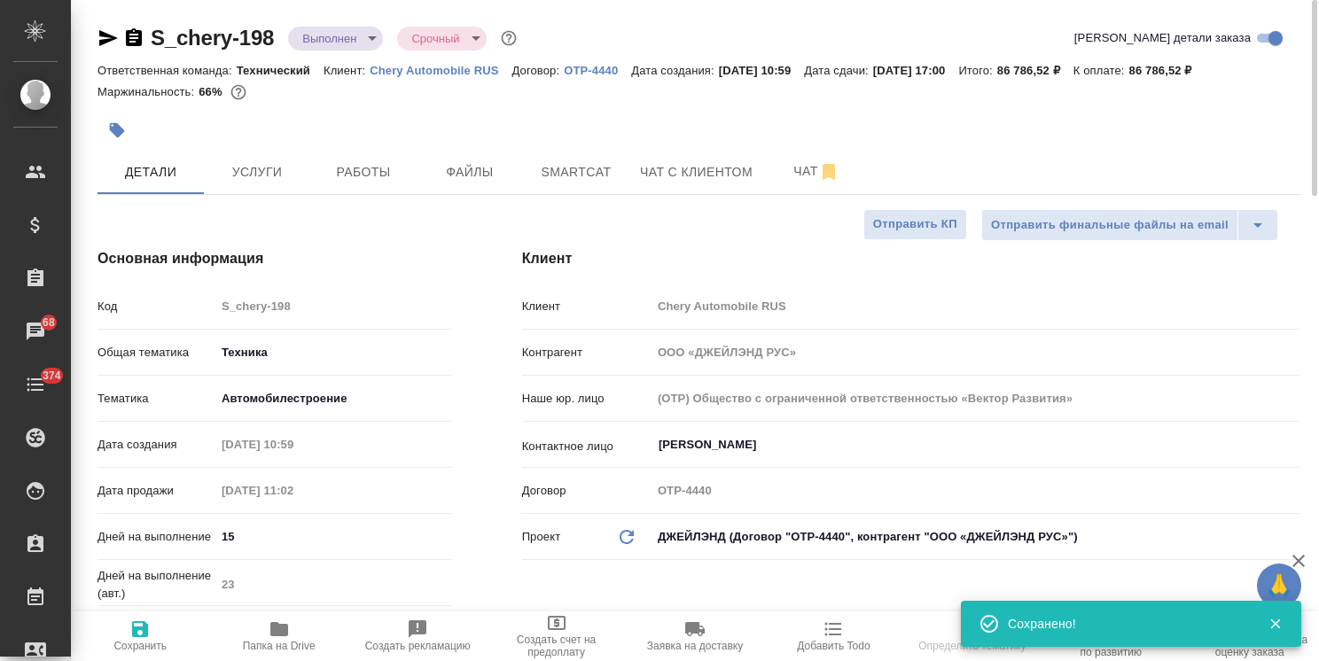
type textarea "x"
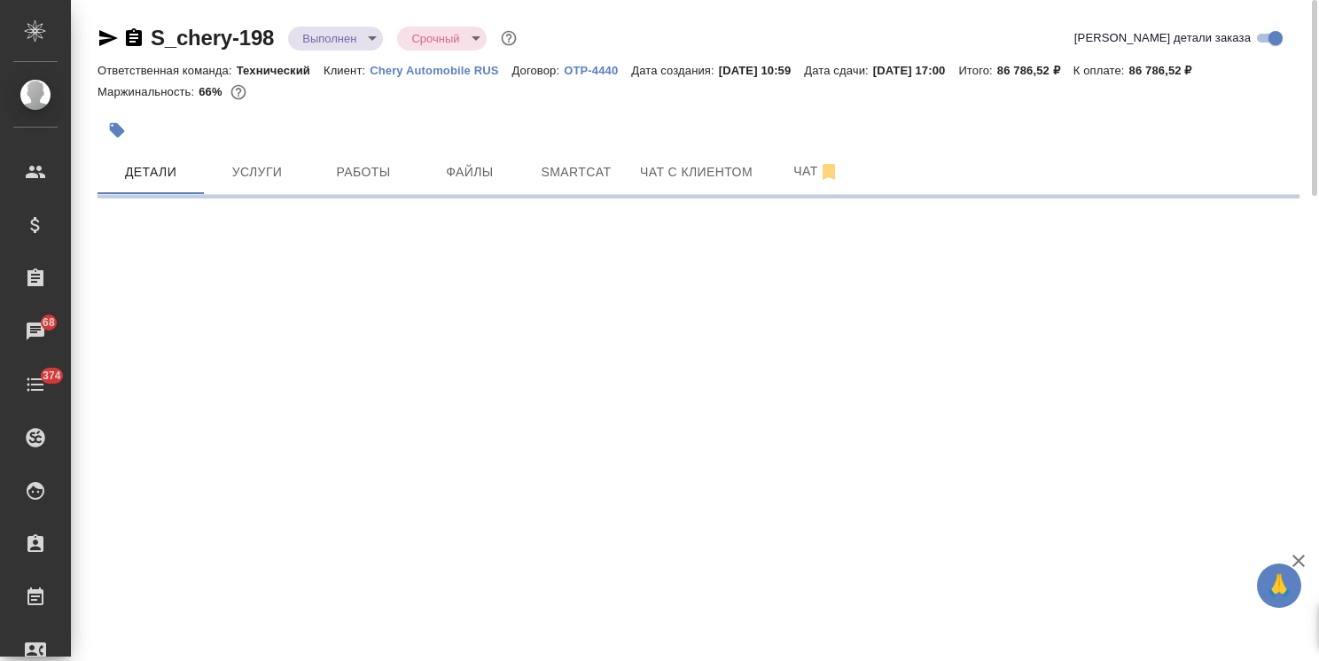
select select "RU"
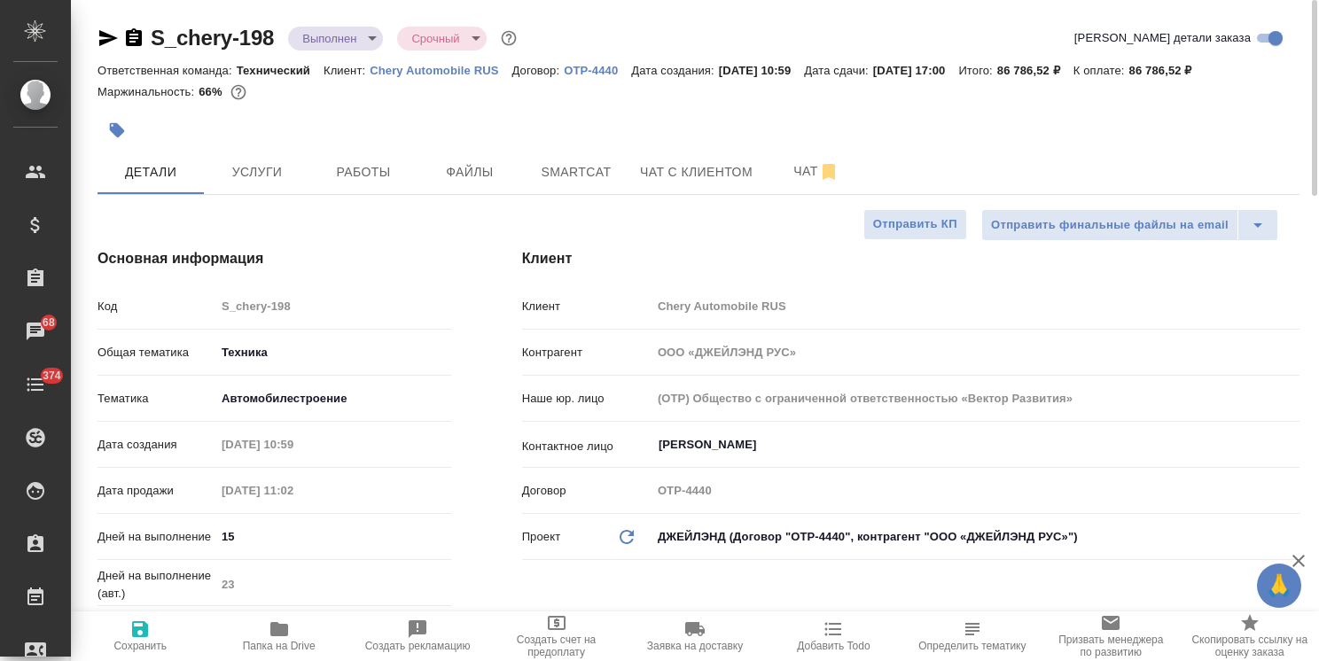
type textarea "x"
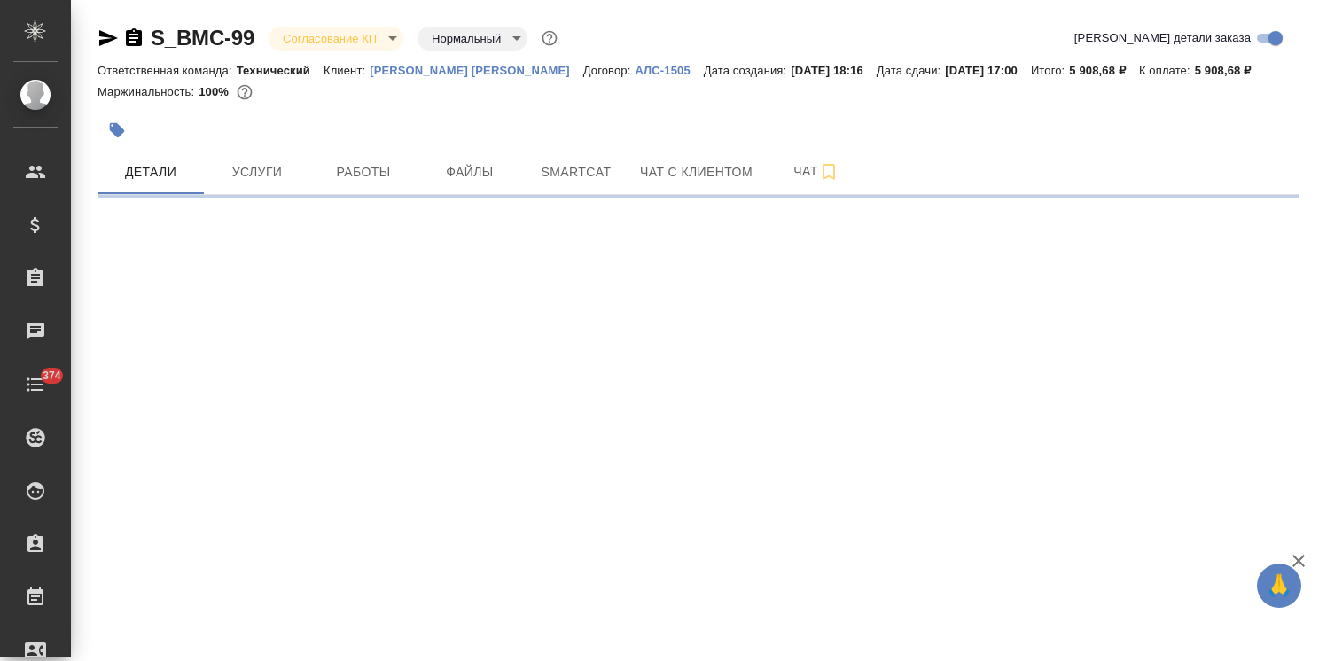
select select "RU"
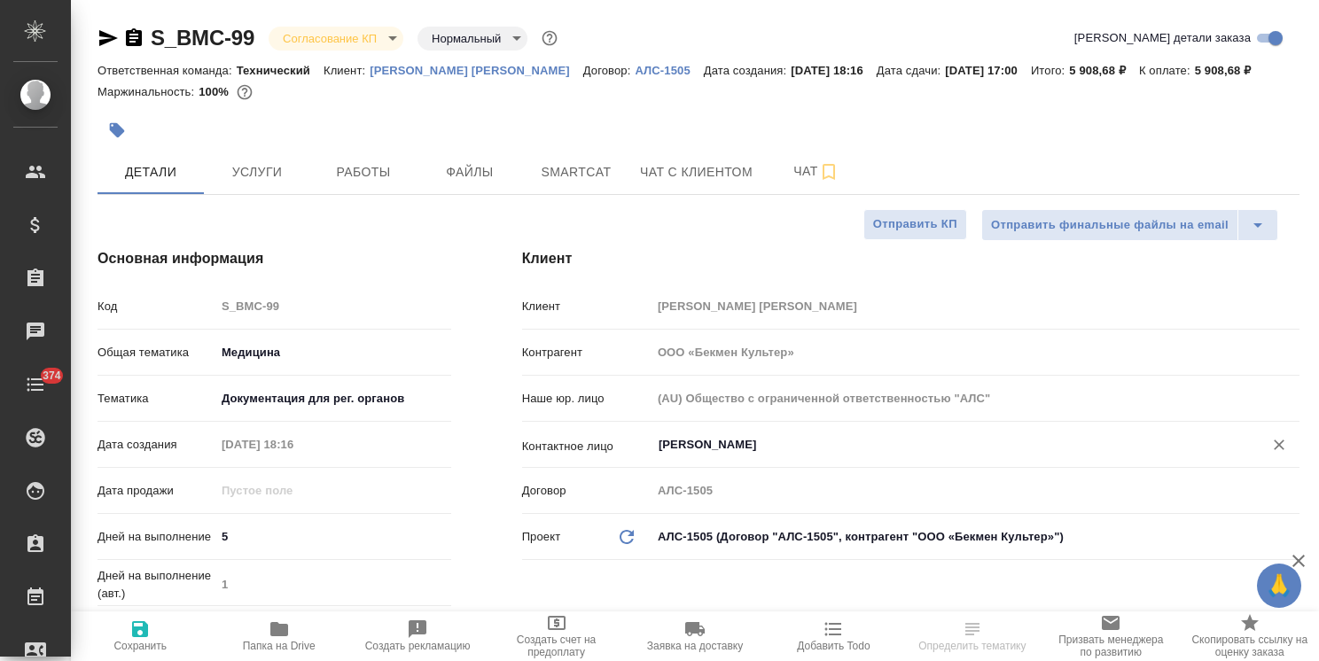
type textarea "x"
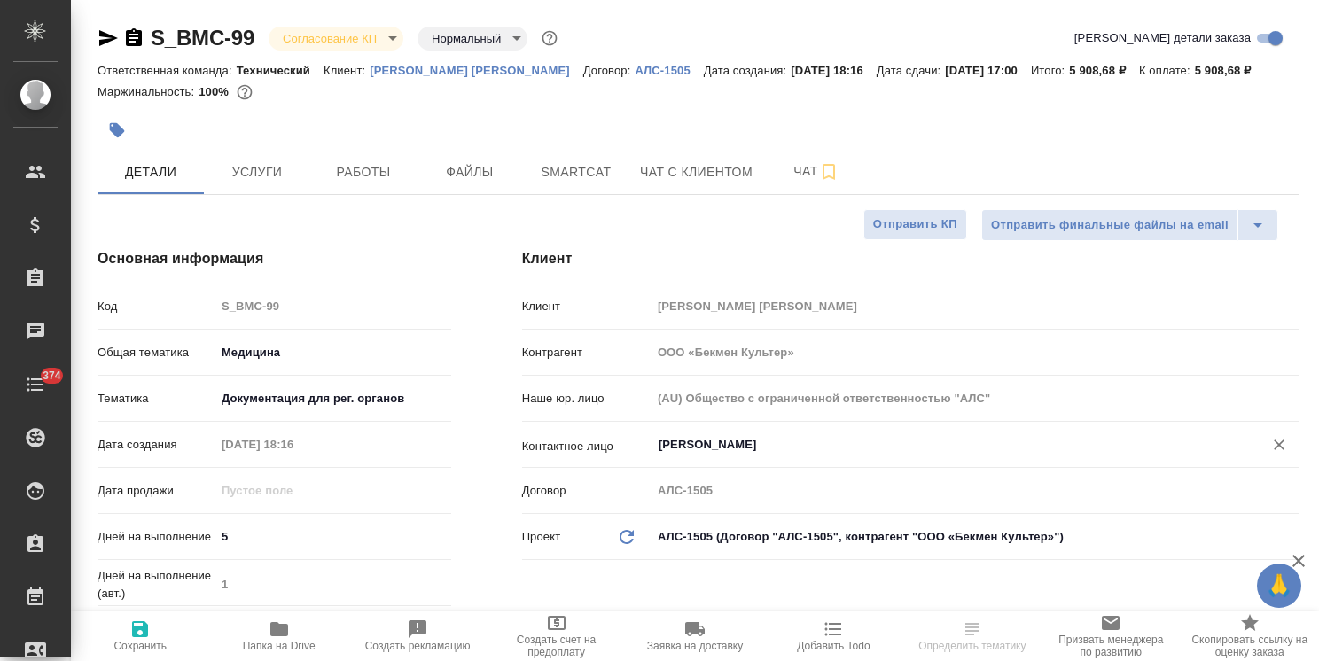
type textarea "x"
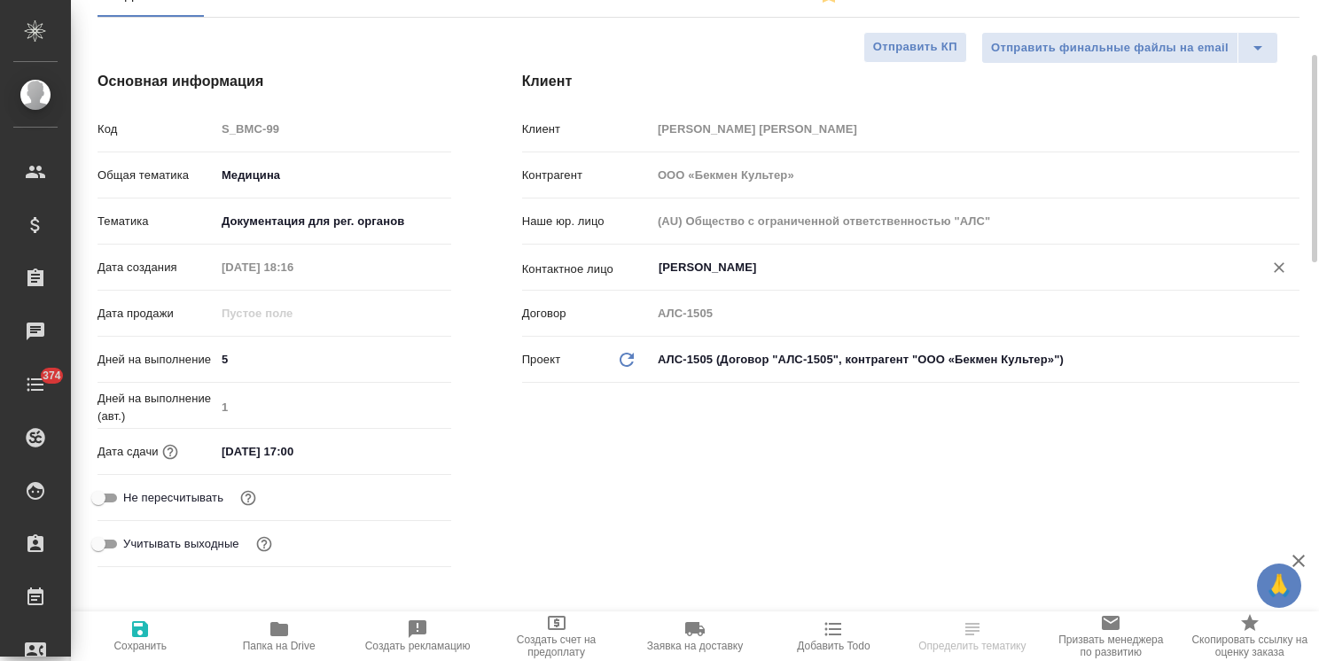
type textarea "x"
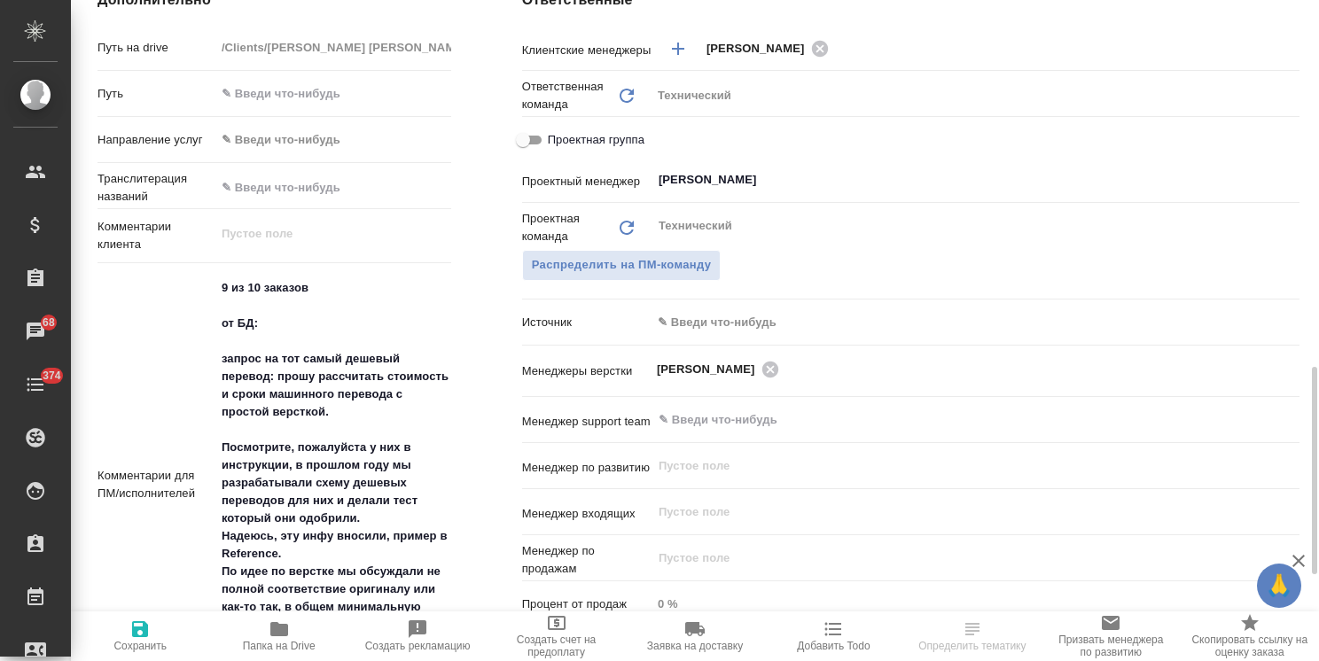
scroll to position [887, 0]
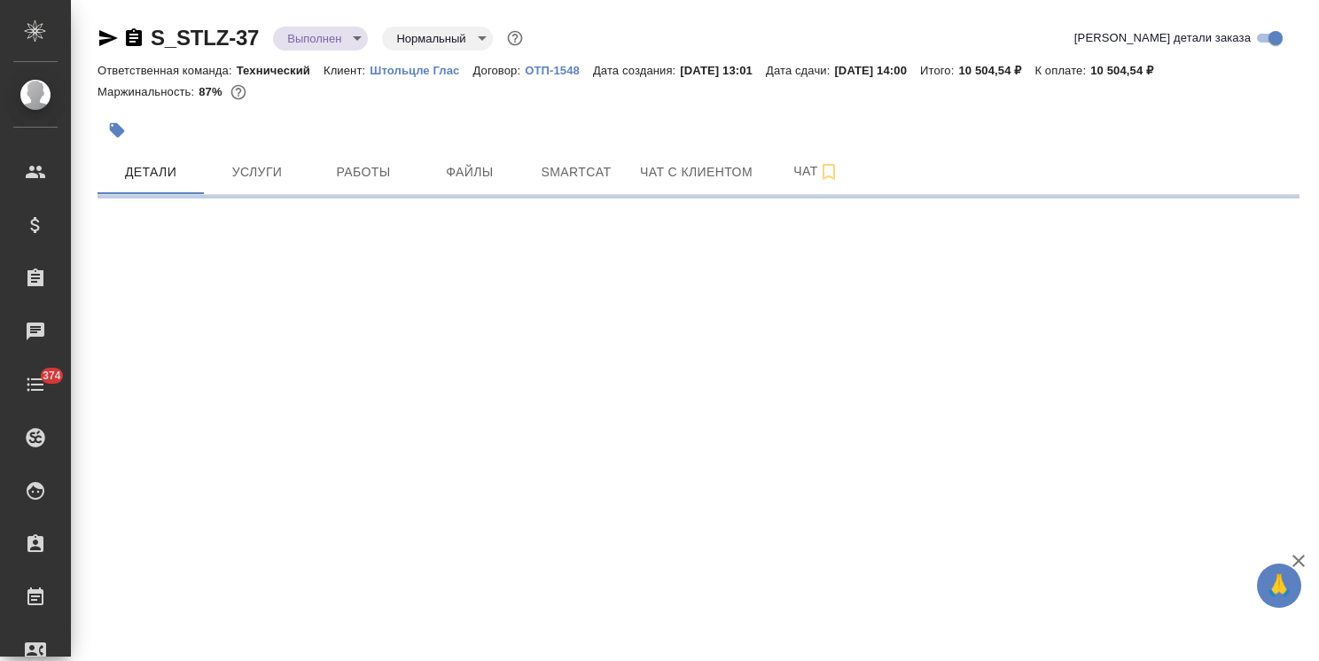
select select "RU"
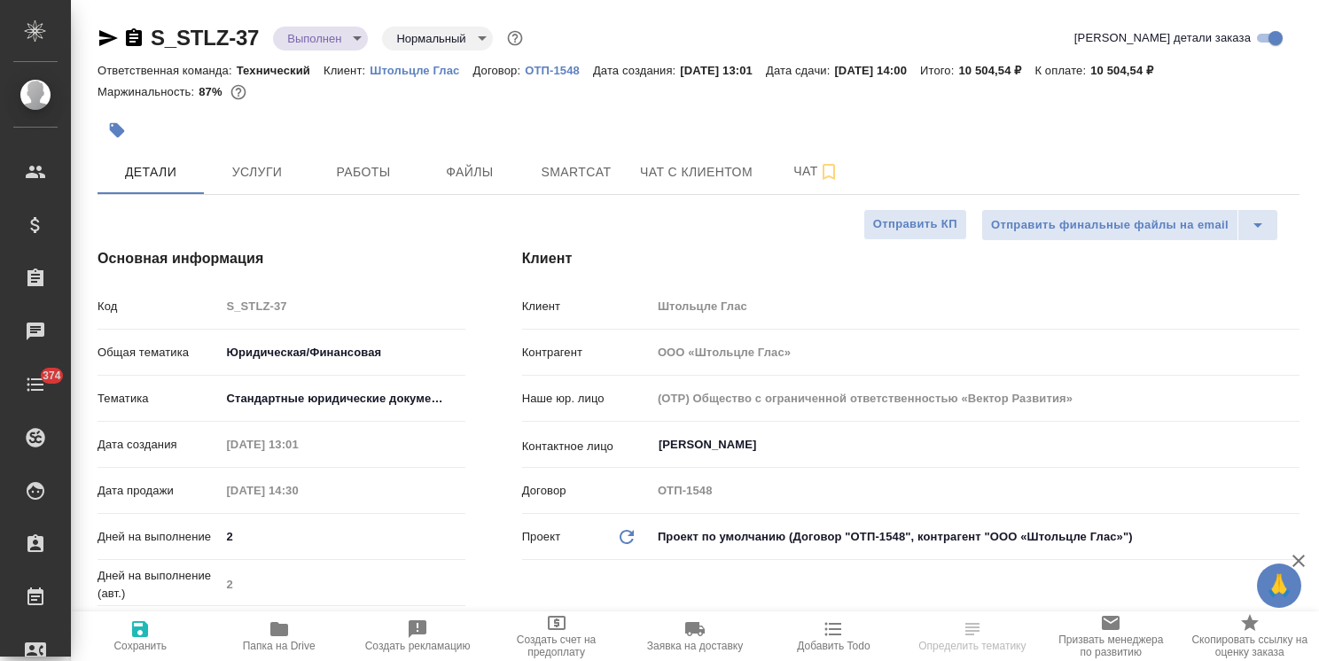
type textarea "x"
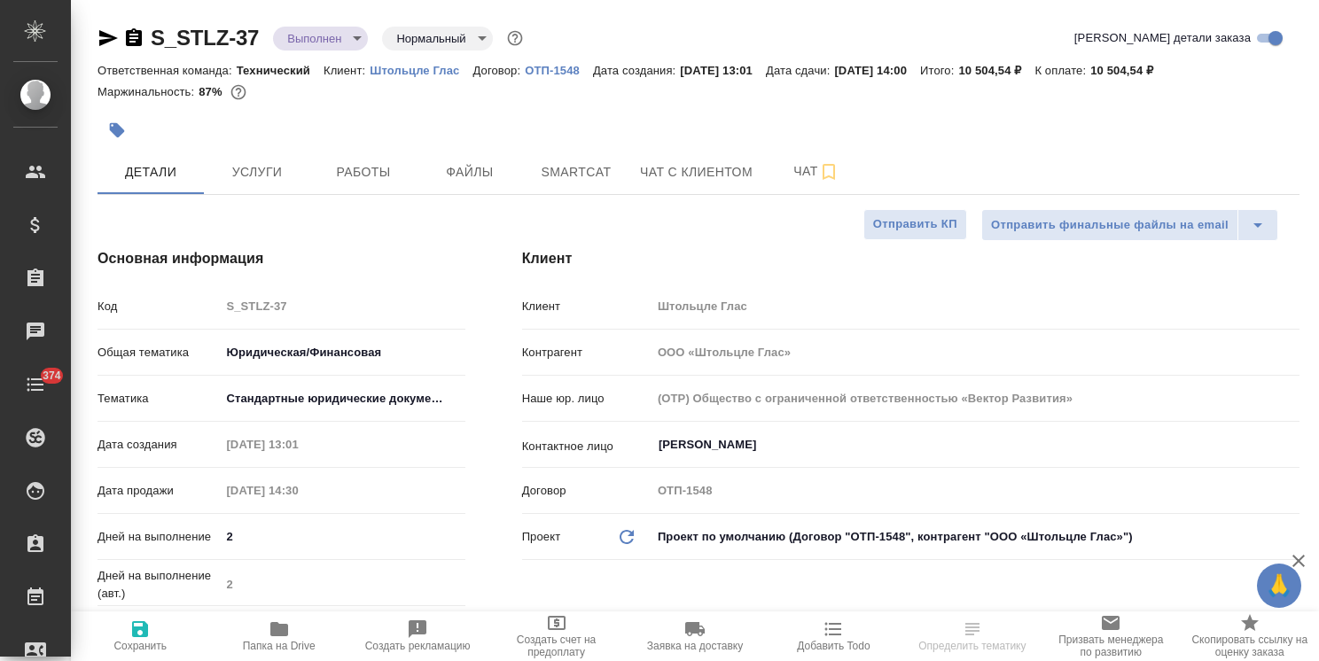
type textarea "x"
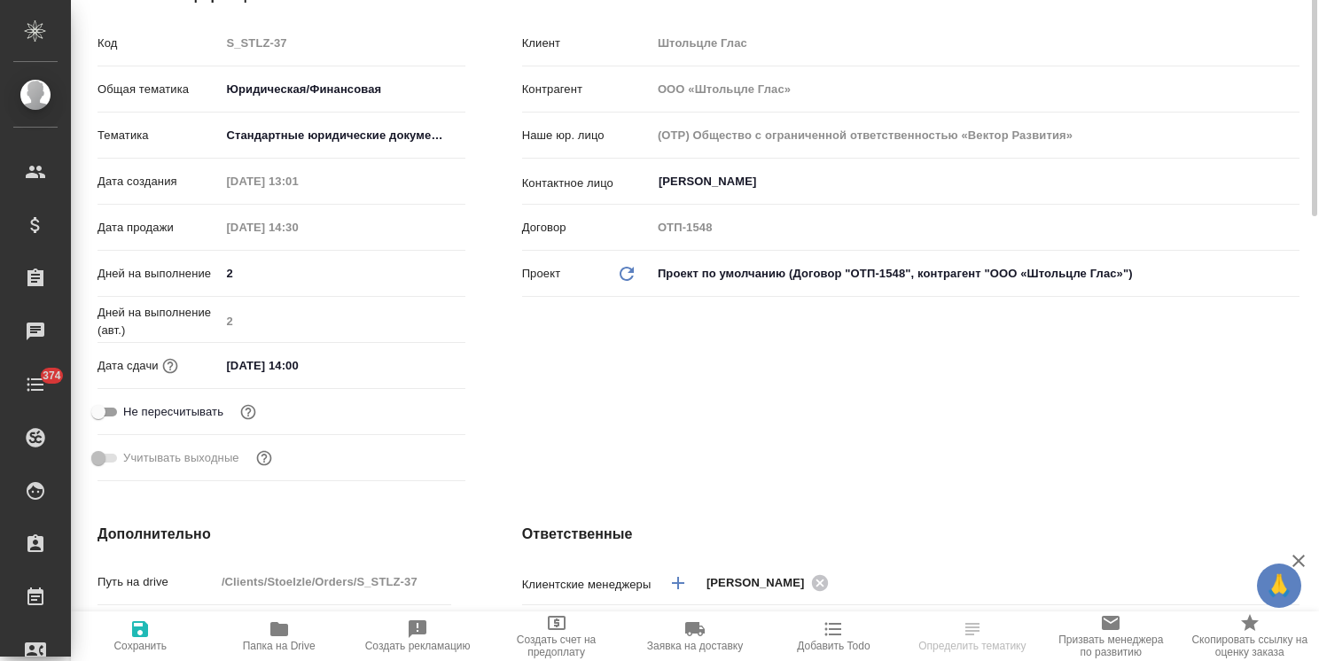
type textarea "x"
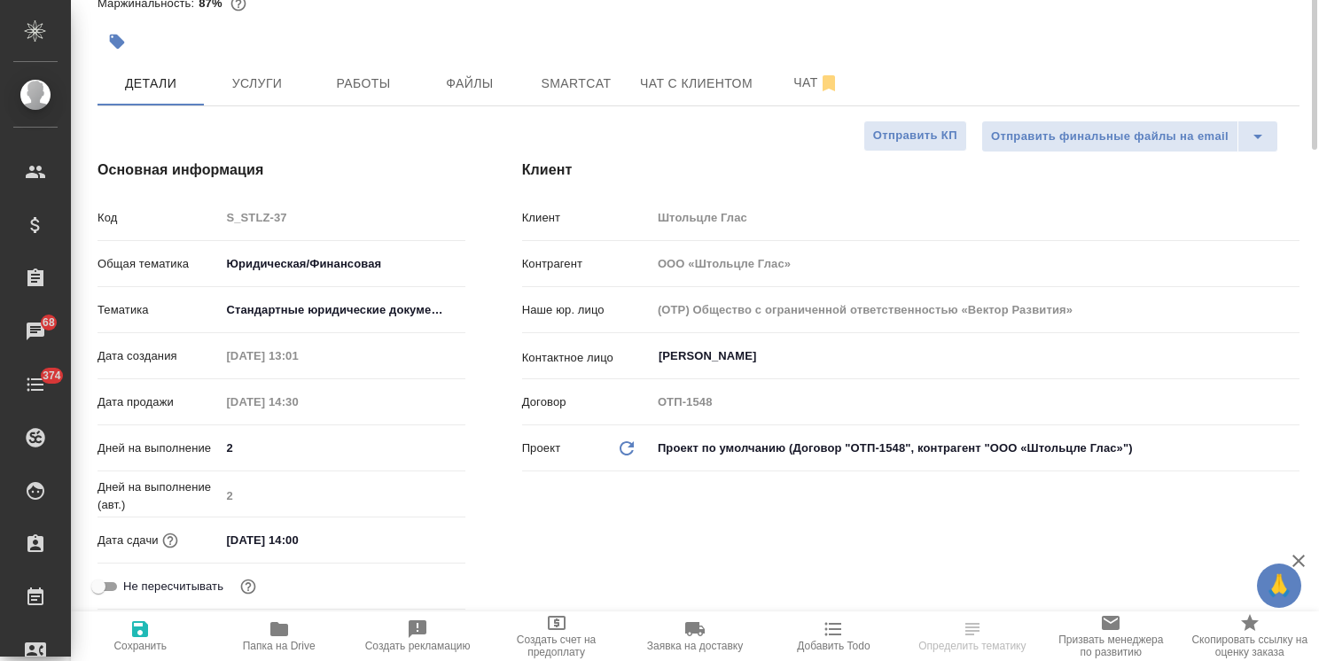
scroll to position [0, 0]
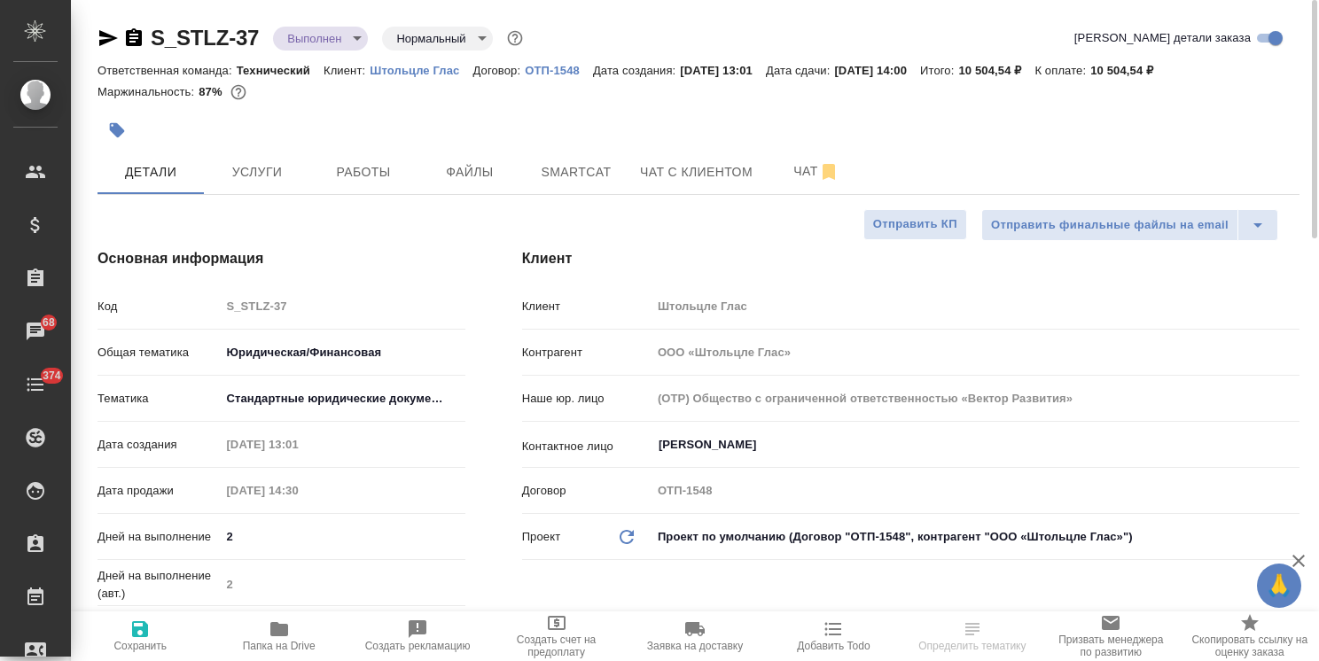
click at [291, 46] on body "🙏 .cls-1 fill:#fff; AWATERA [PERSON_NAME] Спецификации Заказы 68 Чаты 374 Todo …" at bounding box center [659, 330] width 1319 height 661
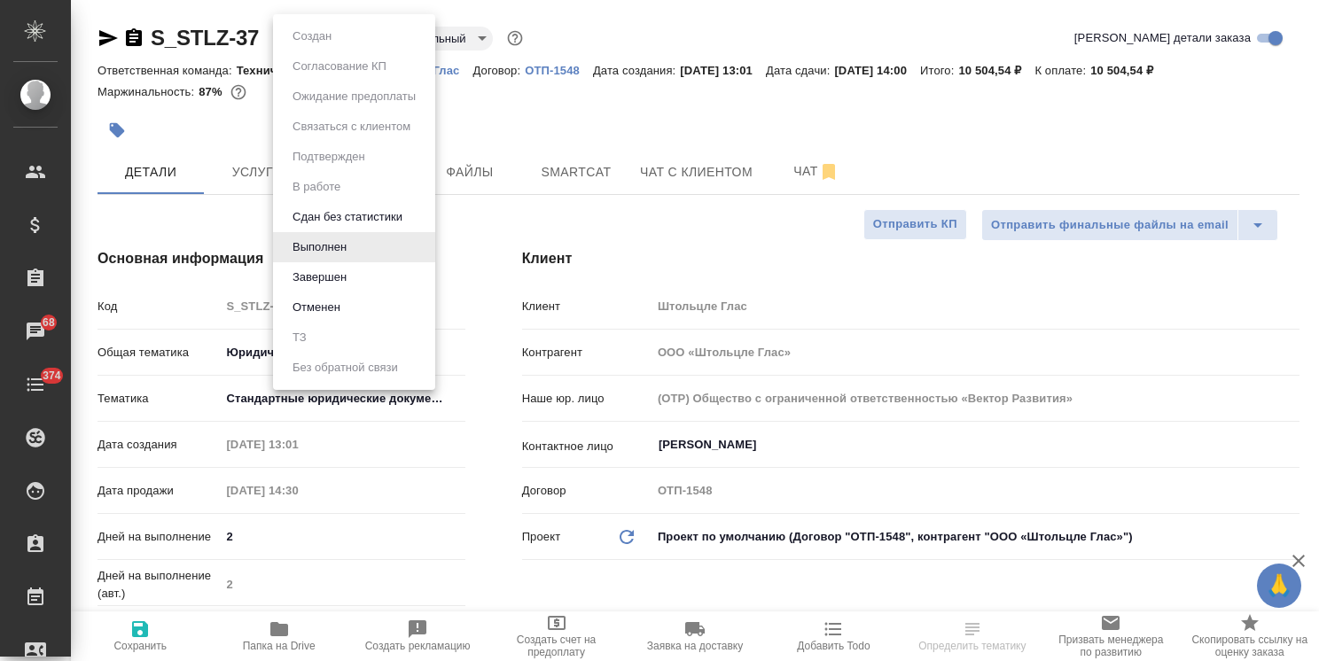
click at [329, 46] on button "Завершен" at bounding box center [312, 37] width 50 height 20
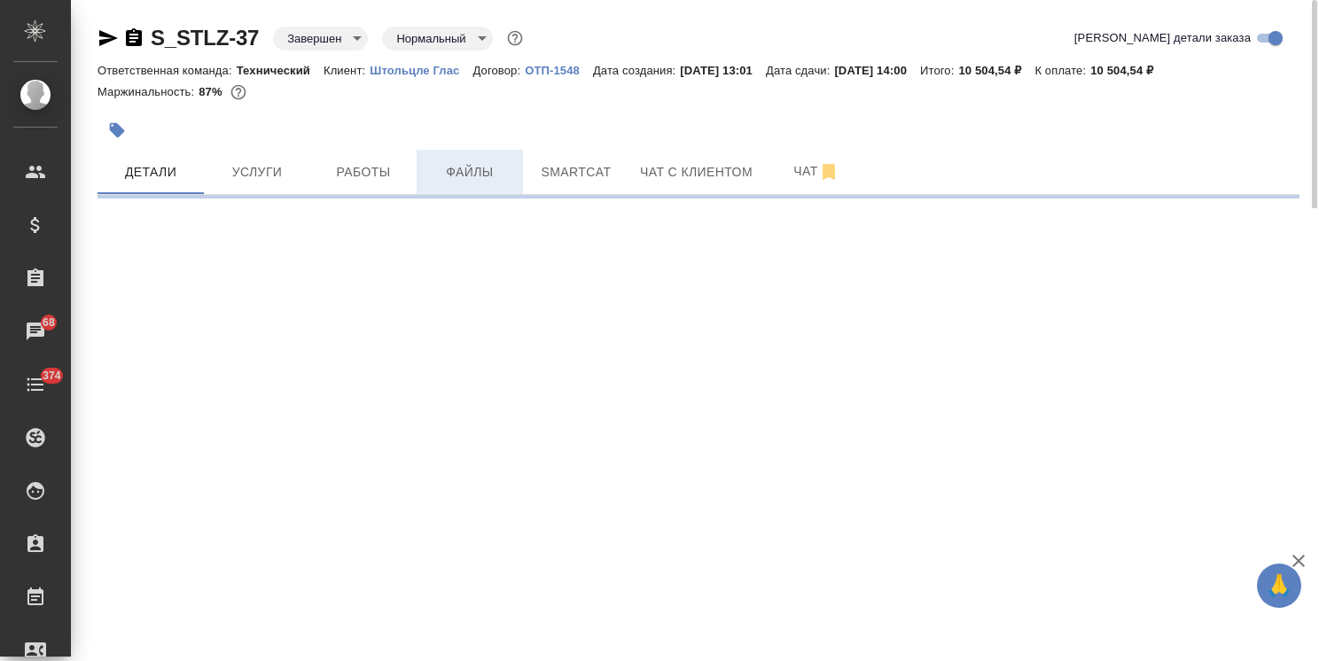
click at [446, 158] on button "Файлы" at bounding box center [470, 172] width 106 height 44
select select "RU"
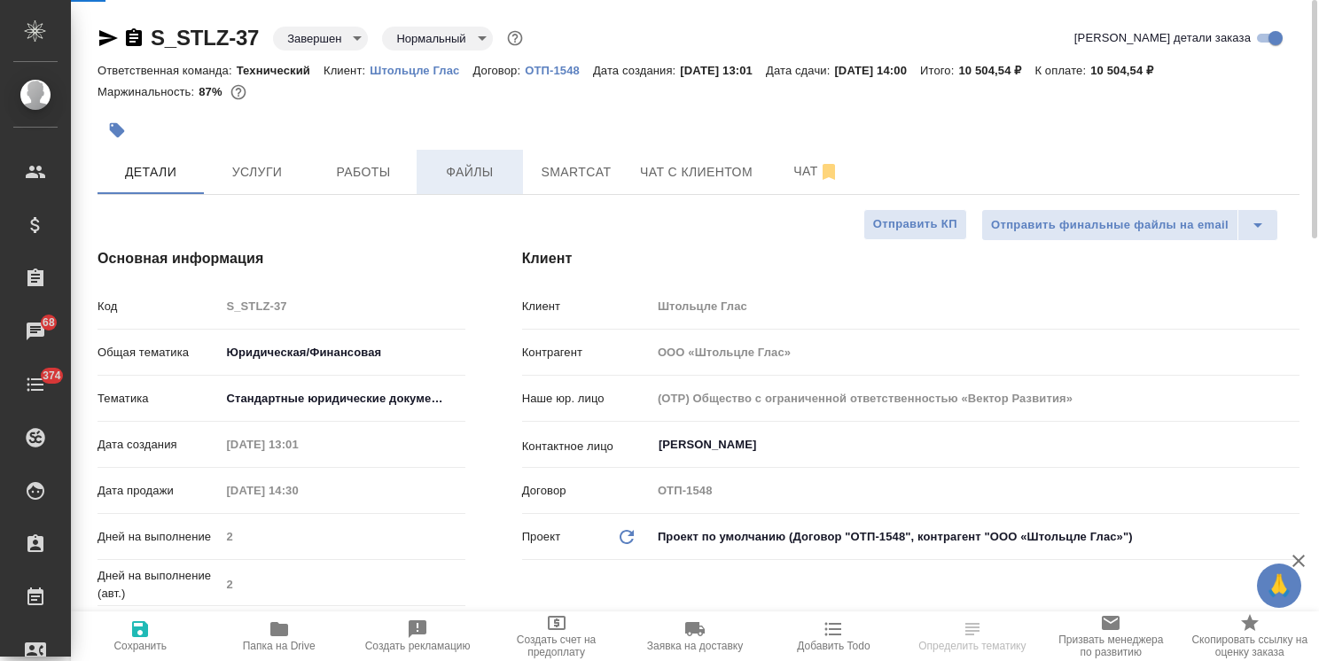
type textarea "x"
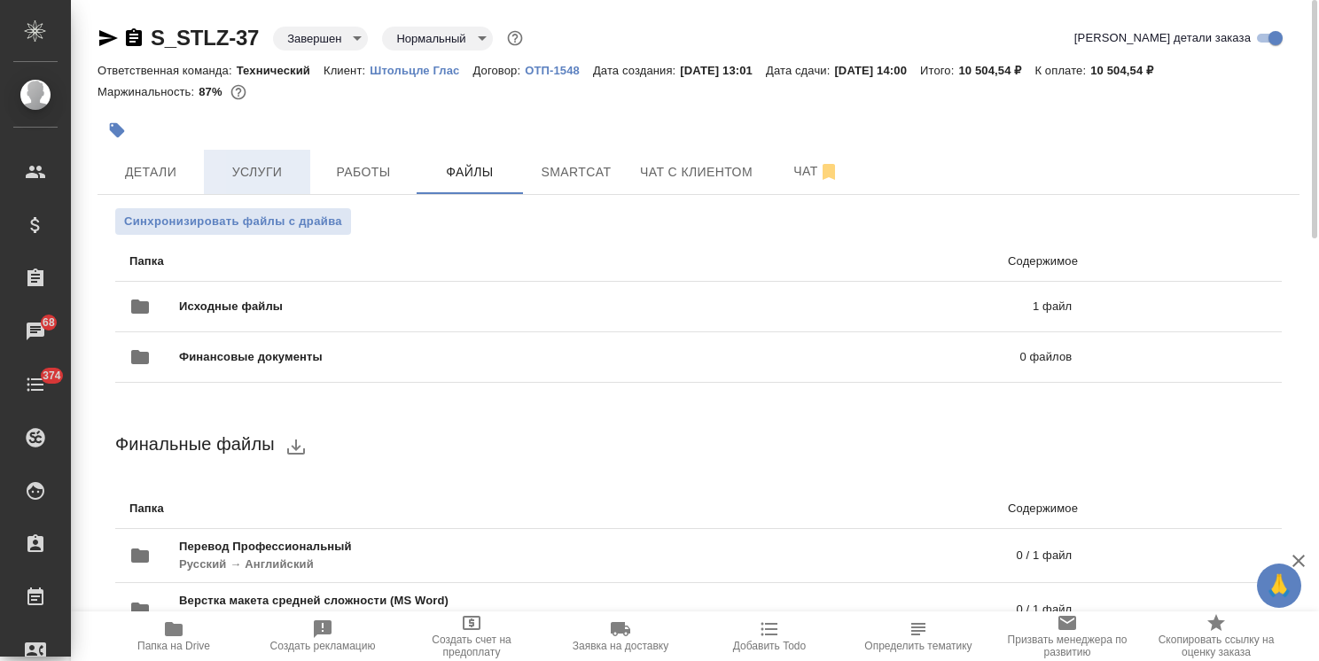
click at [232, 167] on span "Услуги" at bounding box center [257, 172] width 85 height 22
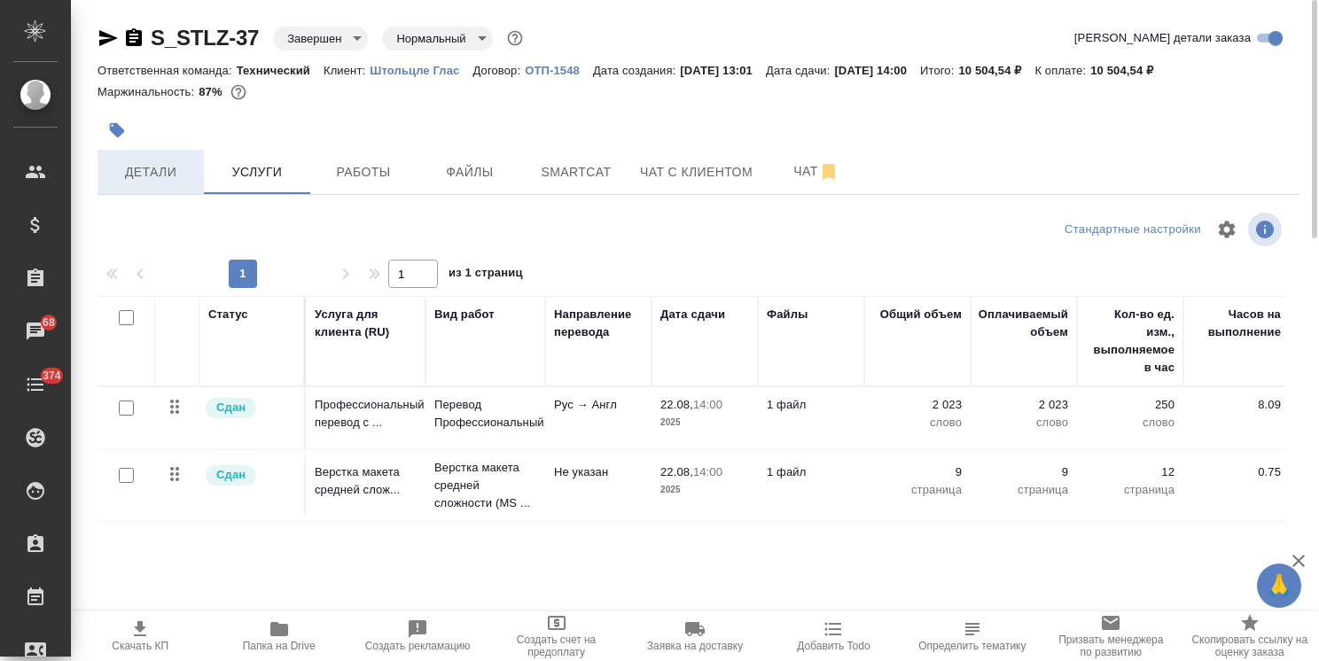
click at [180, 177] on span "Детали" at bounding box center [150, 172] width 85 height 22
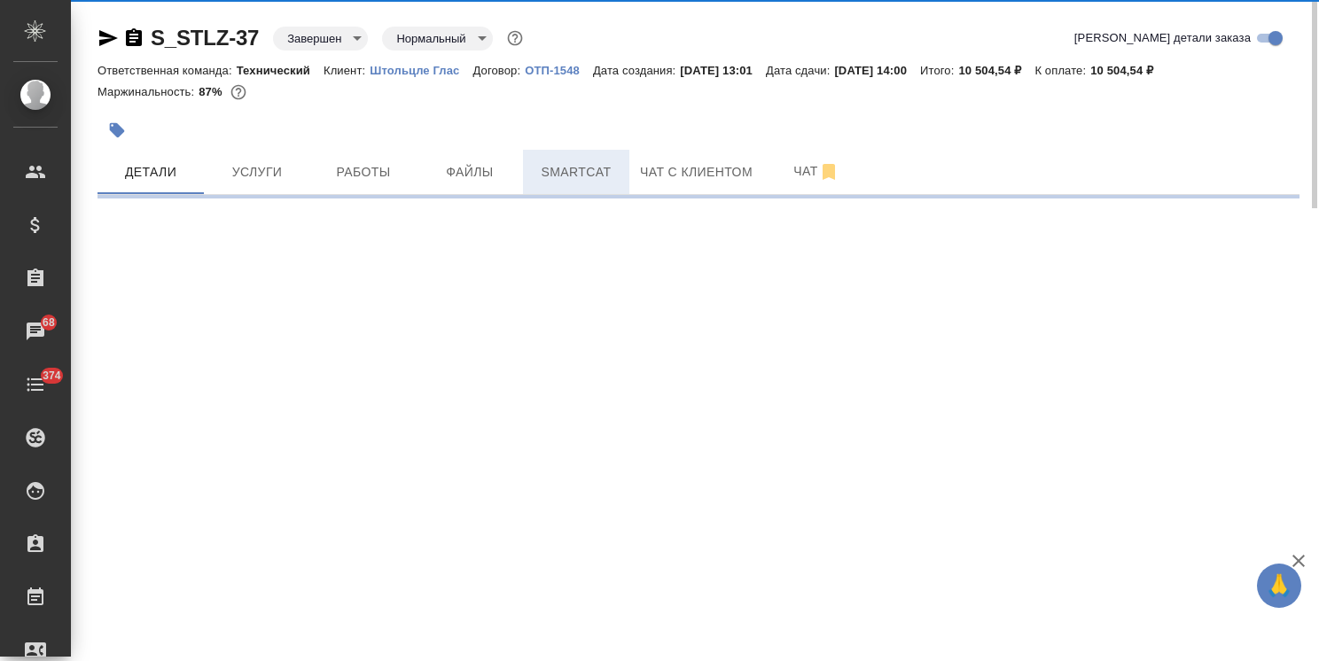
select select "RU"
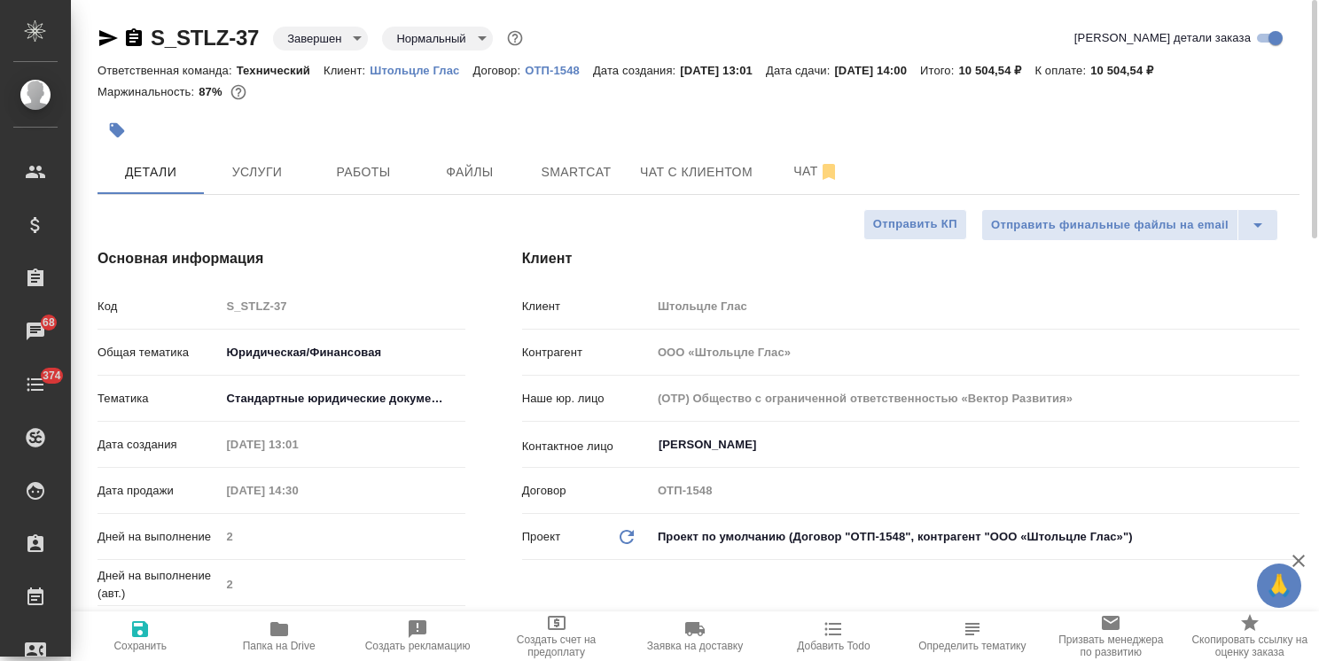
type textarea "x"
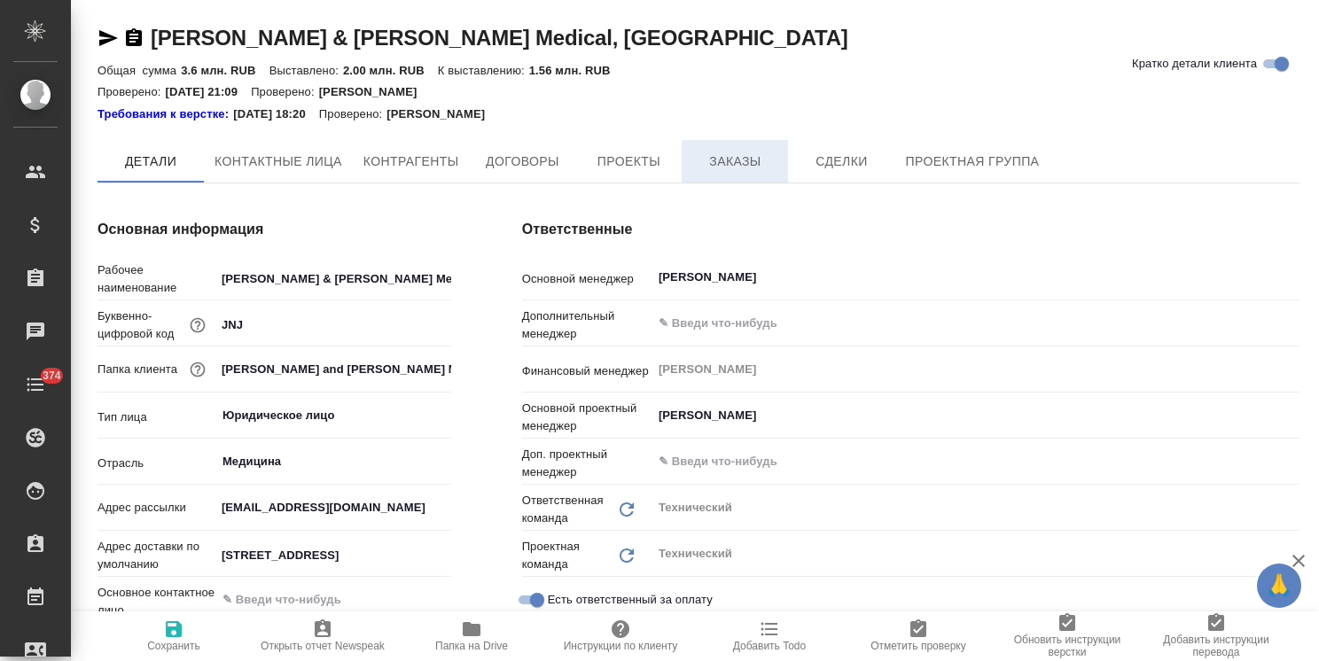
click at [734, 165] on span "Заказы" at bounding box center [734, 162] width 85 height 22
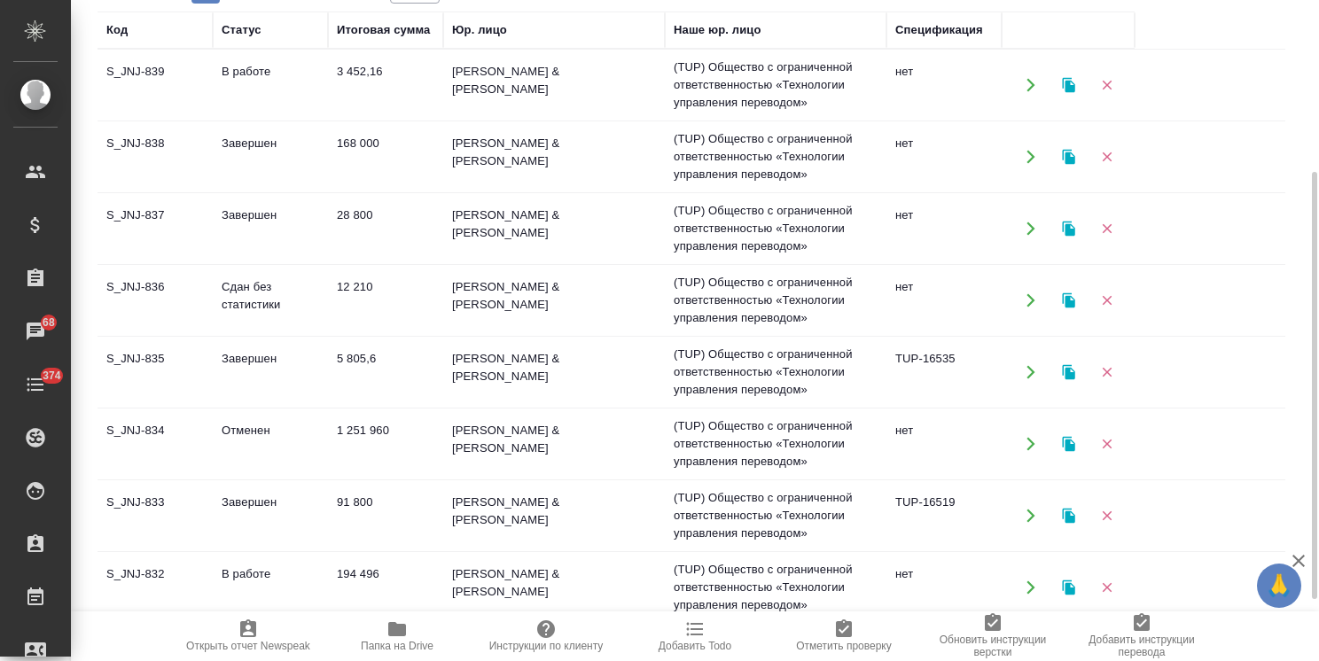
scroll to position [355, 0]
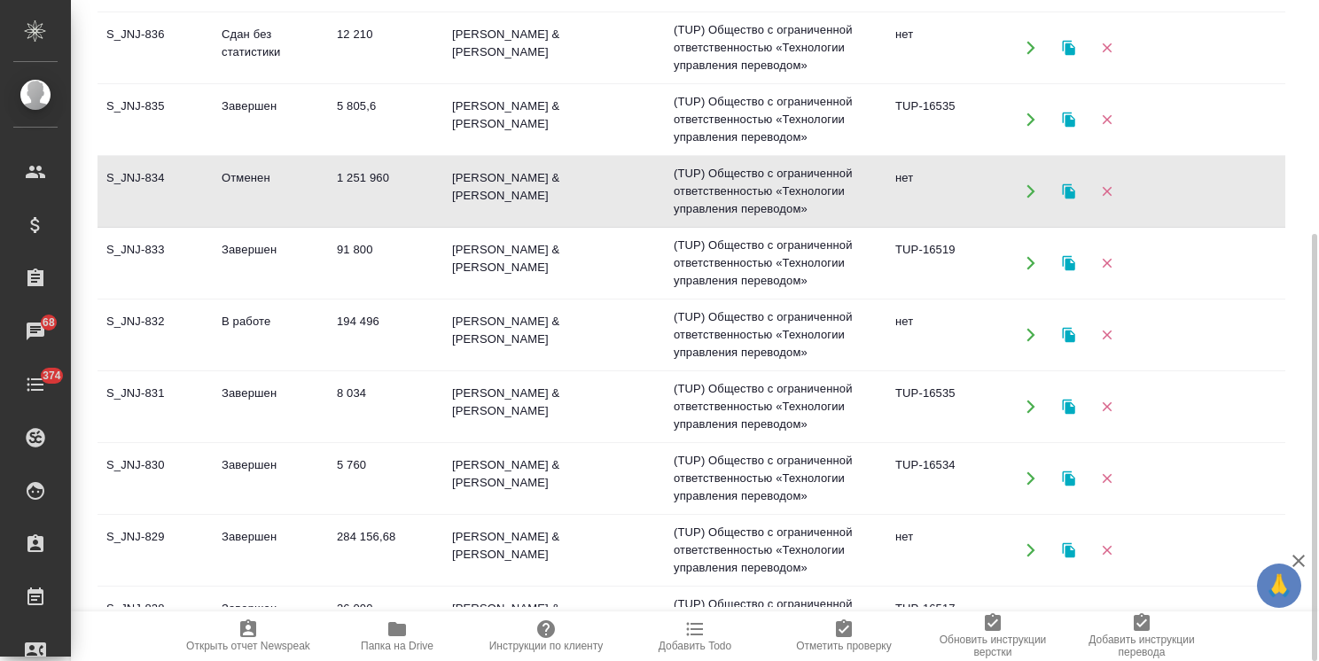
scroll to position [177, 0]
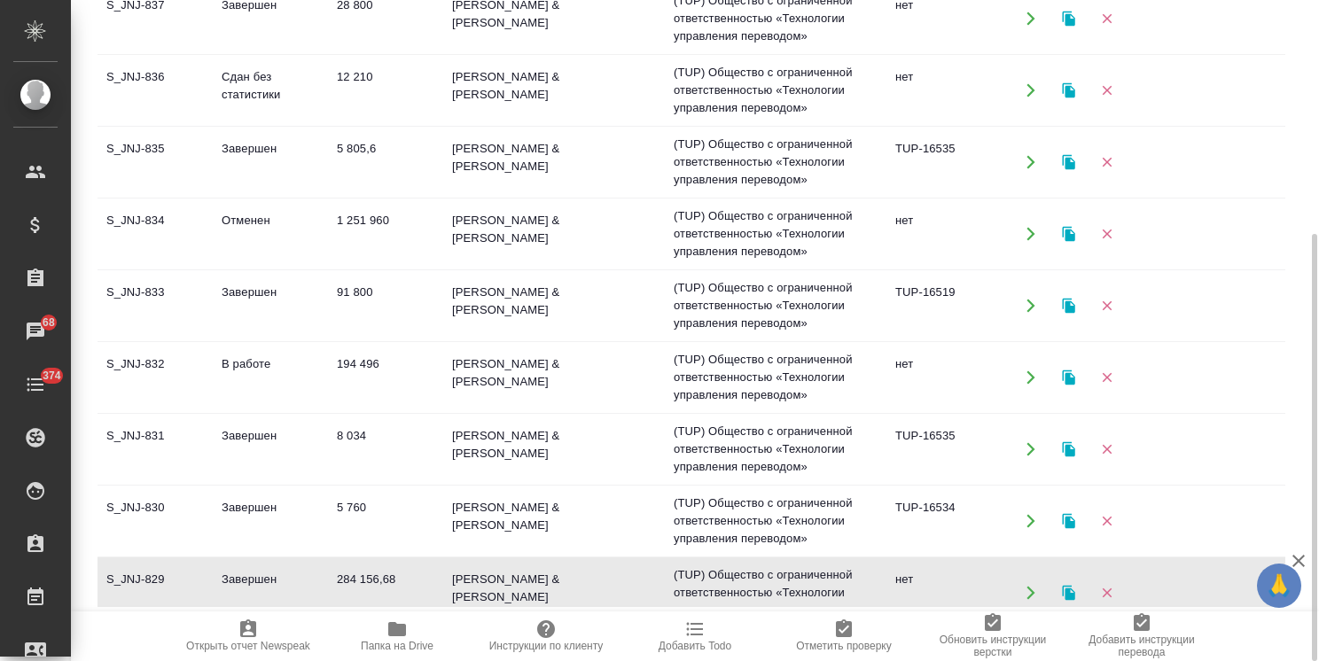
scroll to position [89, 0]
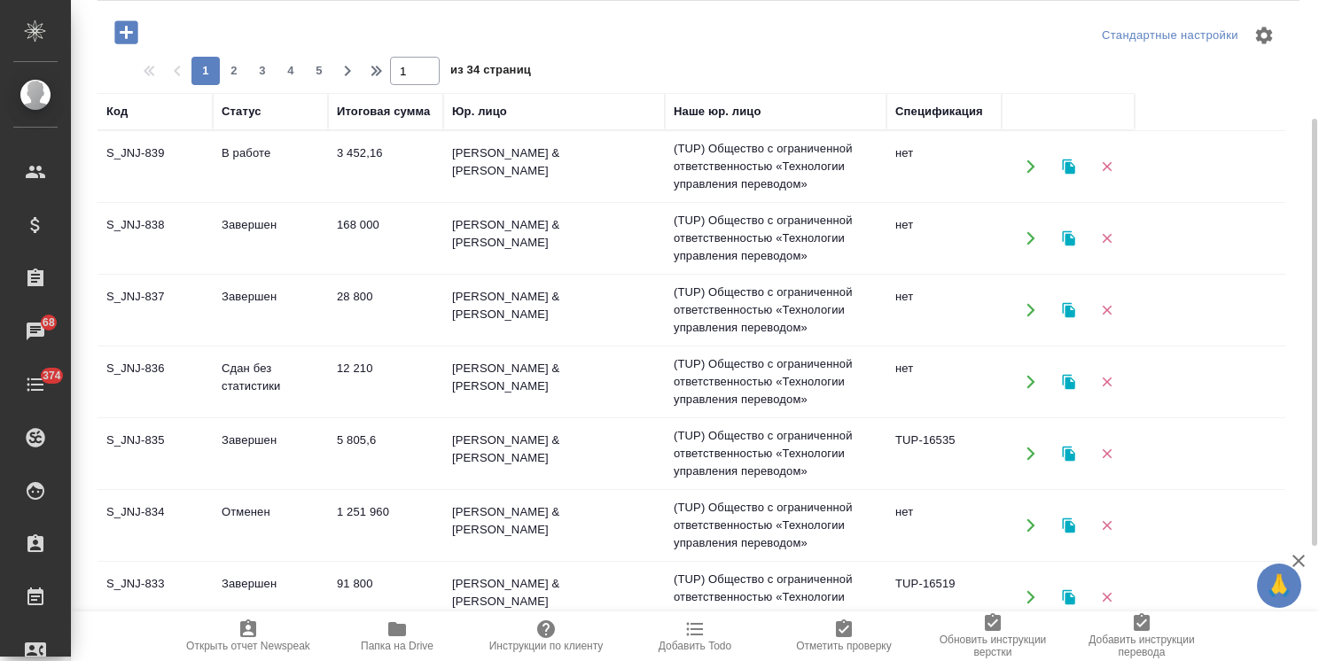
scroll to position [96, 0]
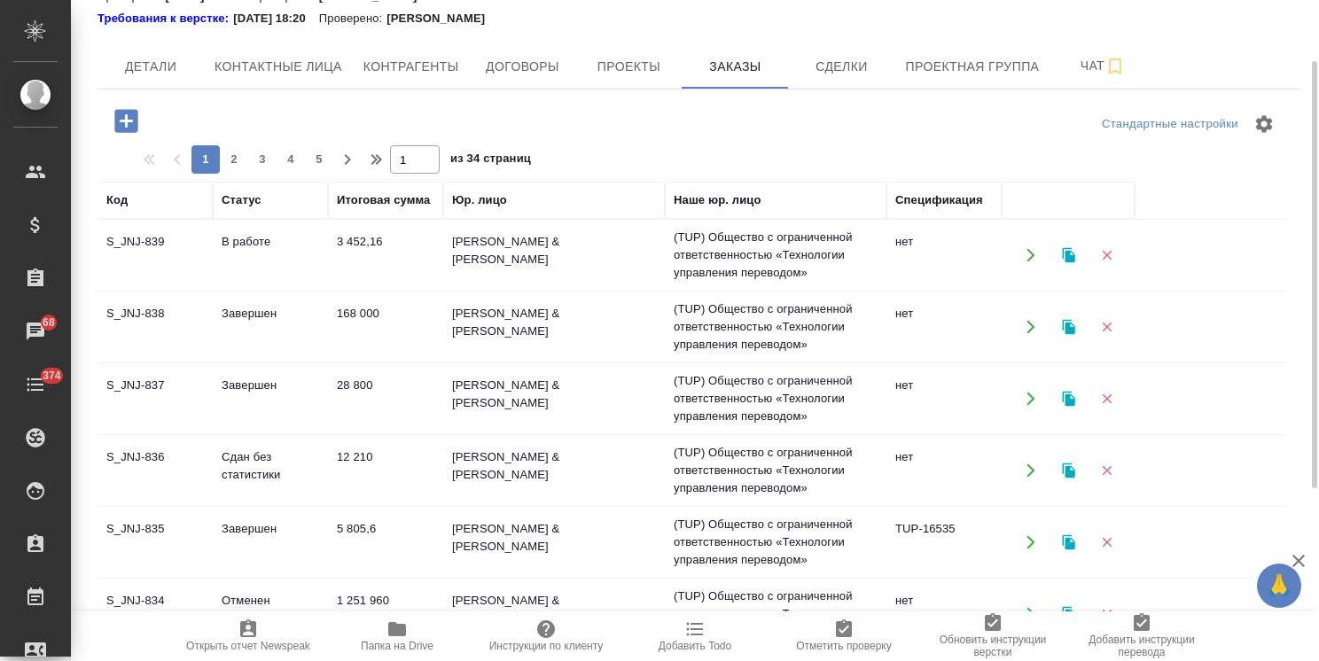
click at [391, 650] on span "Папка на Drive" at bounding box center [397, 646] width 73 height 12
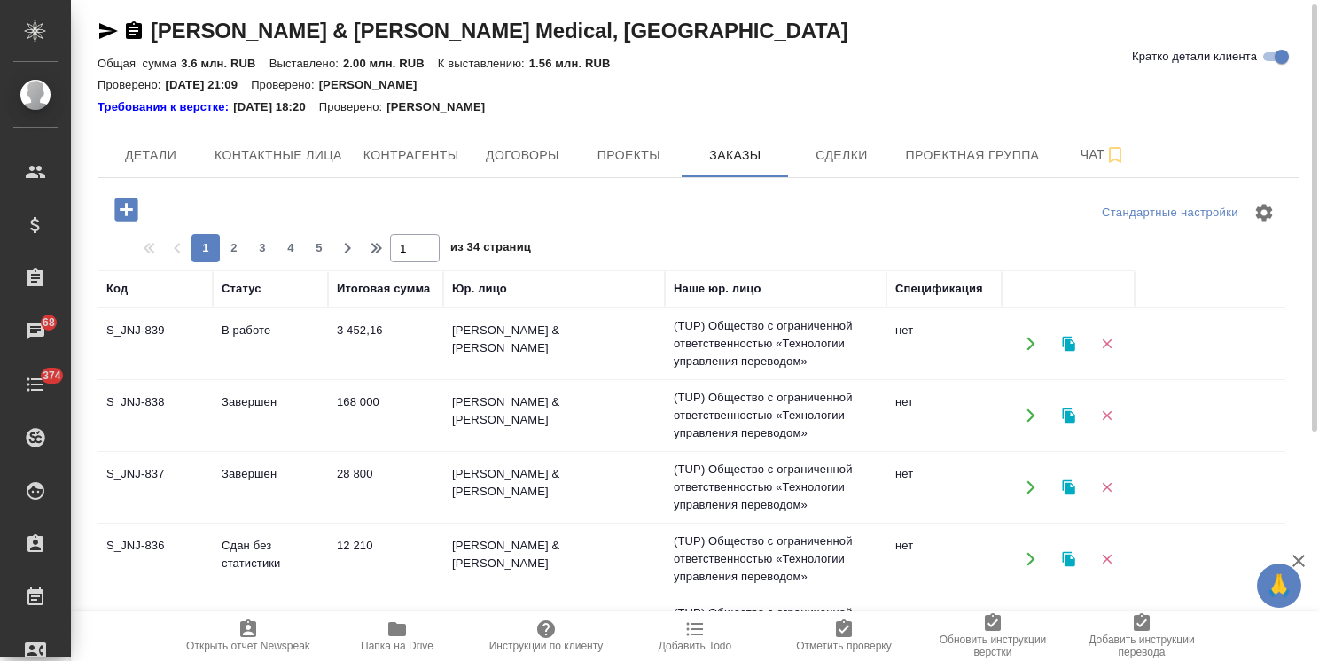
scroll to position [0, 0]
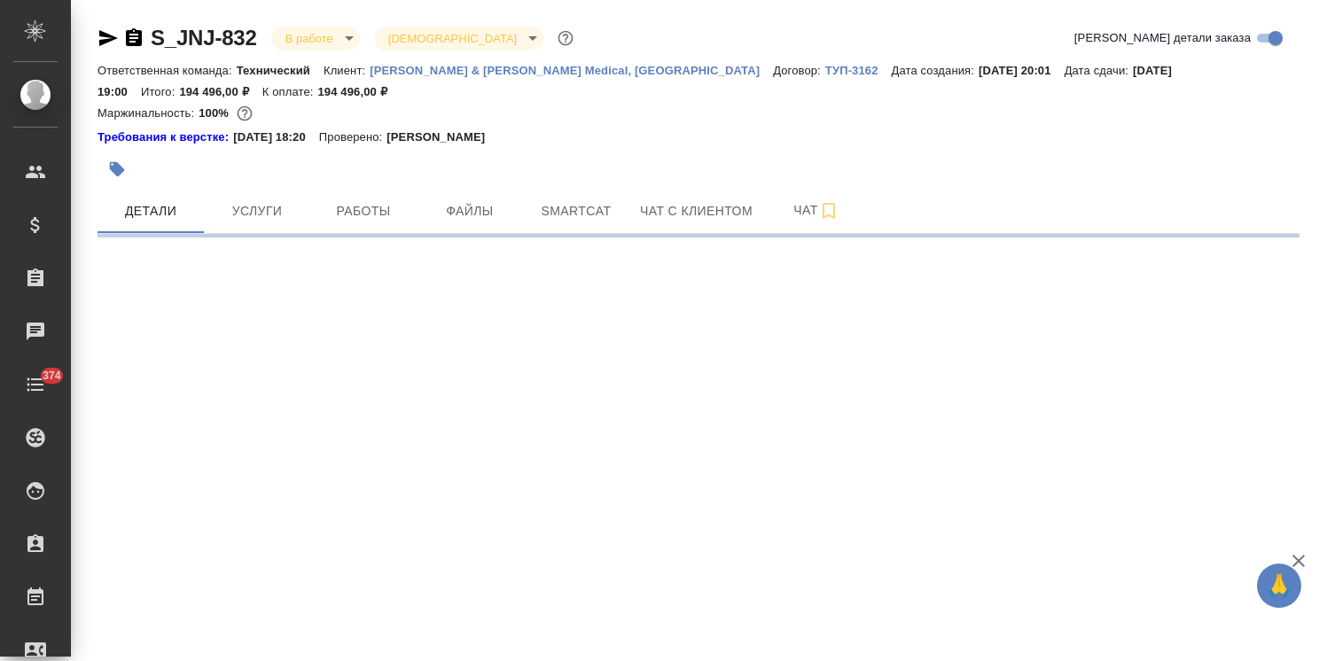
select select "RU"
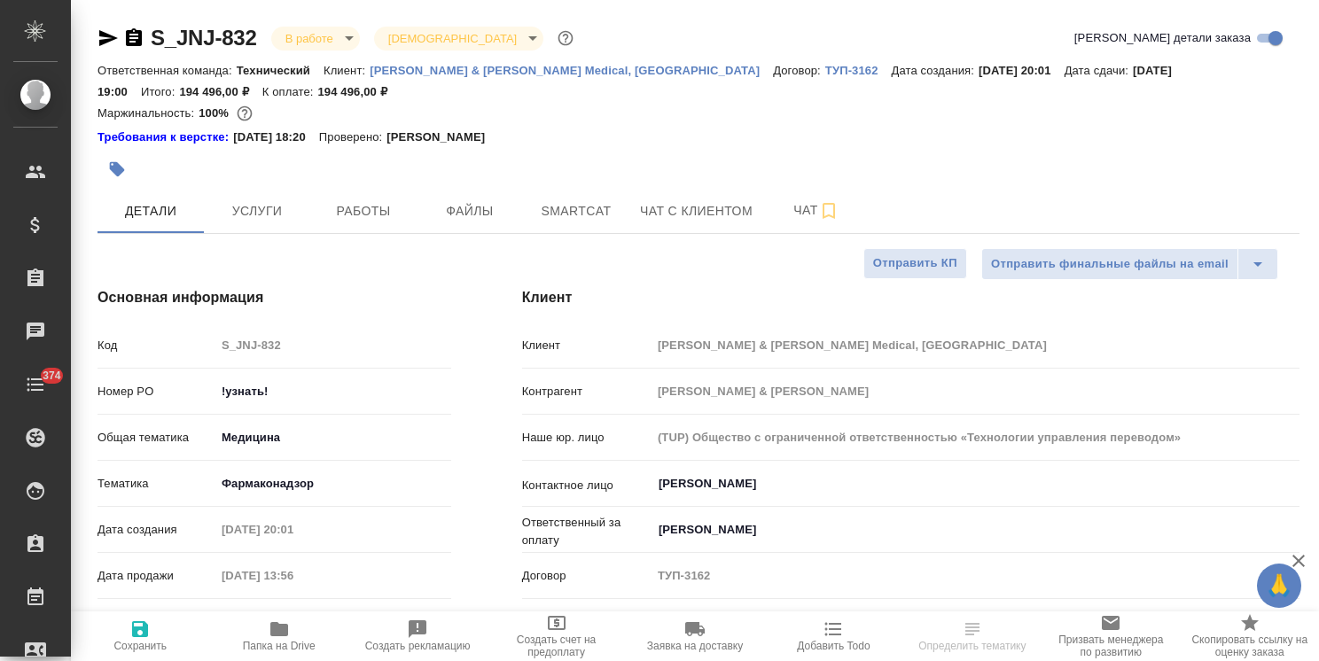
type textarea "x"
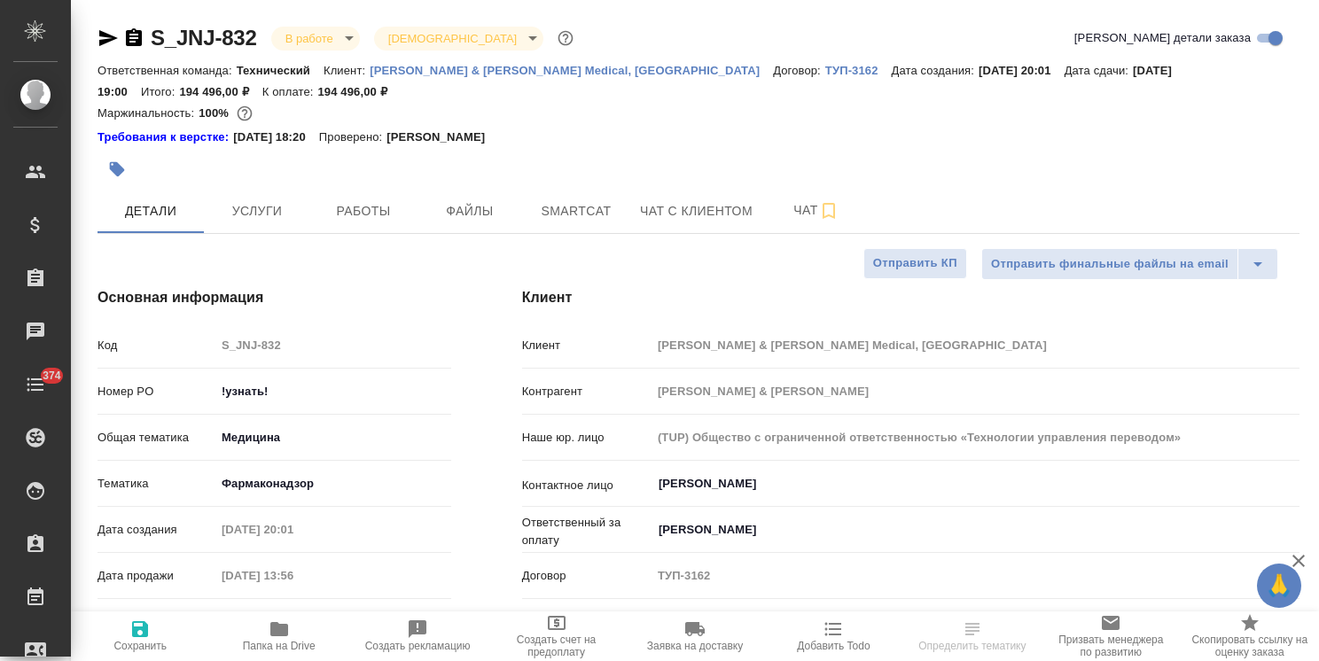
type textarea "x"
drag, startPoint x: 1313, startPoint y: 321, endPoint x: 1298, endPoint y: 102, distance: 219.5
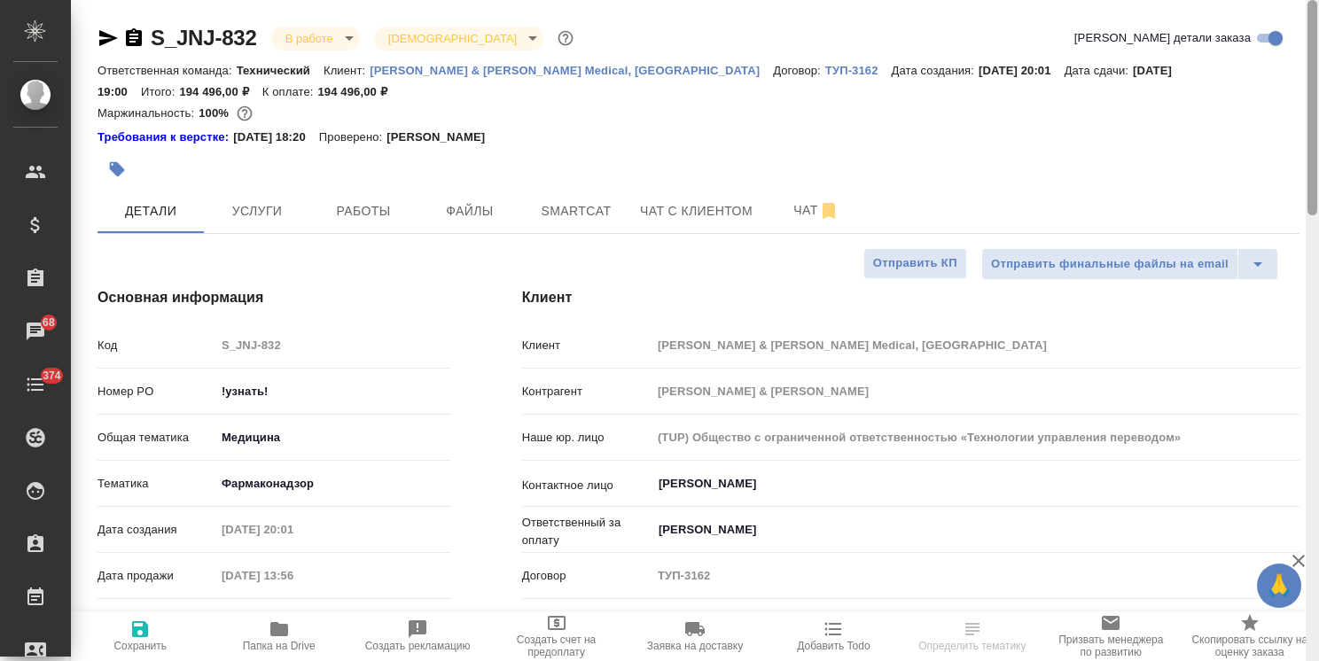
click at [1298, 102] on div "S_JNJ-832 В работе inProgress Святая троица holyTrinity Кратко детали заказа От…" at bounding box center [695, 330] width 1248 height 661
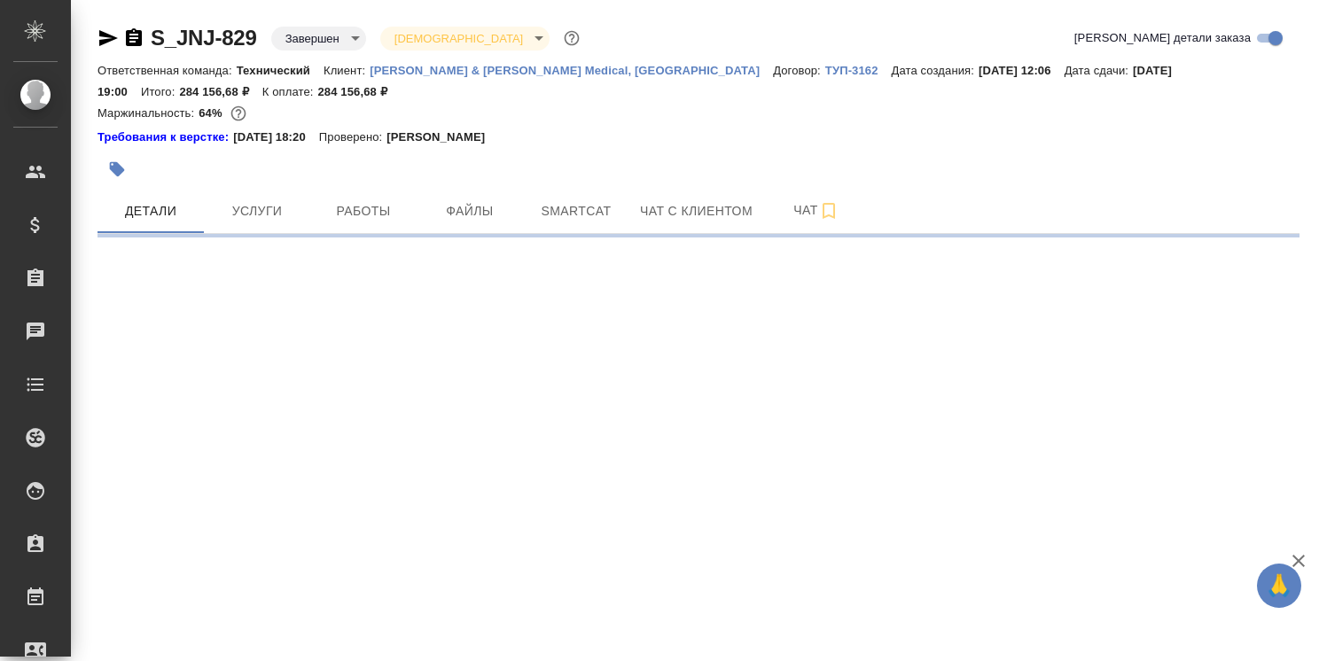
select select "RU"
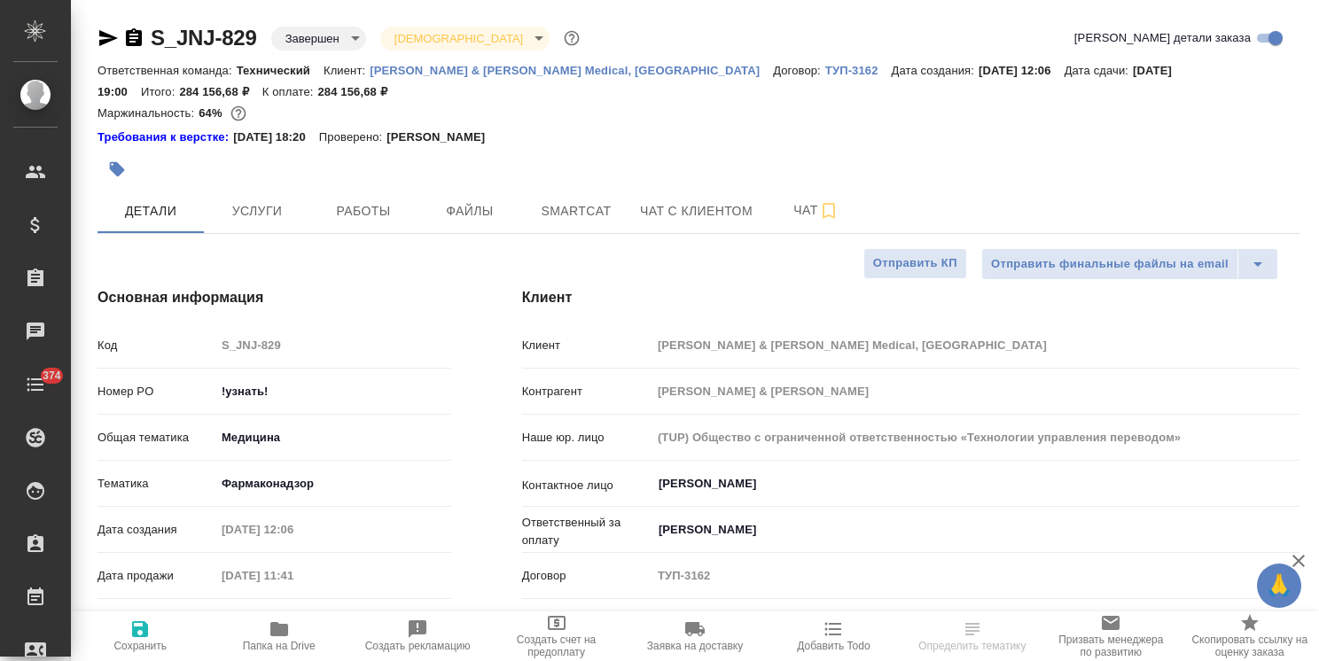
type textarea "x"
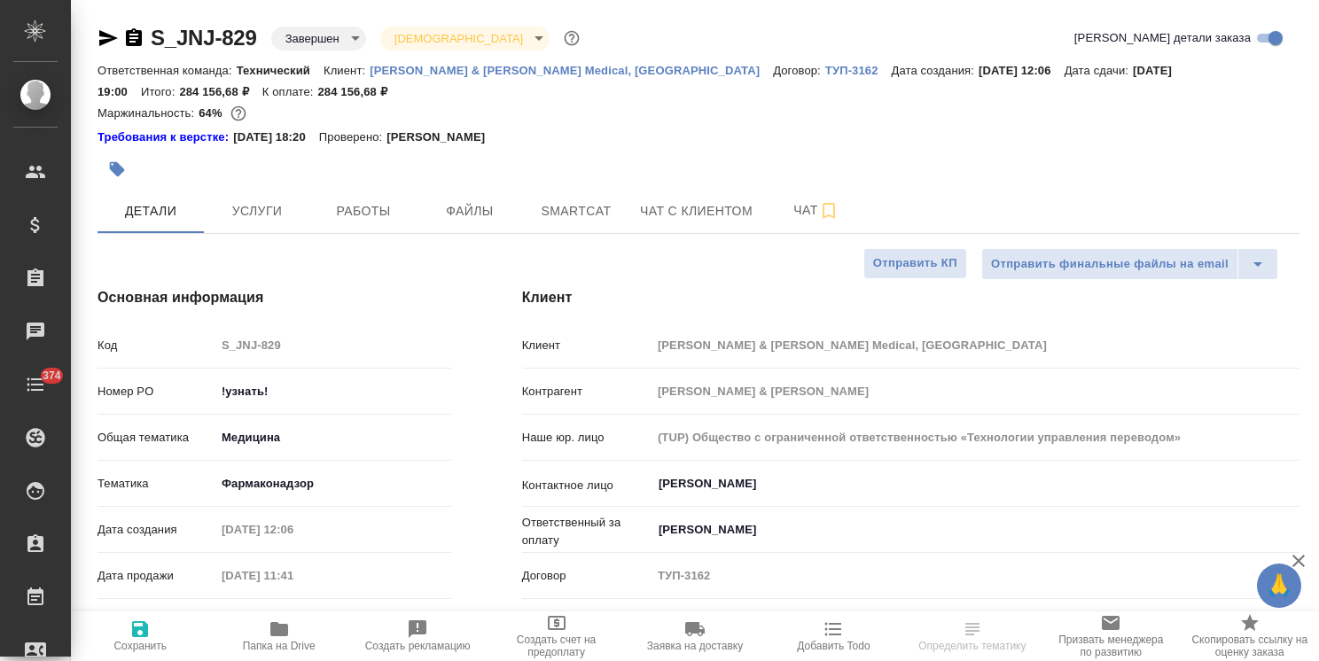
type textarea "x"
drag, startPoint x: 1309, startPoint y: 390, endPoint x: 1287, endPoint y: 124, distance: 266.8
click at [1288, 126] on div "S_JNJ-829 Завершен closed Святая троица holyTrinity Кратко детали заказа Ответс…" at bounding box center [695, 330] width 1248 height 661
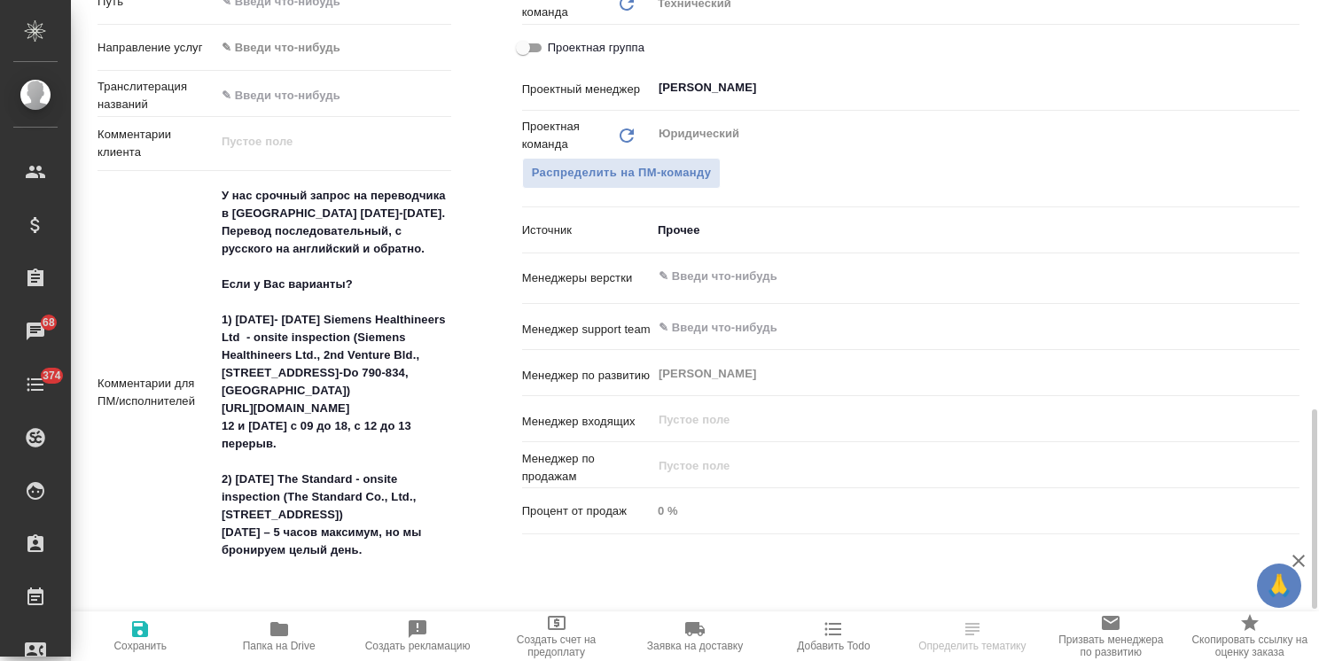
scroll to position [1241, 0]
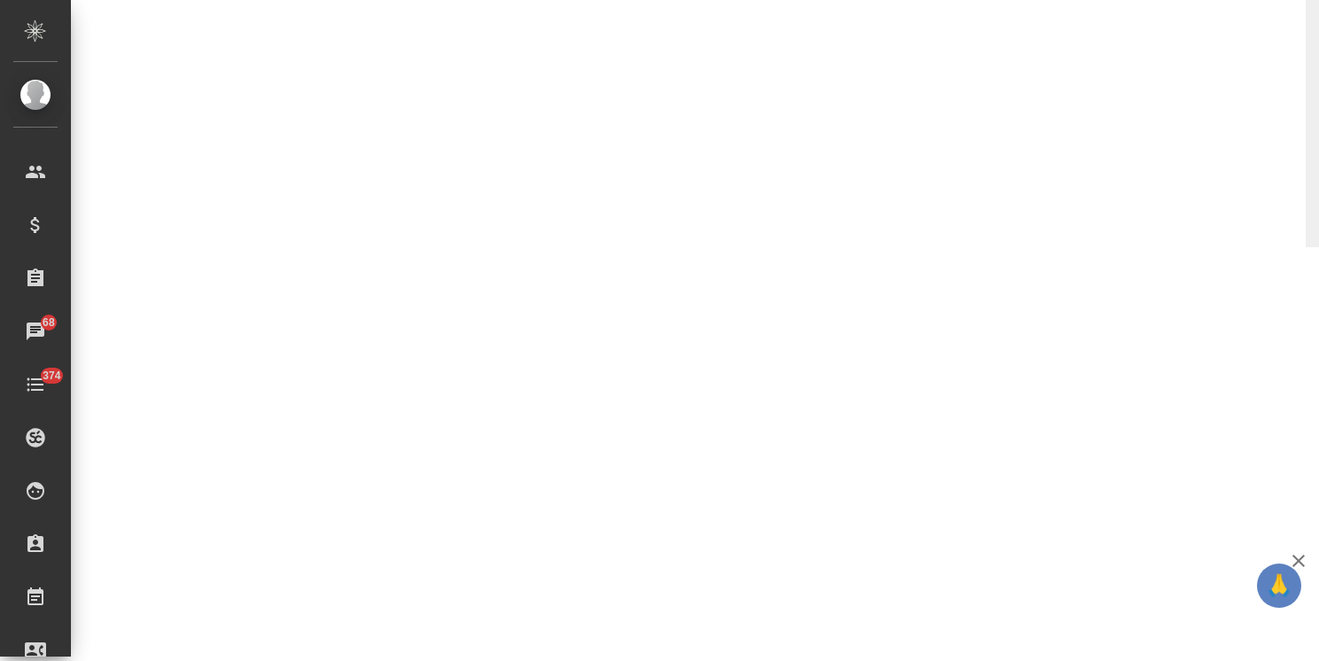
select select "RU"
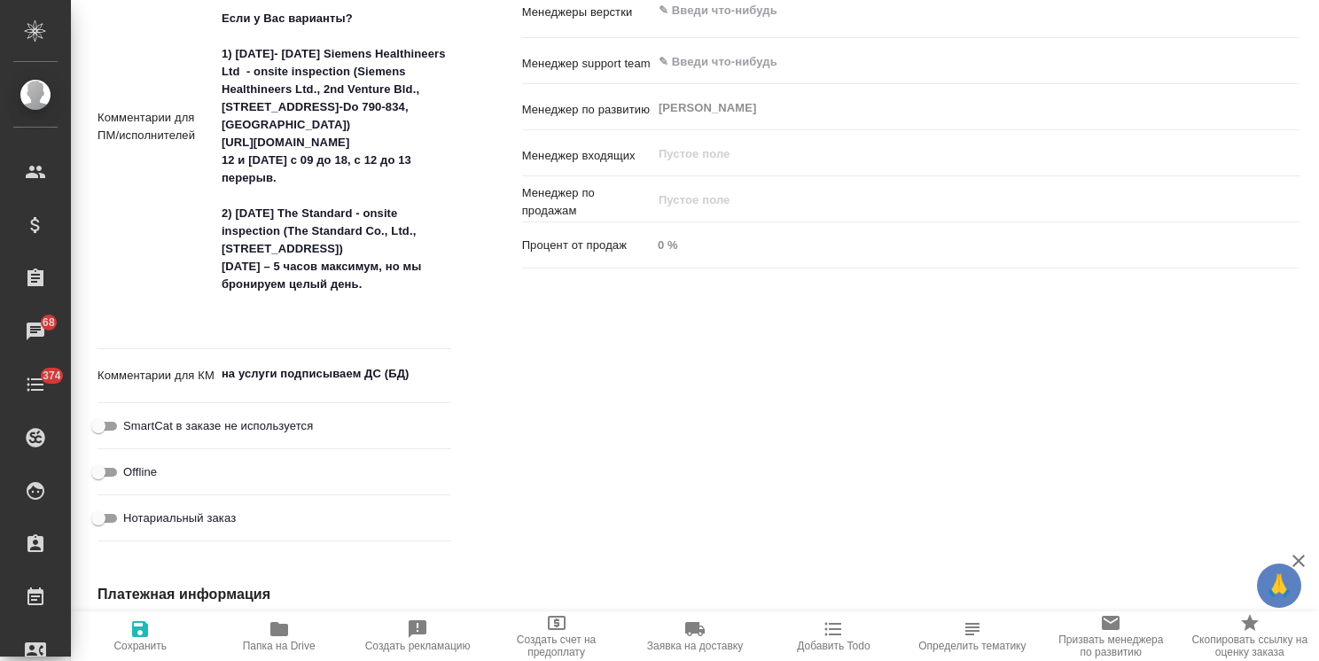
type textarea "x"
click at [1297, 562] on icon "button" at bounding box center [1299, 561] width 12 height 12
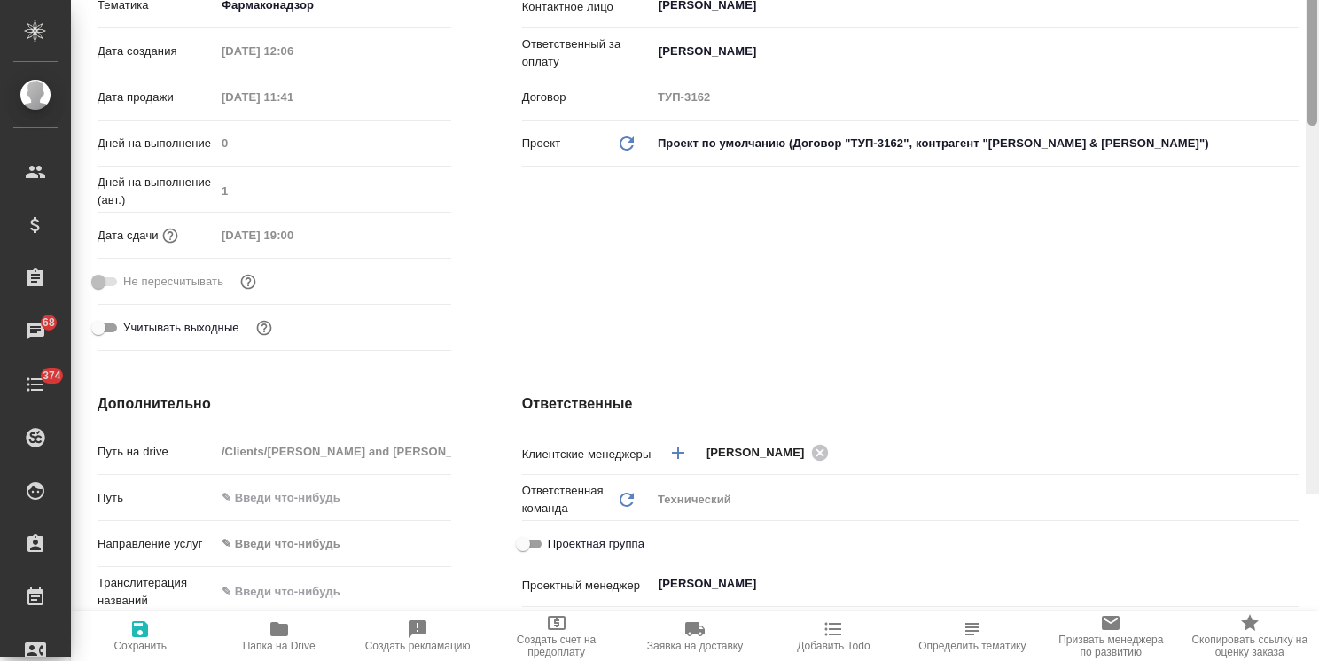
scroll to position [0, 0]
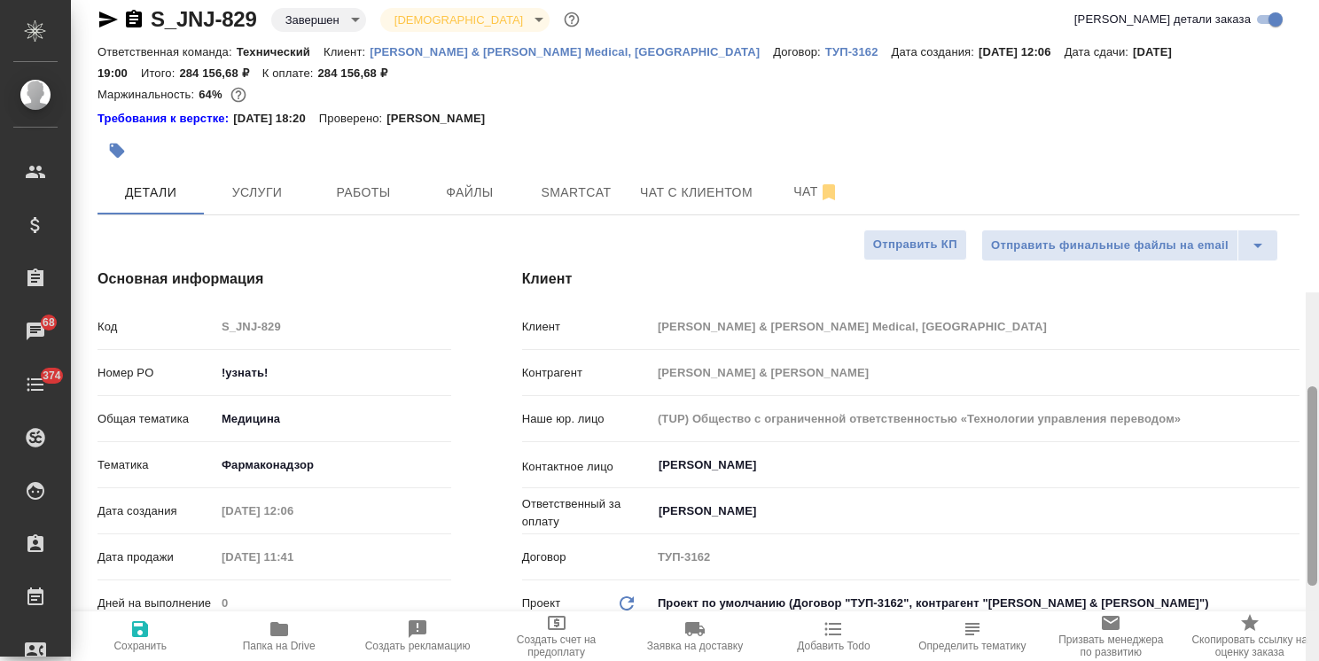
drag, startPoint x: 1315, startPoint y: 514, endPoint x: 1316, endPoint y: 73, distance: 441.5
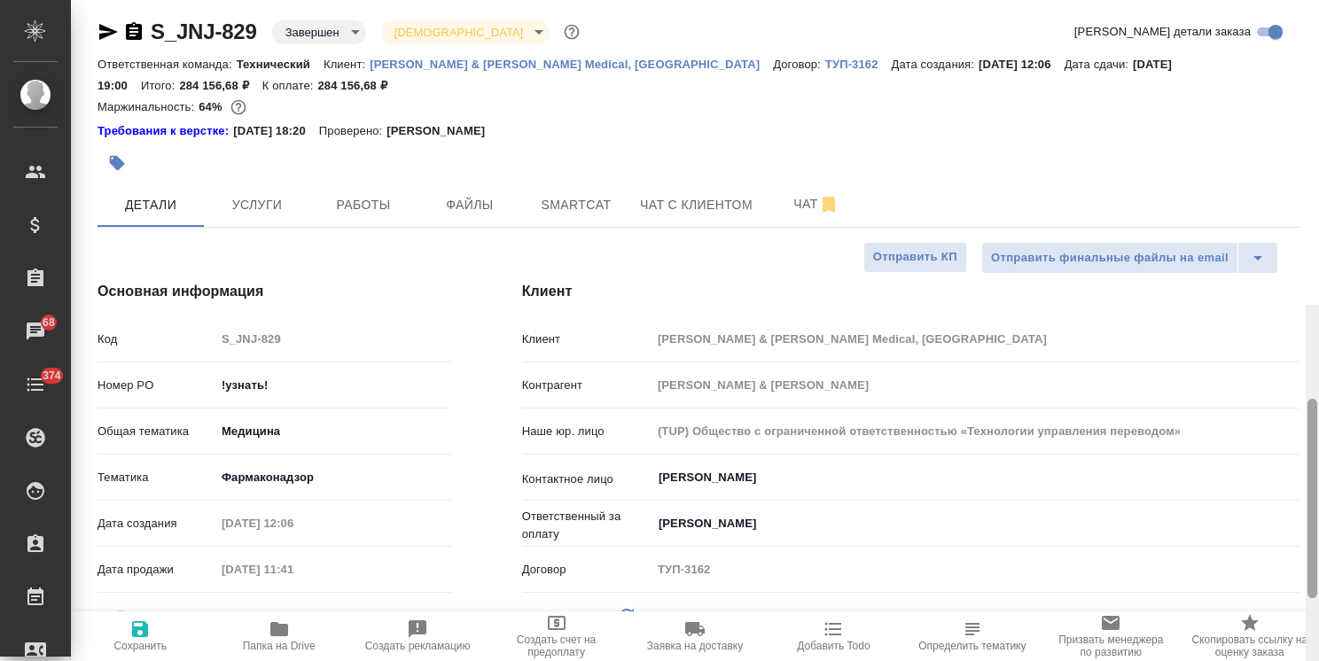
click at [1316, 399] on div at bounding box center [1313, 498] width 10 height 199
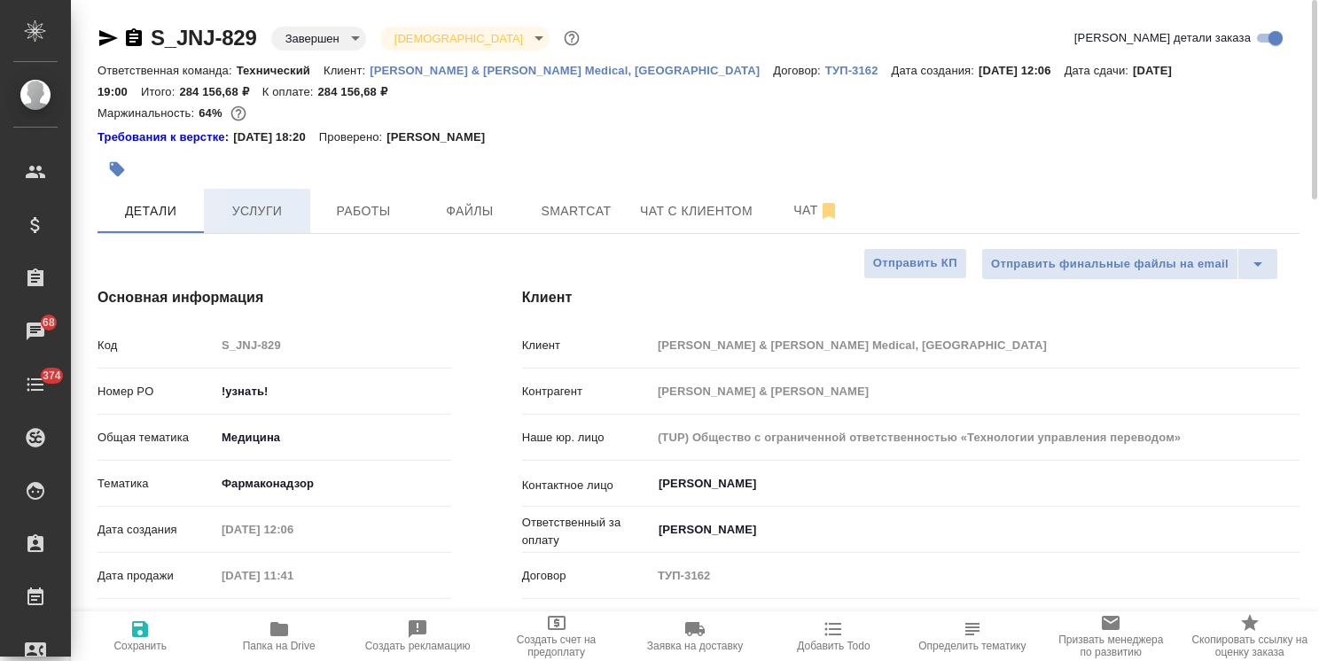
click at [270, 207] on span "Услуги" at bounding box center [257, 211] width 85 height 22
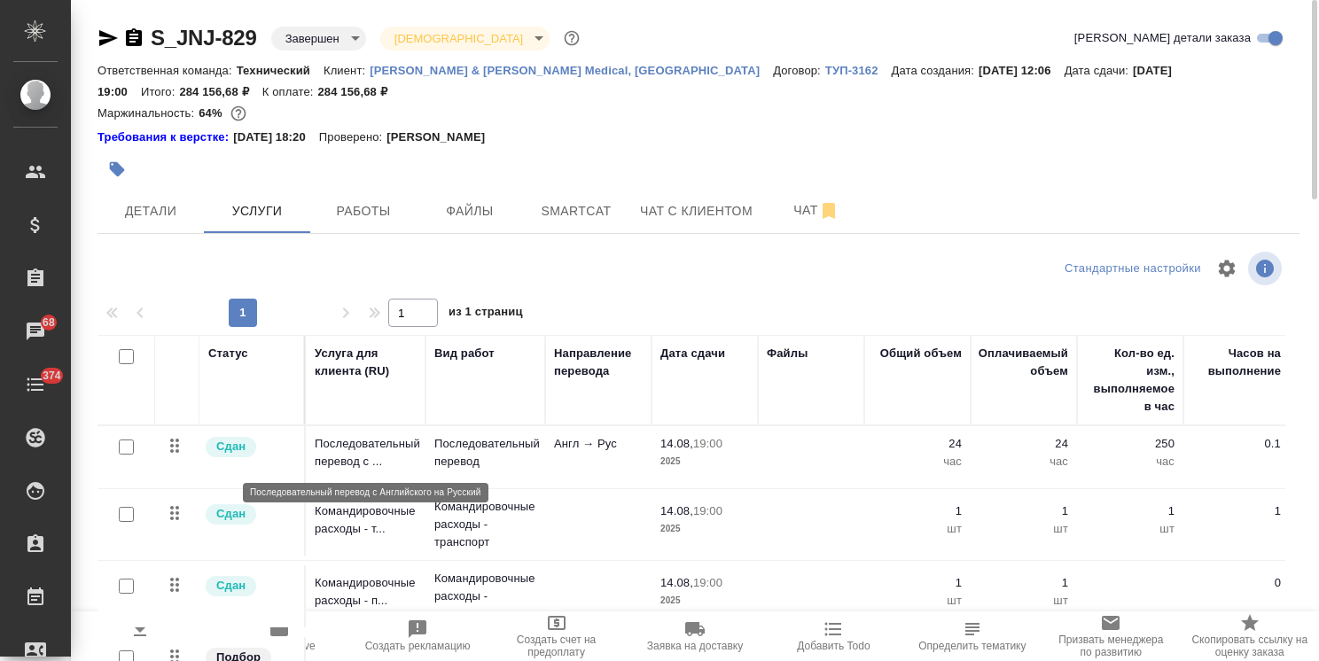
click at [363, 458] on p "Последовательный перевод с ..." at bounding box center [366, 452] width 102 height 35
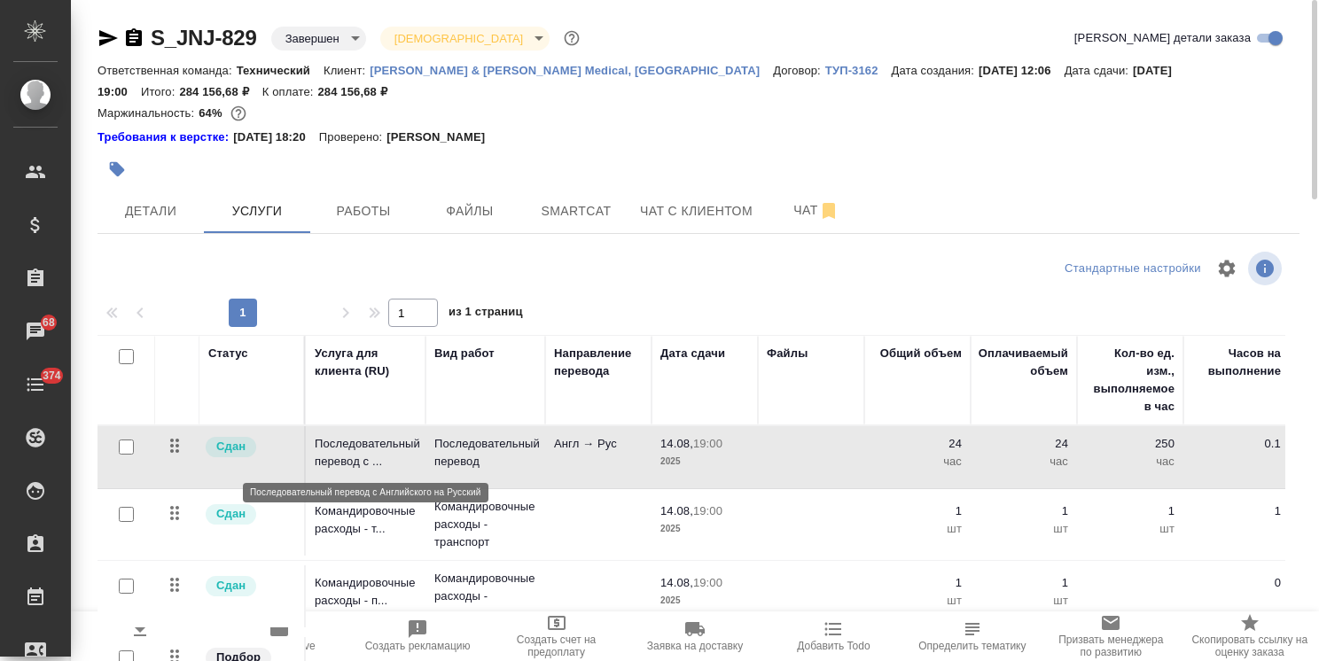
click at [363, 458] on p "Последовательный перевод с ..." at bounding box center [366, 452] width 102 height 35
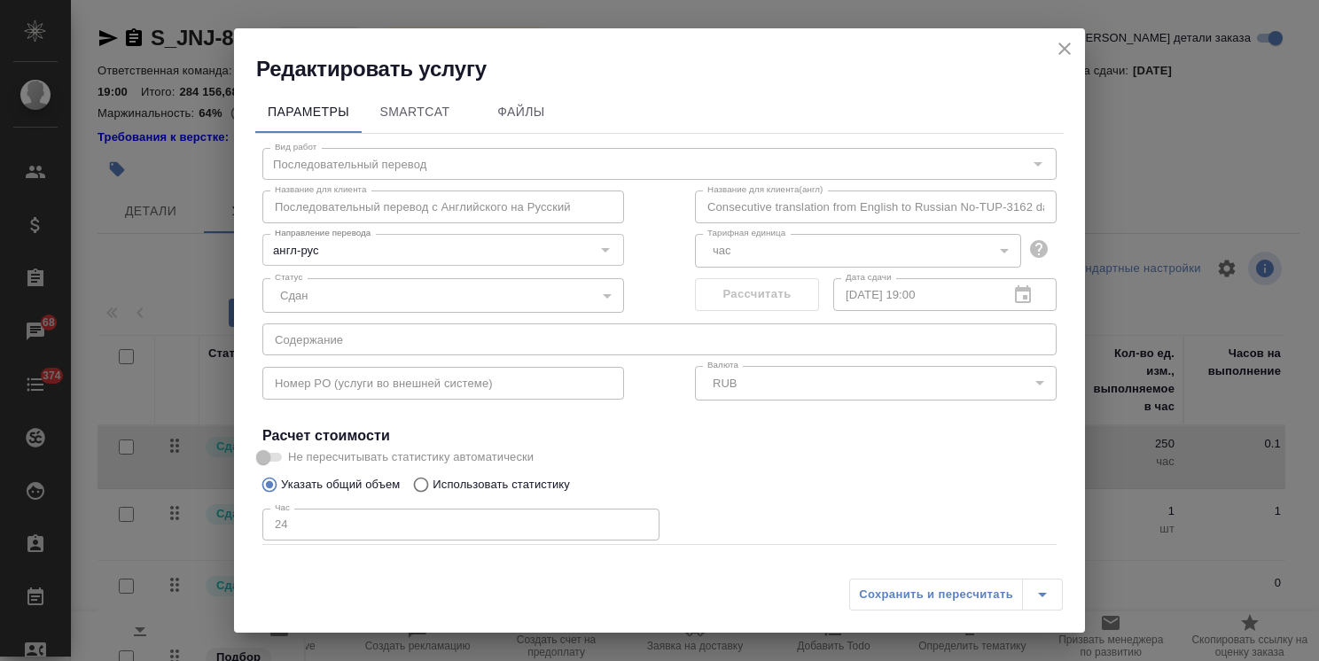
click at [351, 295] on div "Сдан" at bounding box center [443, 295] width 362 height 34
click at [333, 293] on div "Сдан" at bounding box center [443, 295] width 362 height 34
drag, startPoint x: 320, startPoint y: 296, endPoint x: 305, endPoint y: 307, distance: 18.4
click at [318, 299] on div "Сдан" at bounding box center [443, 295] width 362 height 34
click at [1060, 48] on icon "close" at bounding box center [1064, 48] width 21 height 21
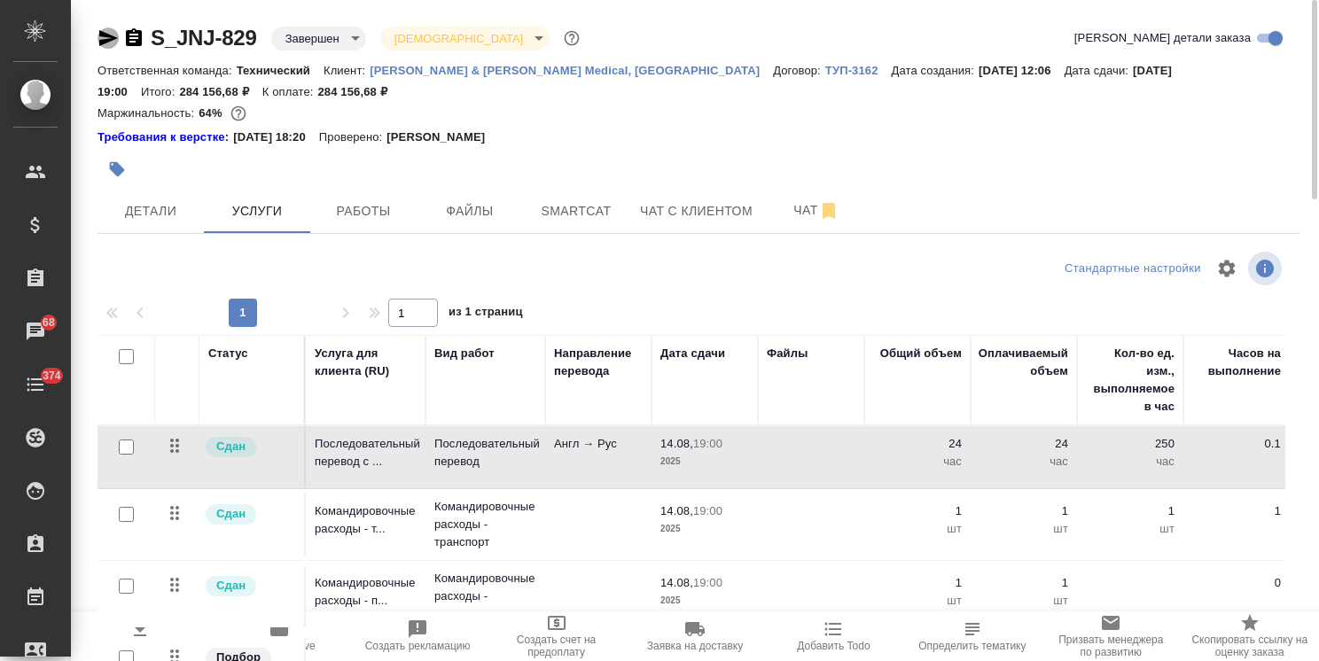
drag, startPoint x: 107, startPoint y: 39, endPoint x: 192, endPoint y: 43, distance: 85.2
click at [107, 39] on icon "button" at bounding box center [108, 38] width 19 height 16
click at [322, 442] on p "Последовательный перевод с ..." at bounding box center [366, 452] width 102 height 35
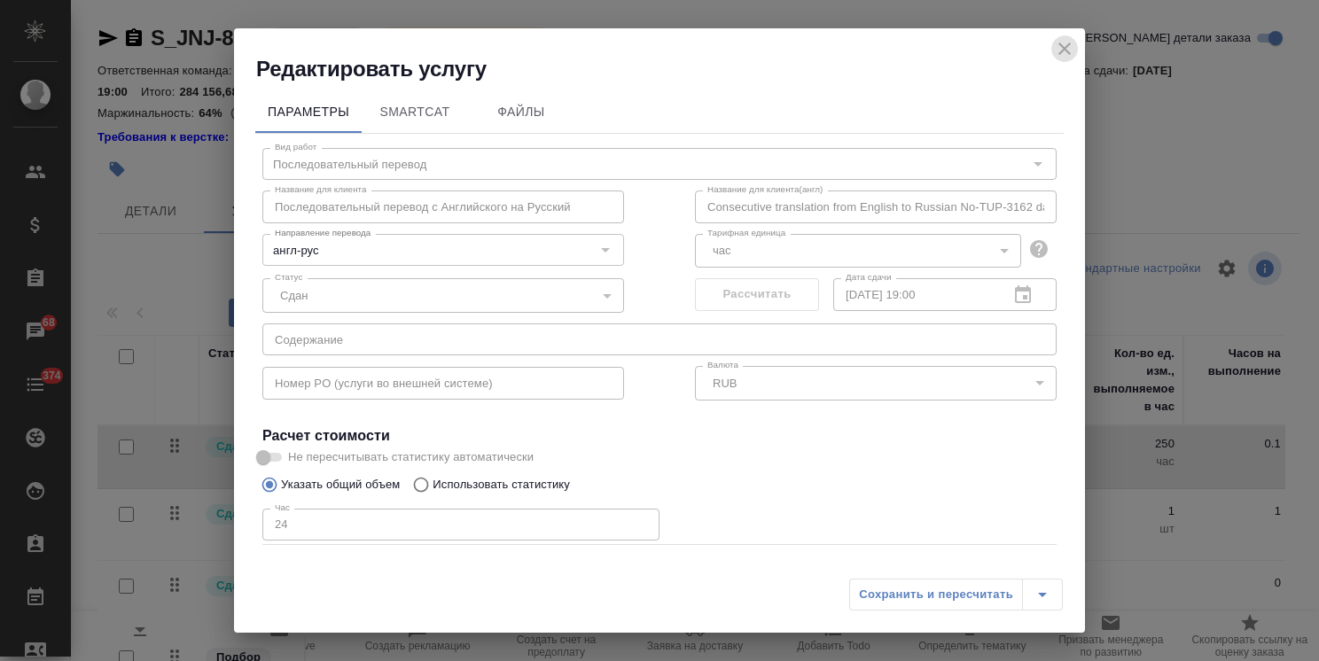
click at [1070, 48] on icon "close" at bounding box center [1064, 48] width 21 height 21
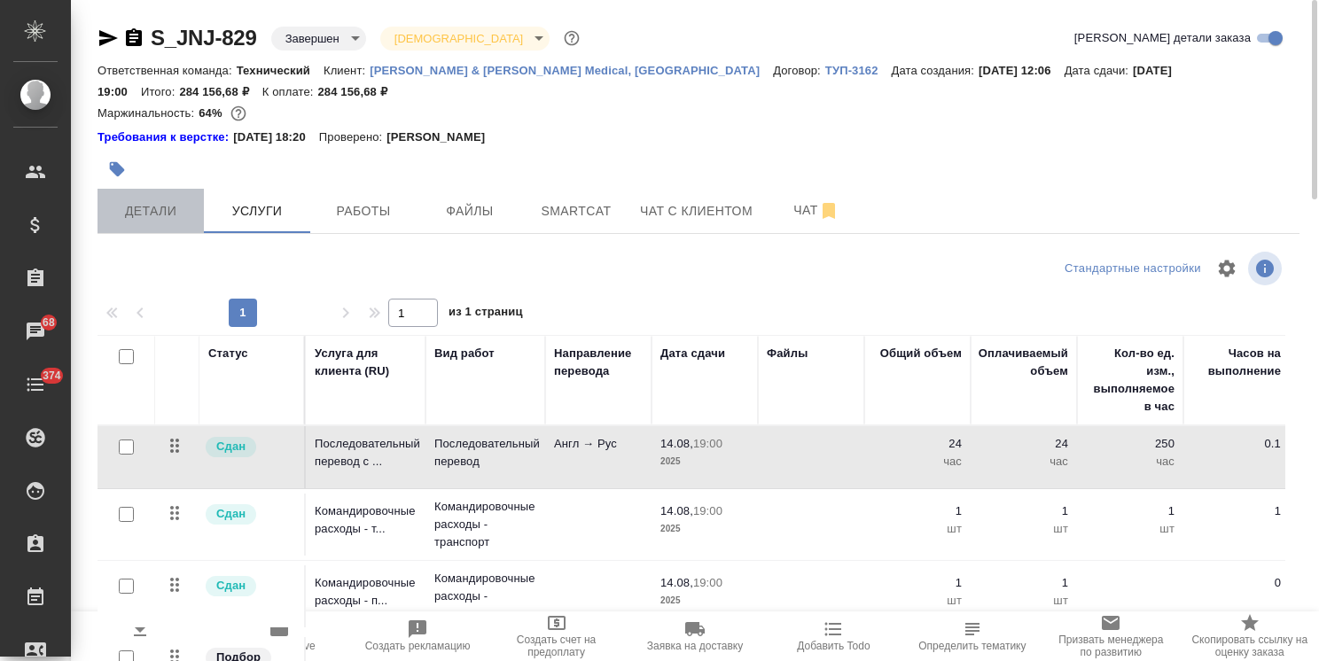
click at [195, 221] on button "Детали" at bounding box center [151, 211] width 106 height 44
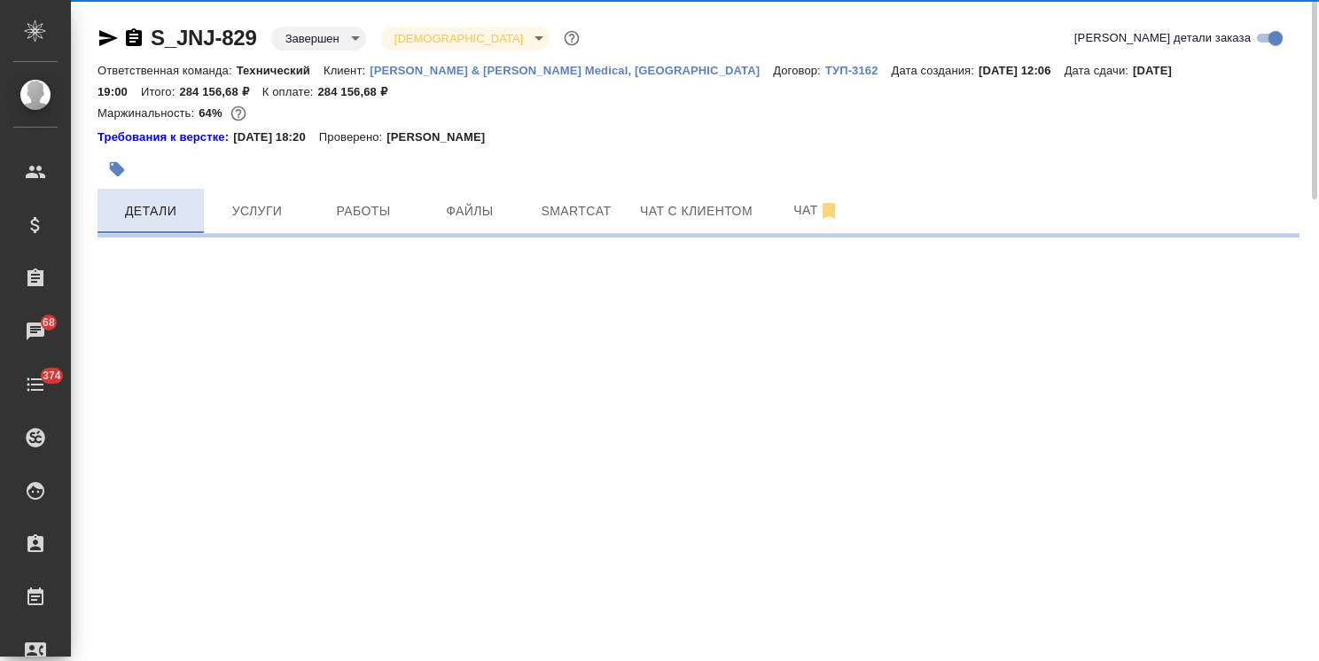
select select "RU"
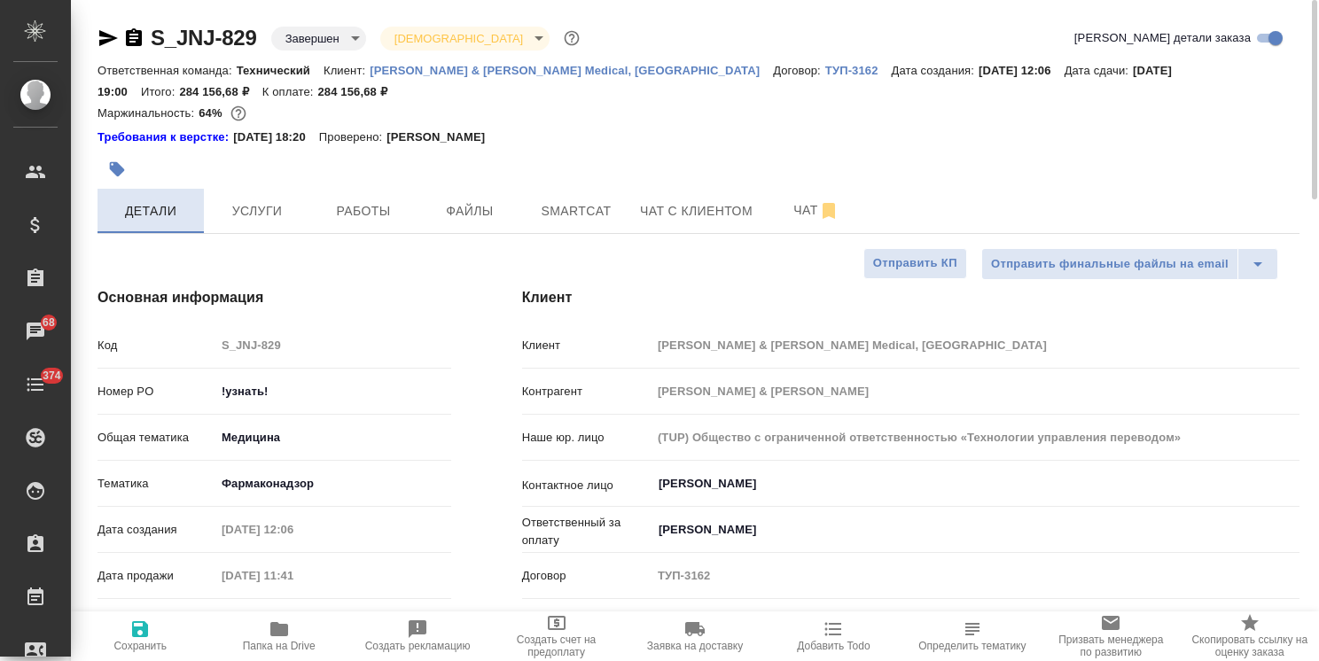
type textarea "x"
drag, startPoint x: 269, startPoint y: 20, endPoint x: 145, endPoint y: 35, distance: 124.1
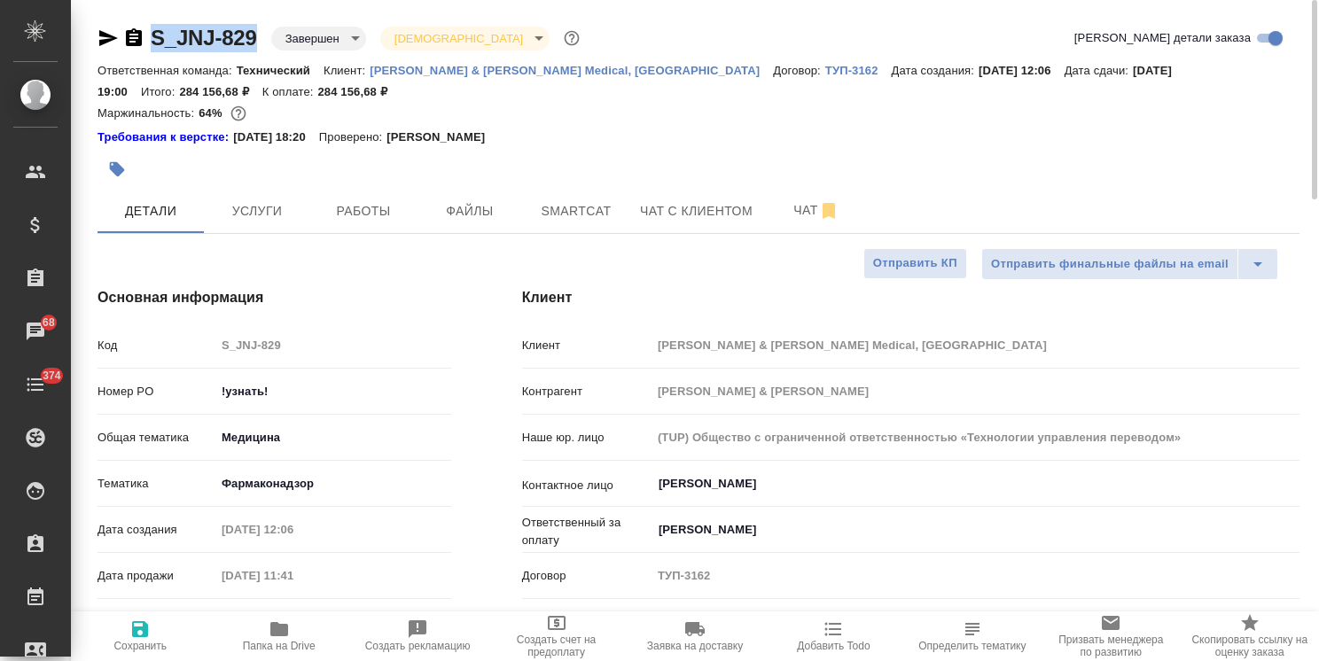
copy link "S_JNJ-829"
type textarea "x"
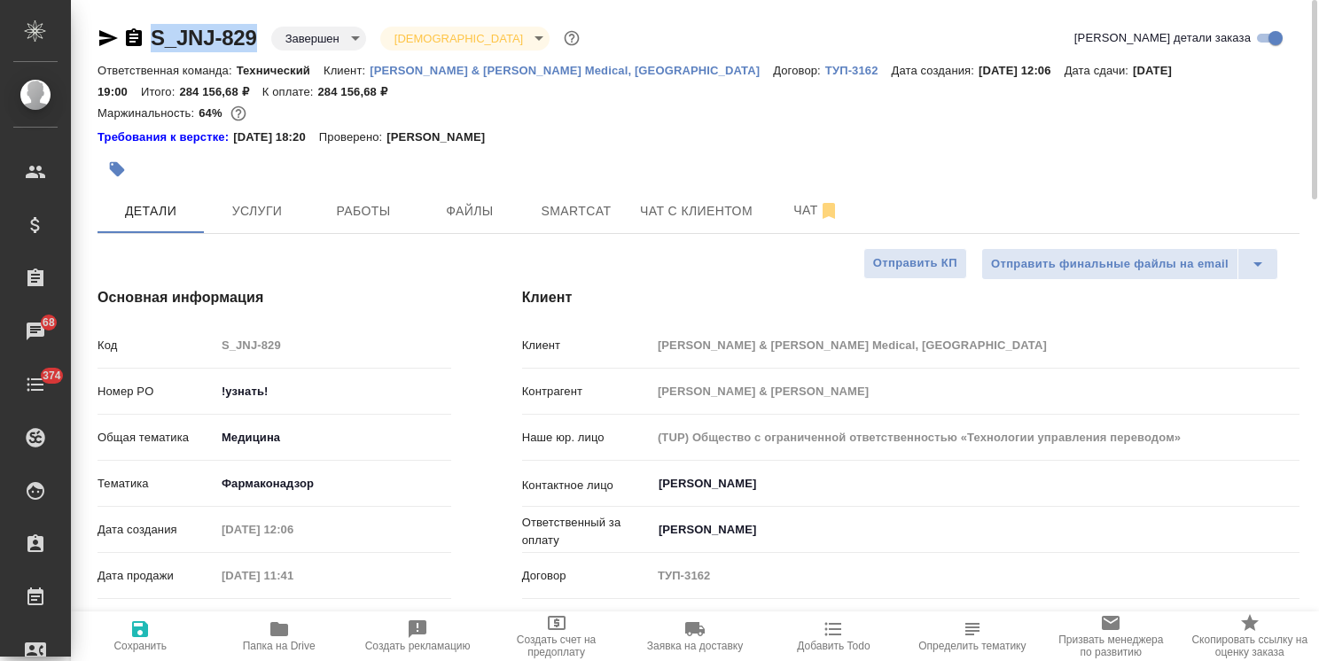
type textarea "x"
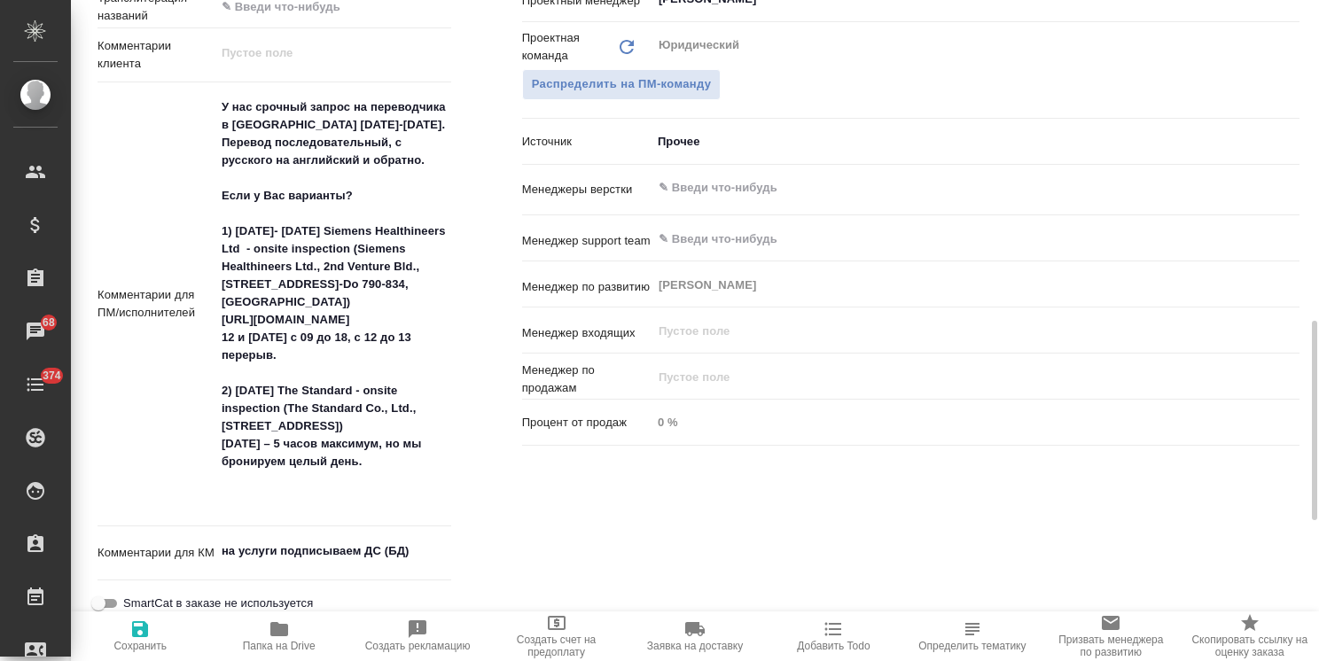
scroll to position [1153, 0]
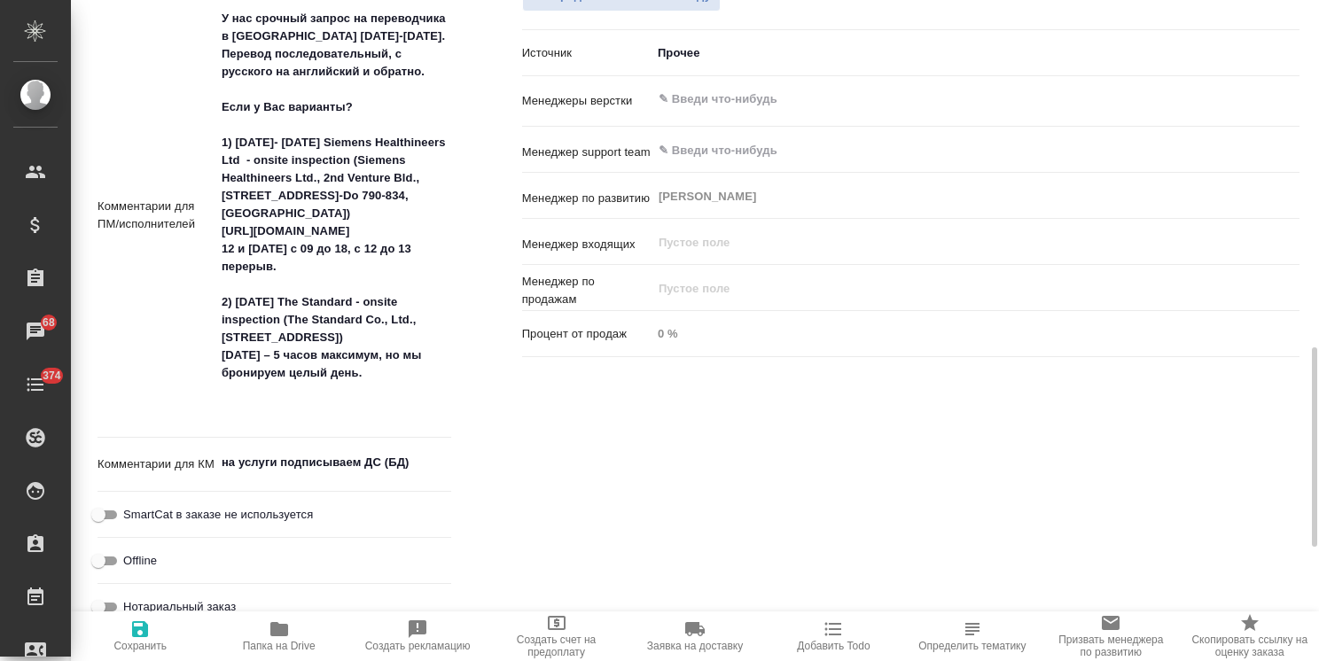
type textarea "x"
click at [429, 463] on textarea "на услуги подписываем ДС (БД)" at bounding box center [333, 464] width 234 height 30
type textarea "x"
type textarea "на услуги подписываем ДС (БД)"
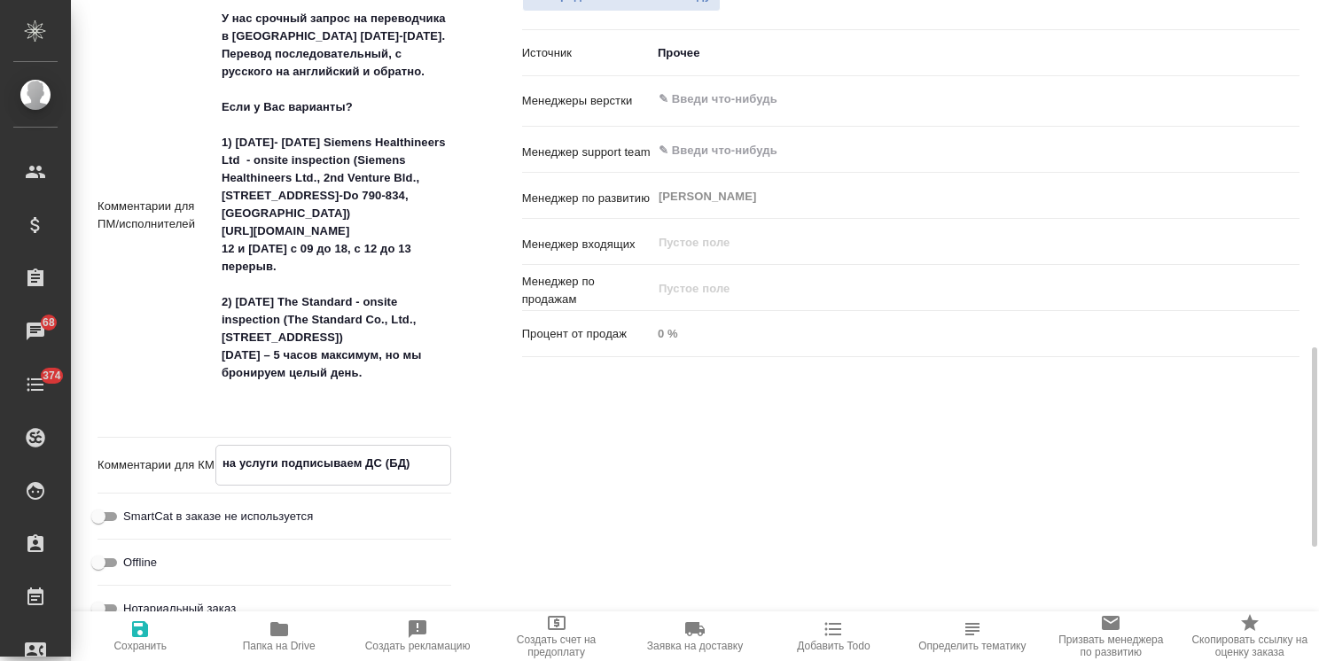
type textarea "x"
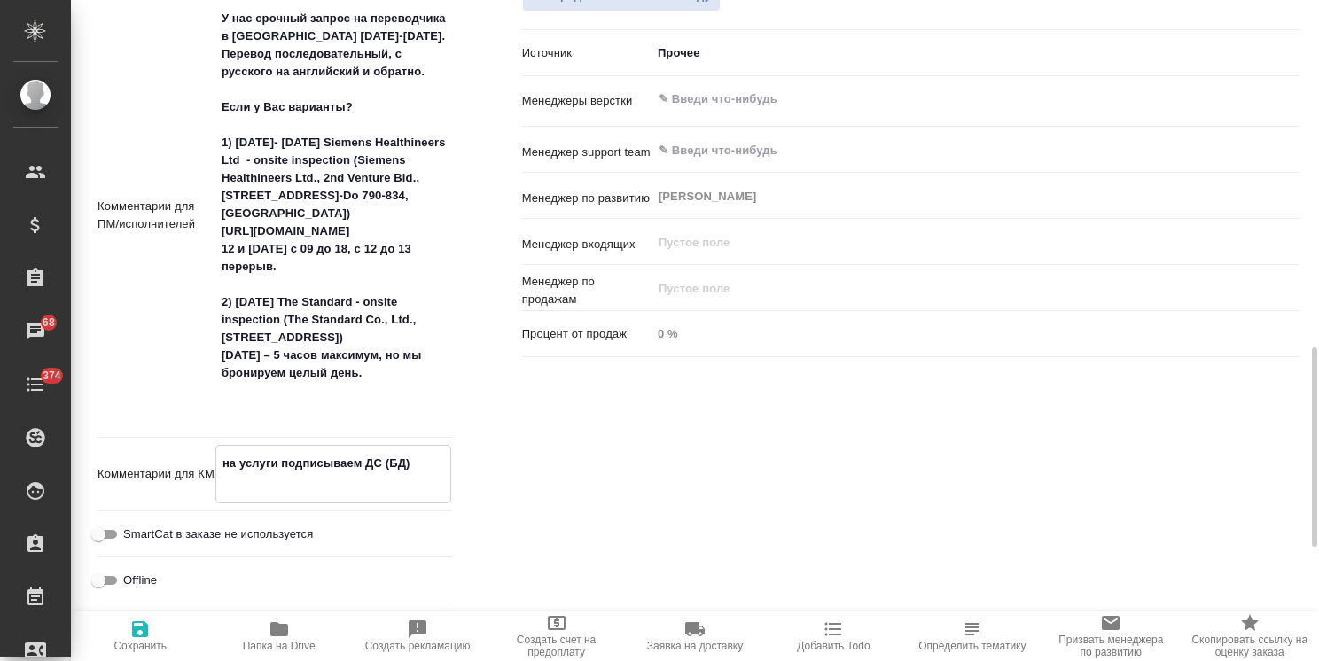
type textarea "x"
type textarea "на услуги подписываем ДС (БД) п"
type textarea "x"
type textarea "на услуги подписываем ДС (БД) по"
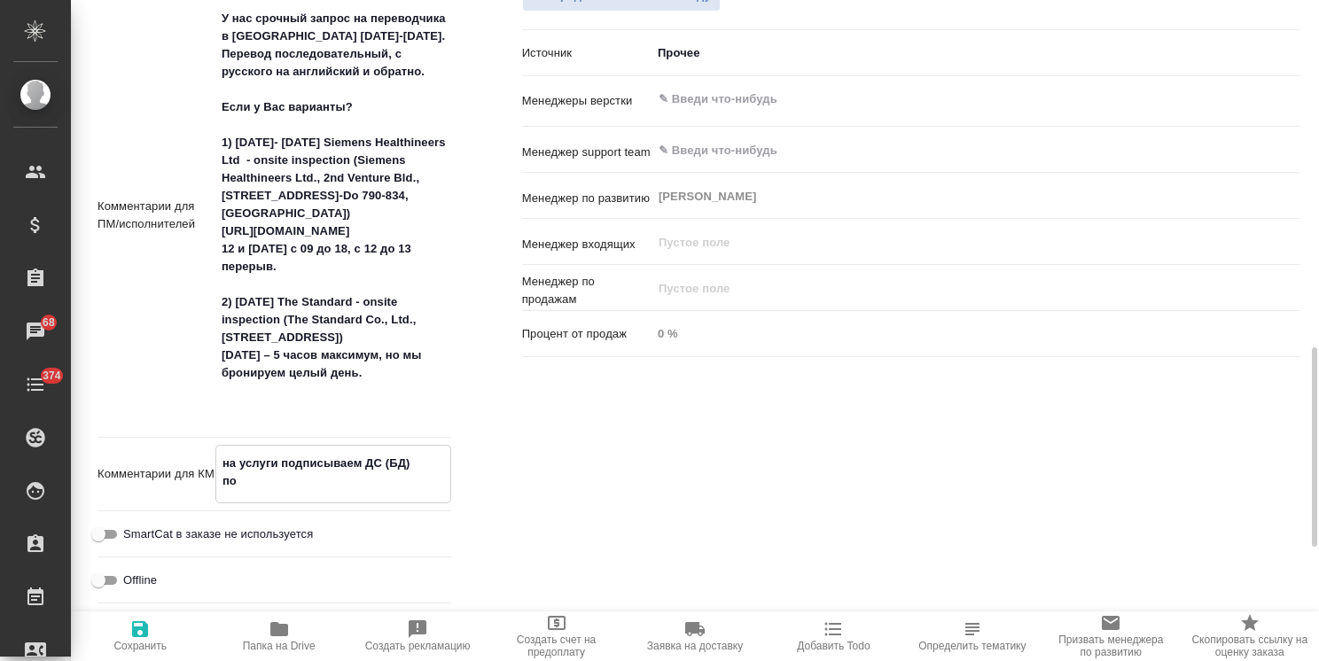
type textarea "x"
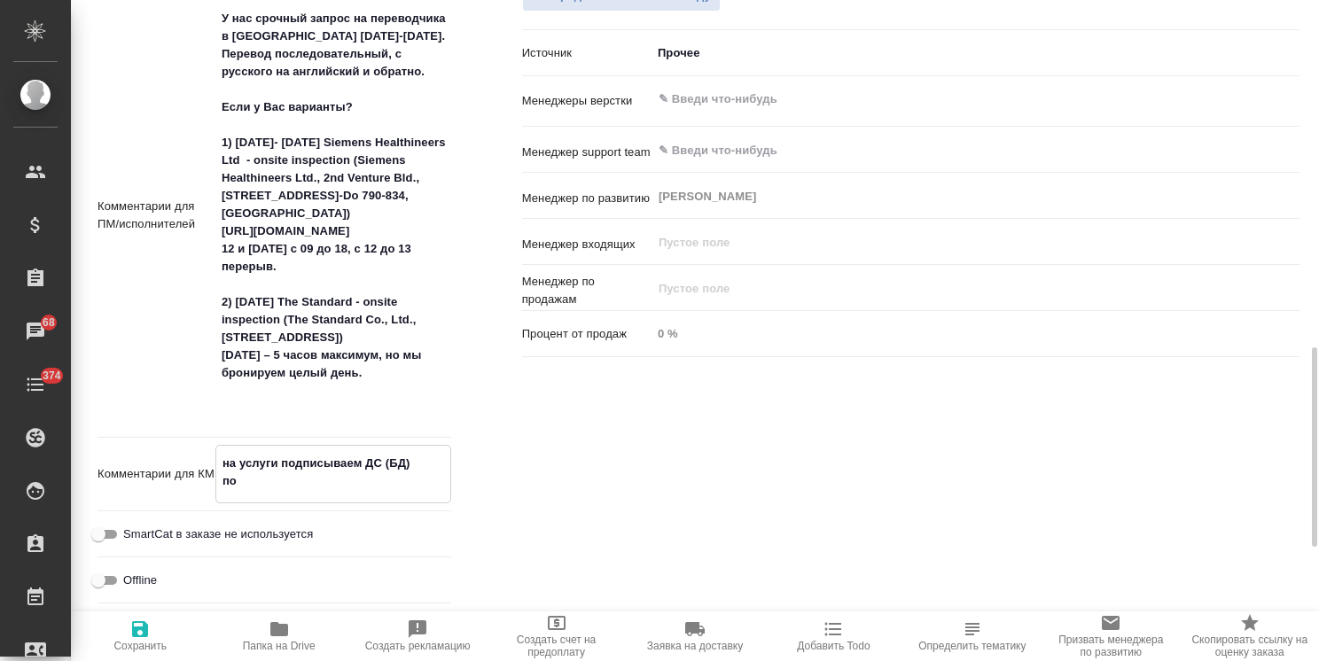
type textarea "на услуги подписываем ДС (БД) по"
type textarea "x"
type textarea "на услуги подписываем ДС (БД) по г"
type textarea "x"
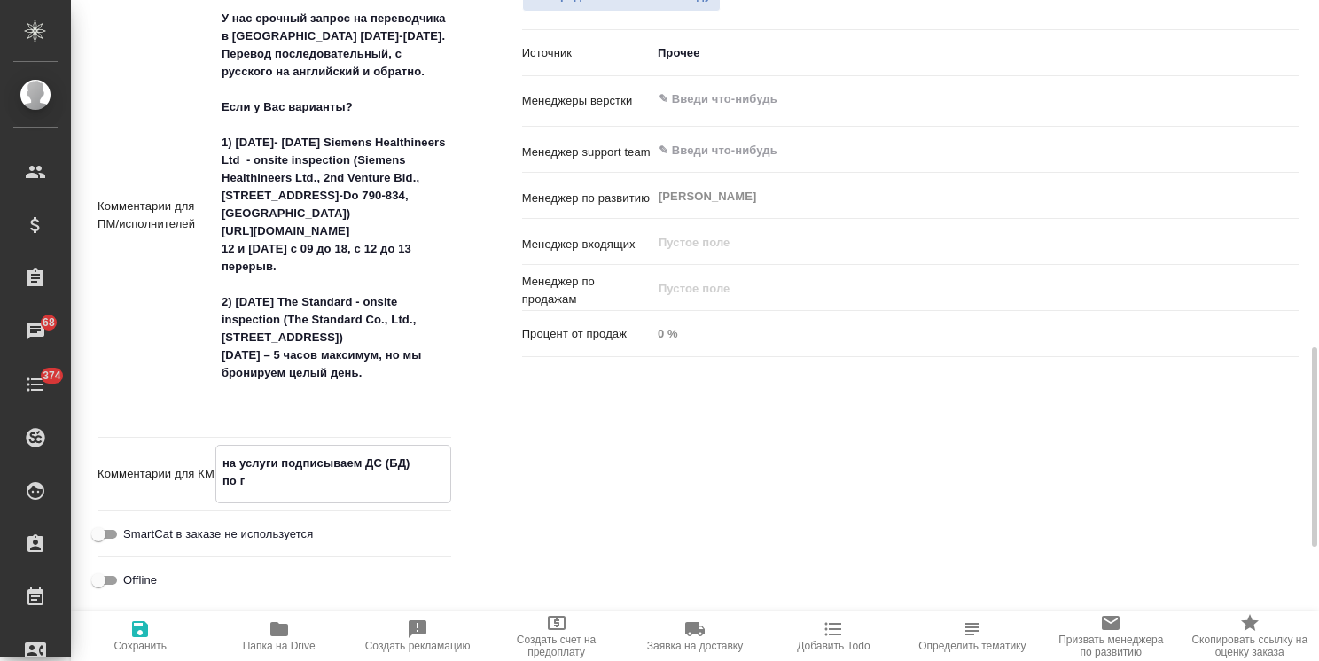
type textarea "x"
type textarea "на услуги подписываем ДС (БД) по го"
type textarea "x"
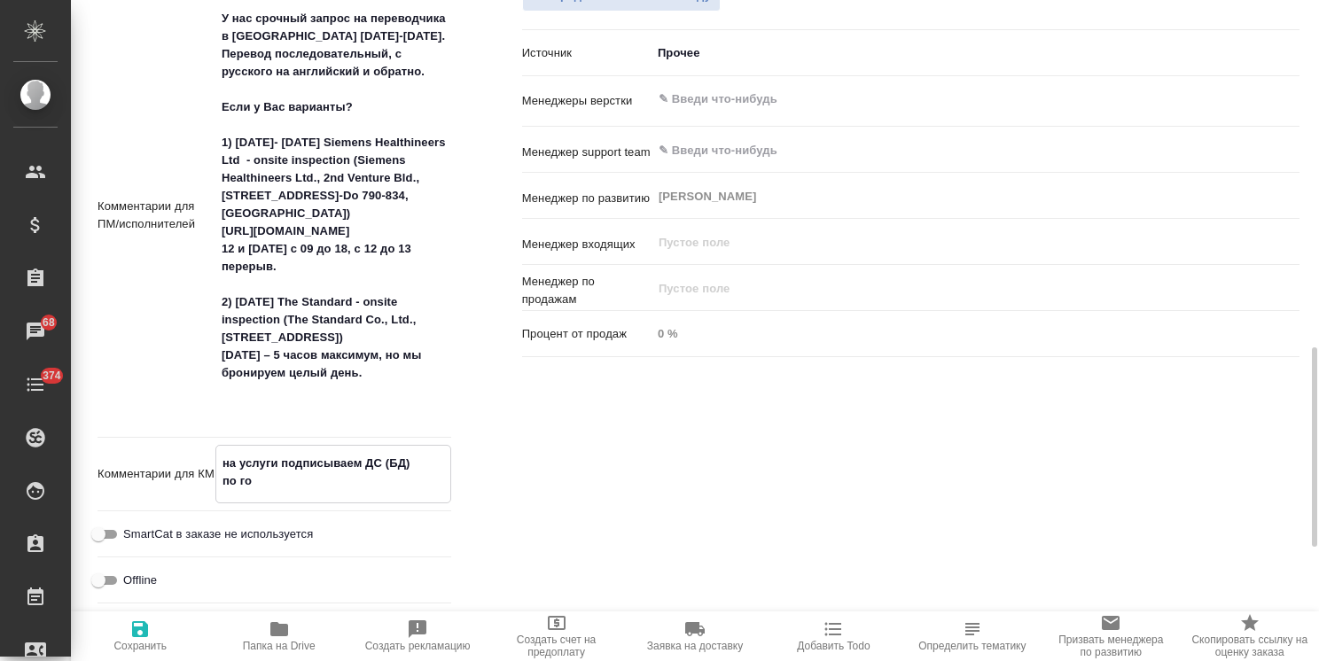
type textarea "на услуги подписываем ДС (БД) по гот"
type textarea "x"
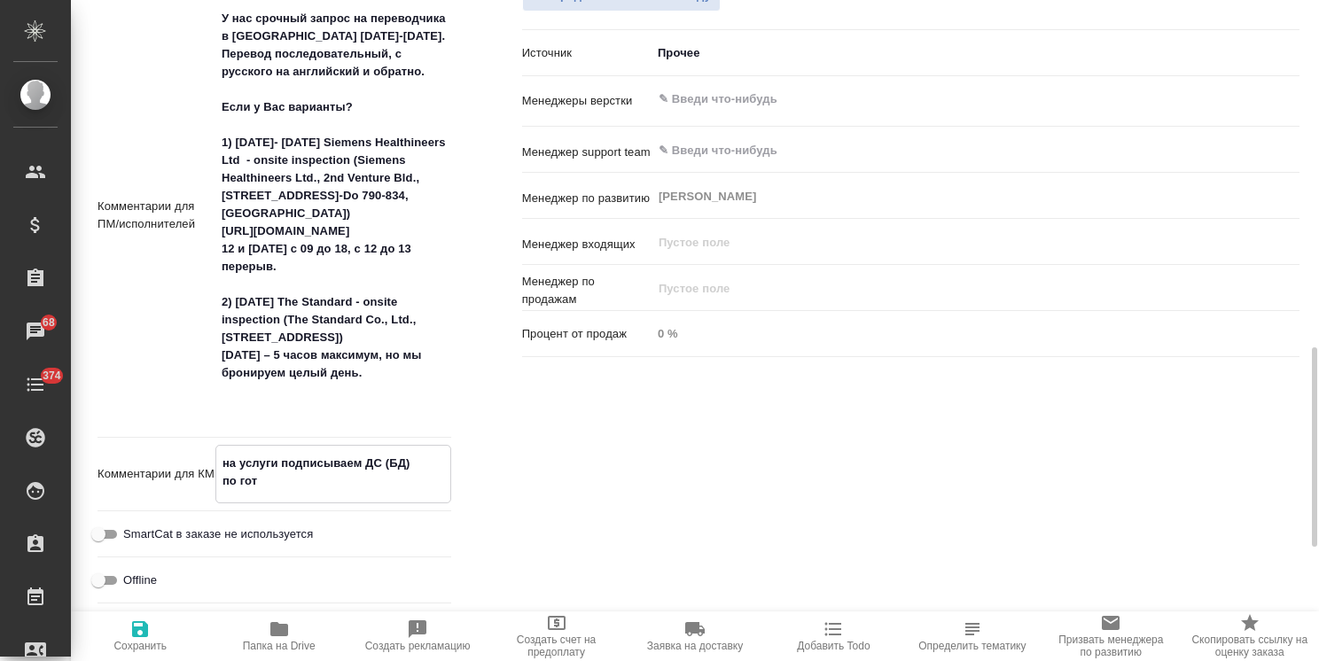
type textarea "x"
type textarea "на услуги подписываем ДС (БД) по гото"
type textarea "x"
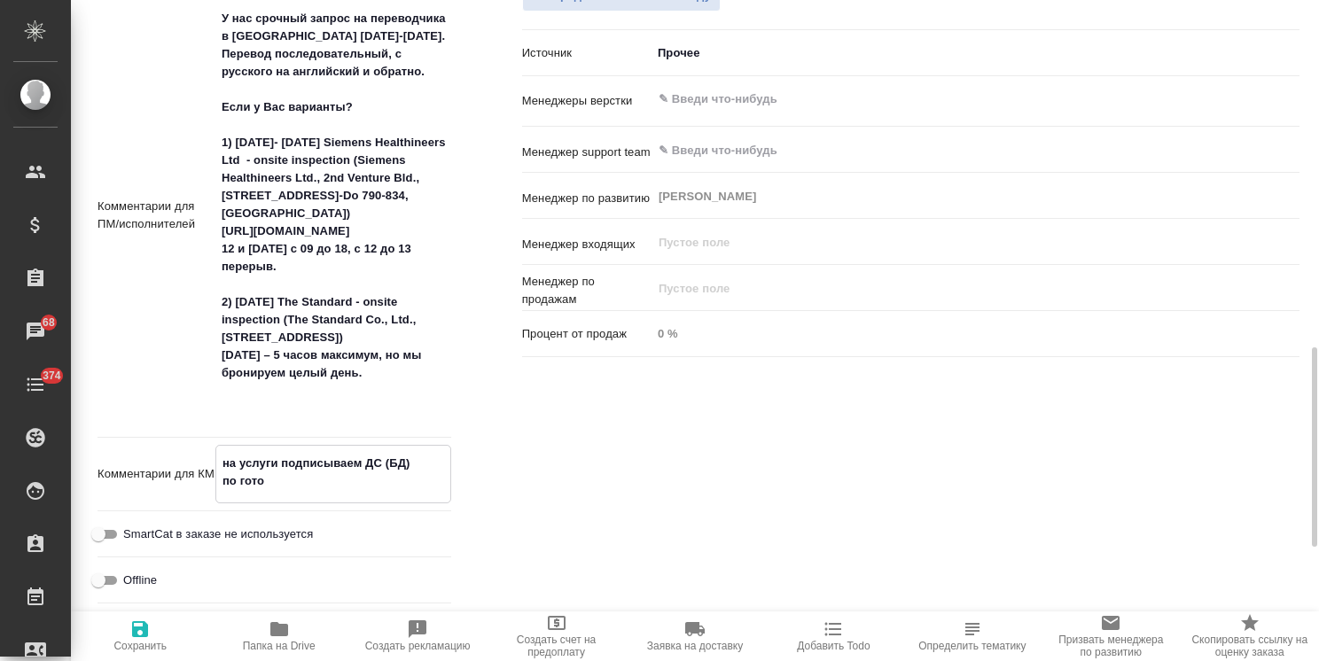
type textarea "на услуги подписываем ДС (БД) по готов"
type textarea "x"
type textarea "на услуги подписываем ДС (БД) по готовн"
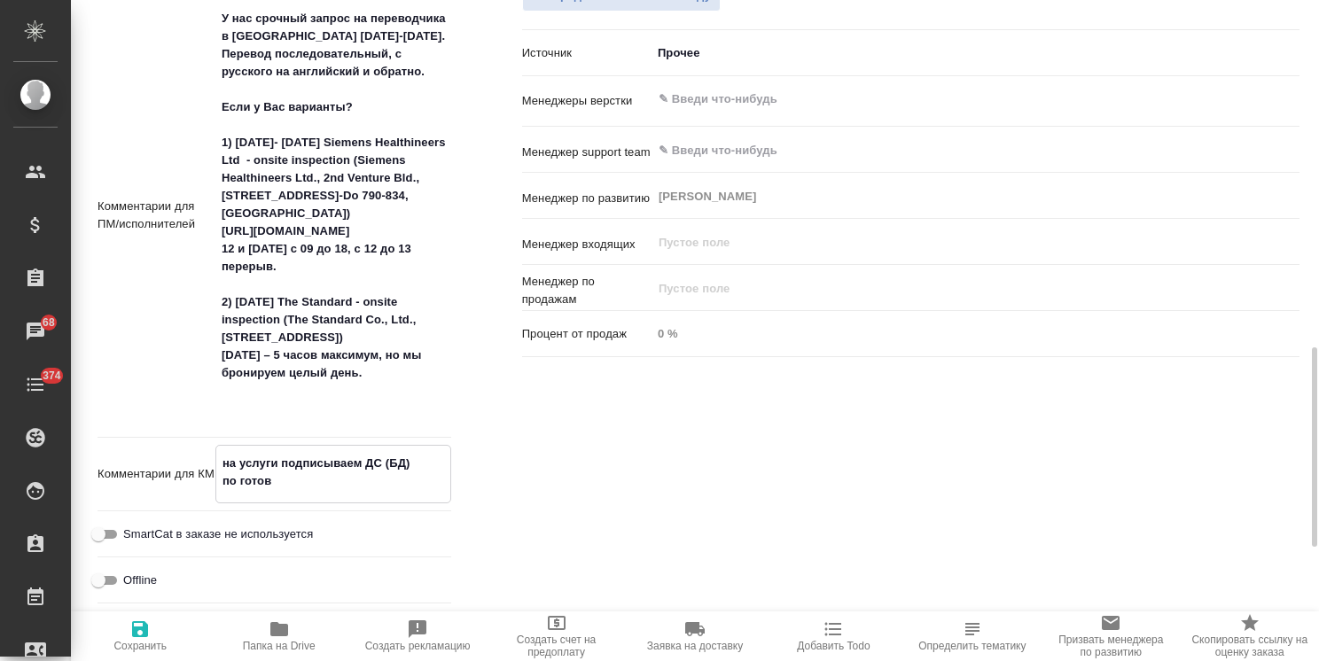
type textarea "x"
type textarea "на услуги подписываем ДС (БД) по готовно"
type textarea "x"
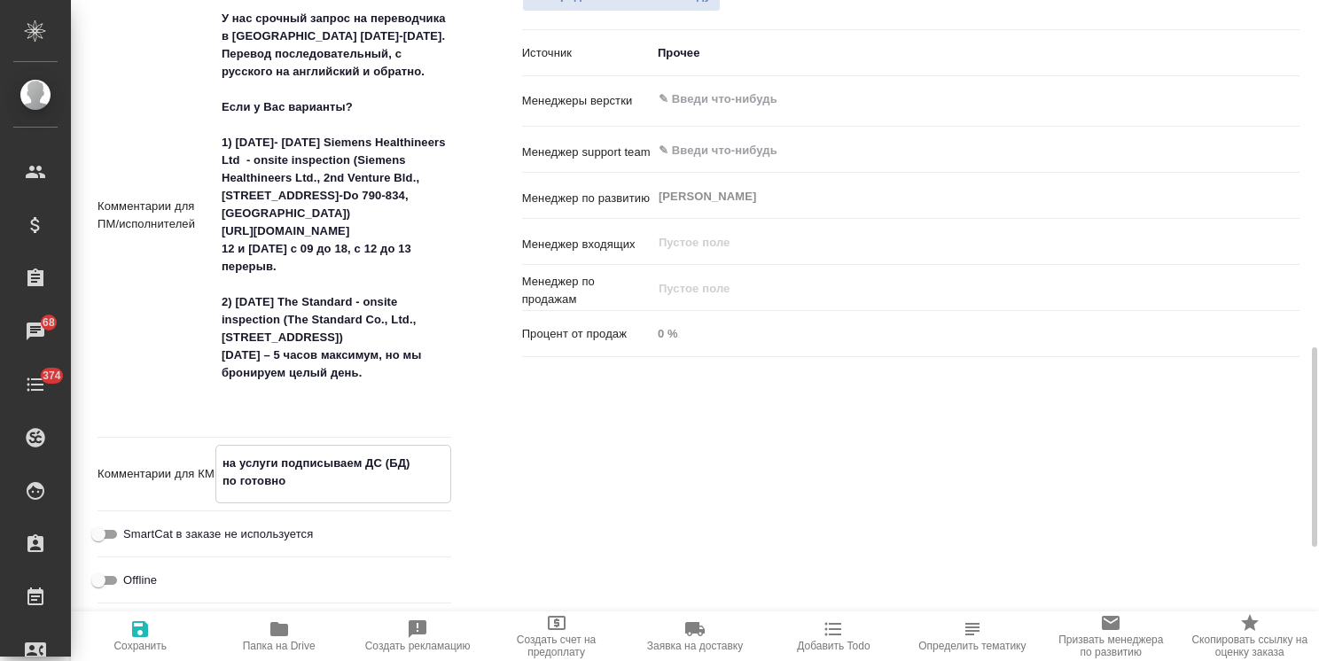
type textarea "на услуги подписываем ДС (БД) по готовнос"
type textarea "x"
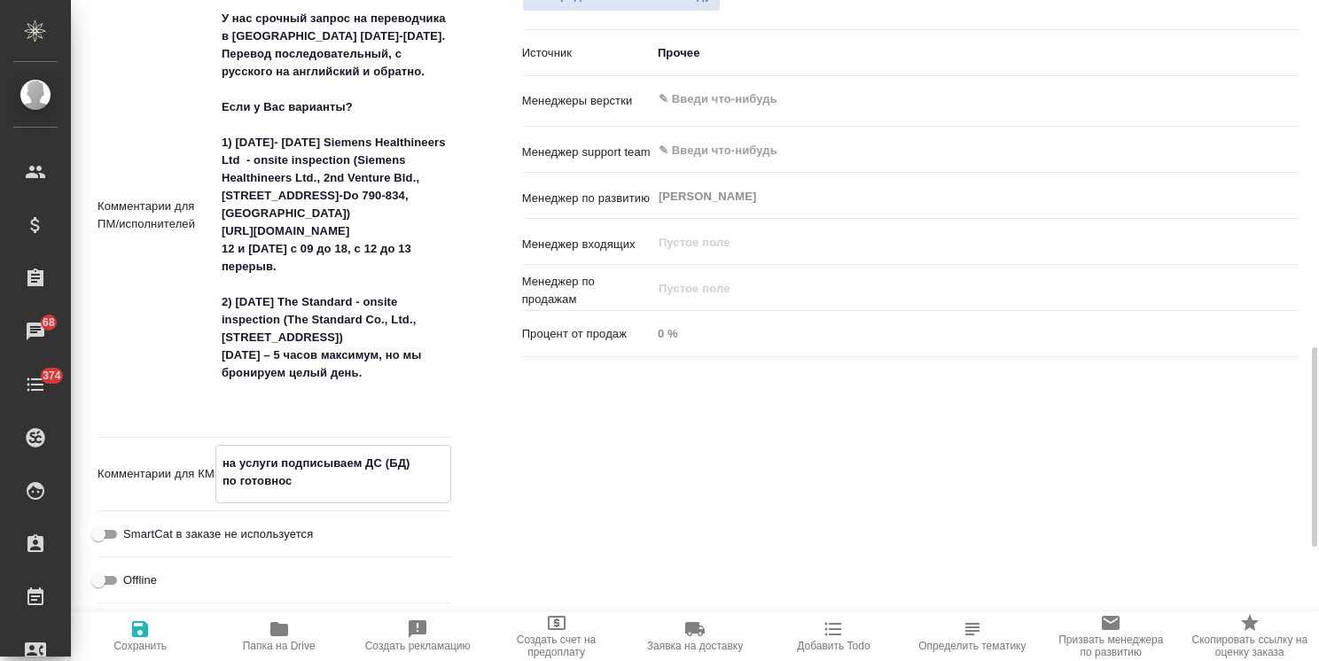
type textarea "x"
type textarea "на услуги подписываем ДС (БД) по готовност"
type textarea "x"
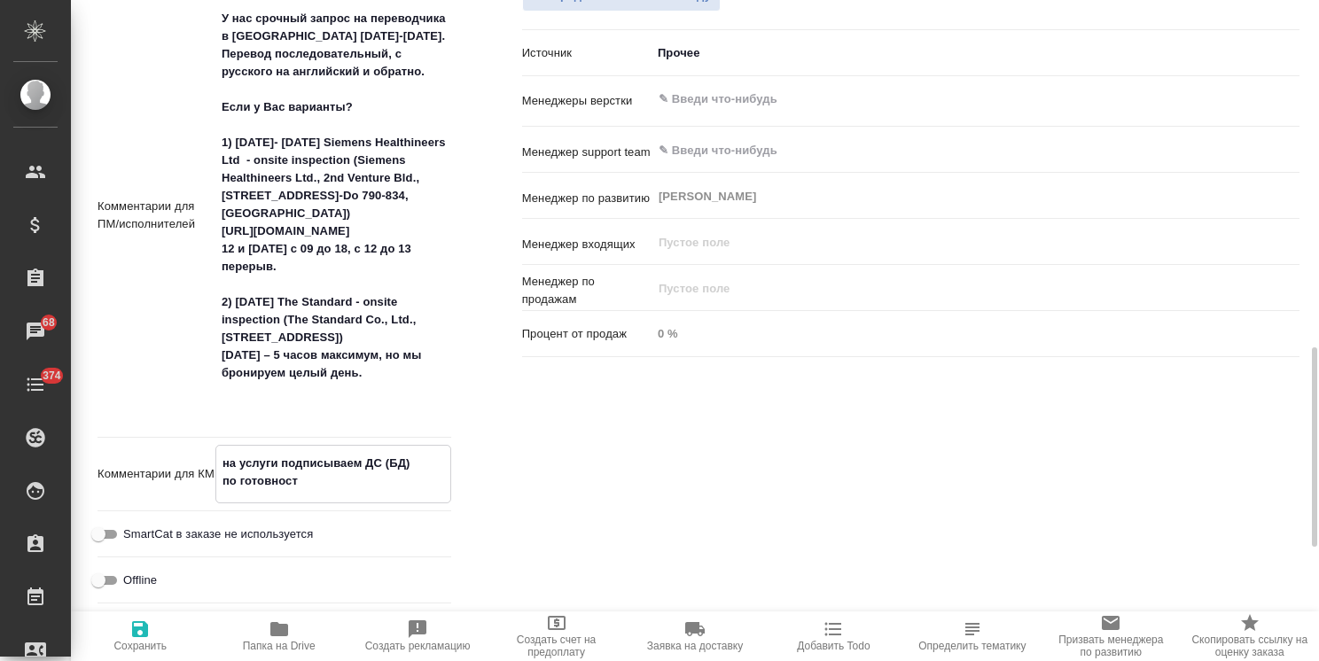
type textarea "на услуги подписываем ДС (БД) по готовности"
type textarea "x"
type textarea "на услуги подписываем ДС (БД) по готовности"
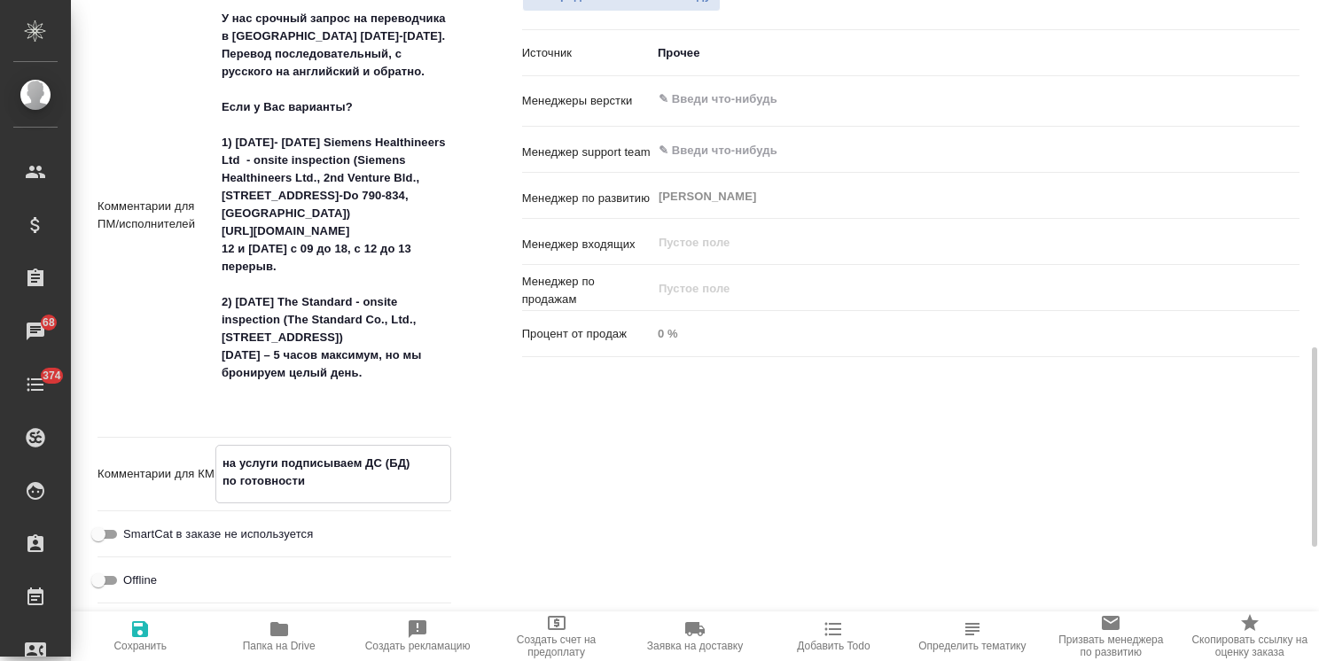
type textarea "x"
type textarea "на услуги подписываем ДС (БД) по готовности д"
type textarea "x"
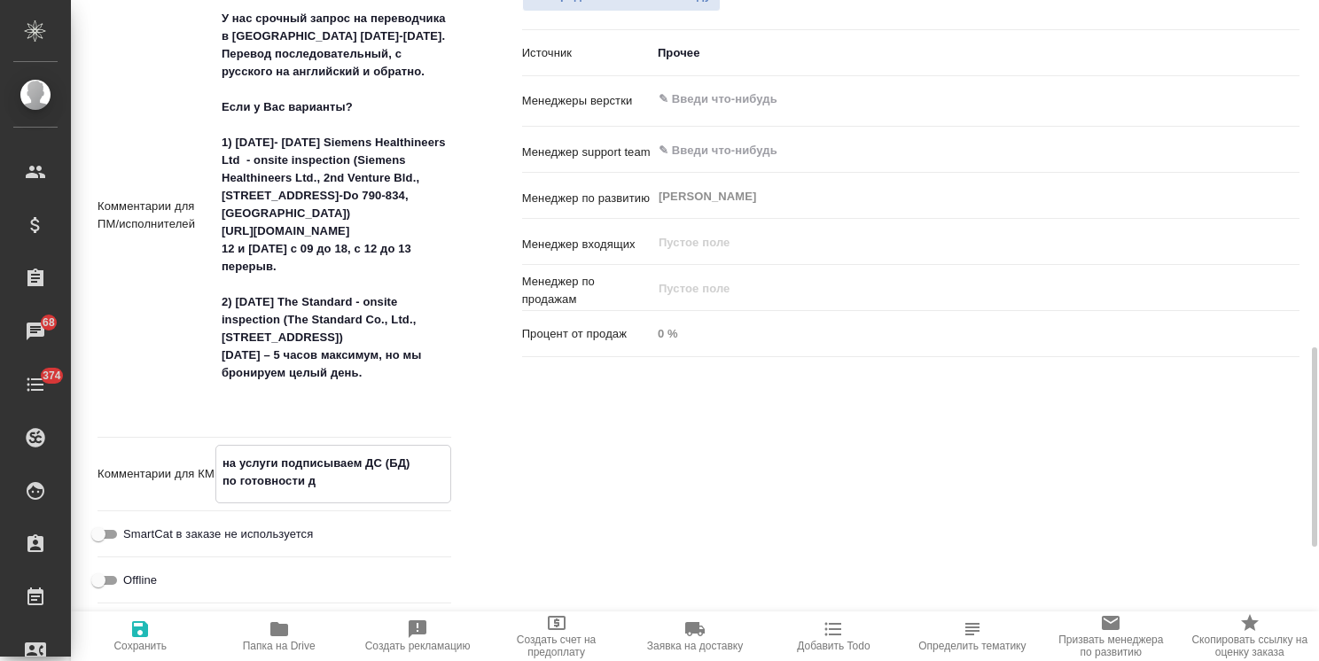
type textarea "x"
type textarea "на услуги подписываем ДС (БД) по готовности до"
type textarea "x"
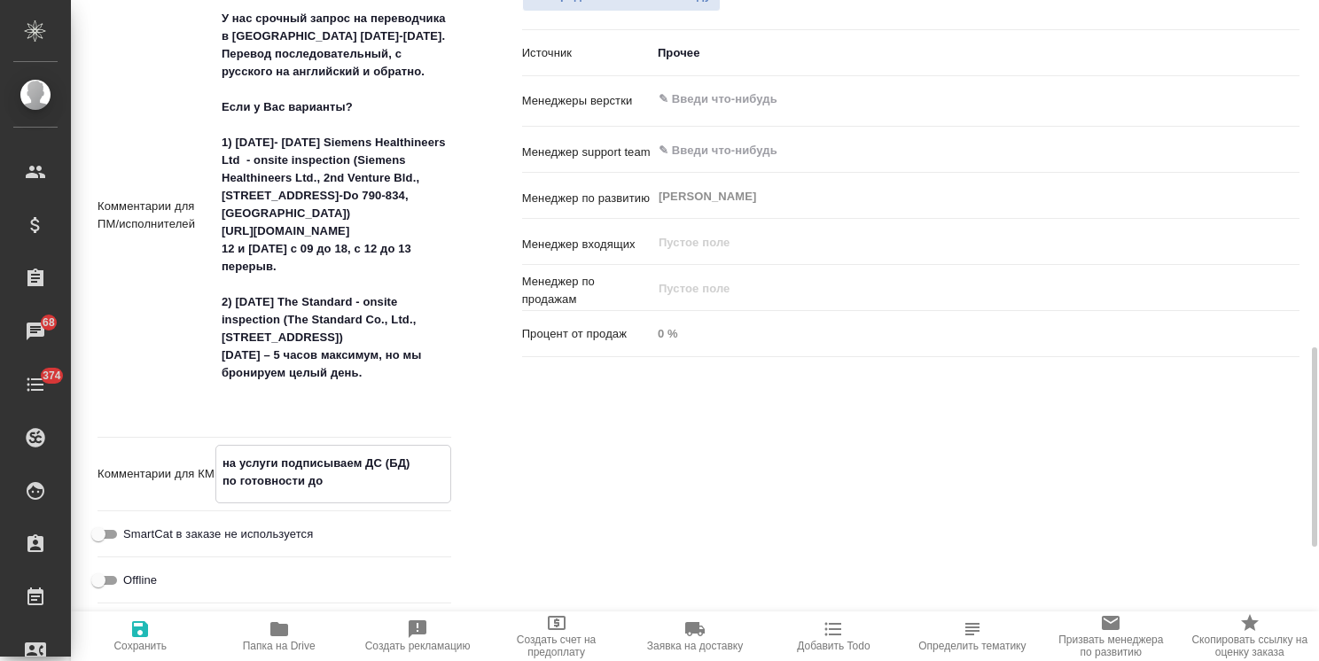
type textarea "x"
type textarea "на услуги подписываем ДС (БД) по готовности доп"
type textarea "x"
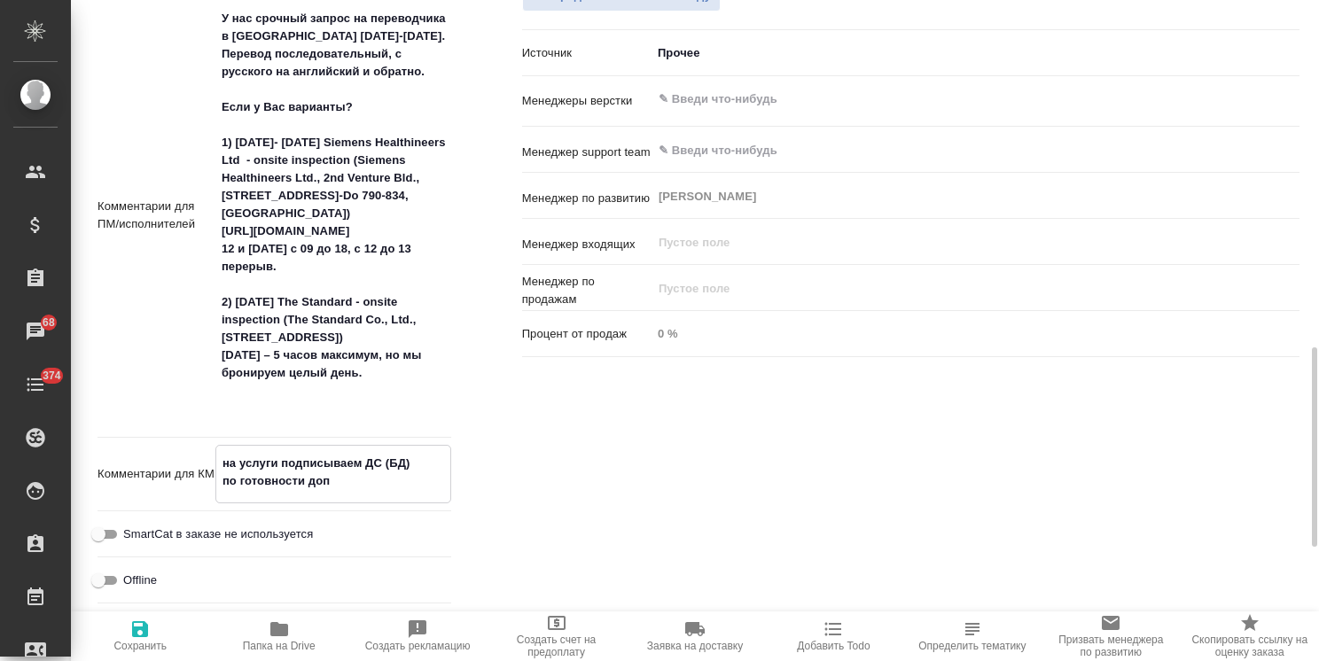
type textarea "на услуги подписываем ДС (БД) по готовности допо"
type textarea "x"
type textarea "на услуги подписываем ДС (БД) по готовности допол"
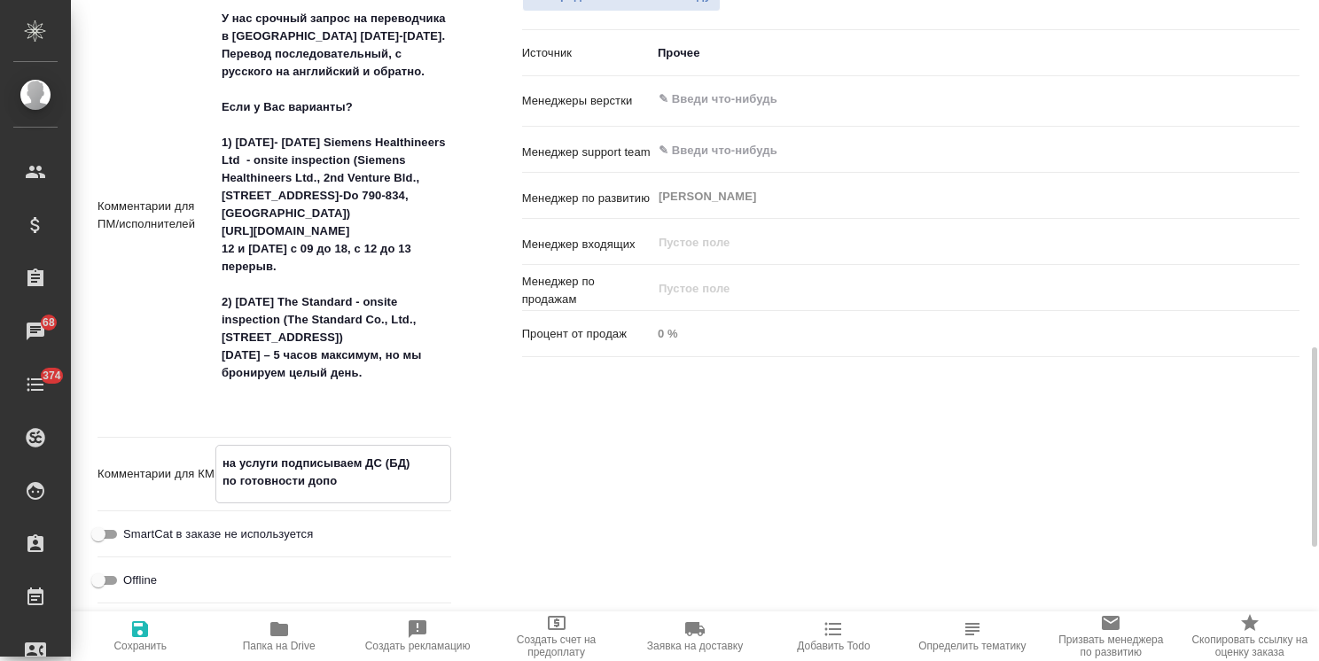
type textarea "x"
type textarea "на услуги подписываем ДС (БД) по готовности дополн"
type textarea "x"
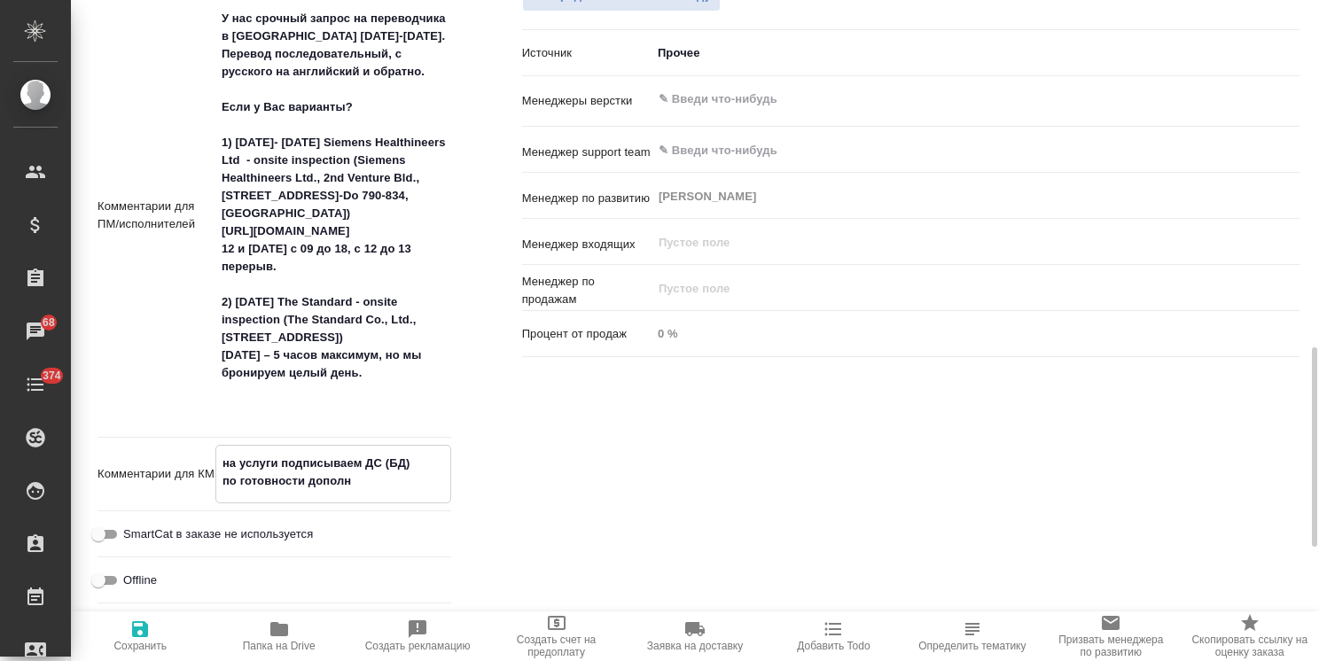
type textarea "x"
type textarea "на услуги подписываем ДС (БД) по готовности дополни"
type textarea "x"
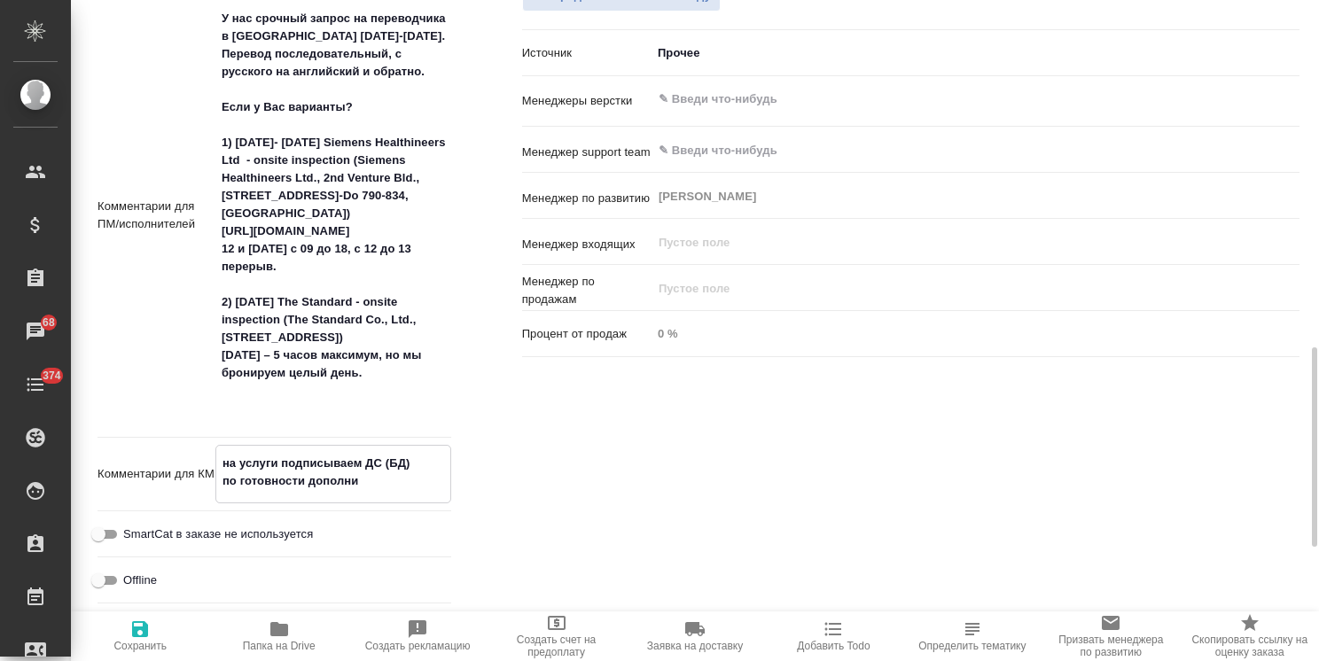
type textarea "x"
type textarea "на услуги подписываем ДС (БД) по готовности дополнит"
type textarea "x"
type textarea "на услуги подписываем ДС (БД) по готовности дополнить"
type textarea "x"
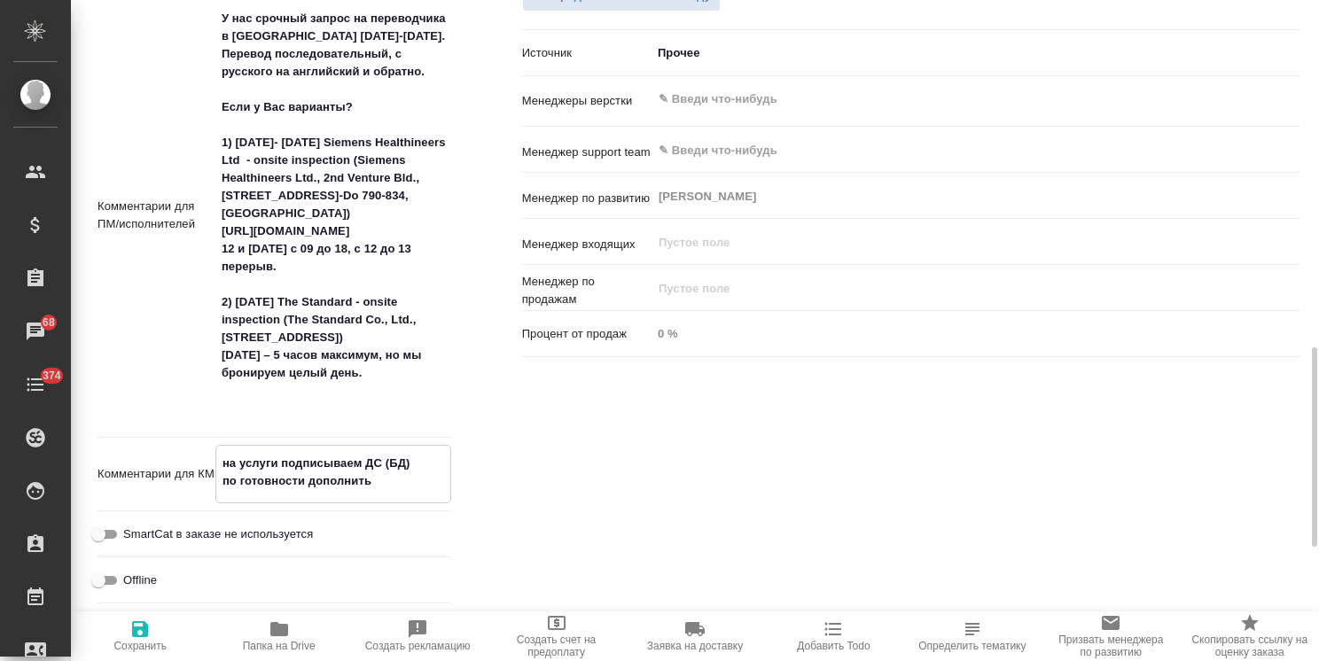
type textarea "x"
type textarea "на услуги подписываем ДС (БД) по готовности дополнить"
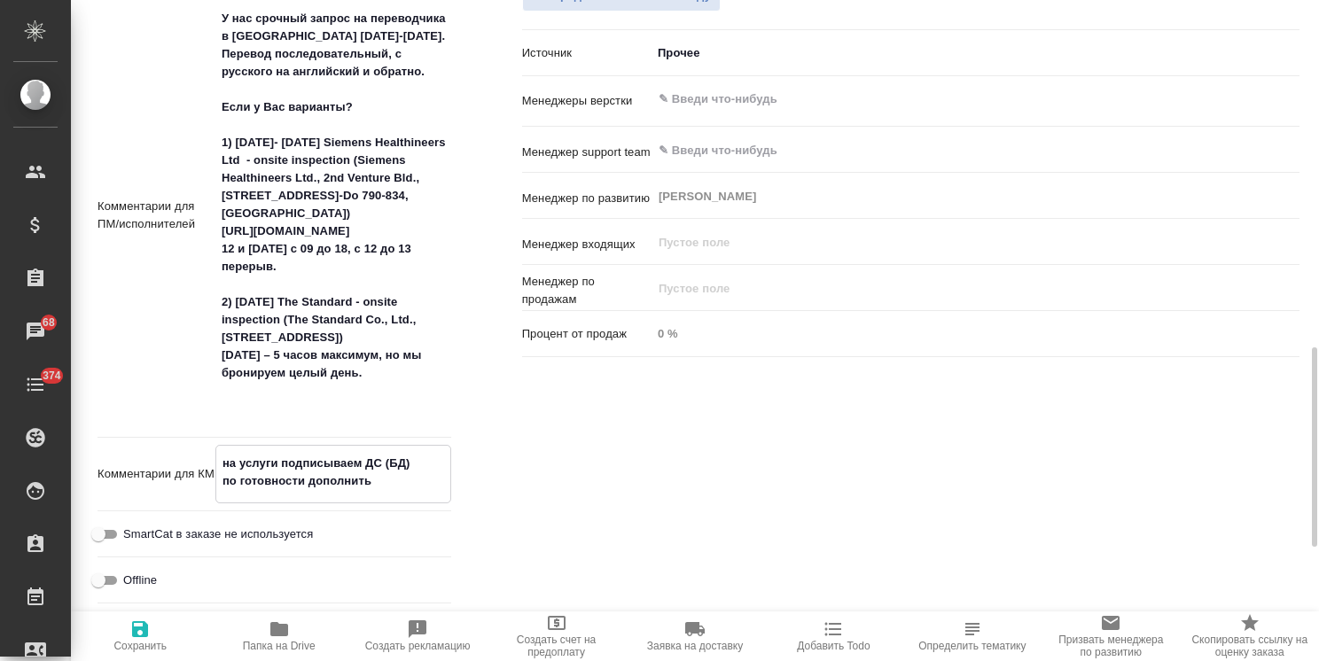
type textarea "x"
type textarea "на услуги подписываем ДС (БД) по готовности дополнить з"
type textarea "x"
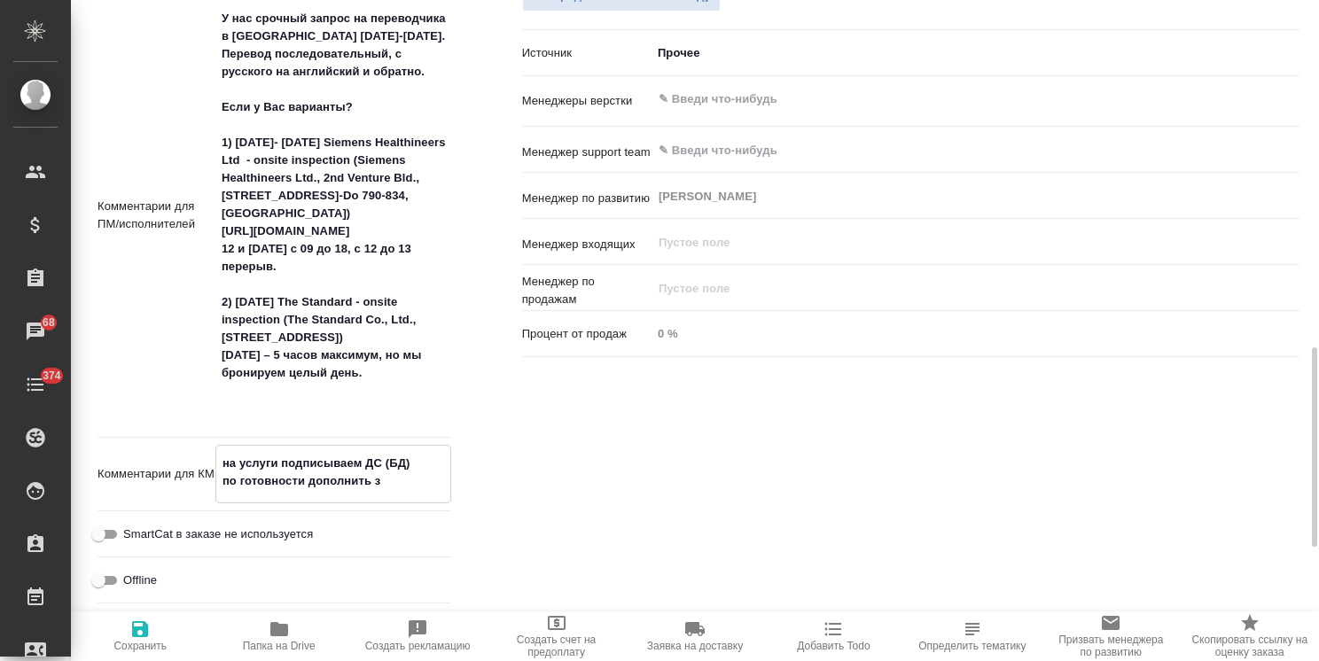
type textarea "на услуги подписываем ДС (БД) по готовности дополнить за"
type textarea "x"
type textarea "на услуги подписываем ДС (БД) по готовности дополнить з"
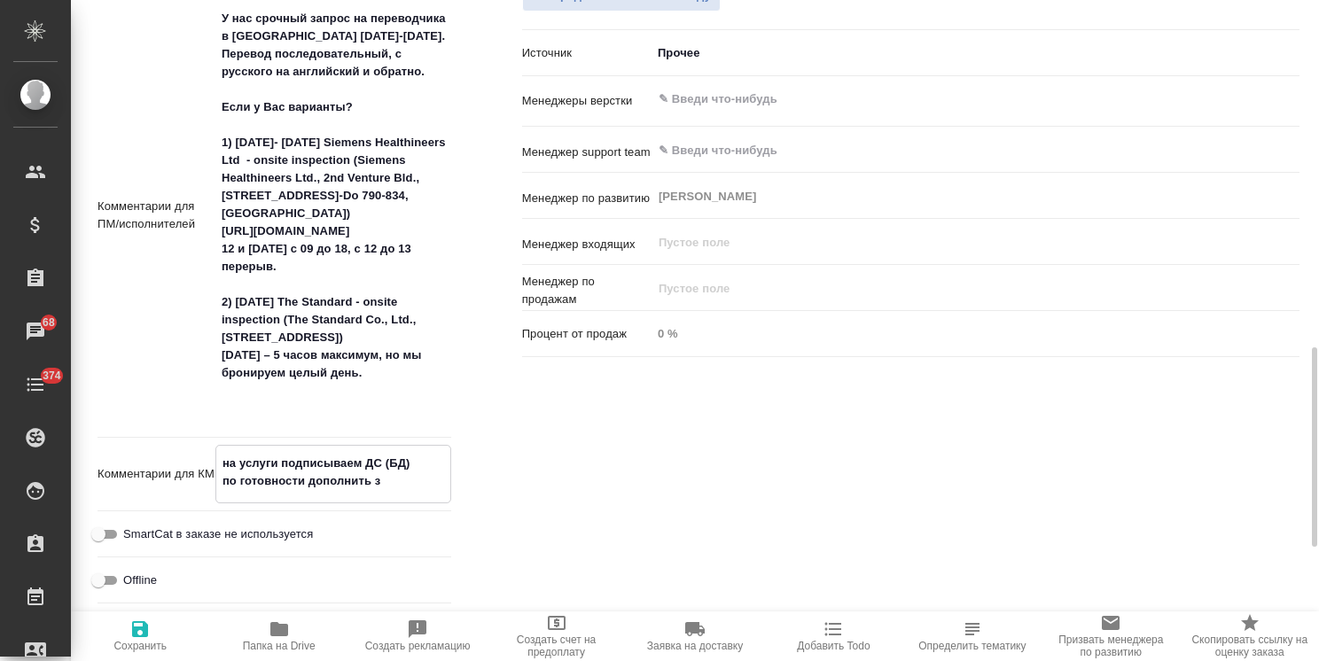
type textarea "x"
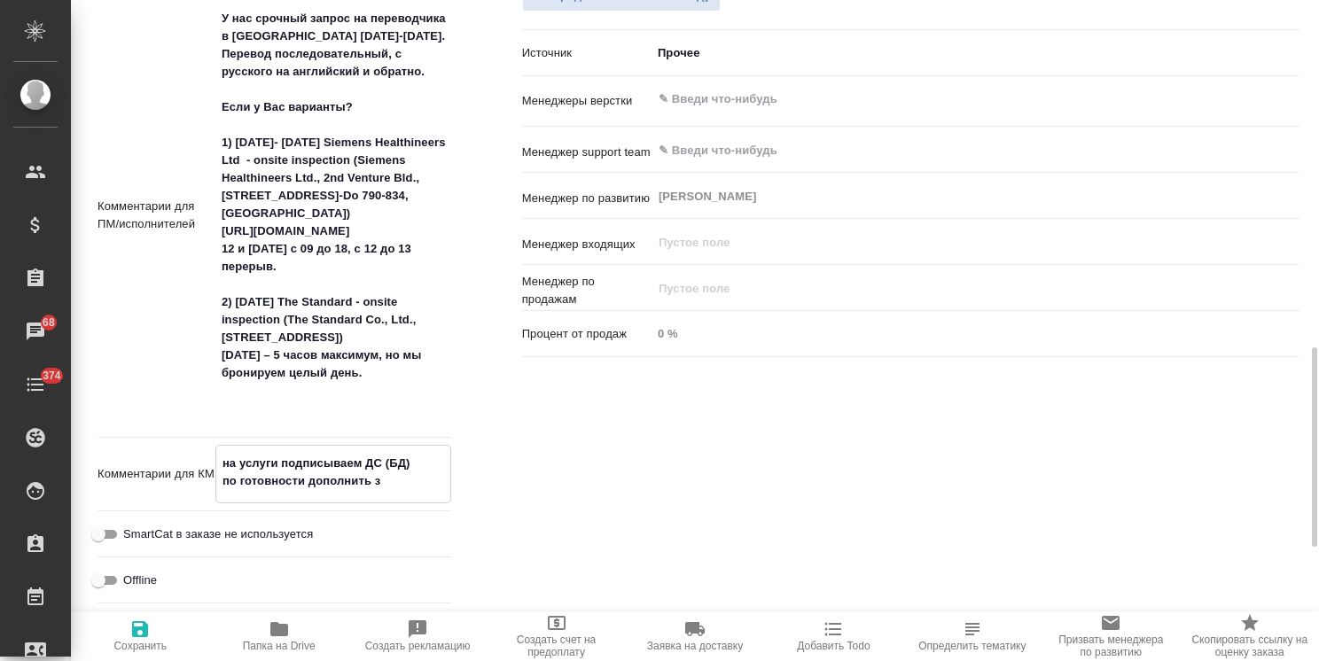
type textarea "на услуги подписываем ДС (БД) по готовности дополнить"
type textarea "x"
type textarea "на услуги подписываем ДС (БД) по готовности дополнить н"
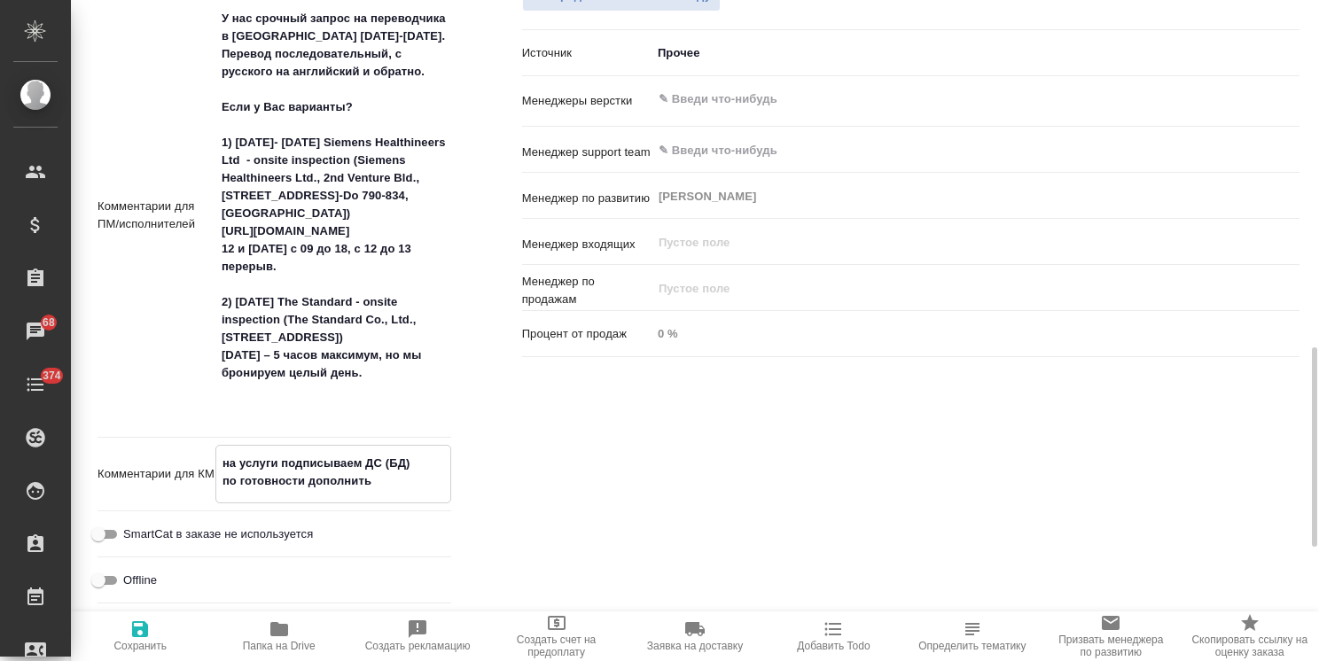
type textarea "x"
type textarea "на услуги подписываем ДС (БД) по готовности дополнить на"
type textarea "x"
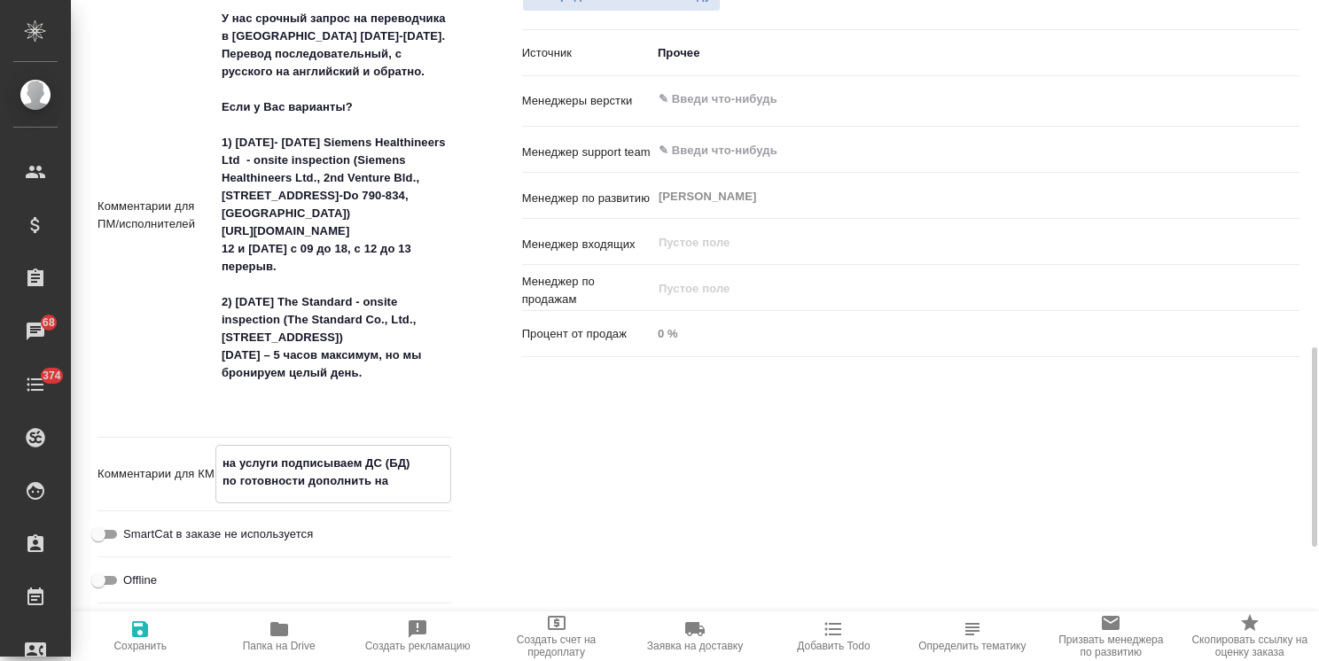
type textarea "x"
type textarea "на услуги подписываем ДС (БД) по готовности дополнить наз"
type textarea "x"
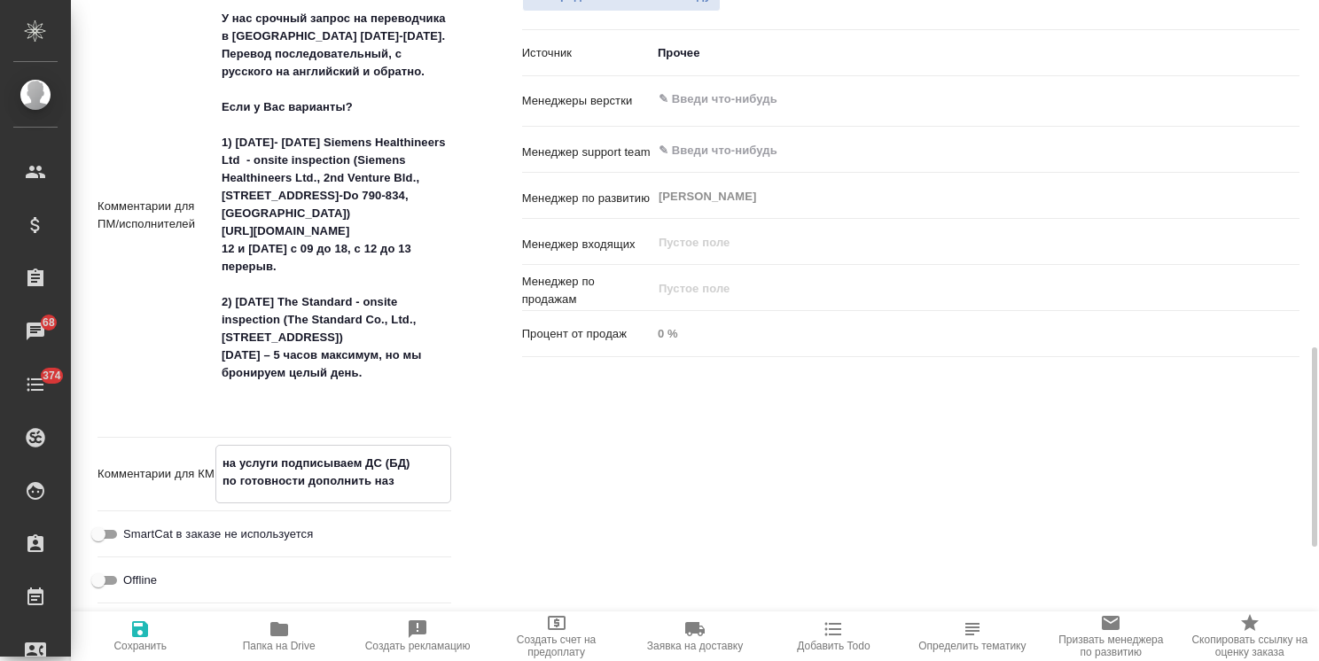
type textarea "x"
type textarea "на услуги подписываем ДС (БД) по готовности дополнить назв"
type textarea "x"
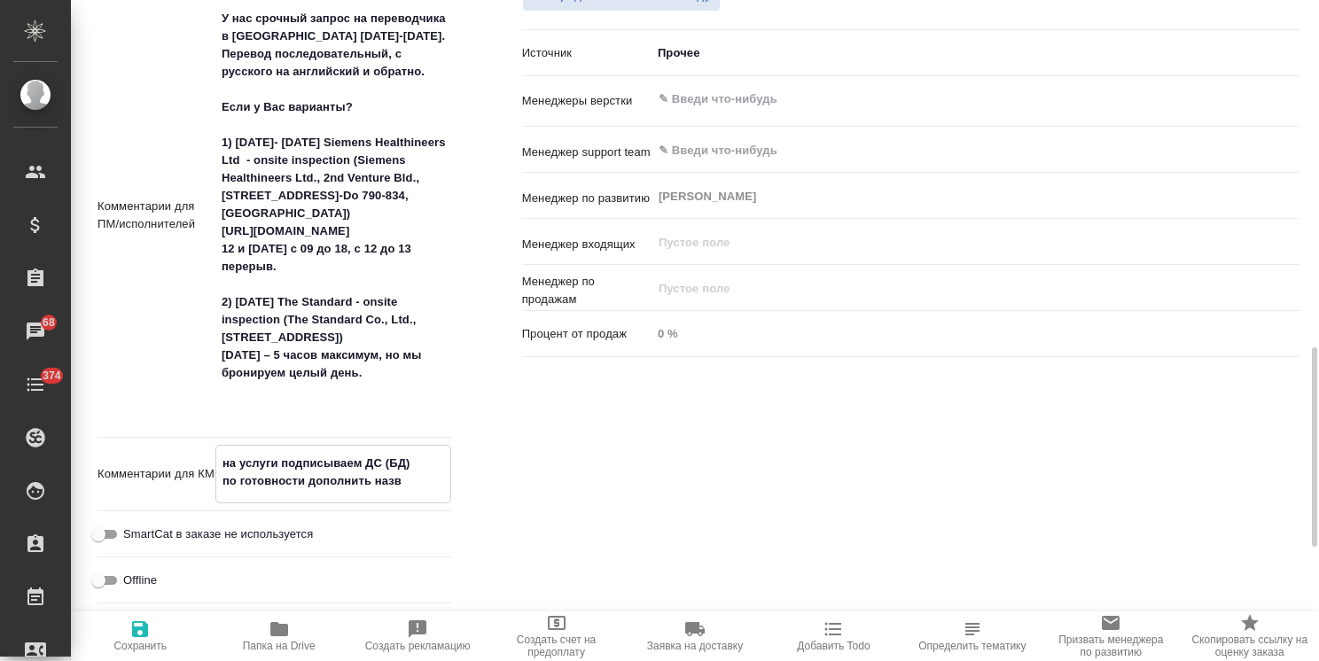
type textarea "на услуги подписываем ДС (БД) по готовности дополнить назва"
type textarea "x"
type textarea "на услуги подписываем ДС (БД) по готовности дополнить назван"
type textarea "x"
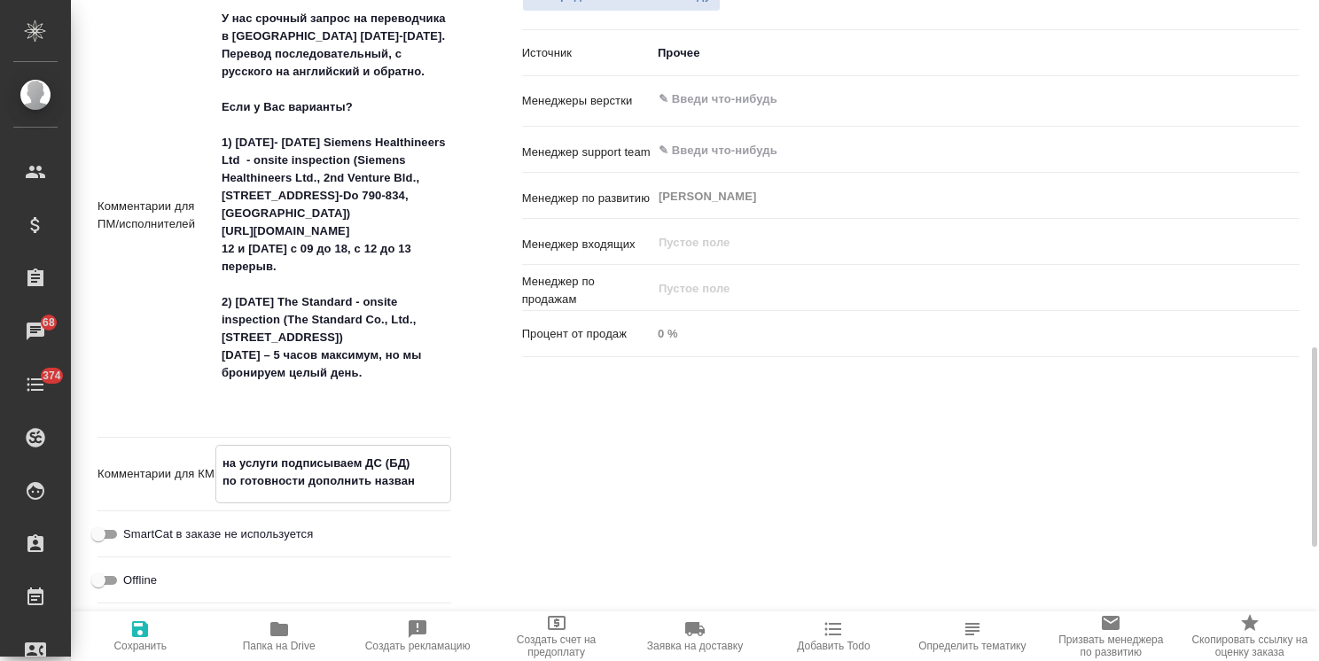
type textarea "x"
type textarea "на услуги подписываем ДС (БД) по готовности дополнить названи"
type textarea "x"
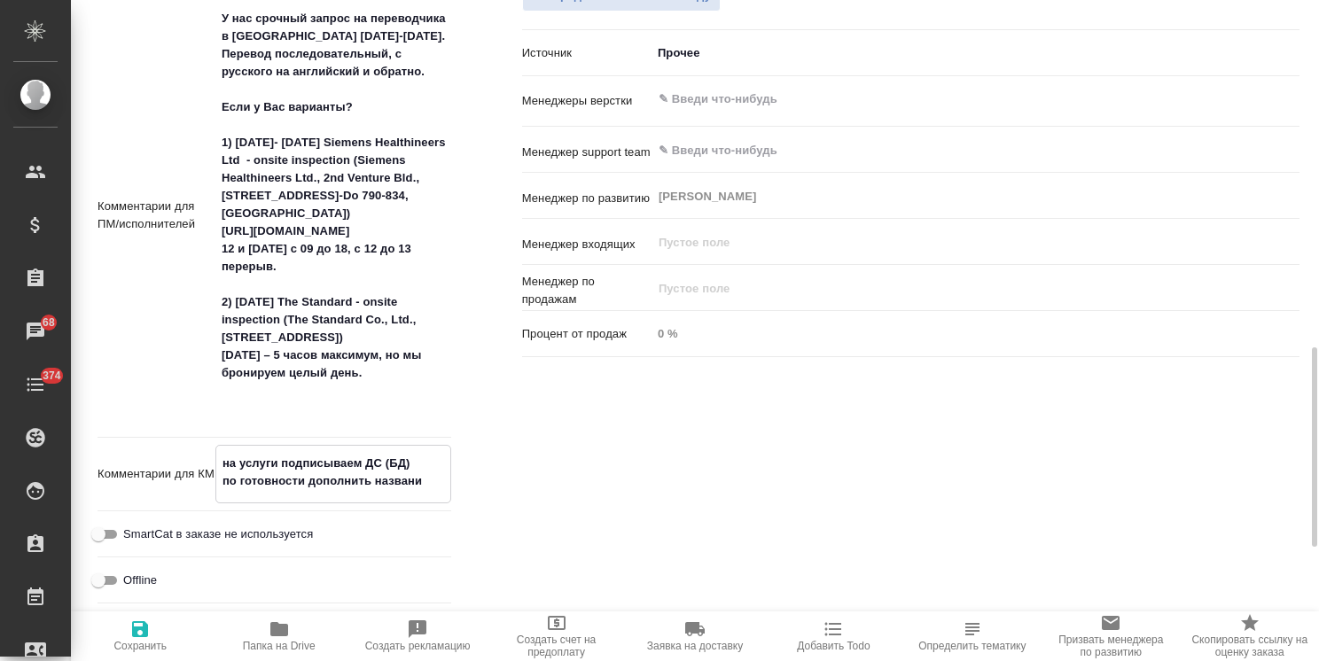
type textarea "x"
type textarea "на услуги подписываем ДС (БД) по готовности дополнить названия"
type textarea "x"
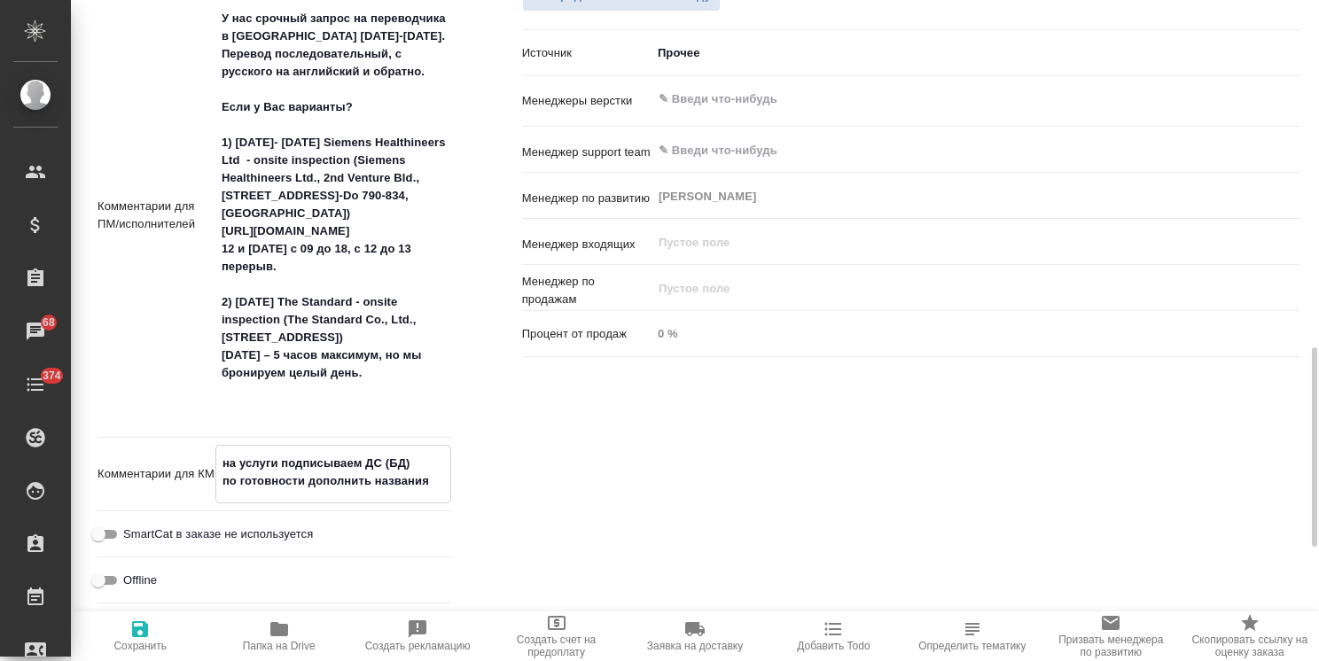
type textarea "x"
type textarea "на услуги подписываем ДС (БД) по готовности дополнить названия"
type textarea "x"
type textarea "на услуги подписываем ДС (БД) по готовности дополнить названия у"
type textarea "x"
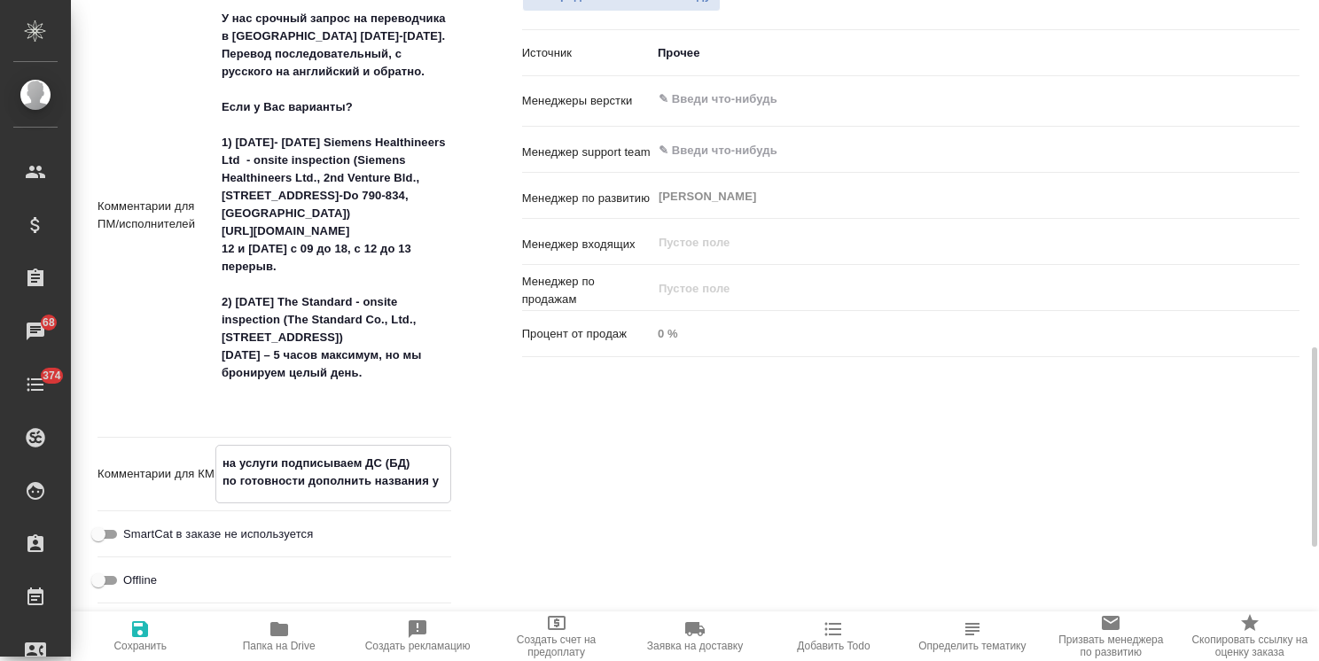
type textarea "x"
type textarea "на услуги подписываем ДС (БД) по готовности дополнить названия ус"
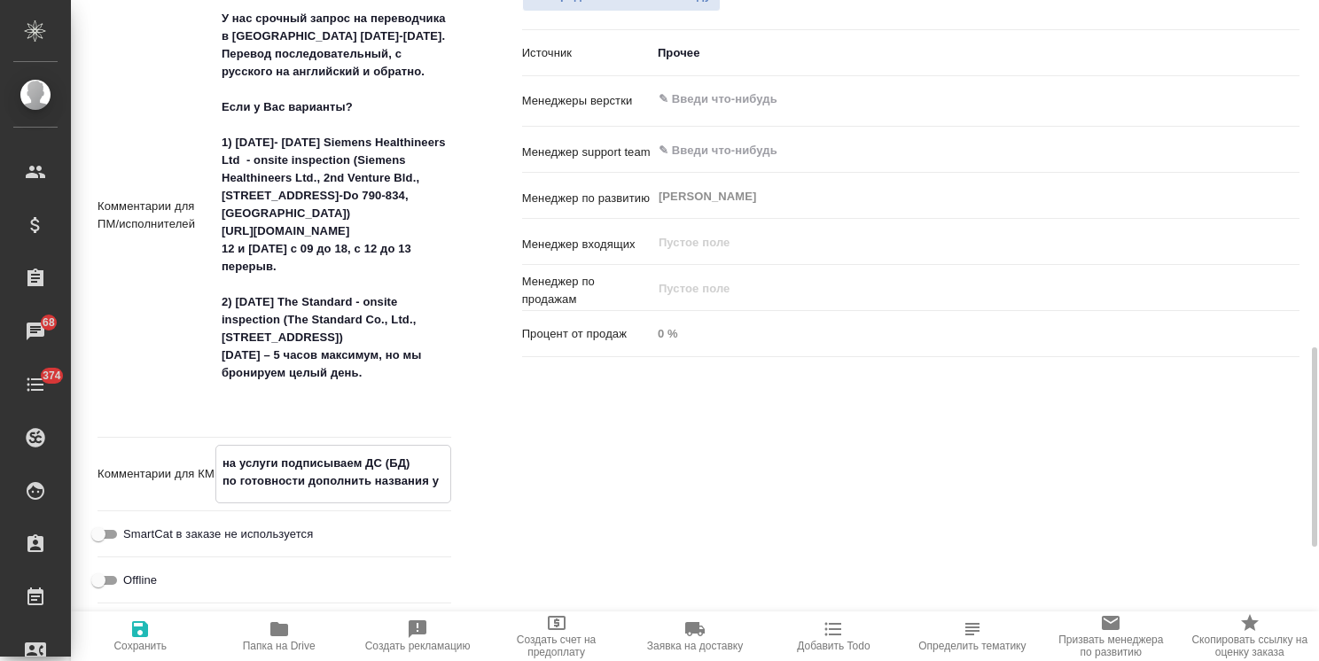
type textarea "x"
type textarea "на услуги подписываем ДС (БД) по готовности дополнить названия усл"
type textarea "x"
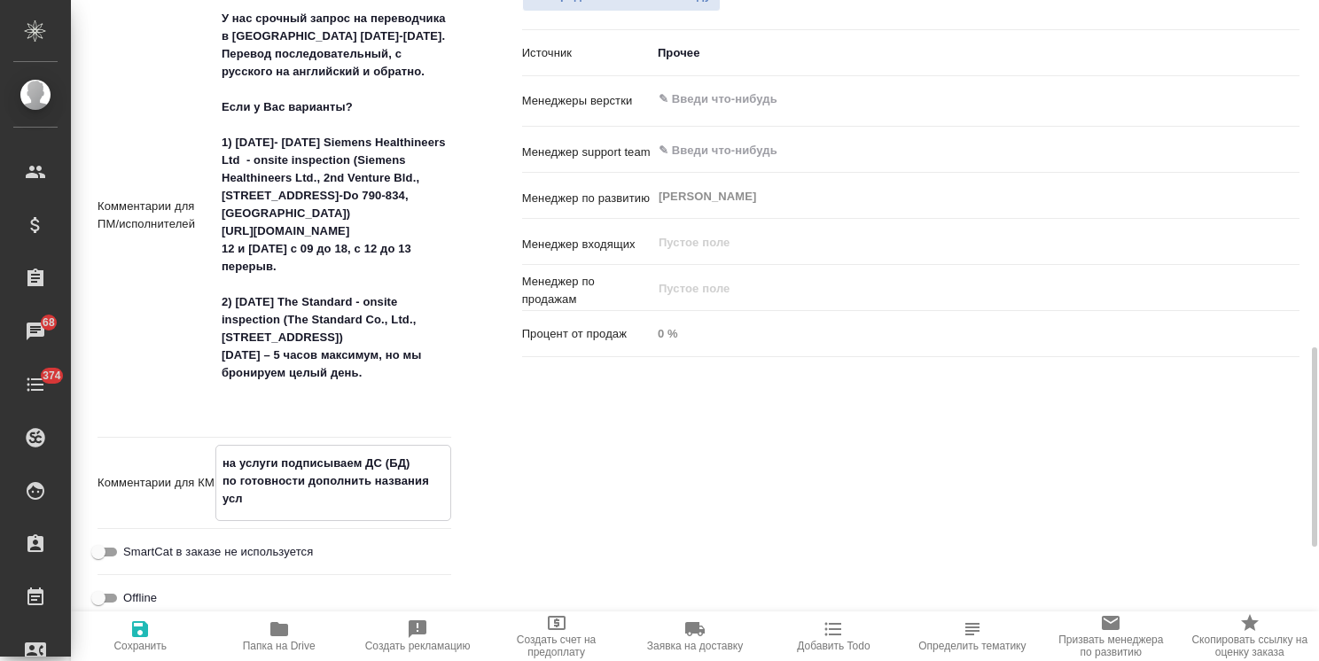
type textarea "x"
type textarea "на услуги подписываем ДС (БД) по готовности дополнить названия услу"
type textarea "x"
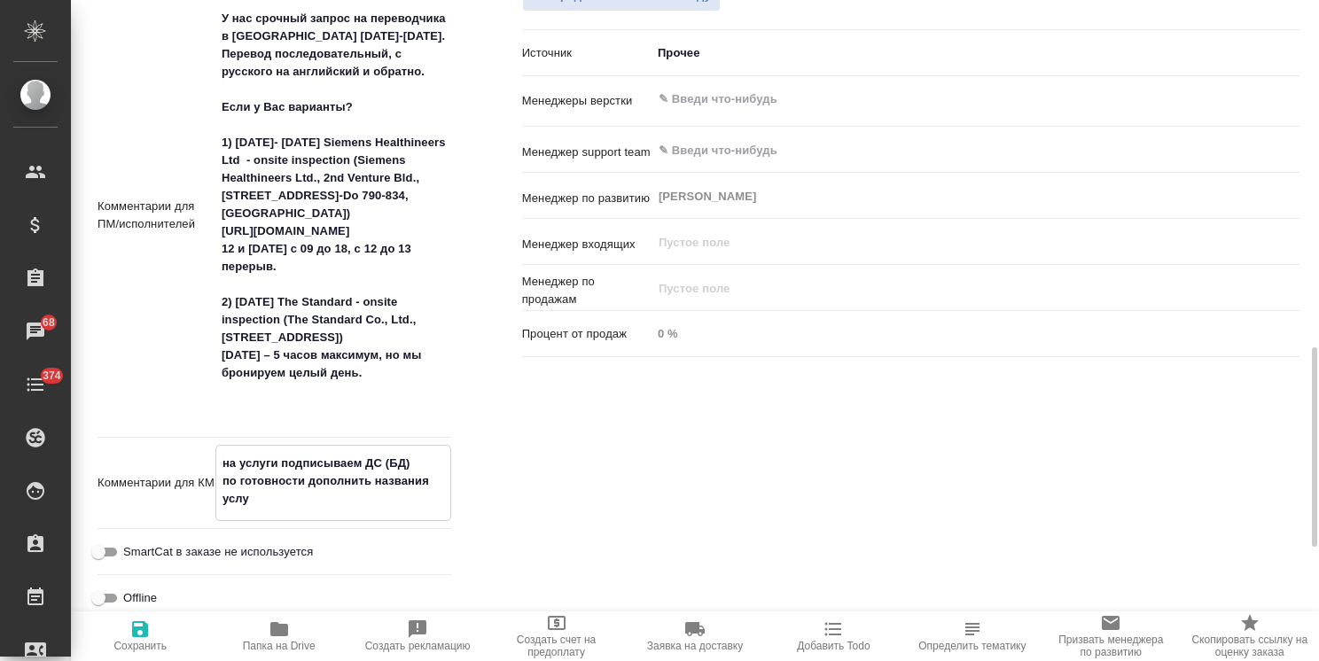
type textarea "x"
type textarea "на услуги подписываем ДС (БД) по готовности дополнить названия услуг"
type textarea "x"
drag, startPoint x: 283, startPoint y: 505, endPoint x: 171, endPoint y: 443, distance: 127.8
click at [172, 444] on div "Путь на drive /Clients/Johnson and Johnson Medical/Orders/S_JNJ-829 Путь Направ…" at bounding box center [275, 218] width 354 height 912
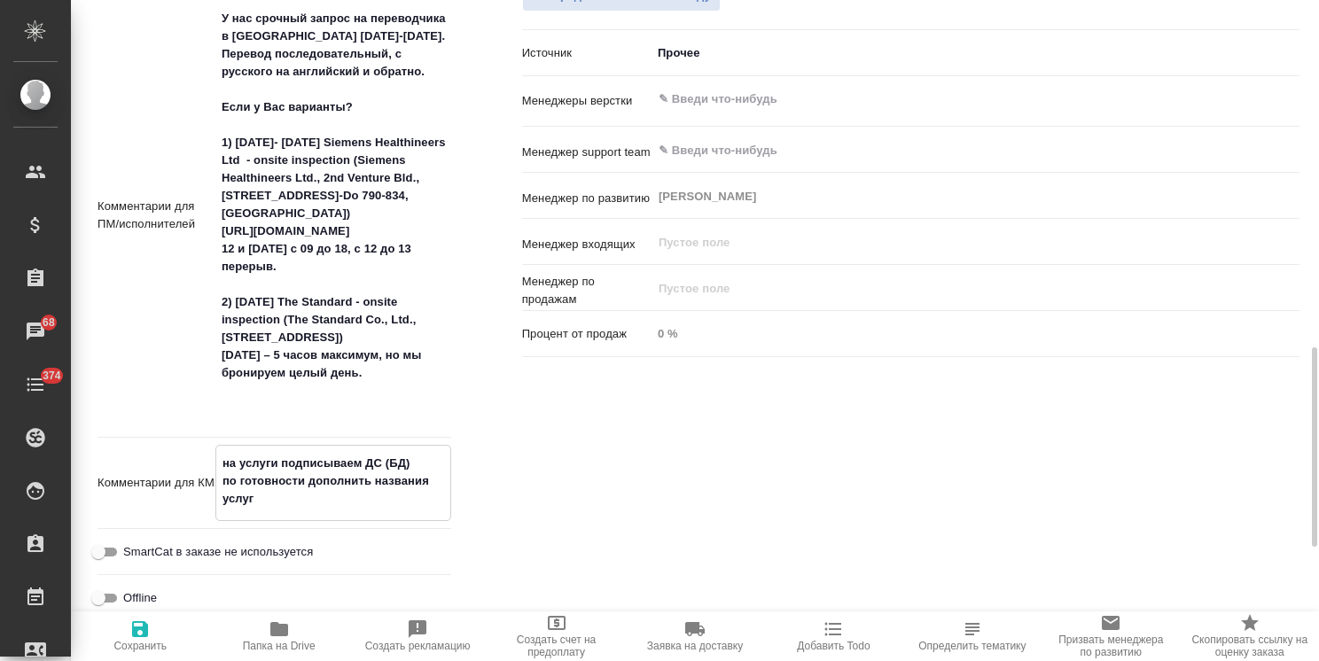
type textarea "на услуги подписываем ДС (БД) по готовности дополнить названия услуг"
type textarea "x"
click at [150, 639] on icon "button" at bounding box center [139, 629] width 21 height 21
type textarea "x"
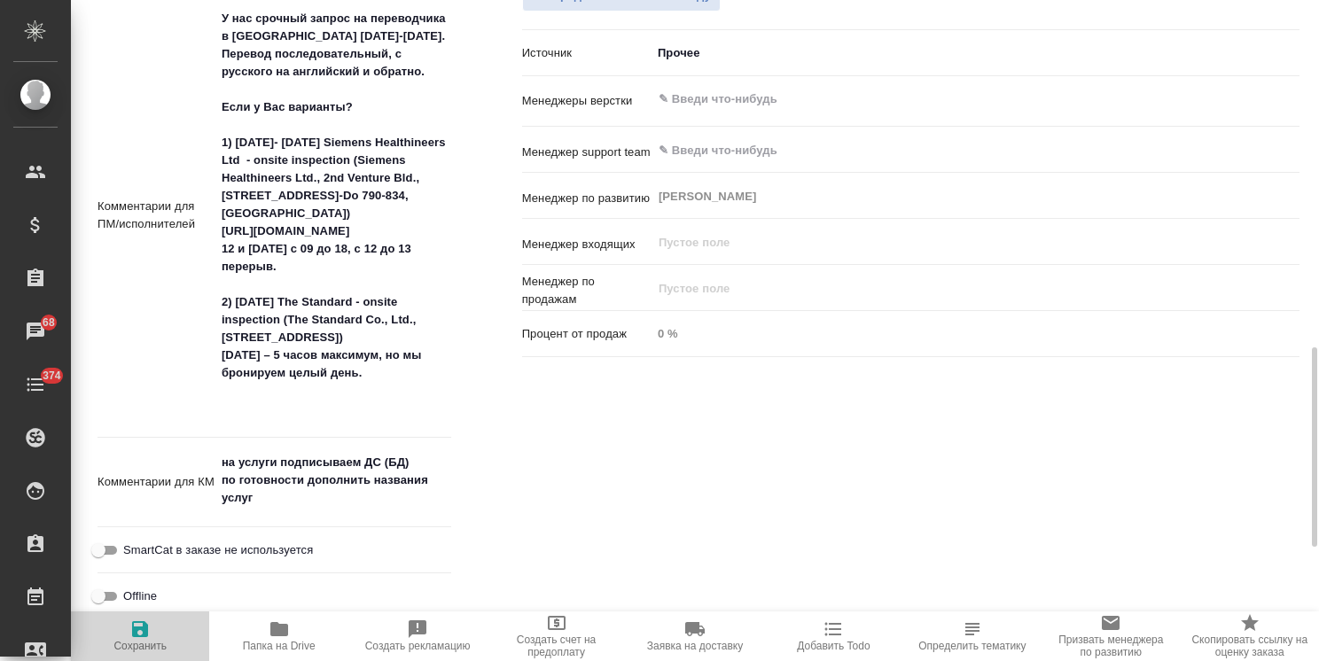
type textarea "x"
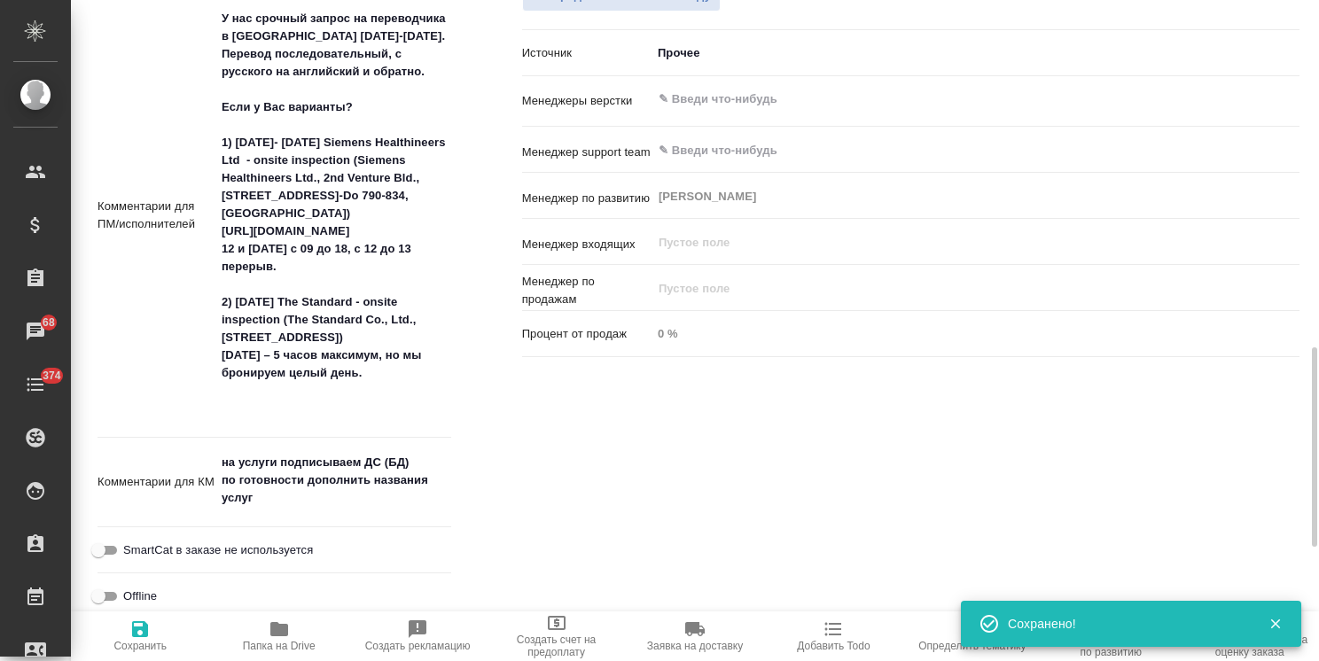
click at [280, 496] on textarea "на услуги подписываем ДС (БД) по готовности дополнить названия услуг" at bounding box center [333, 481] width 236 height 66
drag, startPoint x: 265, startPoint y: 498, endPoint x: 232, endPoint y: 456, distance: 53.7
click at [237, 462] on textarea "на услуги подписываем ДС (БД) по готовности дополнить названия услуг" at bounding box center [333, 482] width 234 height 66
click at [305, 496] on textarea "на услуги подписываем ДС (БД) по готовности дополнить названия услуг" at bounding box center [333, 482] width 234 height 66
drag, startPoint x: 285, startPoint y: 505, endPoint x: 180, endPoint y: 438, distance: 124.4
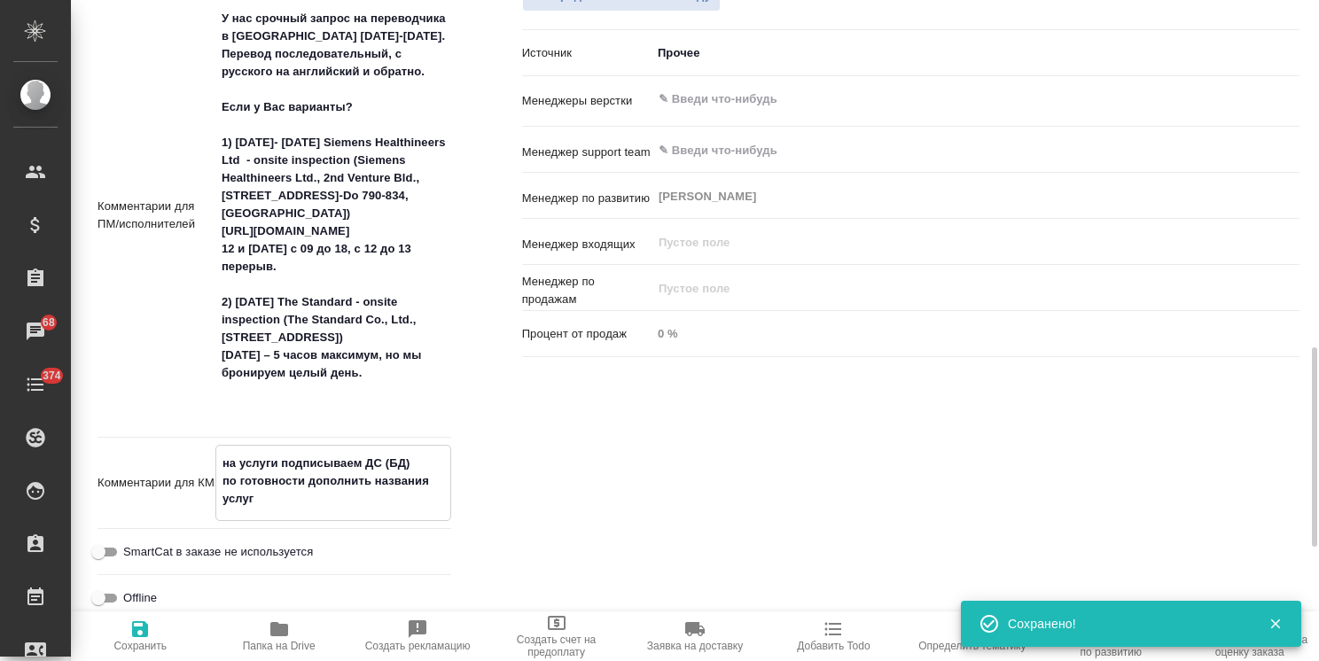
click at [180, 438] on div "Путь на drive /Clients/Johnson and Johnson Medical/Orders/S_JNJ-829 Путь Направ…" at bounding box center [275, 218] width 354 height 912
click at [155, 638] on span "Сохранить" at bounding box center [140, 636] width 117 height 34
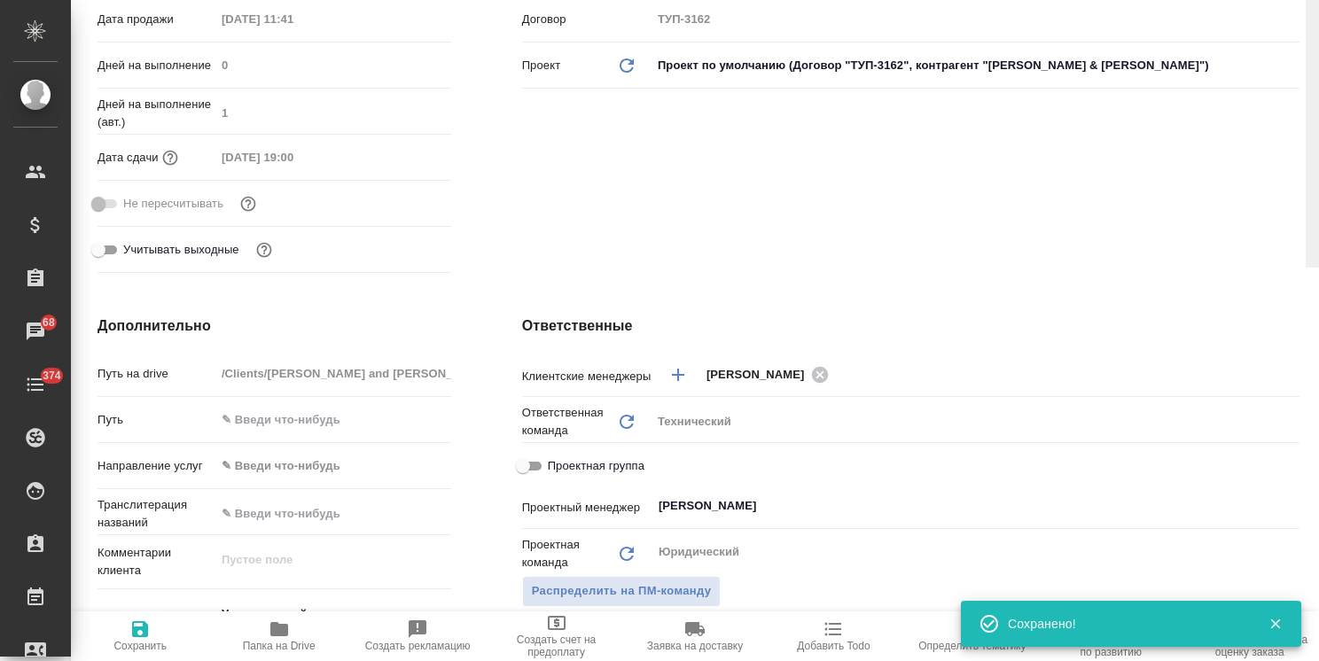
scroll to position [0, 0]
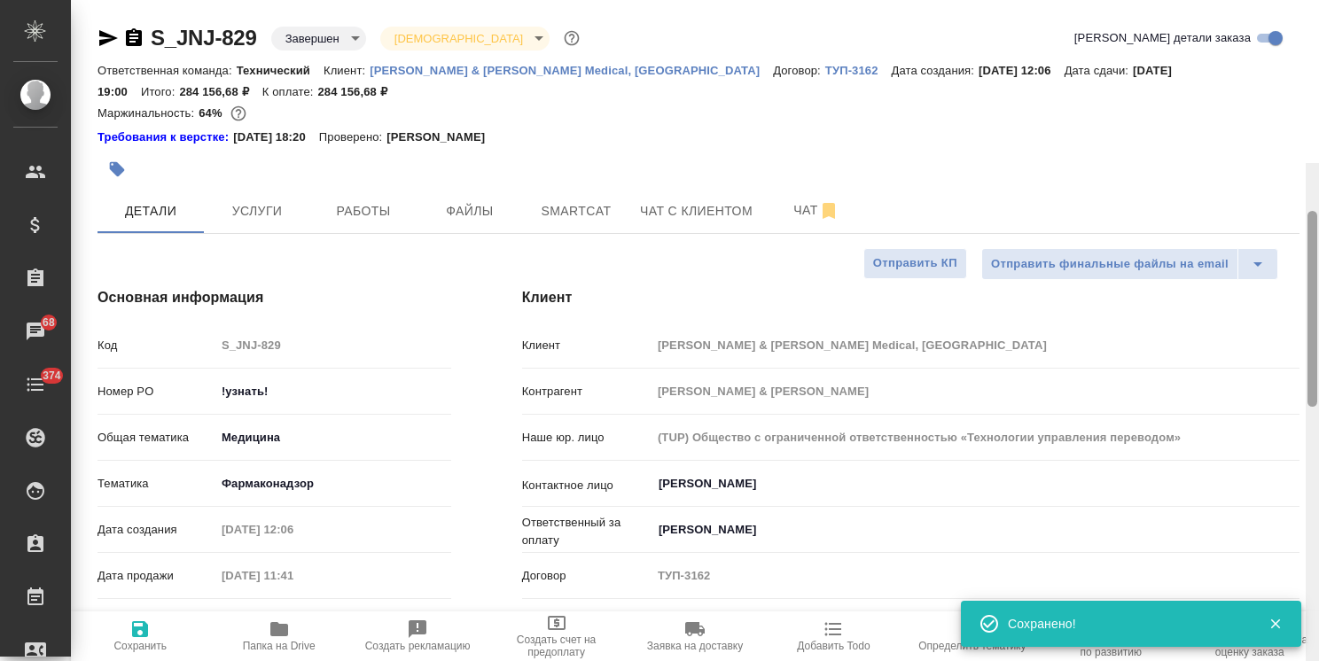
drag, startPoint x: 1309, startPoint y: 418, endPoint x: 1253, endPoint y: 41, distance: 380.9
click at [1299, 48] on div "S_JNJ-829 Завершен closed Святая троица holyTrinity Кратко детали заказа Ответс…" at bounding box center [695, 330] width 1248 height 661
click at [552, 72] on p "[PERSON_NAME] & [PERSON_NAME] Medical, [GEOGRAPHIC_DATA]" at bounding box center [571, 70] width 403 height 13
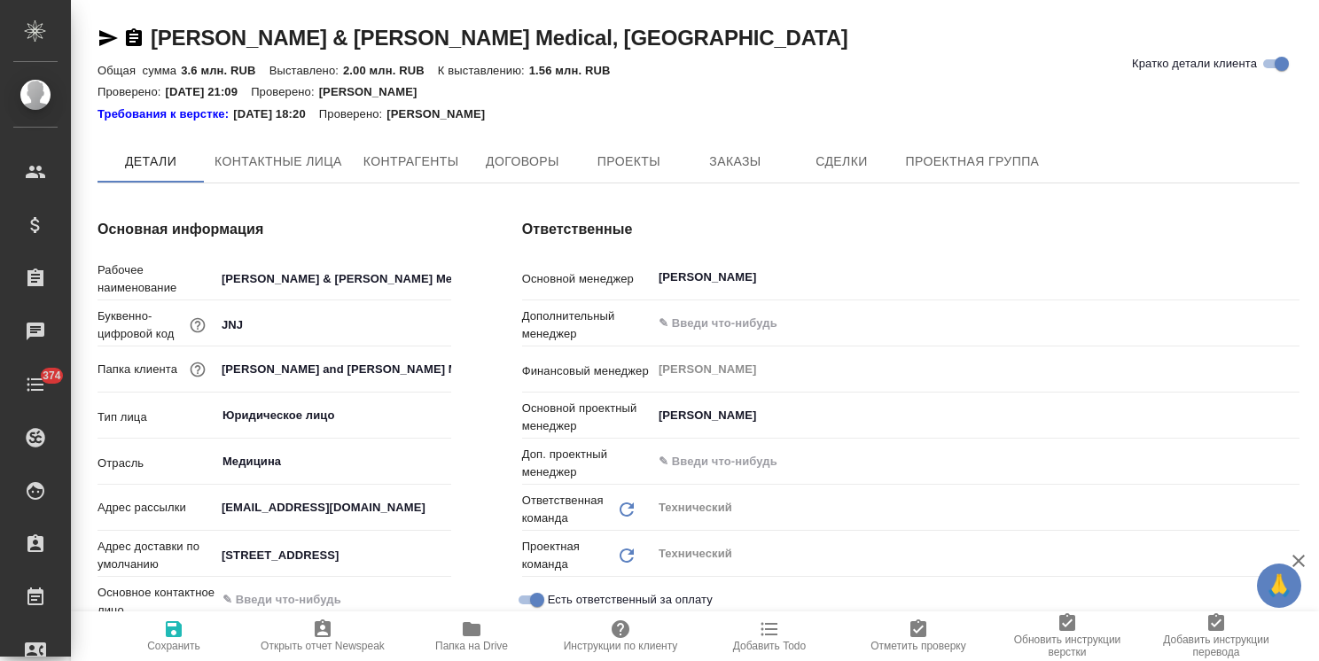
type textarea "x"
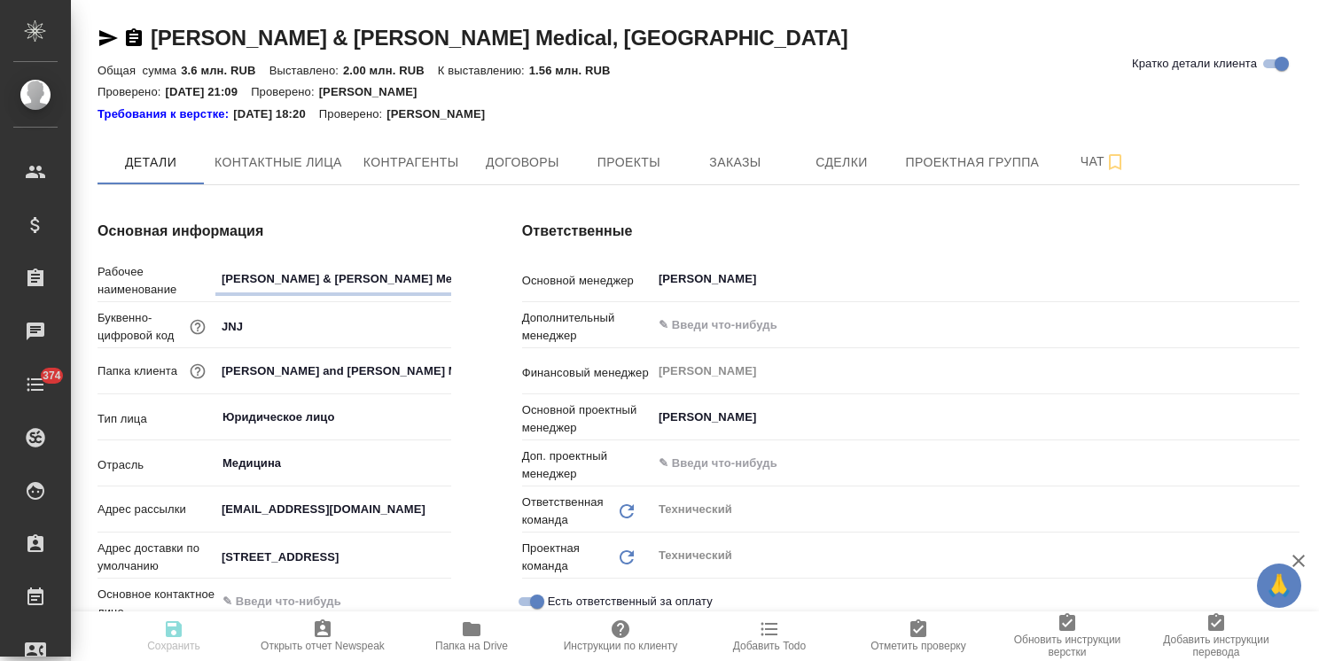
type textarea "x"
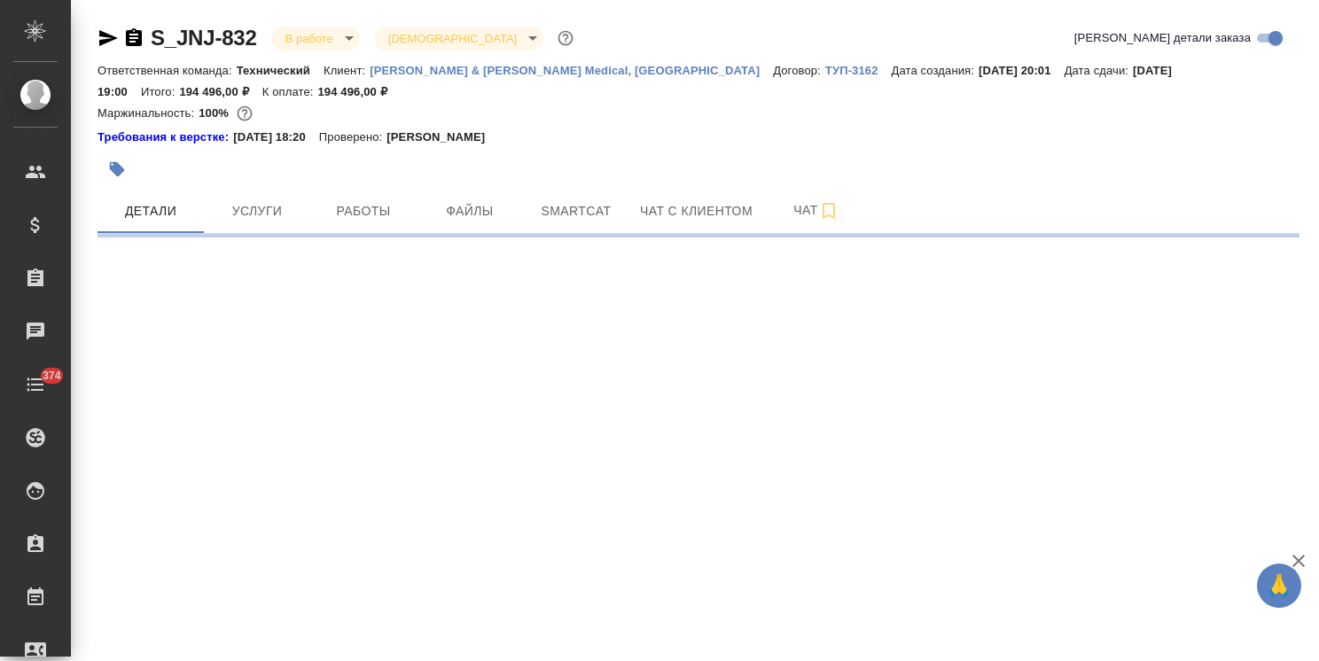
select select "RU"
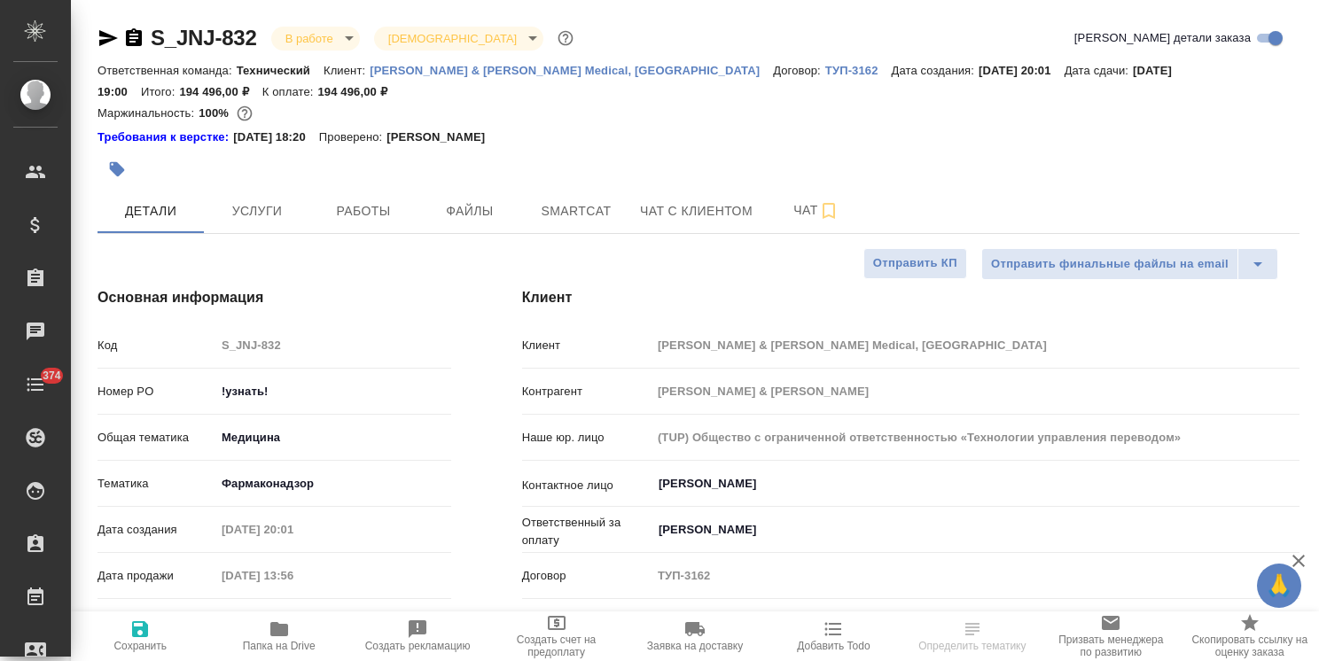
type textarea "x"
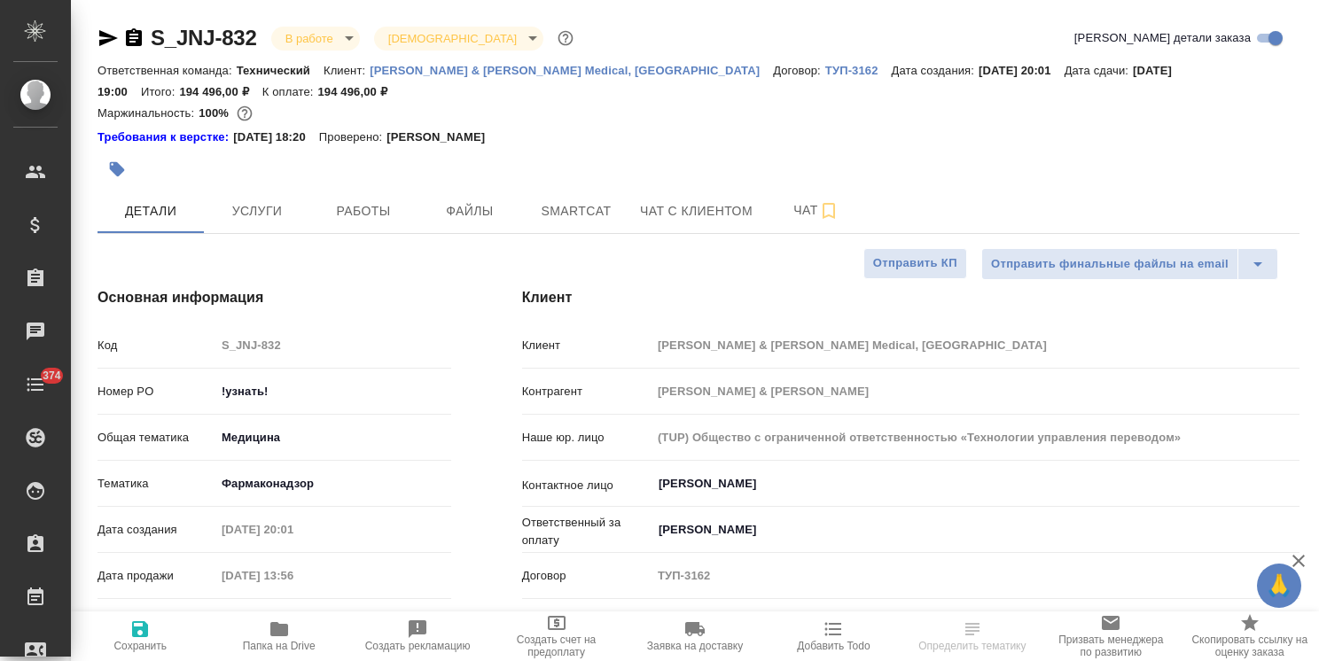
type textarea "x"
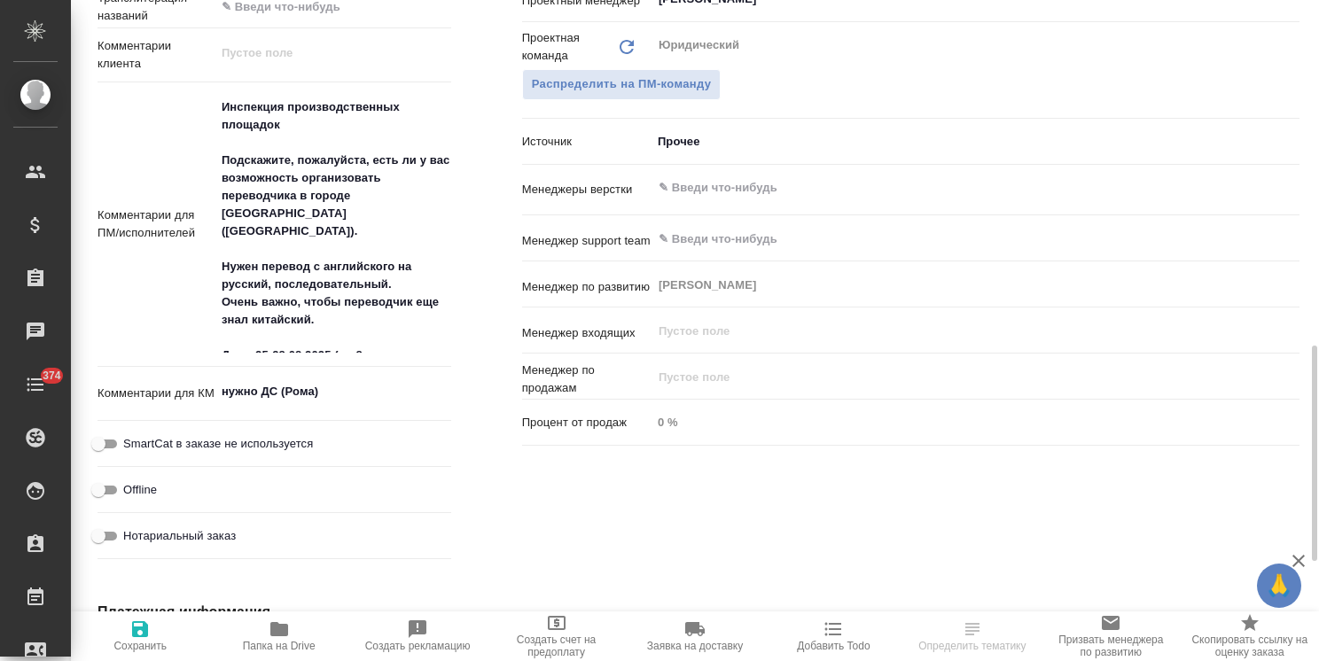
scroll to position [1241, 0]
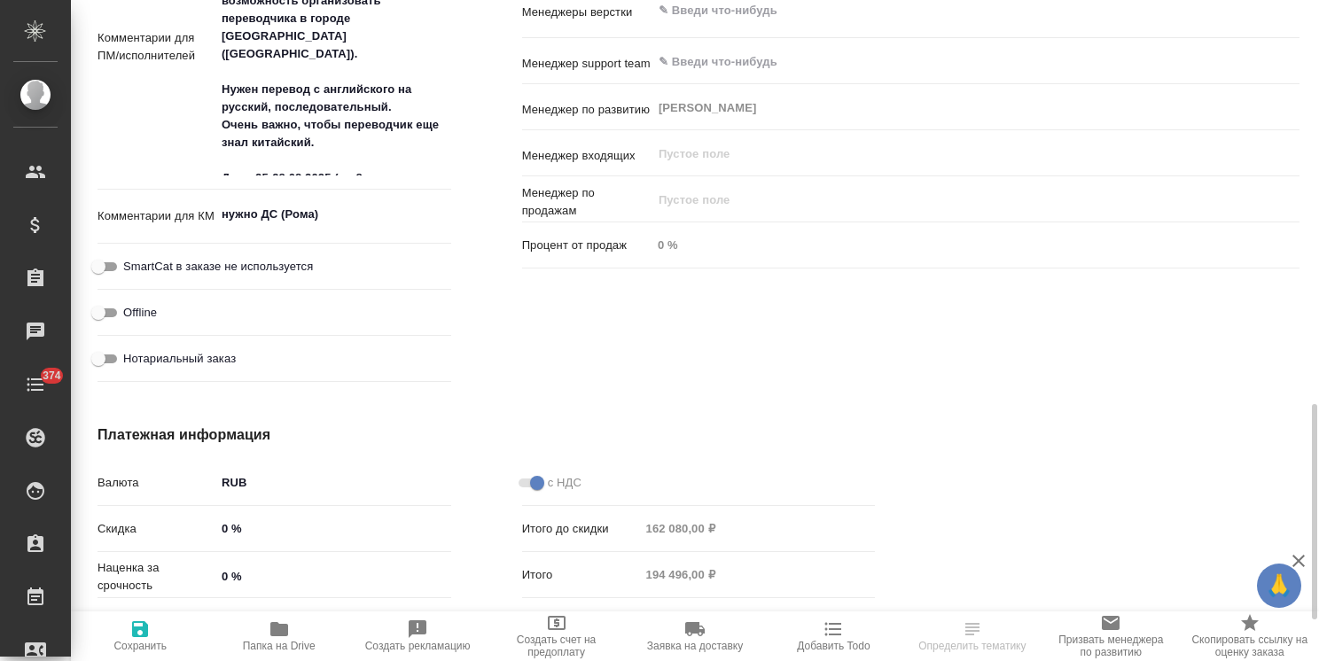
type textarea "x"
drag, startPoint x: 358, startPoint y: 207, endPoint x: 223, endPoint y: 324, distance: 178.5
click at [0, 247] on html "🙏 .cls-1 fill:#fff; AWATERA [PERSON_NAME] Спецификации Заказы Чаты 374 Todo Про…" at bounding box center [659, 330] width 1319 height 661
paste textarea "а услуги подписываем ДС (БД) по готовности дополнить названия услуг"
type textarea "на услуги подписываем ДС (БД) по готовности дополнить названия услуг"
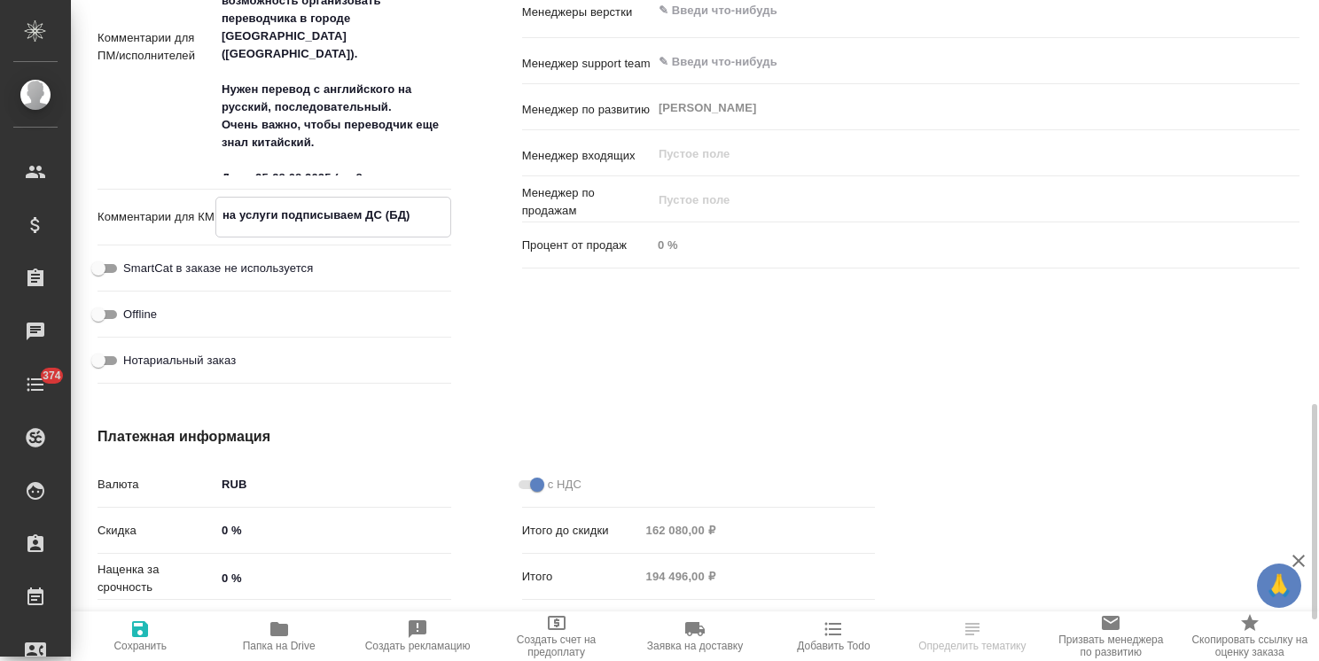
type textarea "x"
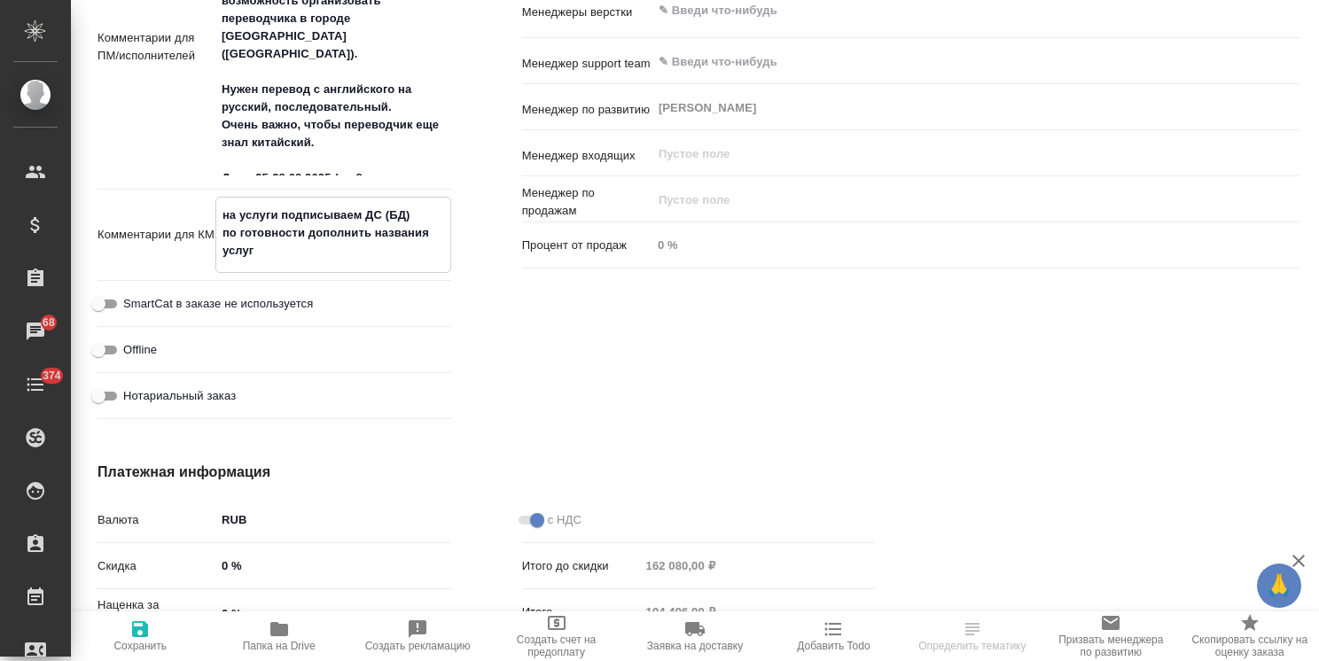
type textarea "на услуги подписываем ДС (БД) по готовности дополнить названия услуг"
type textarea "x"
click at [147, 636] on icon "button" at bounding box center [140, 629] width 16 height 16
type textarea "x"
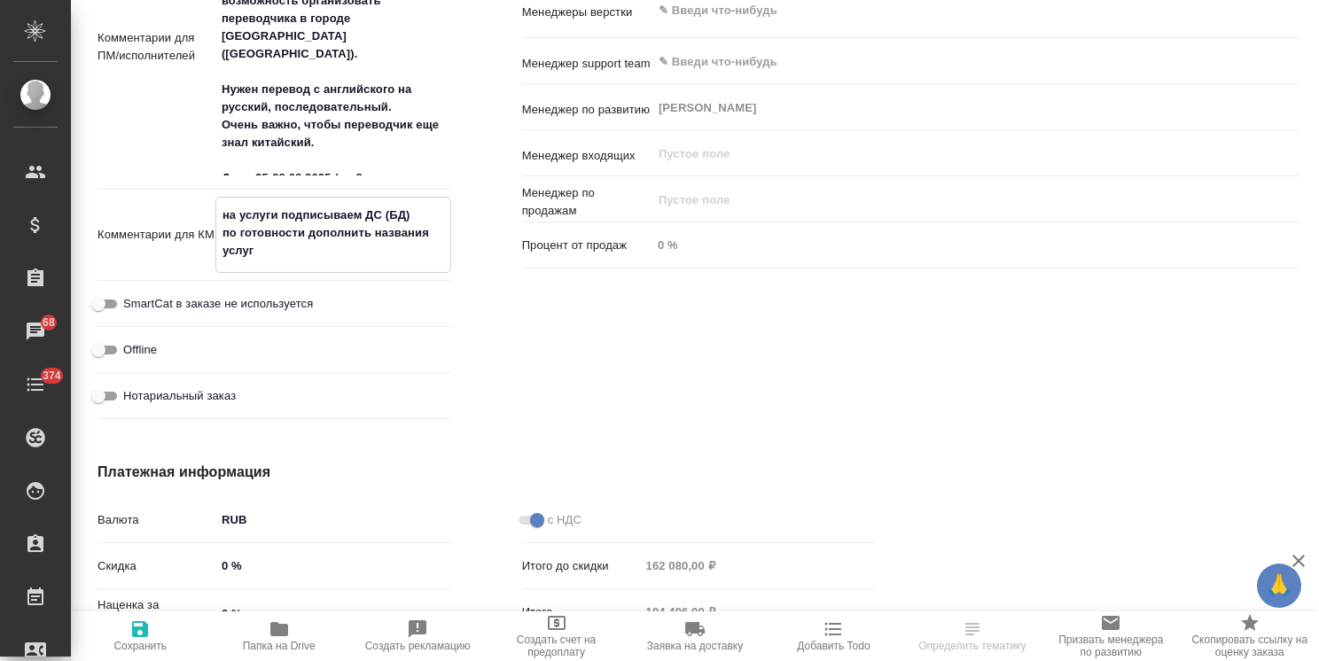
type textarea "x"
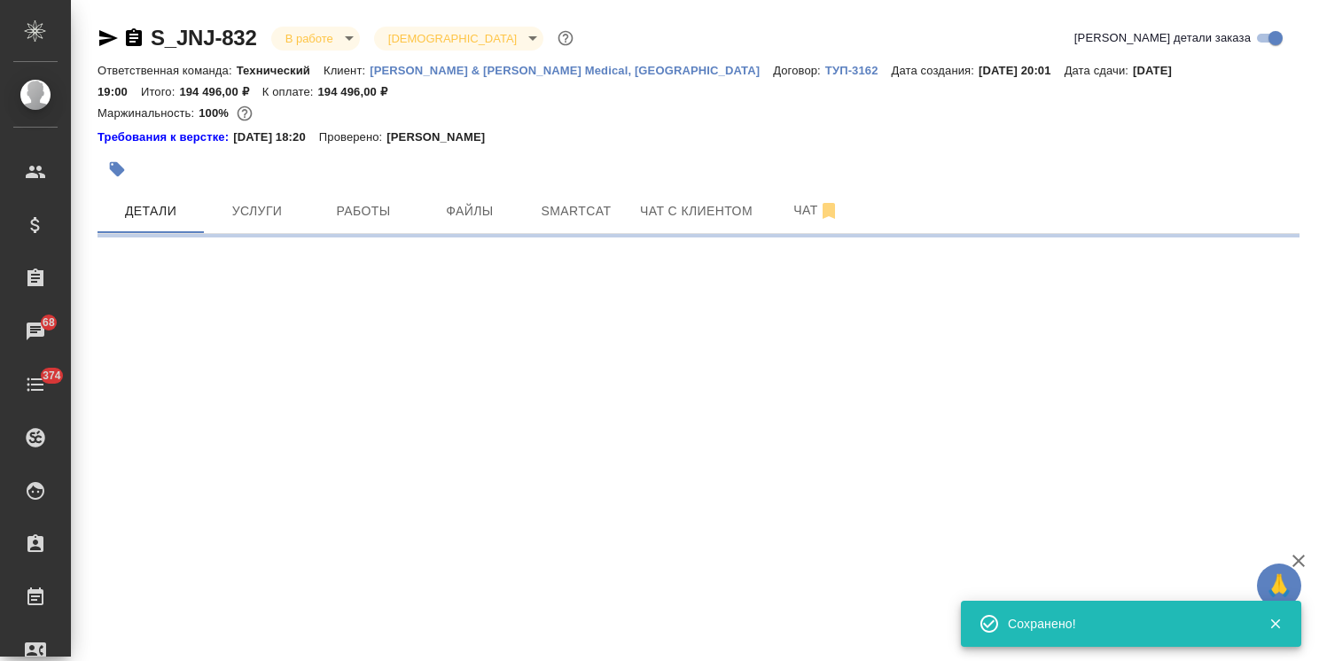
scroll to position [0, 0]
select select "RU"
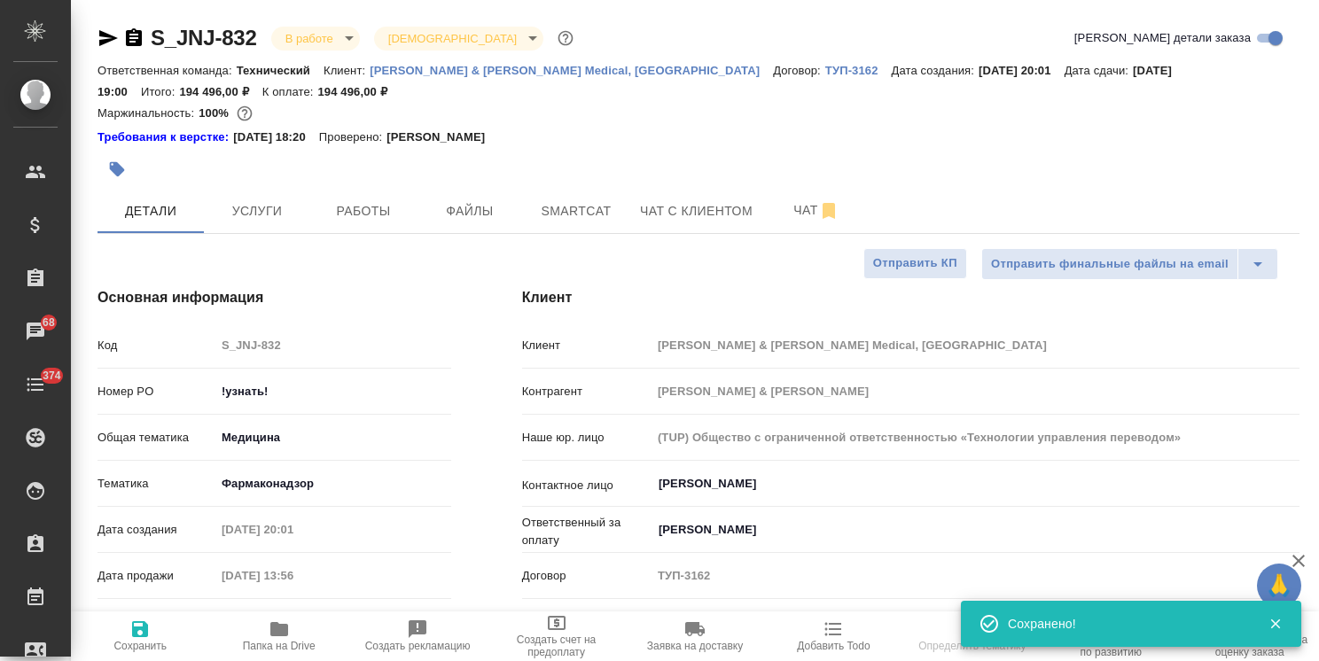
type textarea "x"
